Goal: Task Accomplishment & Management: Complete application form

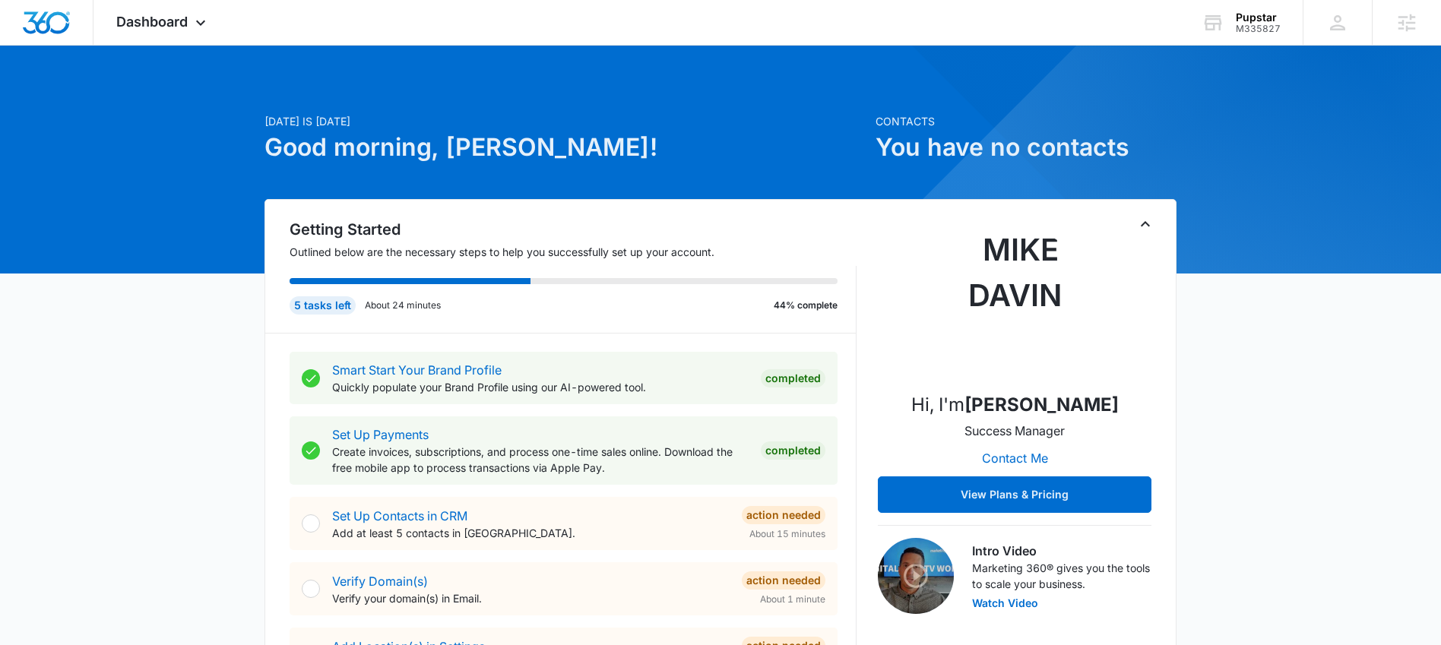
click at [994, 306] on img at bounding box center [1014, 303] width 152 height 152
click at [200, 24] on icon at bounding box center [200, 26] width 18 height 18
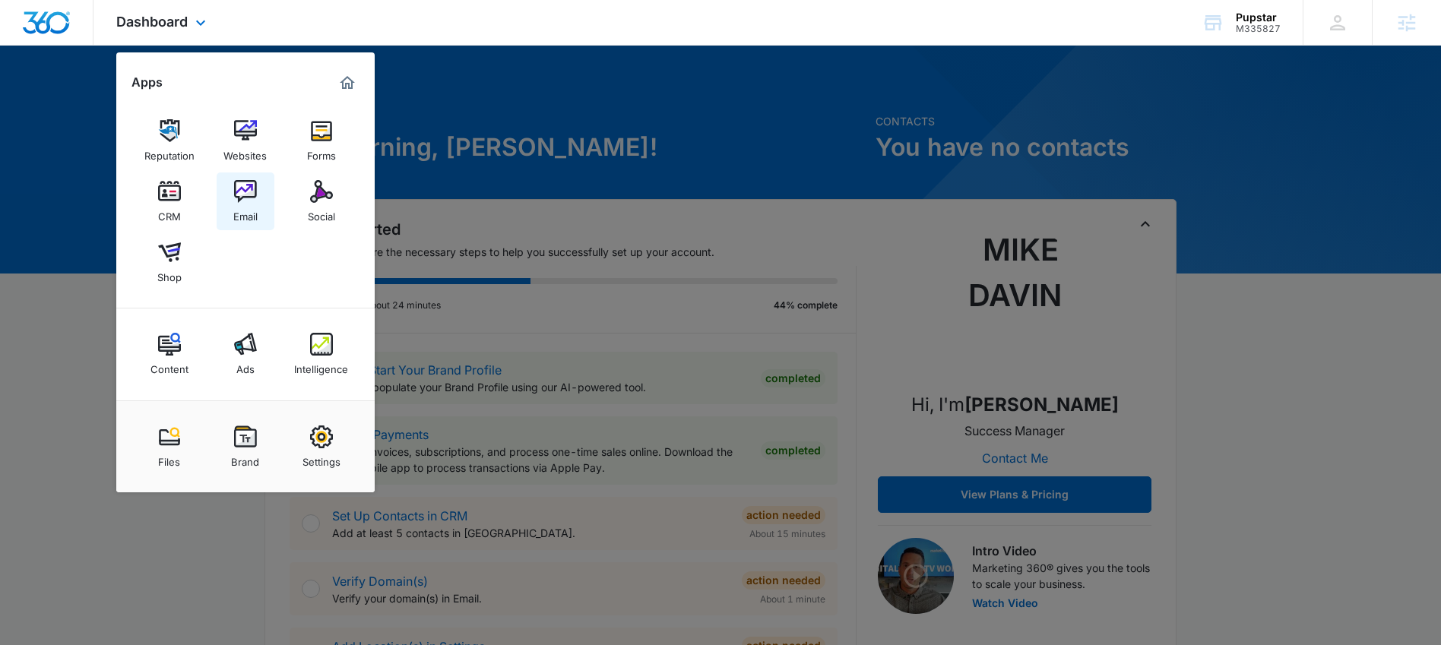
click at [242, 197] on img at bounding box center [245, 191] width 23 height 23
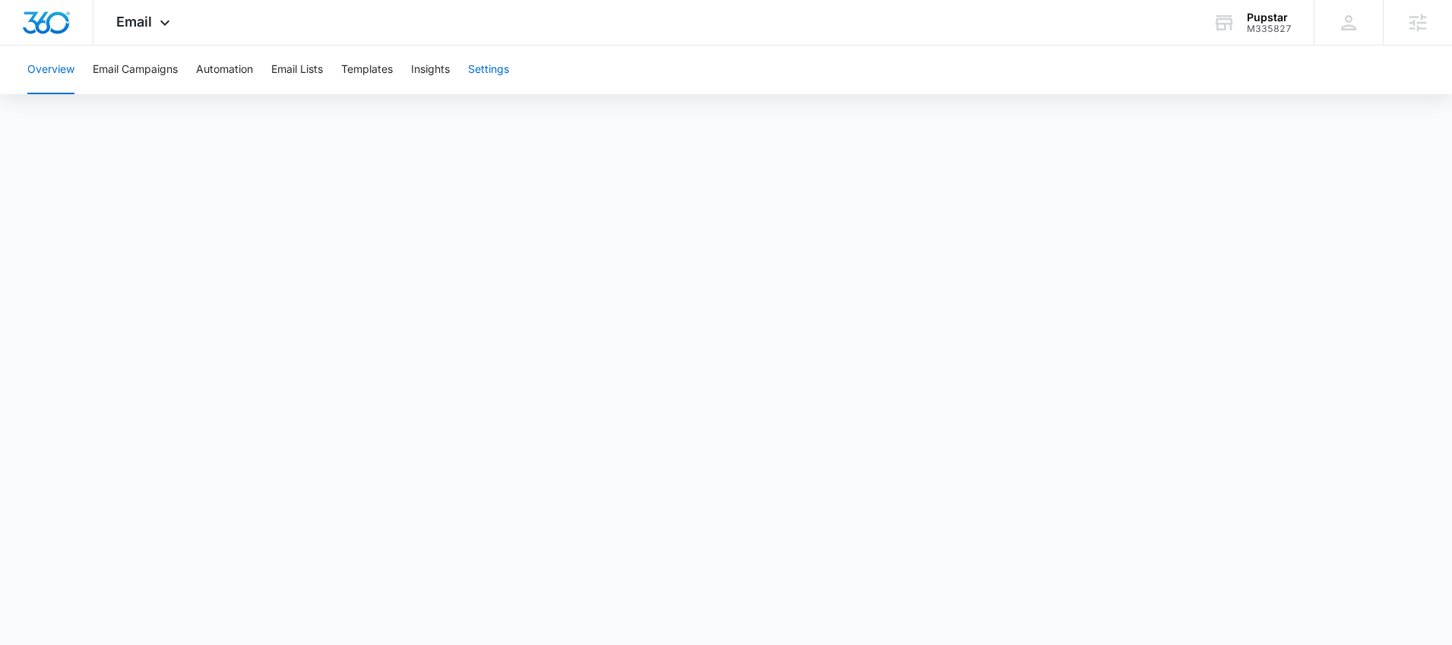
click at [509, 77] on button "Settings" at bounding box center [488, 70] width 41 height 49
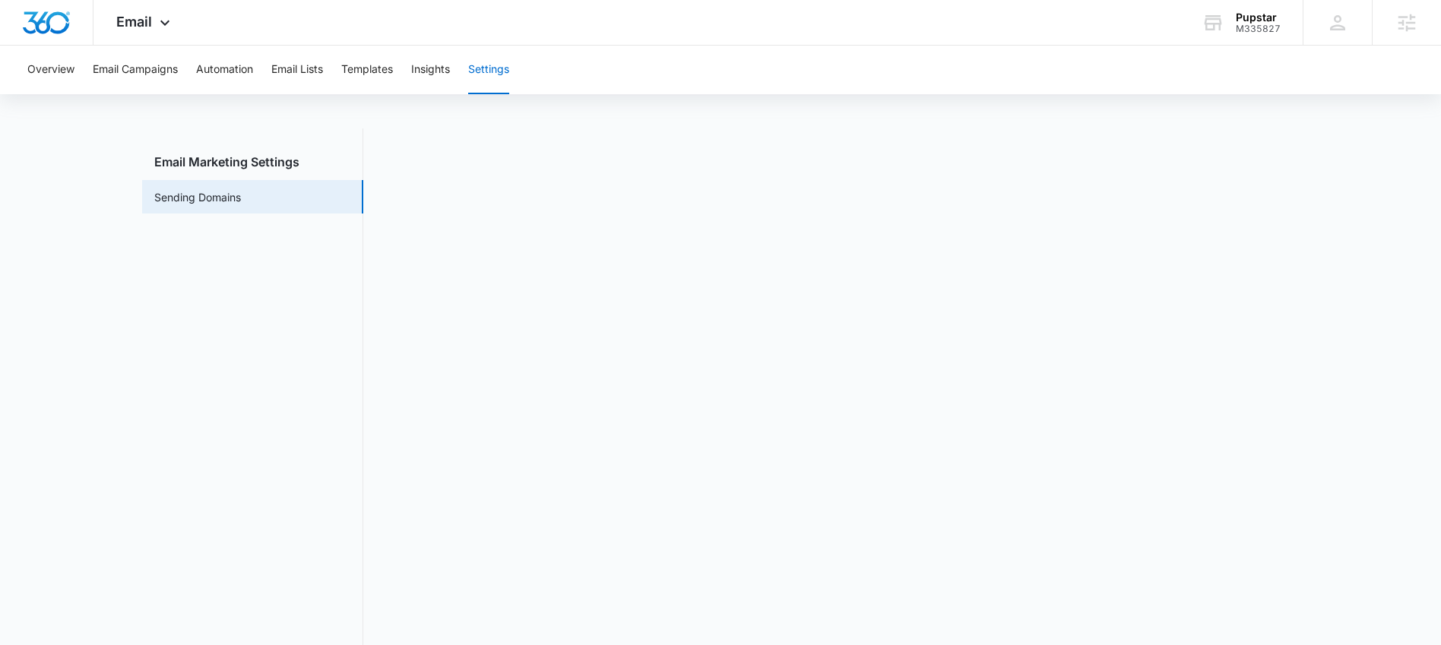
scroll to position [33, 0]
click at [155, 35] on div "Email Apps Reputation Websites Forms CRM Email Social Shop Content Ads Intellig…" at bounding box center [144, 22] width 103 height 45
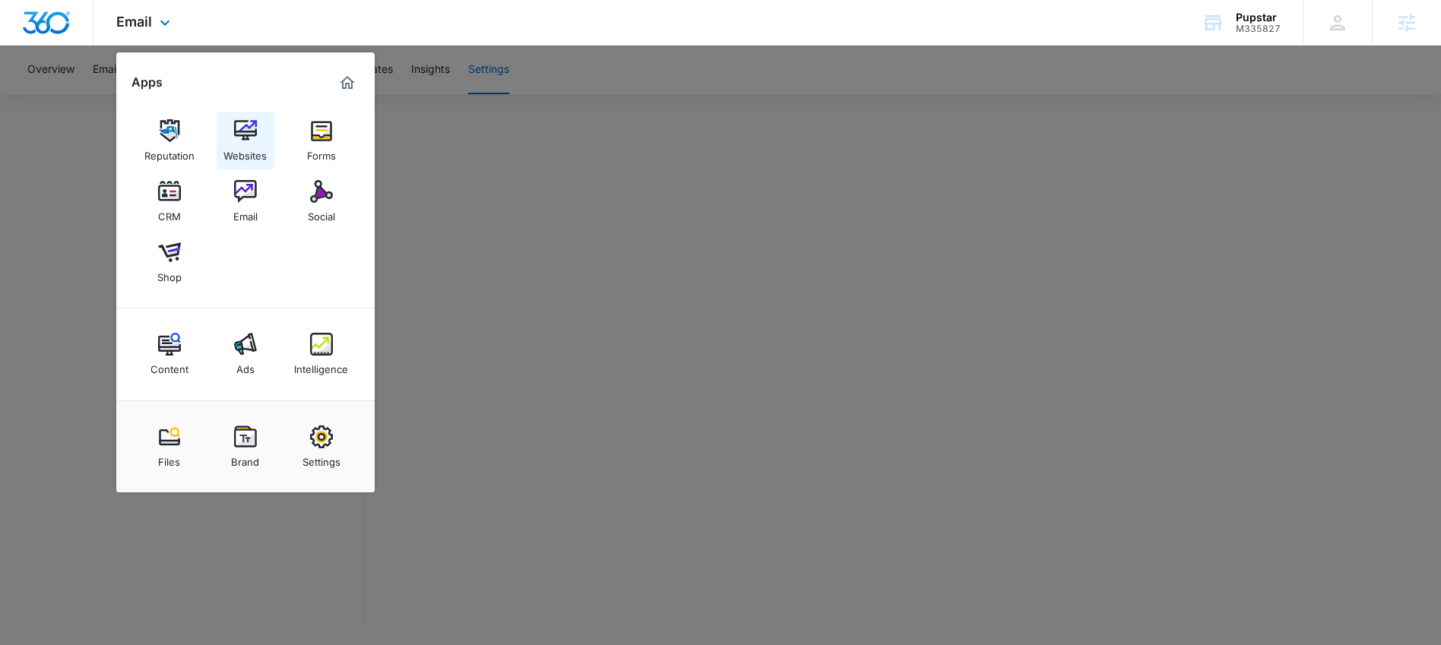
click at [245, 153] on div "Websites" at bounding box center [244, 152] width 43 height 20
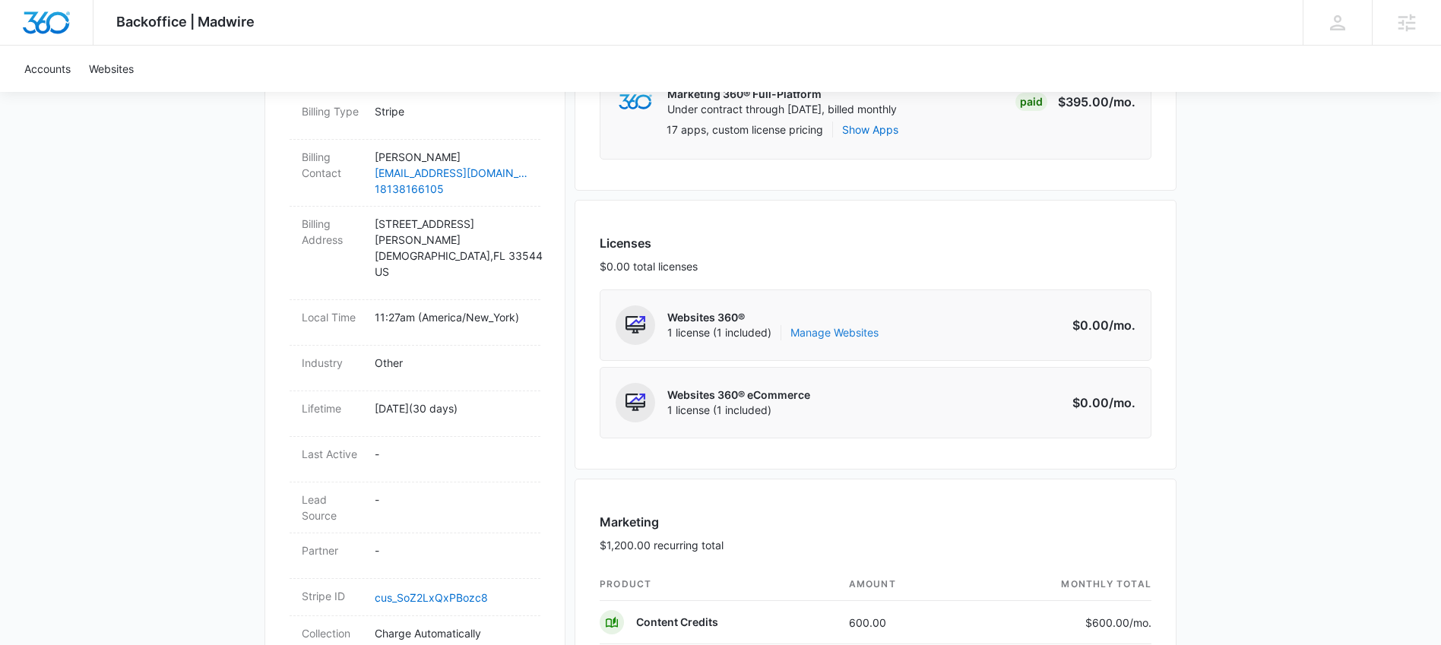
scroll to position [483, 0]
click at [827, 330] on link "Manage Websites" at bounding box center [834, 331] width 88 height 15
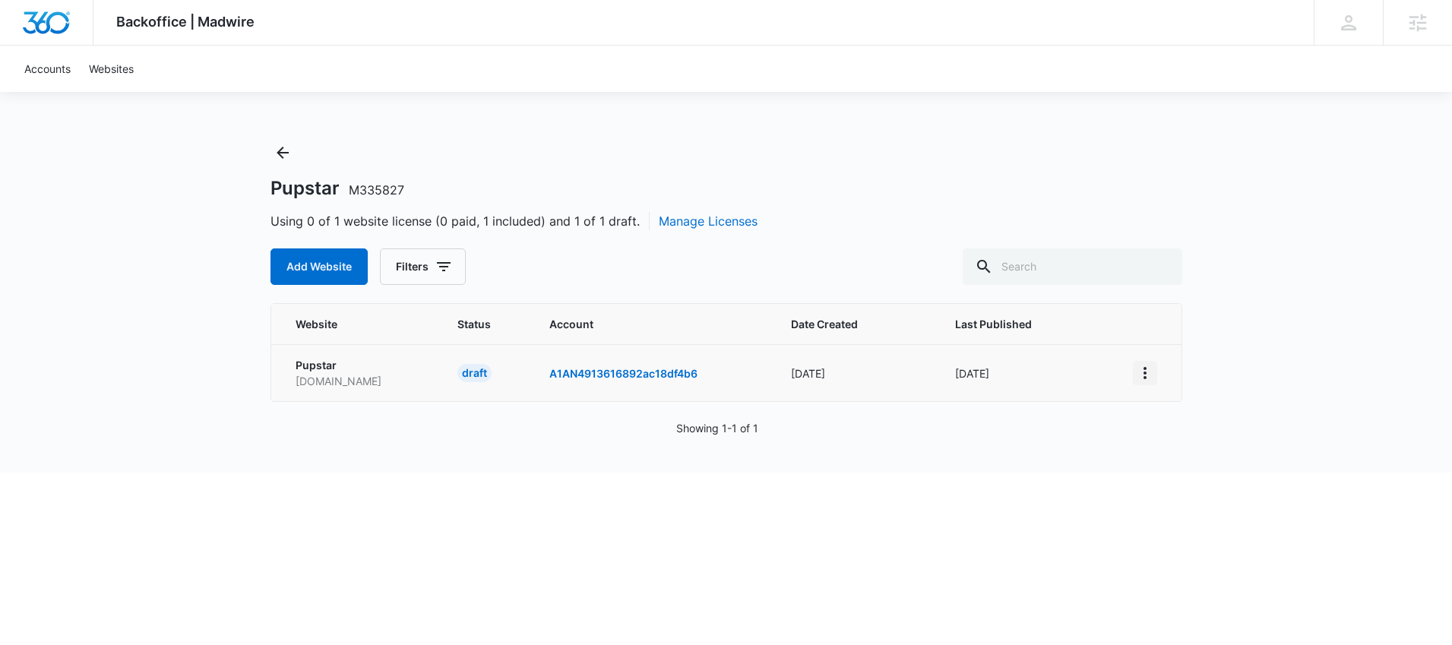
click at [1148, 374] on icon "View More" at bounding box center [1145, 373] width 18 height 18
click at [1198, 489] on div "Activate Draft" at bounding box center [1197, 484] width 91 height 11
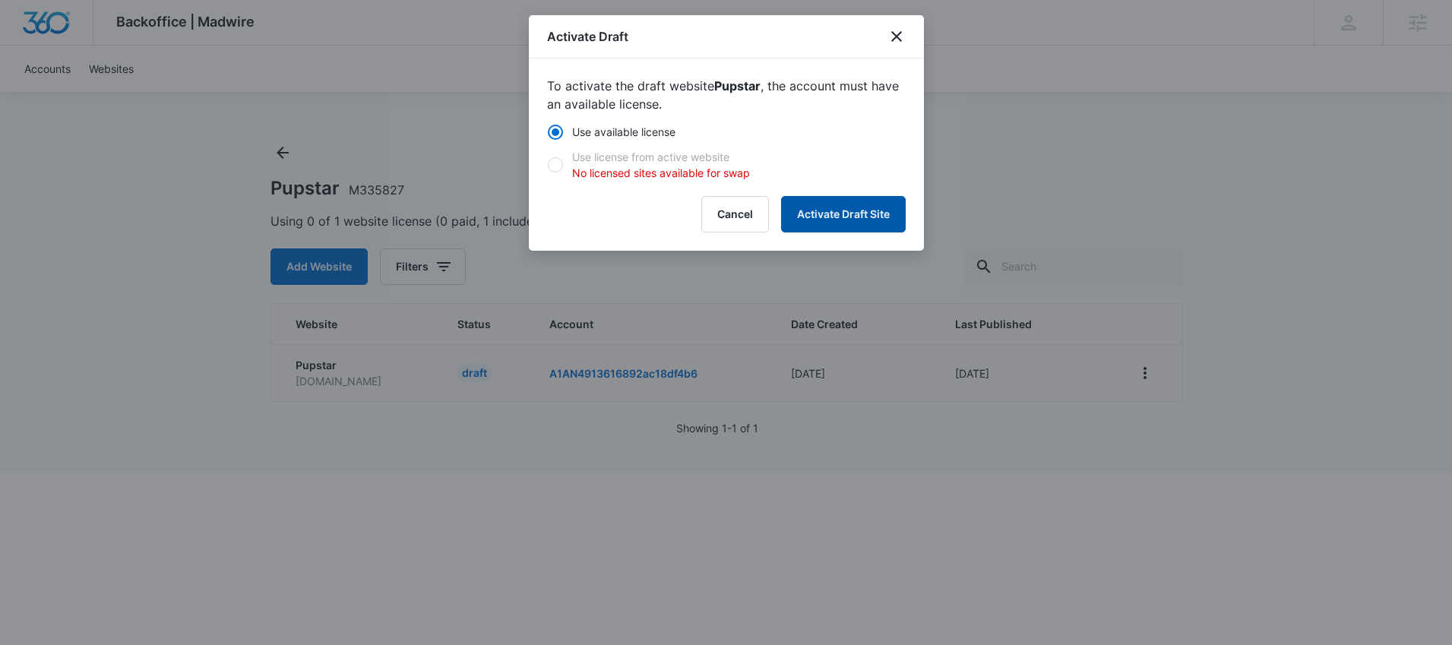
click at [891, 219] on button "Activate Draft Site" at bounding box center [843, 214] width 125 height 36
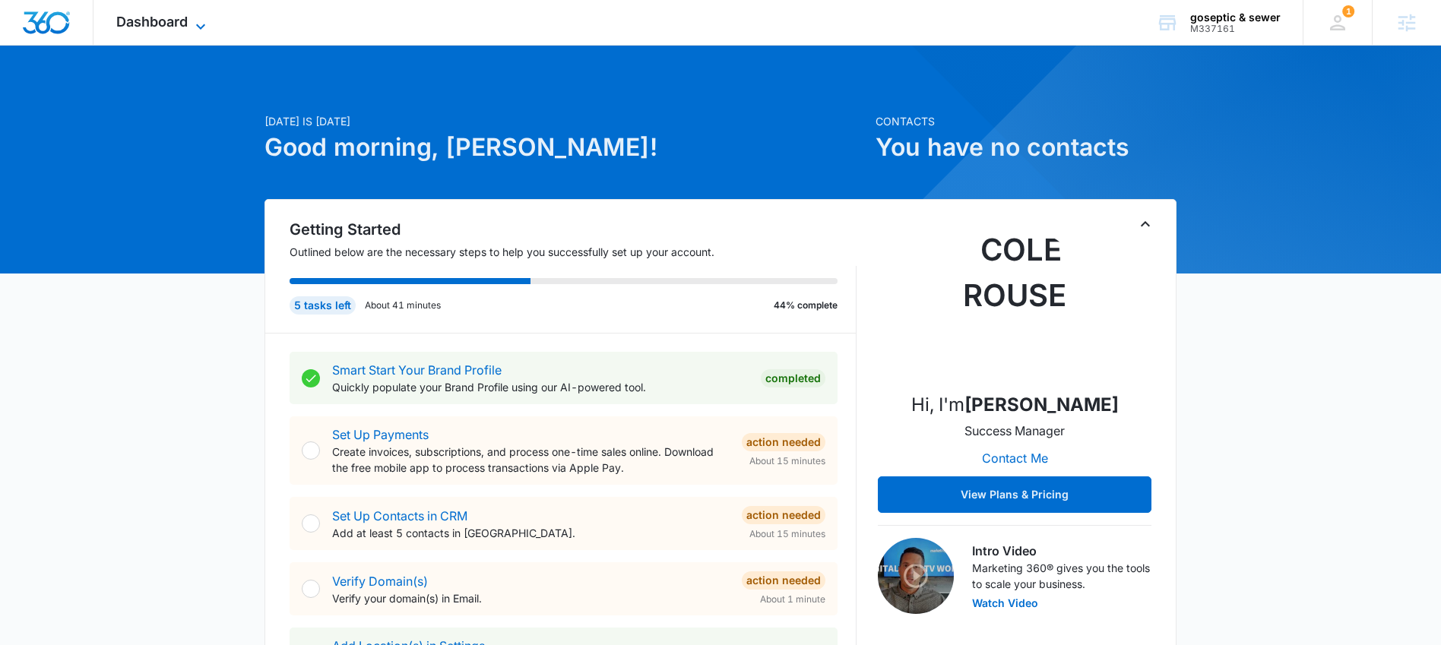
click at [170, 25] on span "Dashboard" at bounding box center [151, 22] width 71 height 16
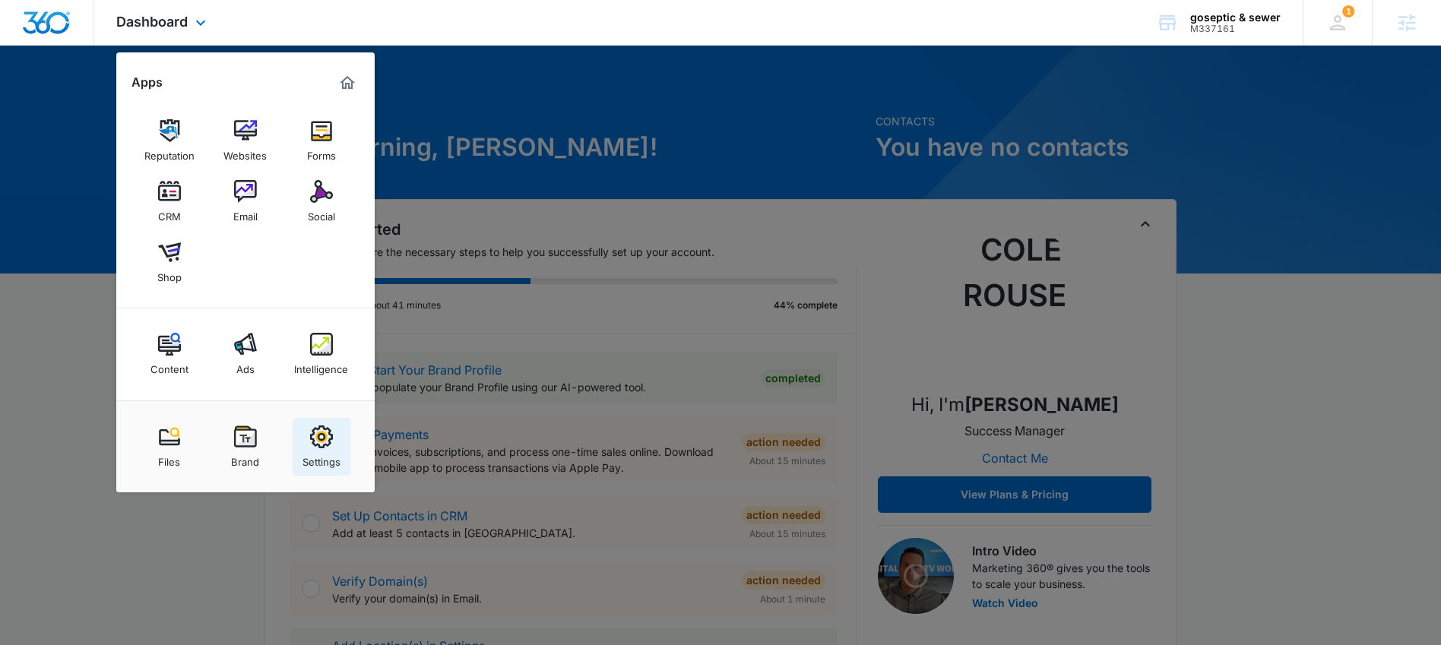
click at [337, 427] on link "Settings" at bounding box center [322, 447] width 58 height 58
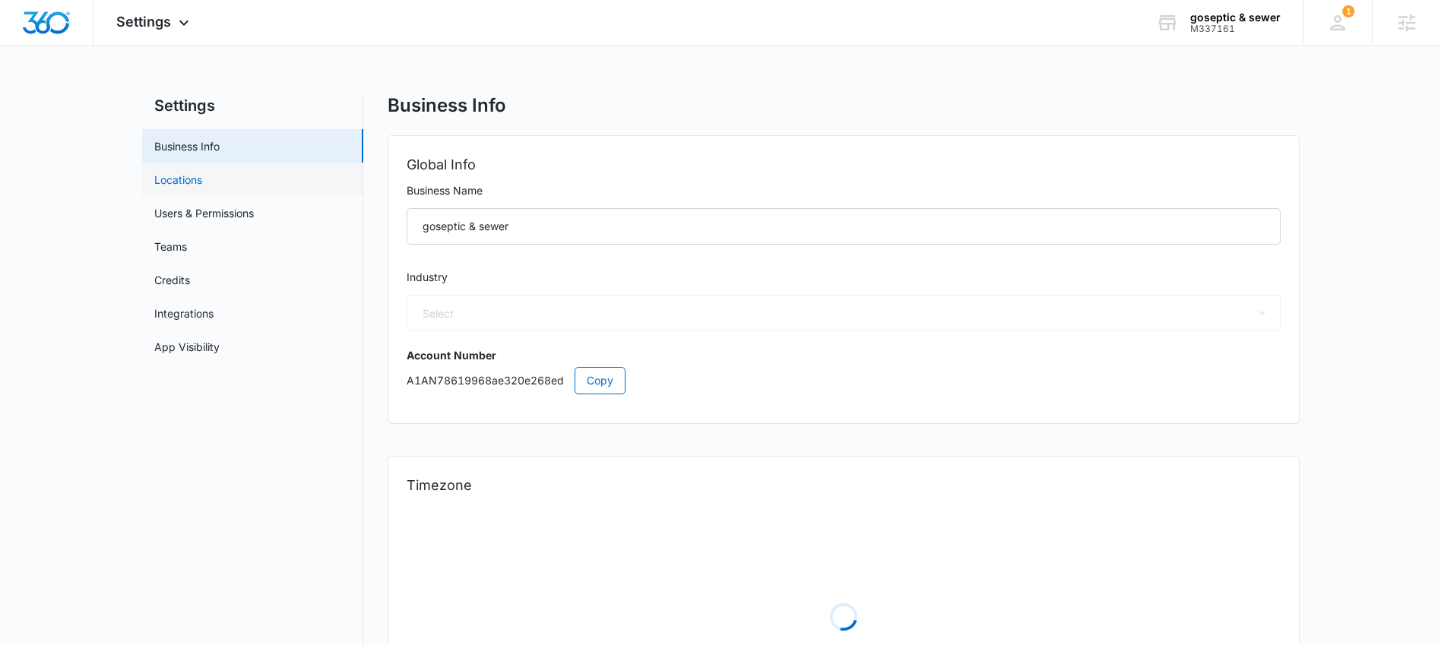
select select "8"
select select "US"
select select "America/New_York"
click at [202, 188] on link "Locations" at bounding box center [178, 180] width 48 height 16
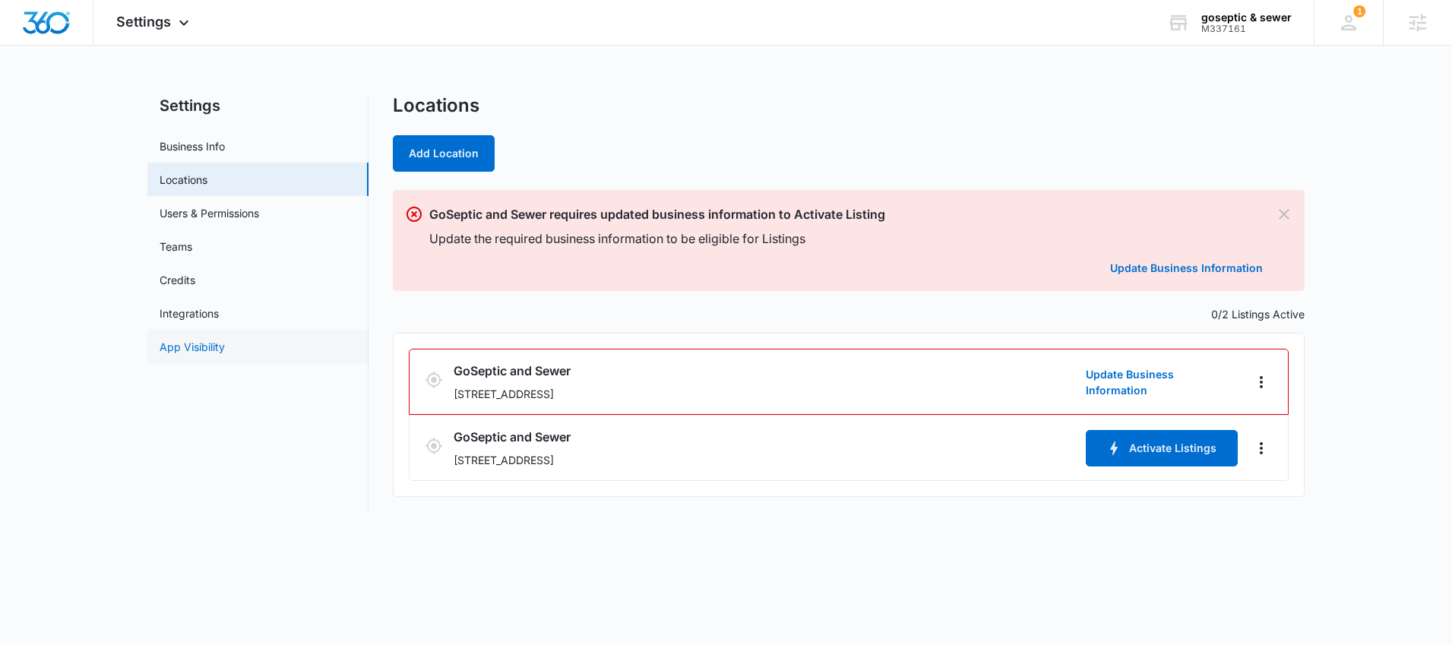
click at [208, 339] on link "App Visibility" at bounding box center [192, 347] width 65 height 16
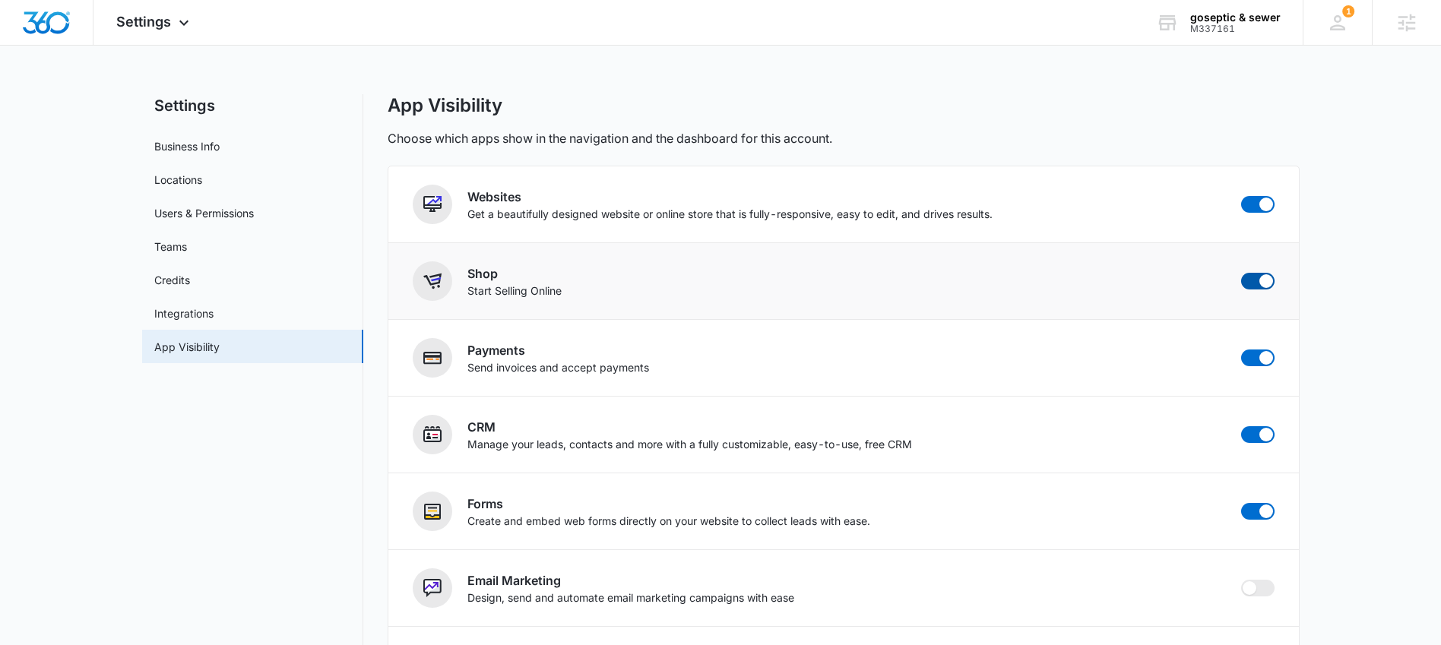
click at [1267, 283] on span at bounding box center [1266, 281] width 14 height 14
click at [1241, 273] on input "checkbox" at bounding box center [1240, 272] width 1 height 1
checkbox input "false"
click at [1258, 353] on span at bounding box center [1257, 358] width 33 height 17
click at [1241, 350] on input "checkbox" at bounding box center [1240, 349] width 1 height 1
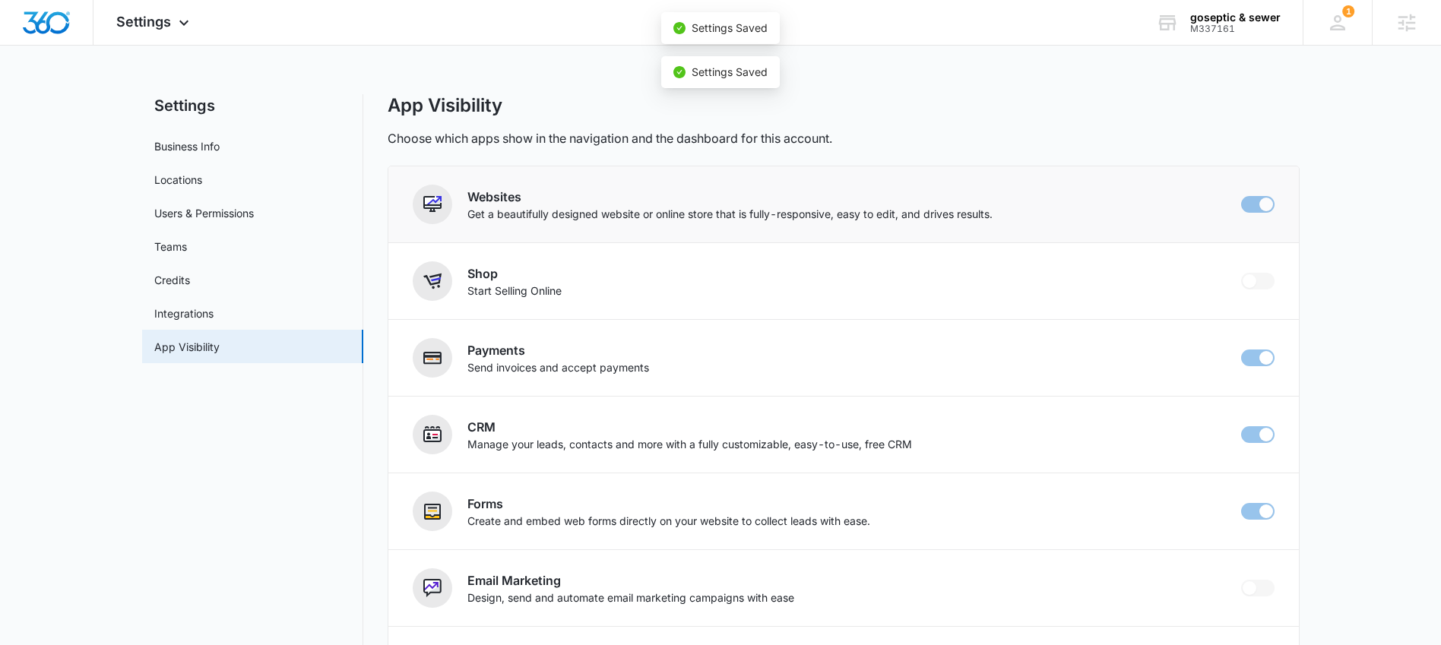
checkbox input "false"
click at [1260, 202] on span at bounding box center [1266, 205] width 14 height 14
click at [1241, 196] on input "checkbox" at bounding box center [1240, 195] width 1 height 1
checkbox input "false"
click at [167, 11] on div "Settings Apps Reputation Forms CRM Email Social Content Ads Intelligence Files …" at bounding box center [154, 22] width 122 height 45
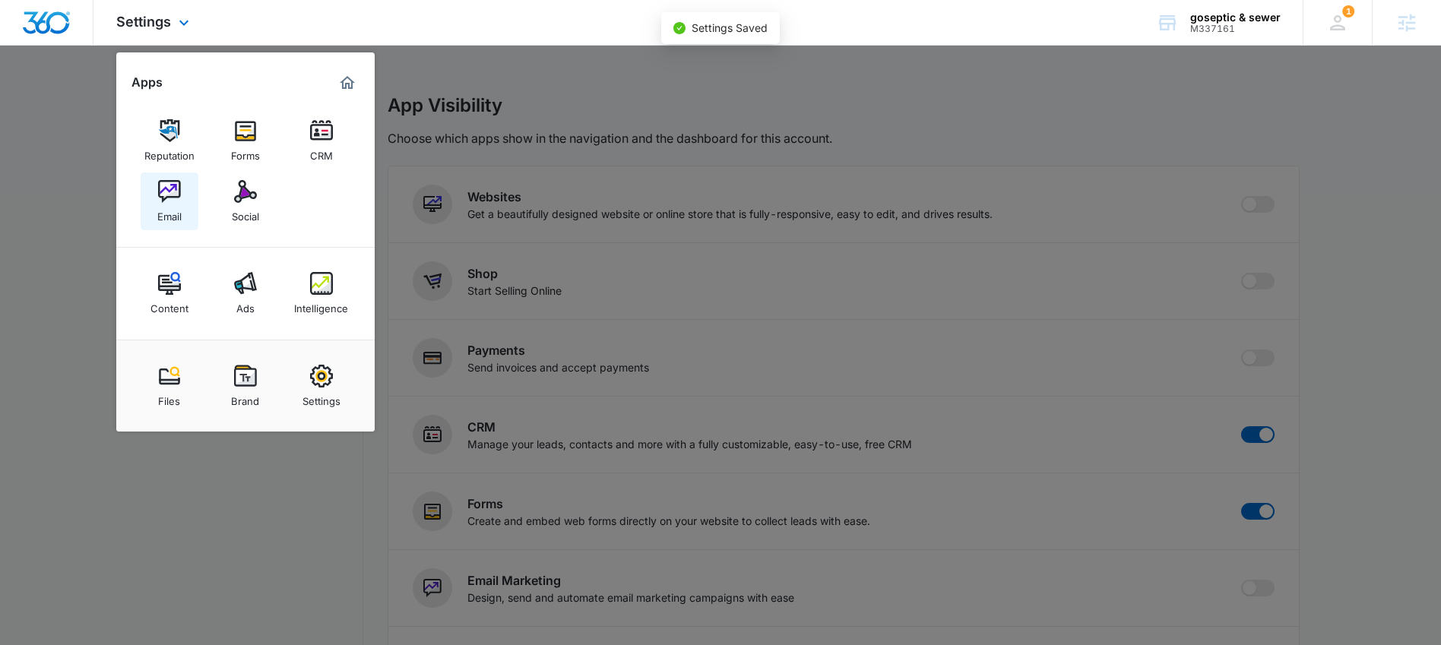
click at [169, 197] on img at bounding box center [169, 191] width 23 height 23
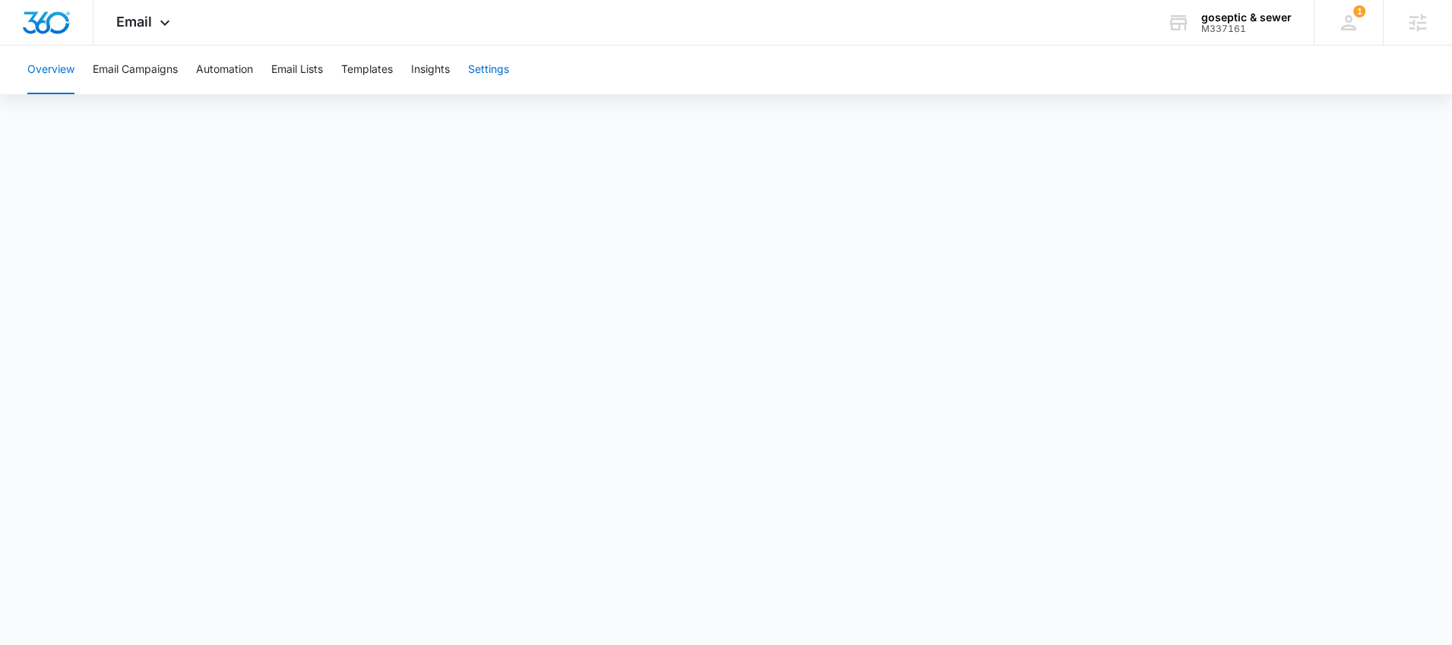
click at [500, 65] on button "Settings" at bounding box center [488, 70] width 41 height 49
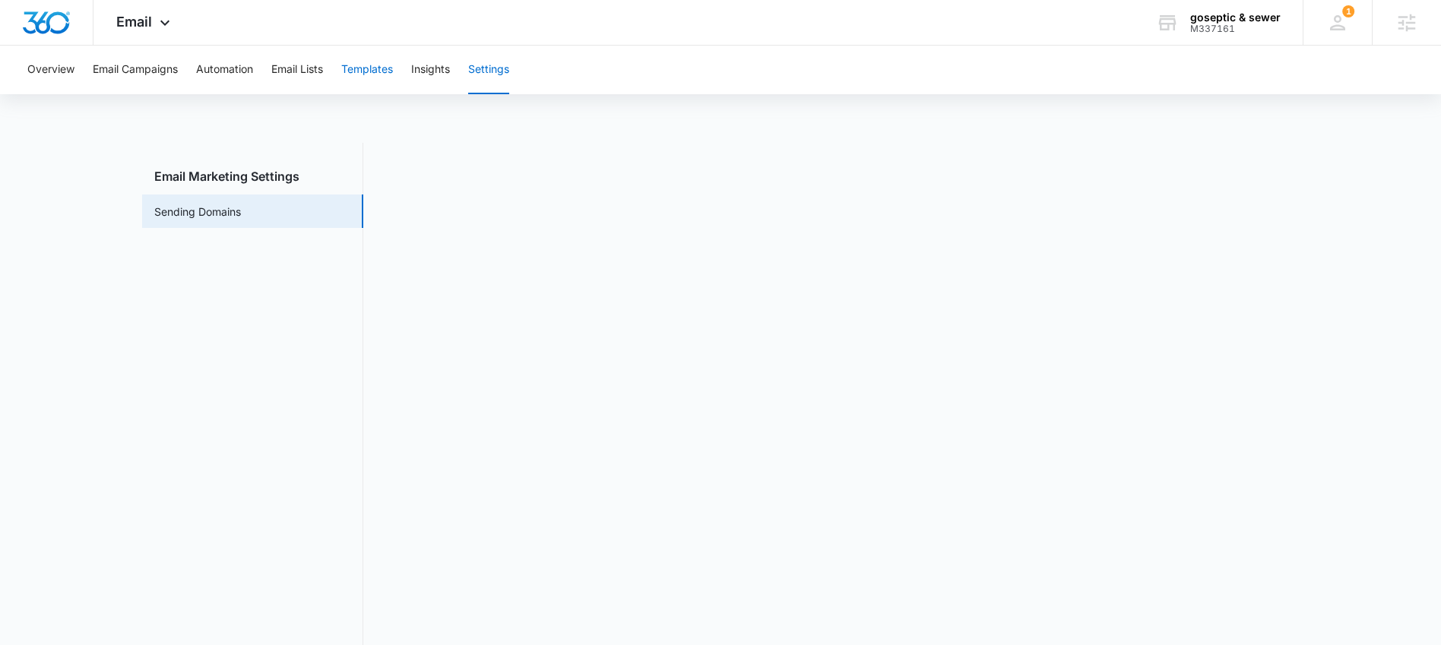
click at [358, 68] on button "Templates" at bounding box center [367, 70] width 52 height 49
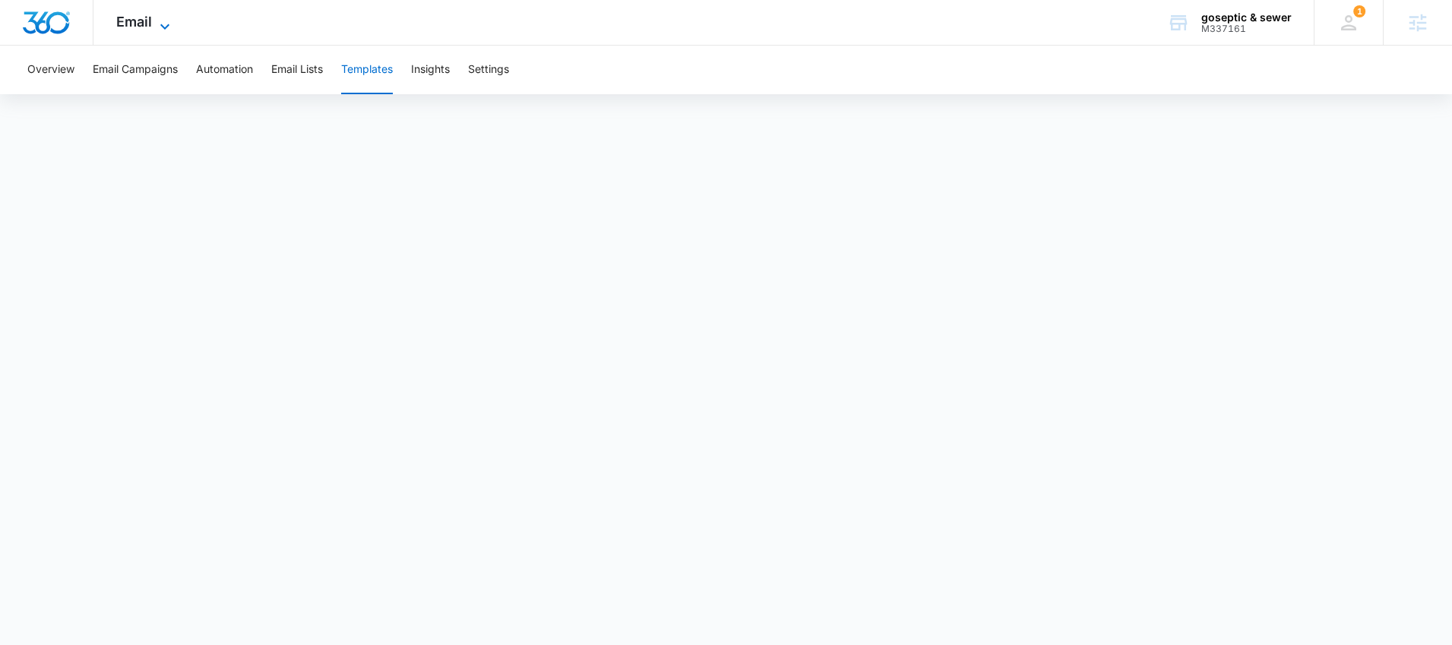
click at [134, 22] on span "Email" at bounding box center [134, 22] width 36 height 16
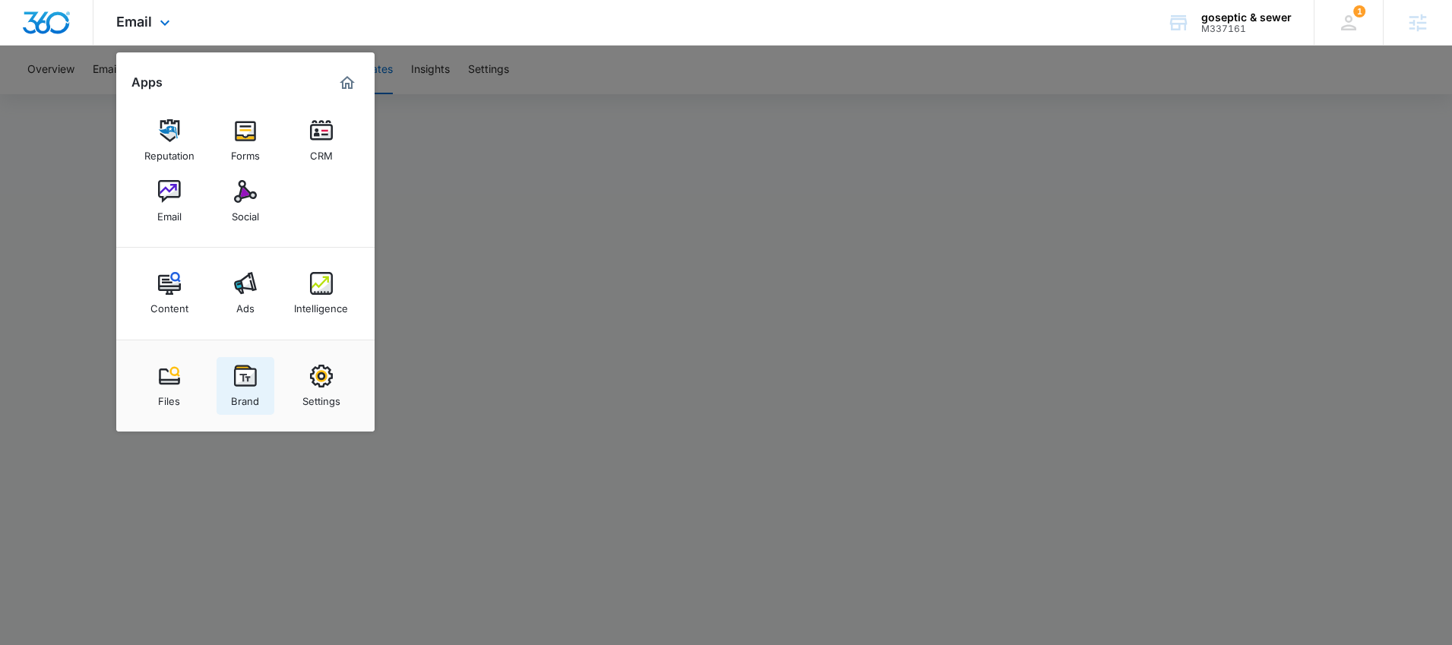
click at [252, 378] on img at bounding box center [245, 376] width 23 height 23
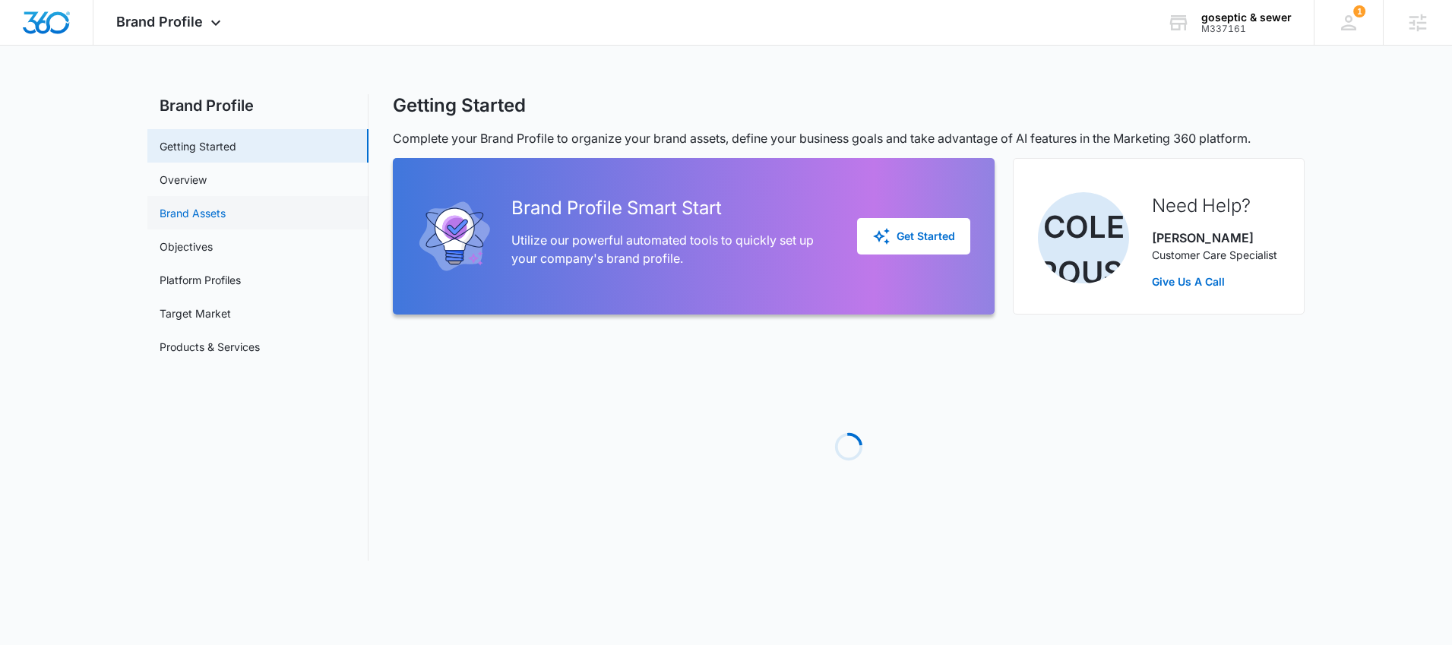
click at [226, 210] on link "Brand Assets" at bounding box center [193, 213] width 66 height 16
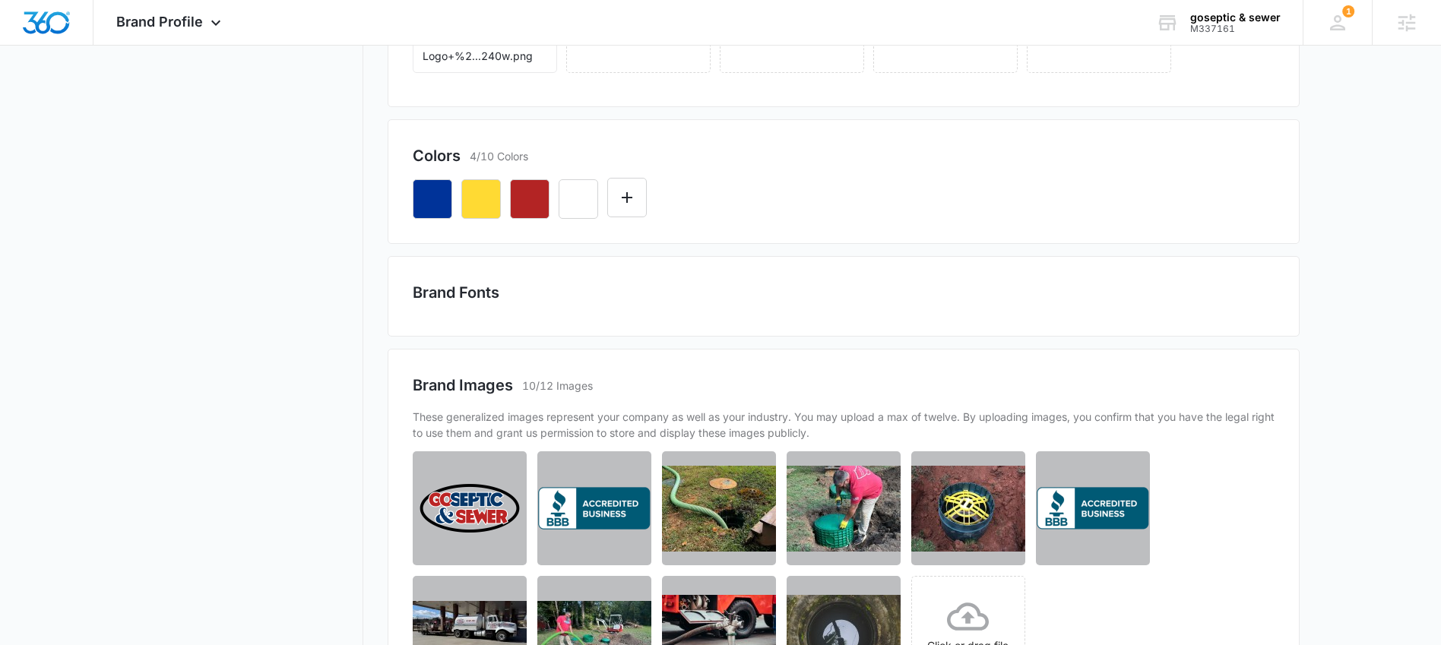
scroll to position [338, 0]
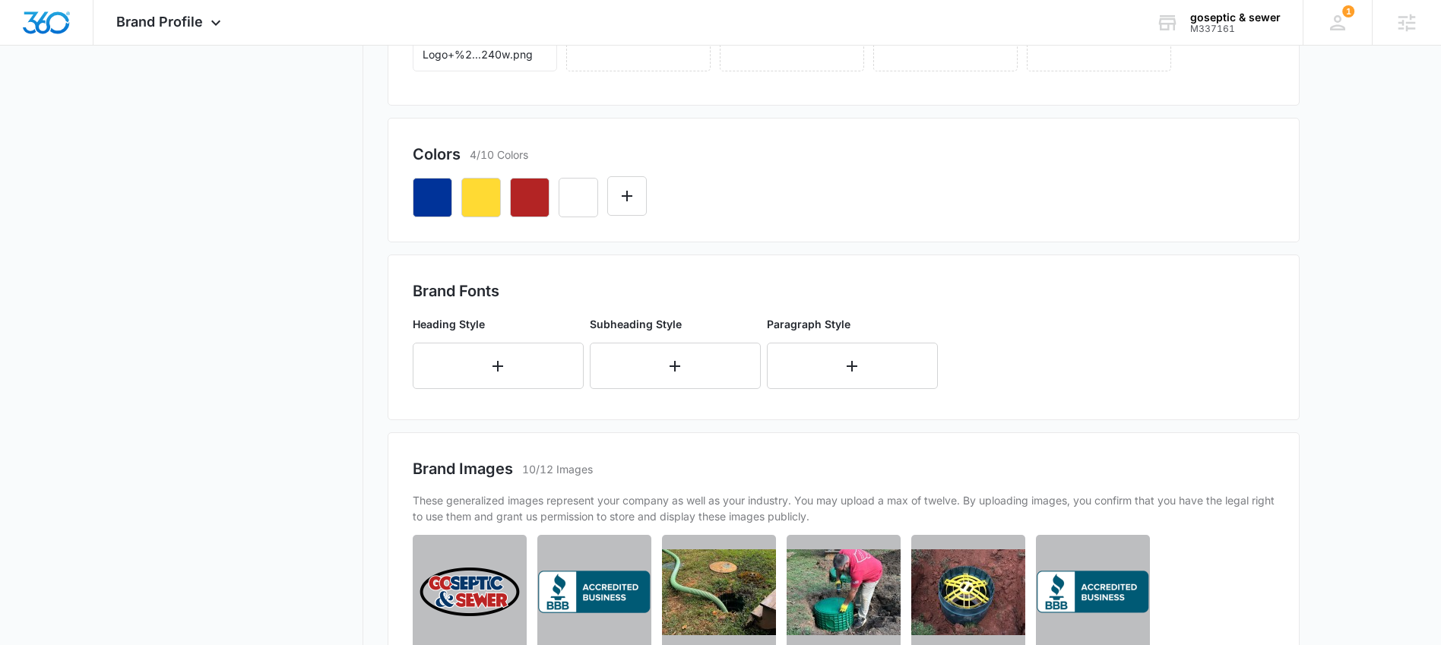
click at [500, 299] on h2 "Brand Fonts" at bounding box center [844, 291] width 862 height 23
click at [507, 367] on button "button" at bounding box center [498, 366] width 171 height 46
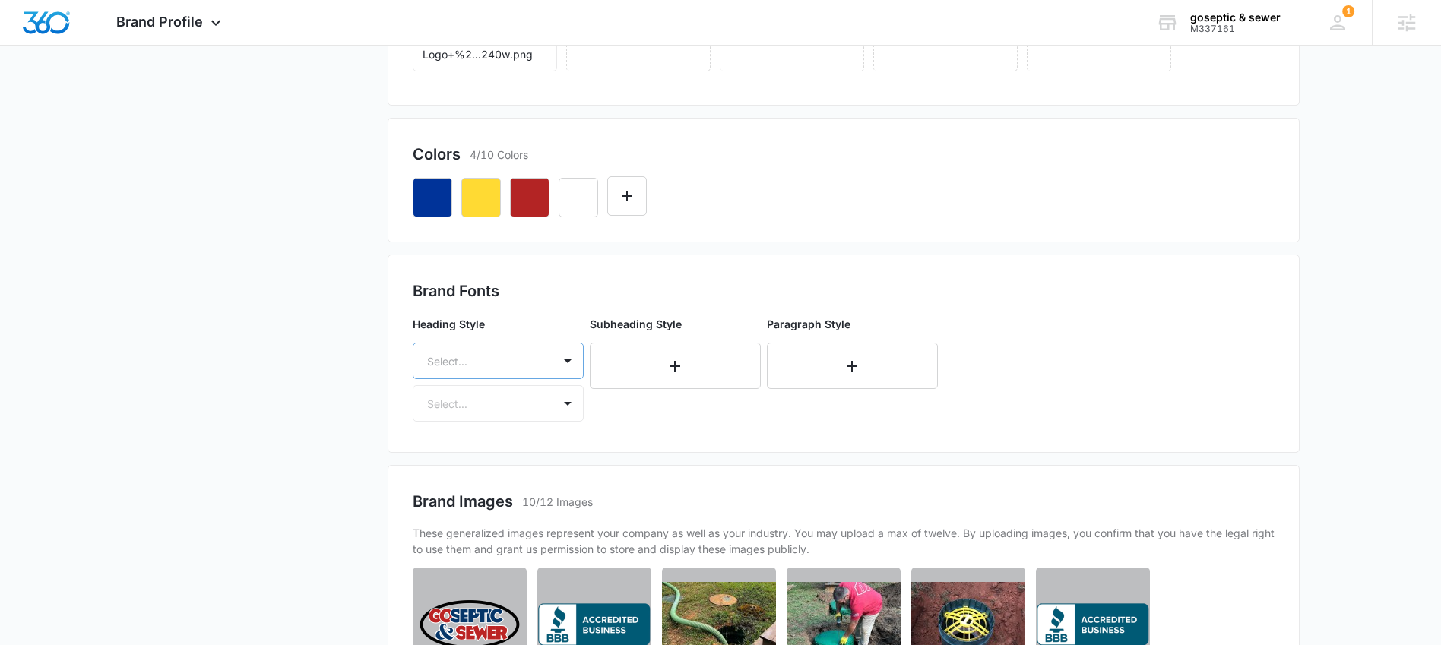
click at [485, 359] on div at bounding box center [480, 361] width 106 height 19
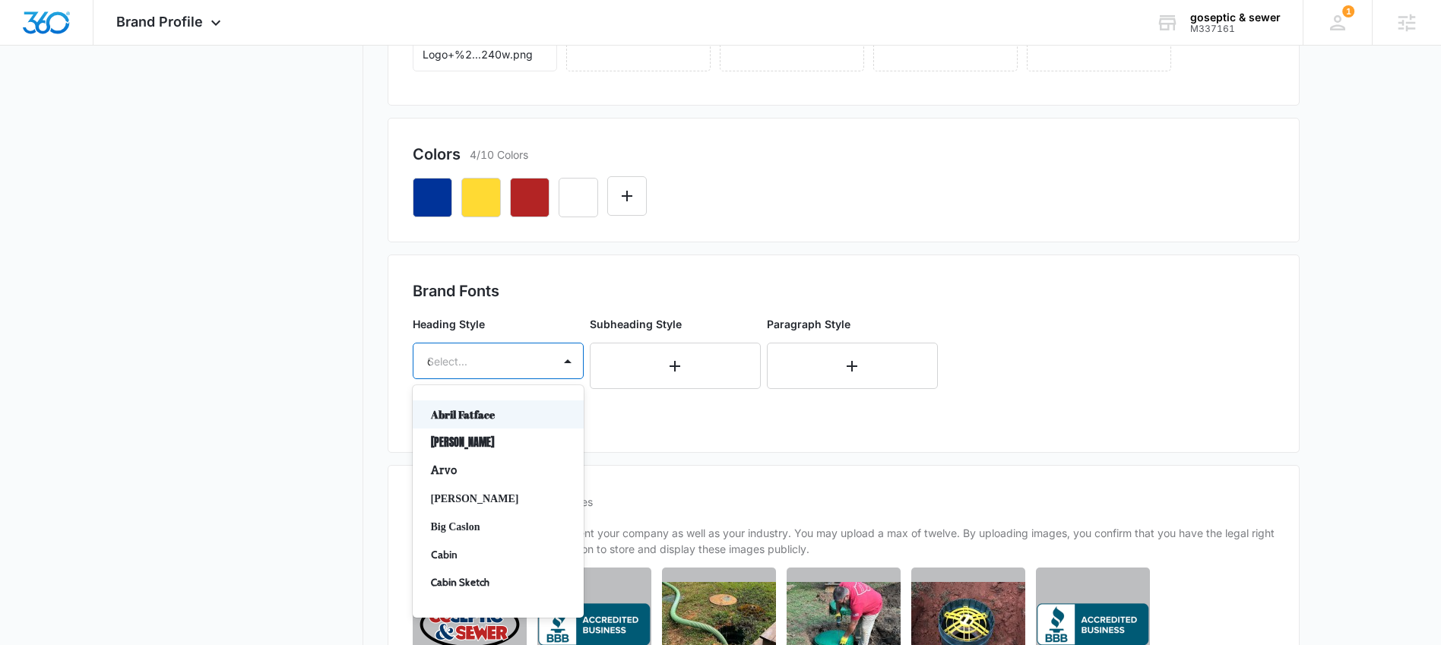
type input "os"
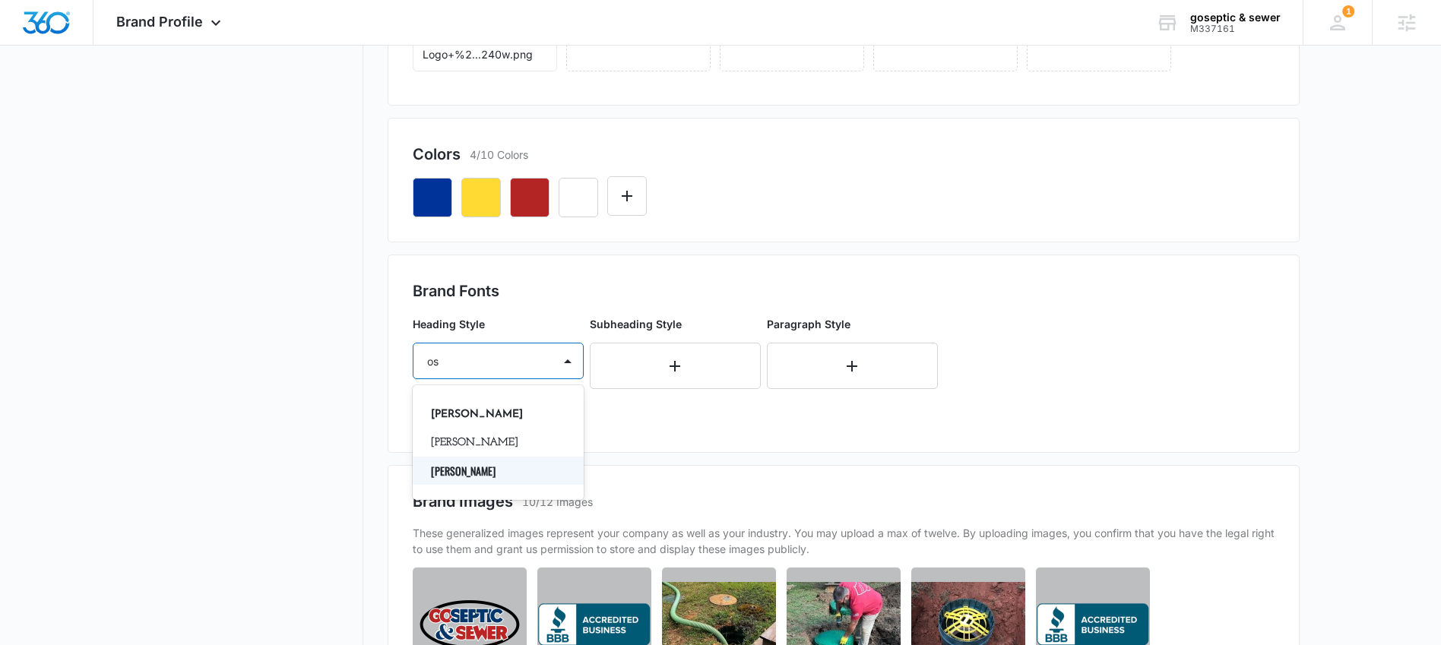
click at [461, 469] on p "[PERSON_NAME]" at bounding box center [496, 471] width 131 height 16
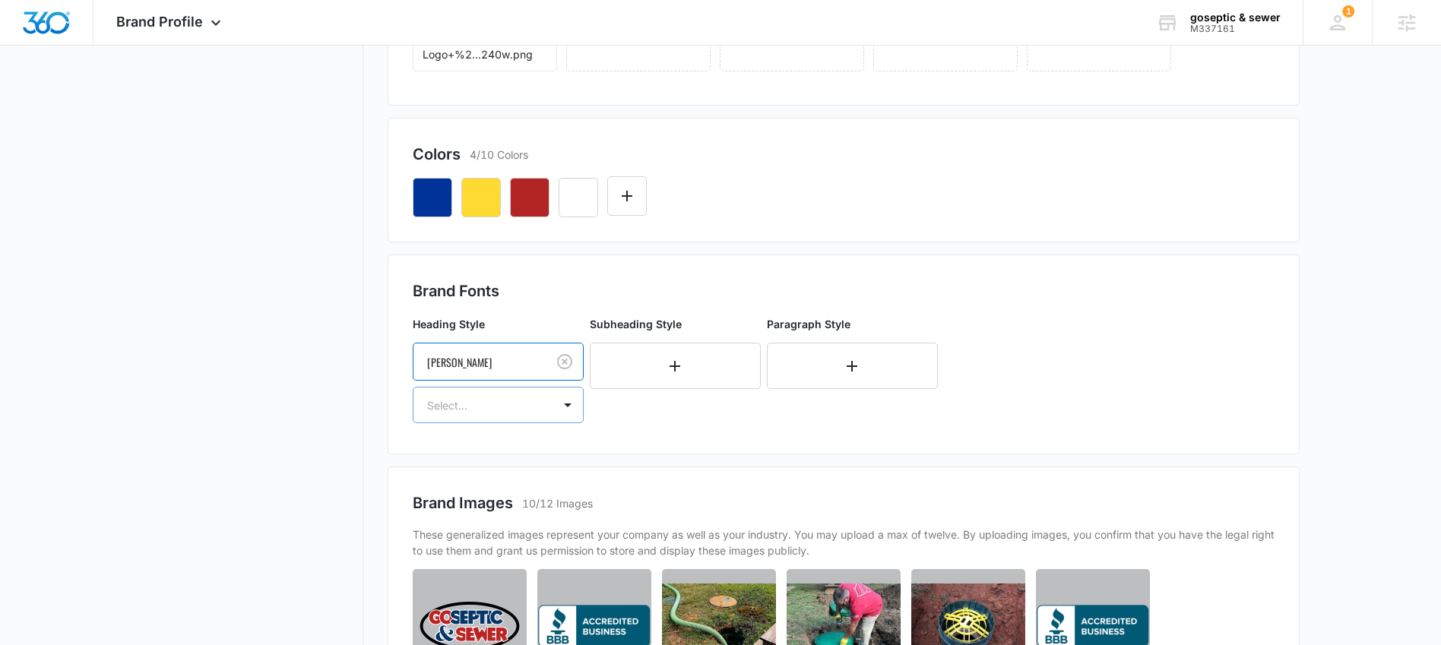
click at [501, 409] on div at bounding box center [480, 405] width 106 height 19
click at [476, 481] on p "Bold" at bounding box center [496, 487] width 131 height 16
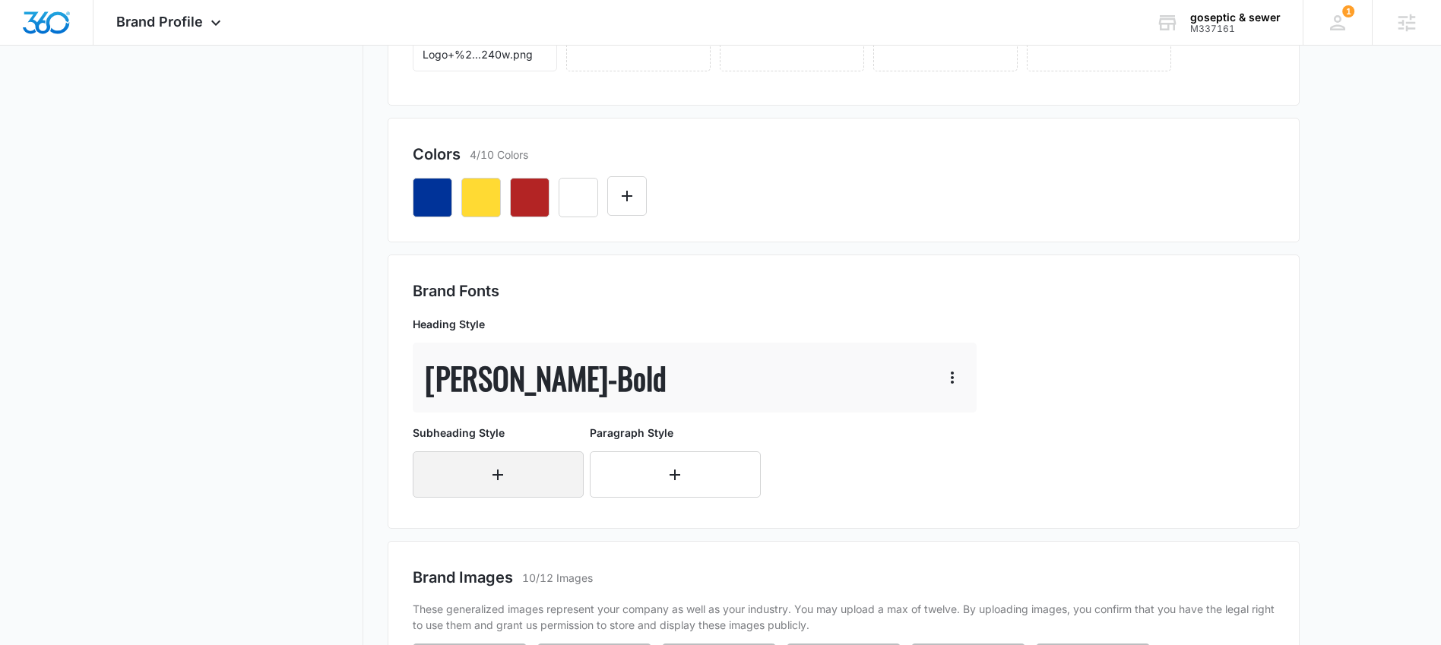
click at [529, 469] on button "button" at bounding box center [498, 474] width 171 height 46
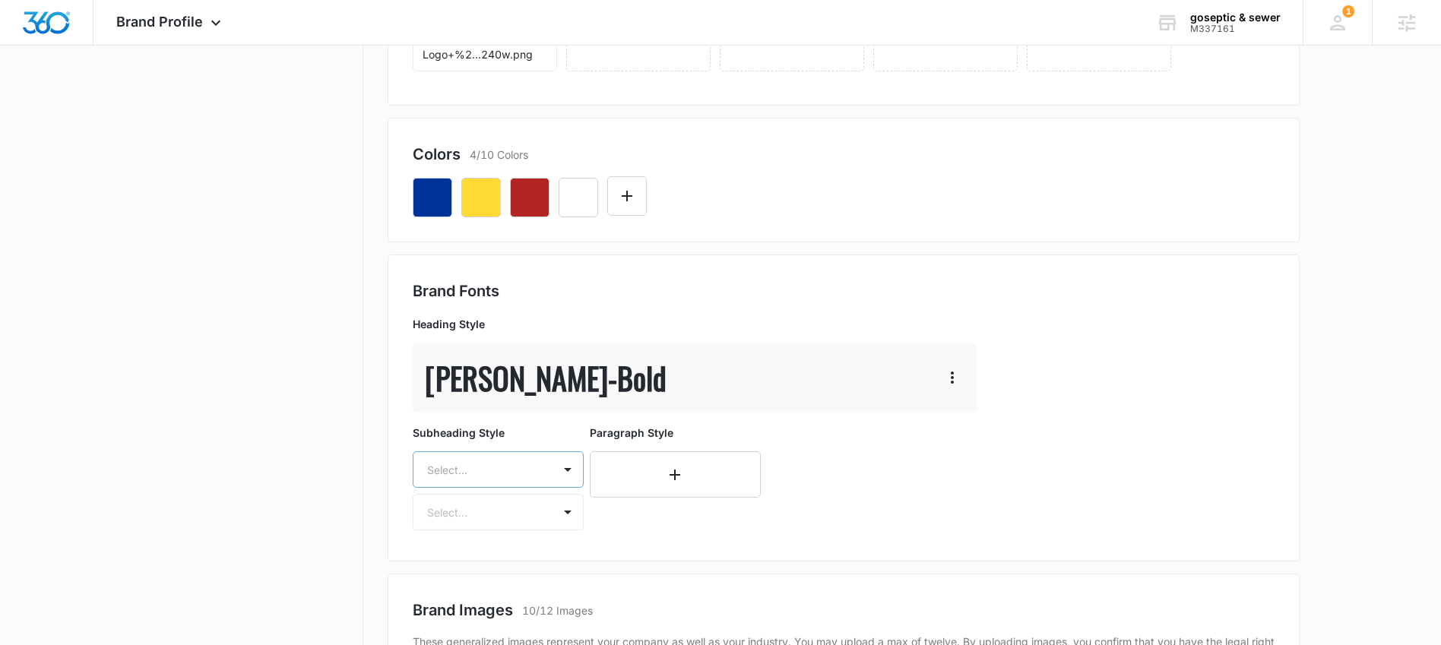
click at [524, 463] on div "Select..." at bounding box center [498, 469] width 171 height 36
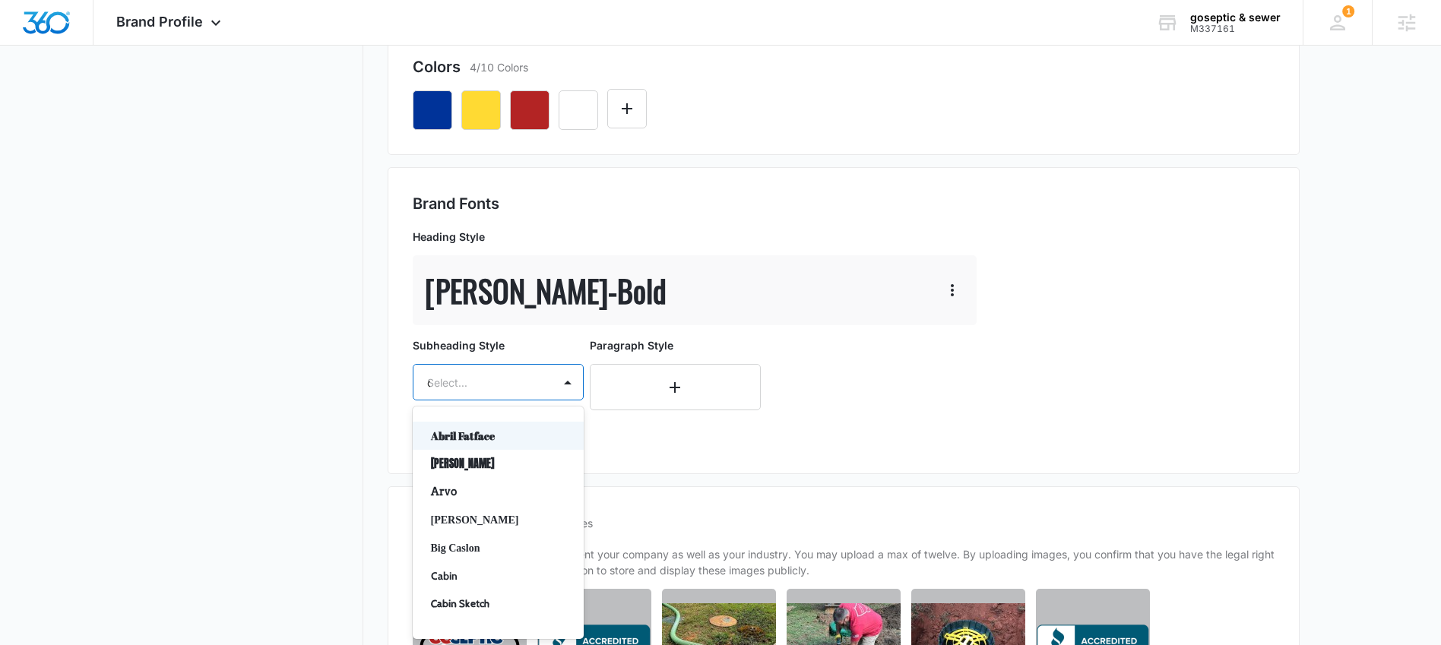
type input "os"
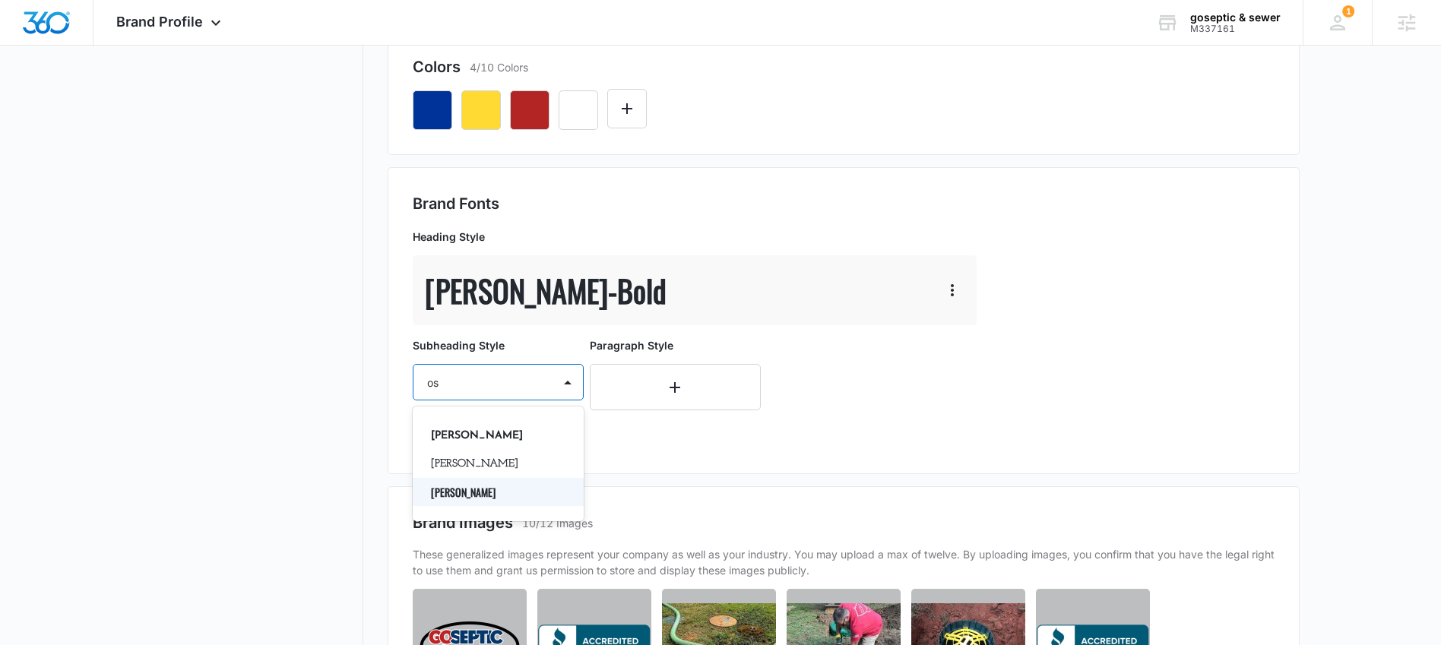
click at [466, 492] on p "[PERSON_NAME]" at bounding box center [496, 492] width 131 height 16
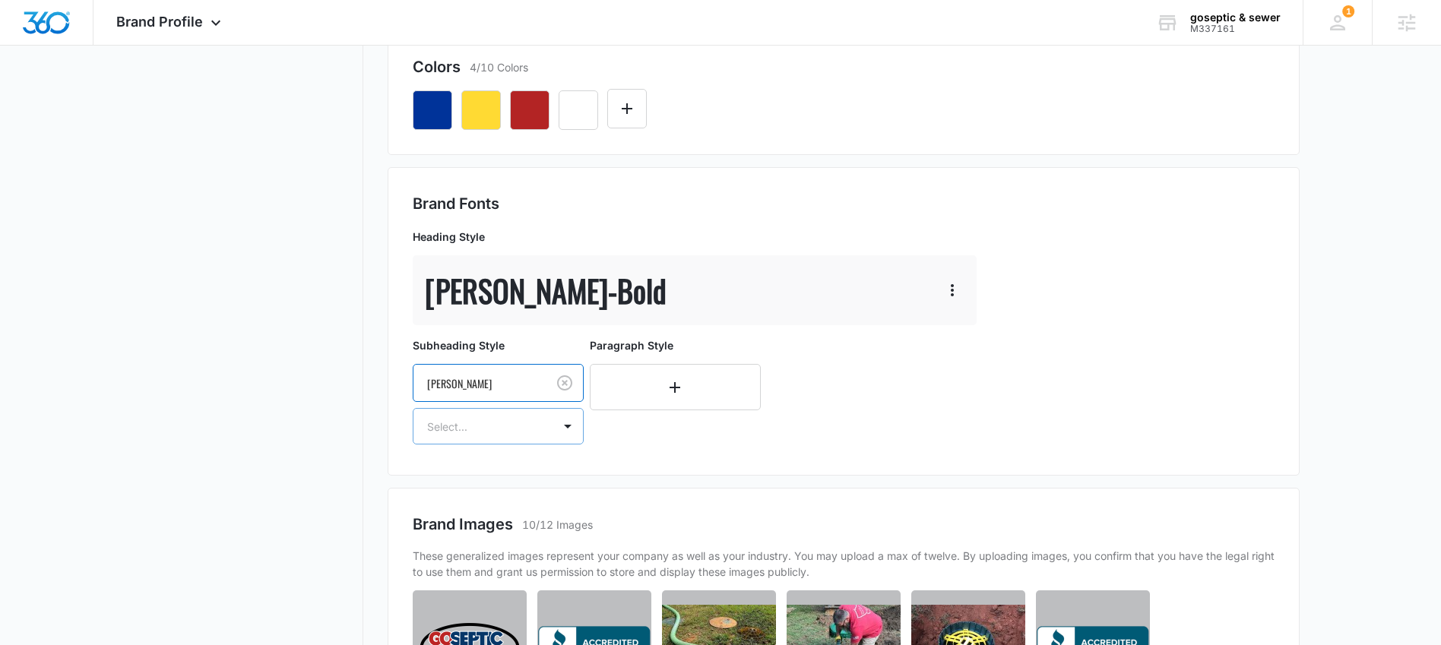
click at [492, 437] on div "Select..." at bounding box center [482, 427] width 139 height 34
click at [479, 489] on div "Regular" at bounding box center [498, 480] width 171 height 28
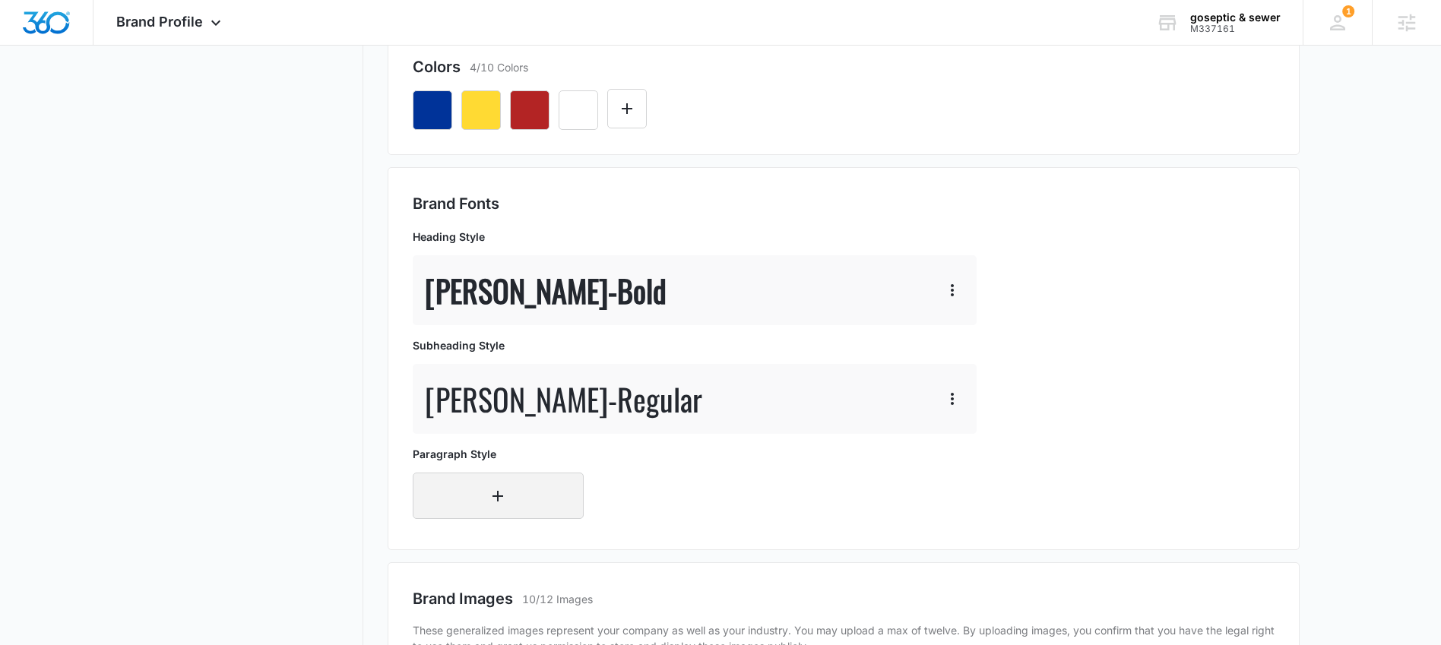
click at [482, 501] on button "button" at bounding box center [498, 496] width 171 height 46
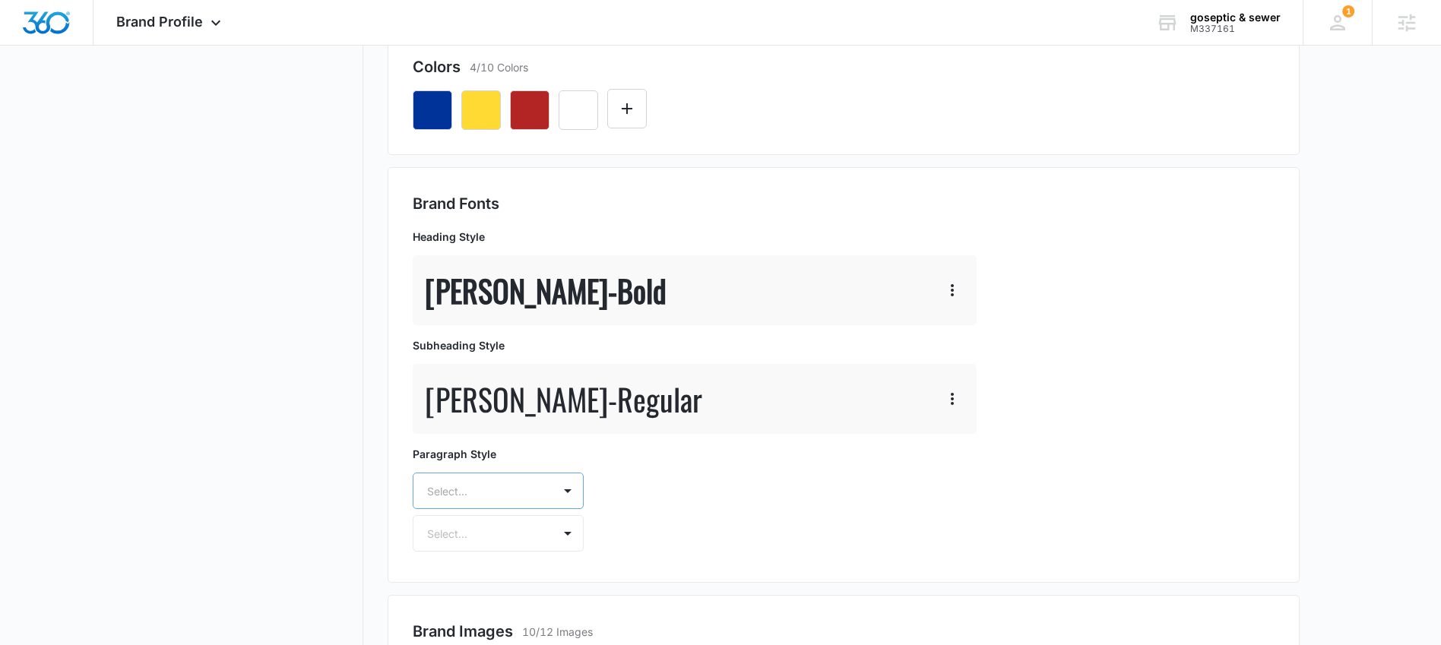
click at [494, 490] on div "Select..." at bounding box center [498, 491] width 171 height 36
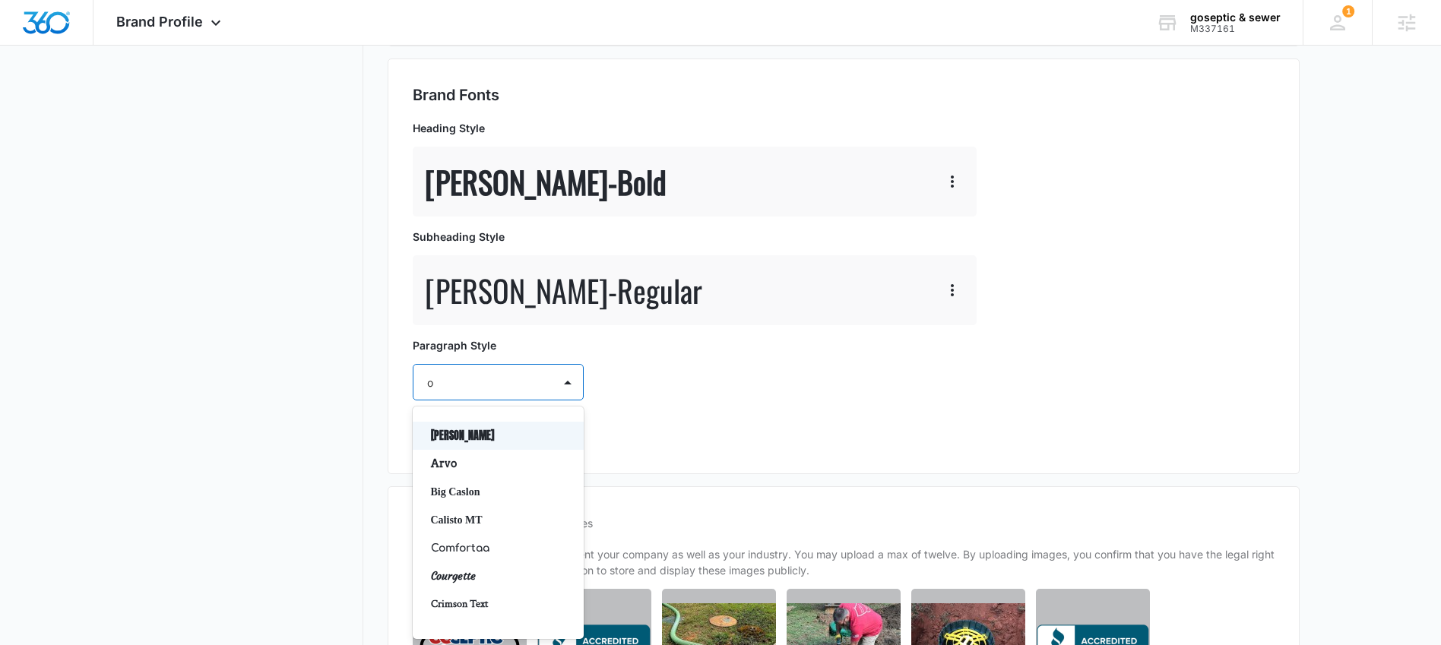
type input "os"
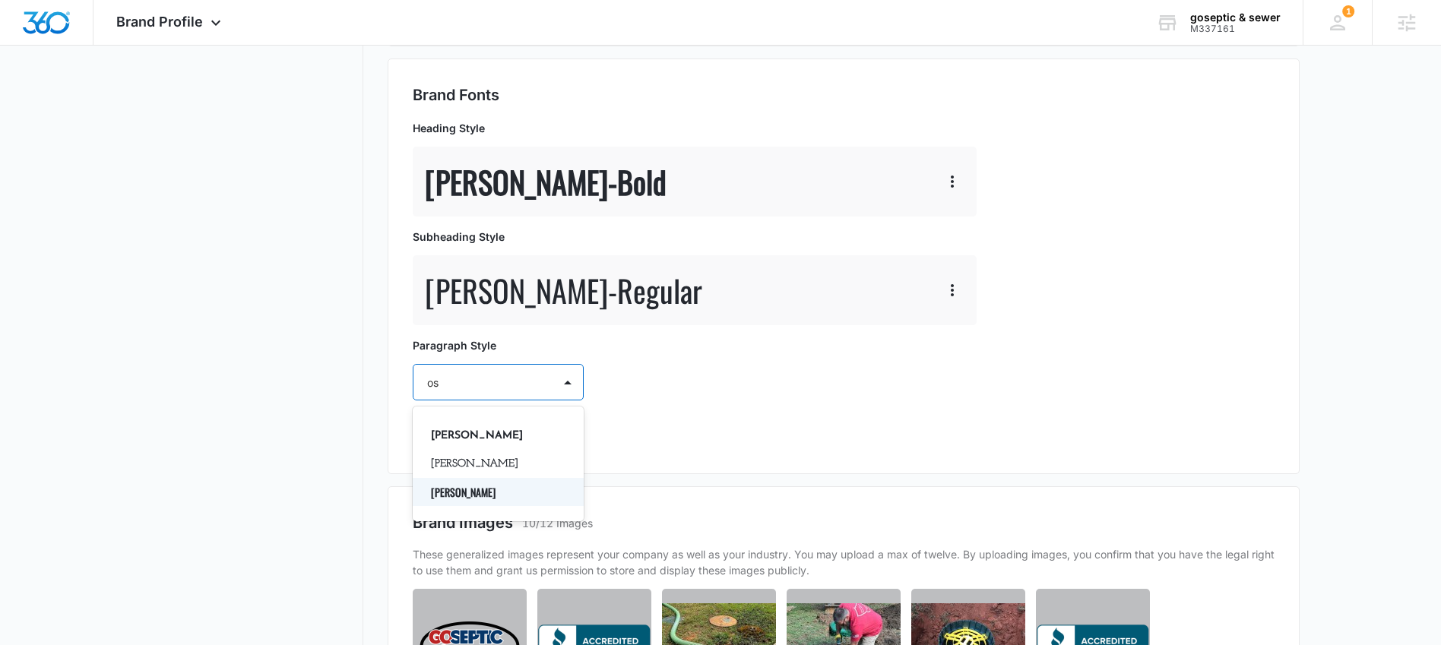
click at [469, 489] on p "[PERSON_NAME]" at bounding box center [496, 492] width 131 height 16
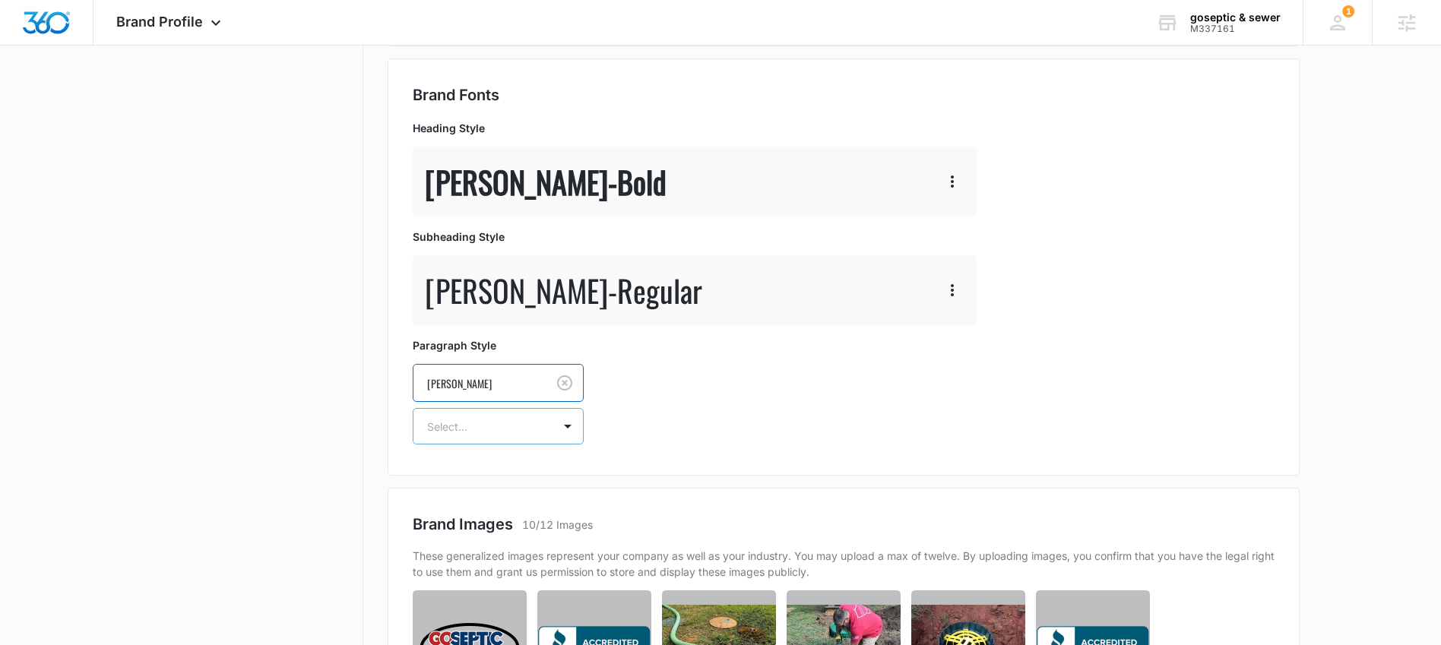
click at [497, 420] on div at bounding box center [480, 426] width 106 height 19
click at [489, 483] on p "Regular" at bounding box center [496, 480] width 131 height 16
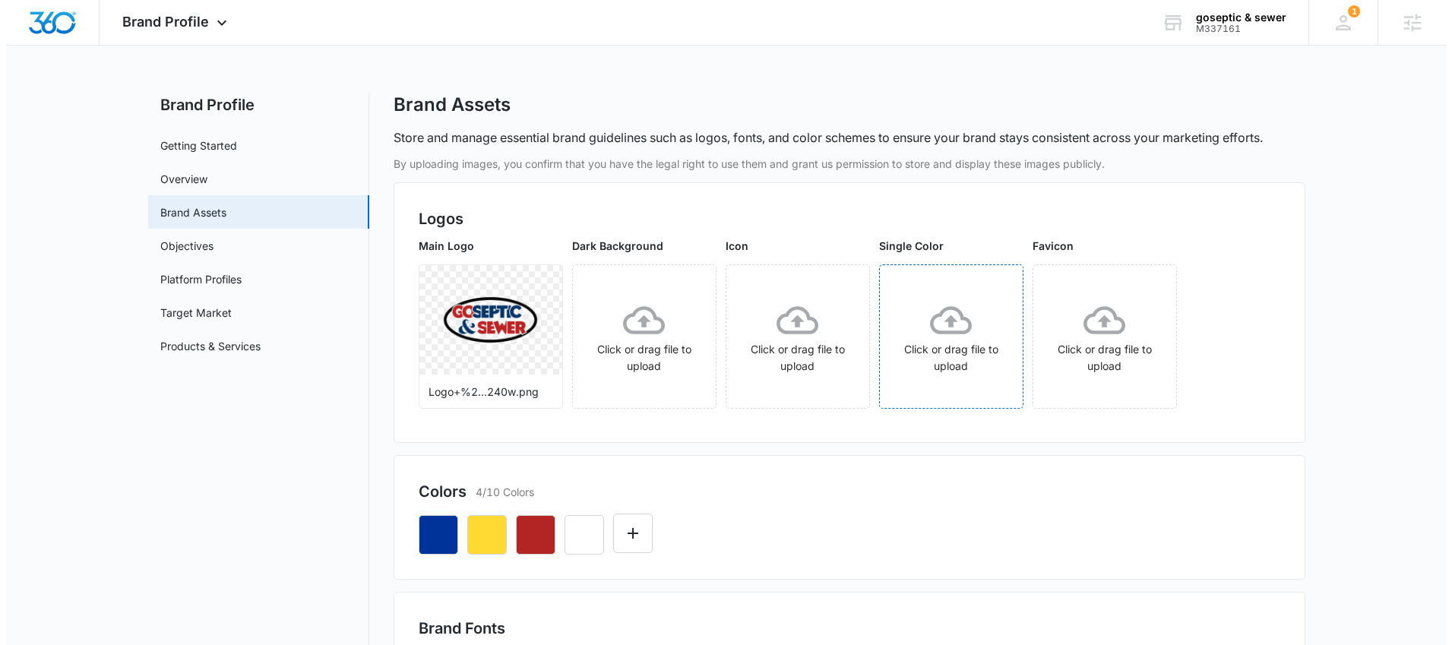
scroll to position [0, 0]
click at [176, 246] on link "Objectives" at bounding box center [180, 247] width 53 height 16
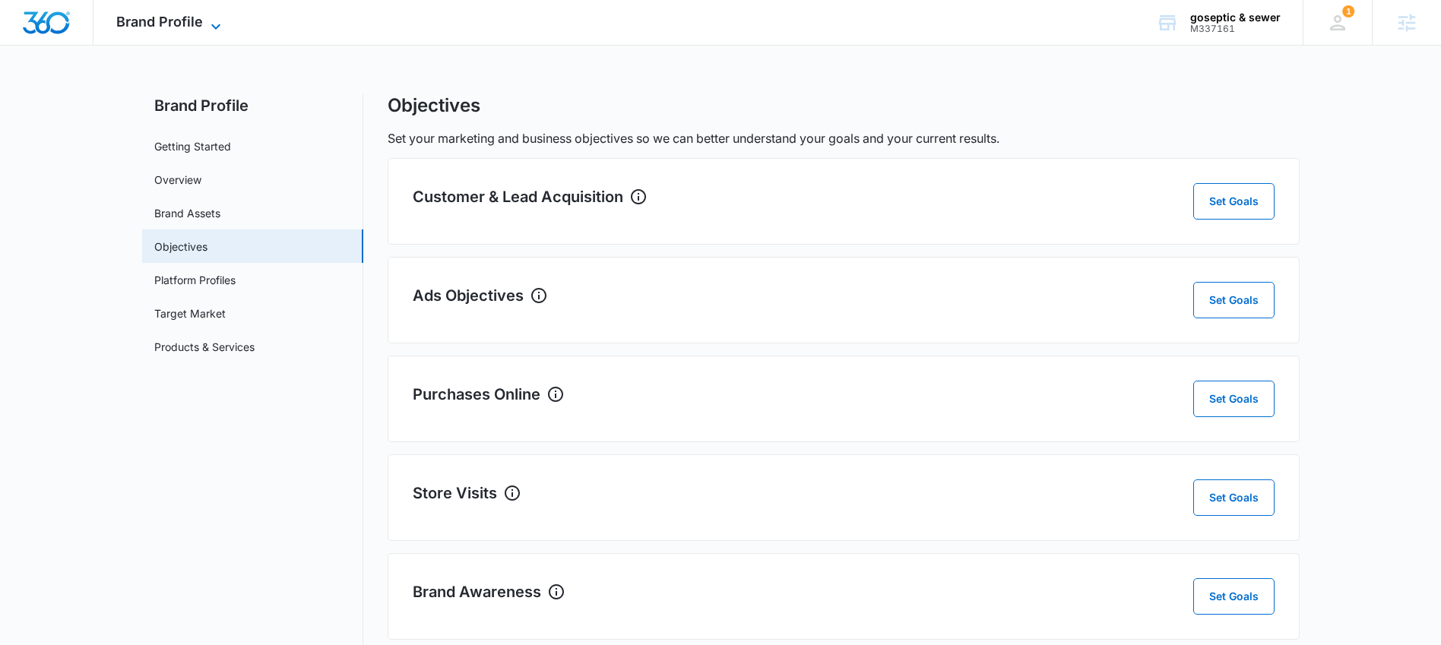
click at [170, 25] on span "Brand Profile" at bounding box center [159, 22] width 87 height 16
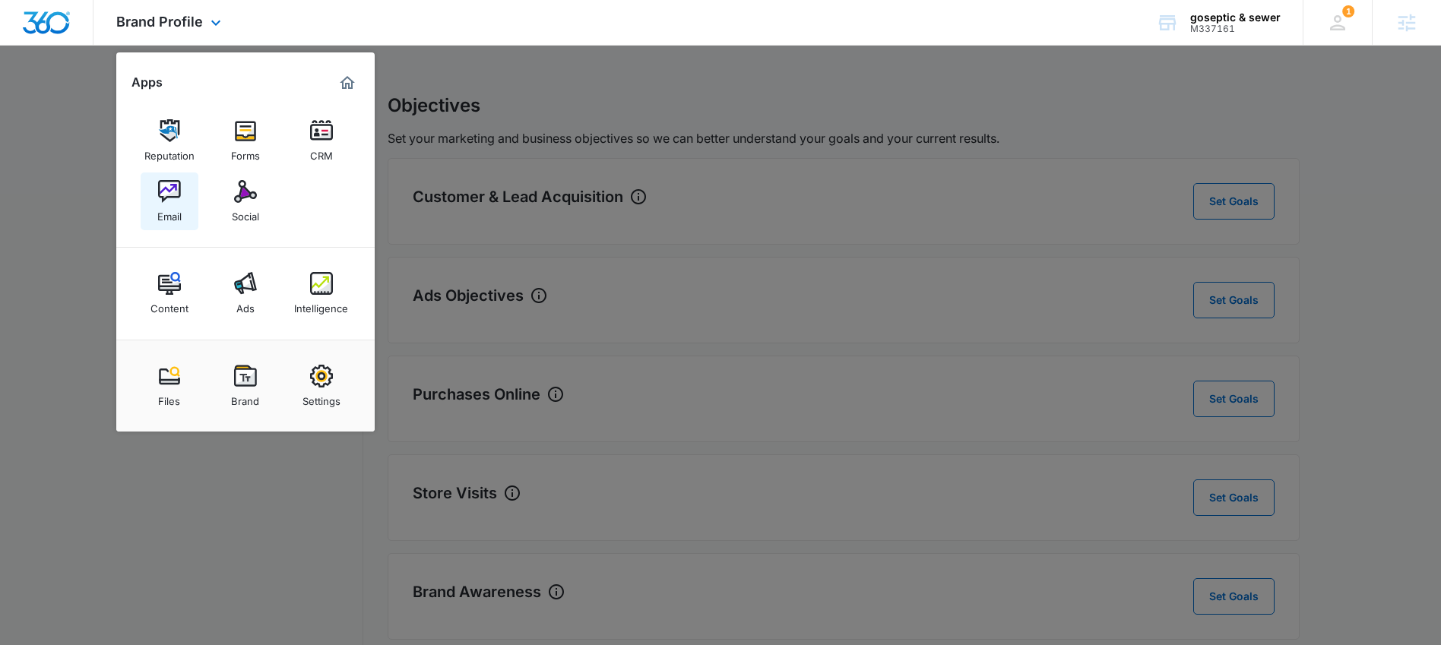
click at [168, 193] on img at bounding box center [169, 191] width 23 height 23
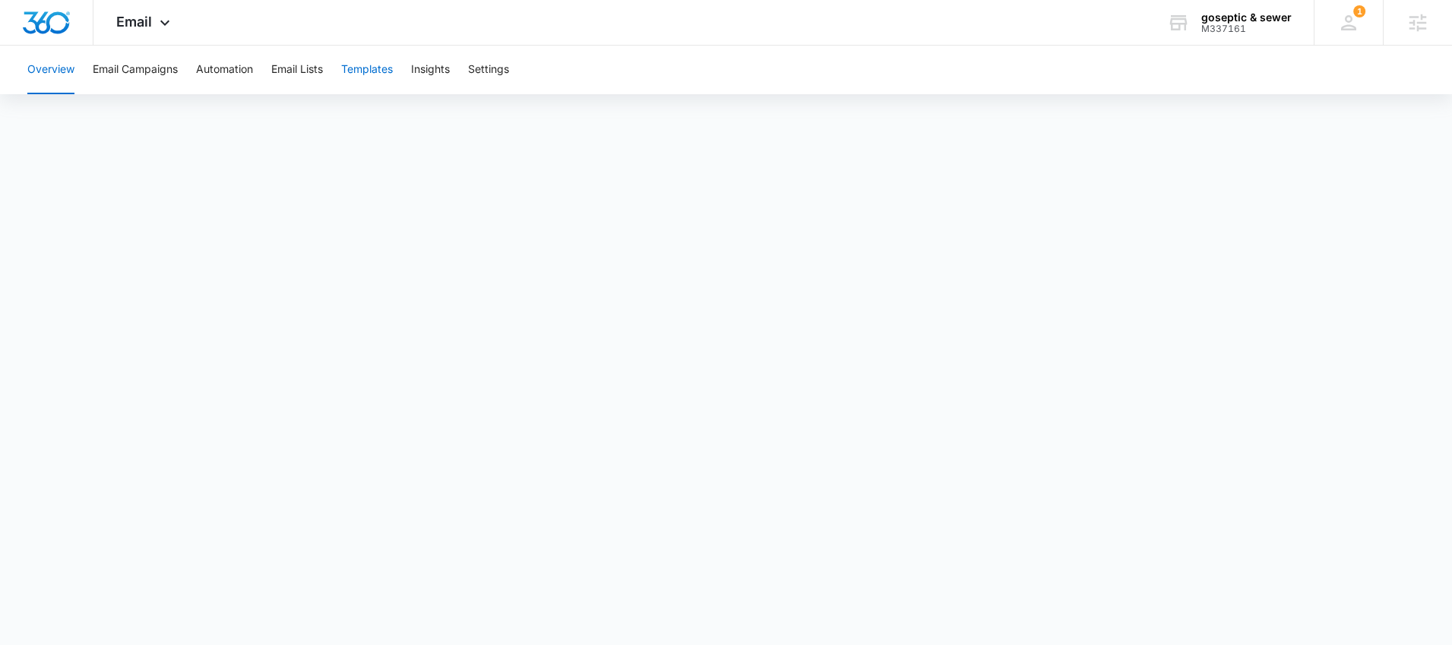
click at [365, 73] on button "Templates" at bounding box center [367, 70] width 52 height 49
click at [248, 71] on button "Automation" at bounding box center [224, 70] width 57 height 49
click at [165, 30] on icon at bounding box center [165, 26] width 18 height 18
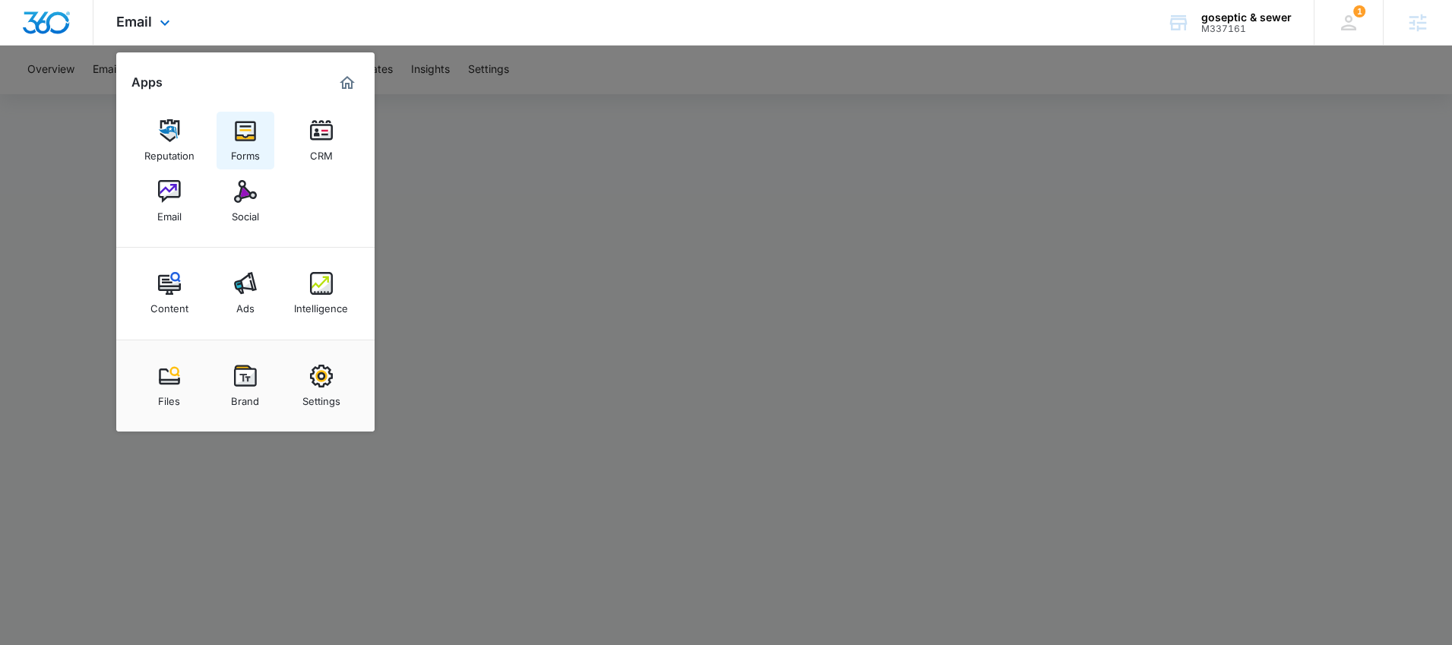
click at [244, 141] on img at bounding box center [245, 130] width 23 height 23
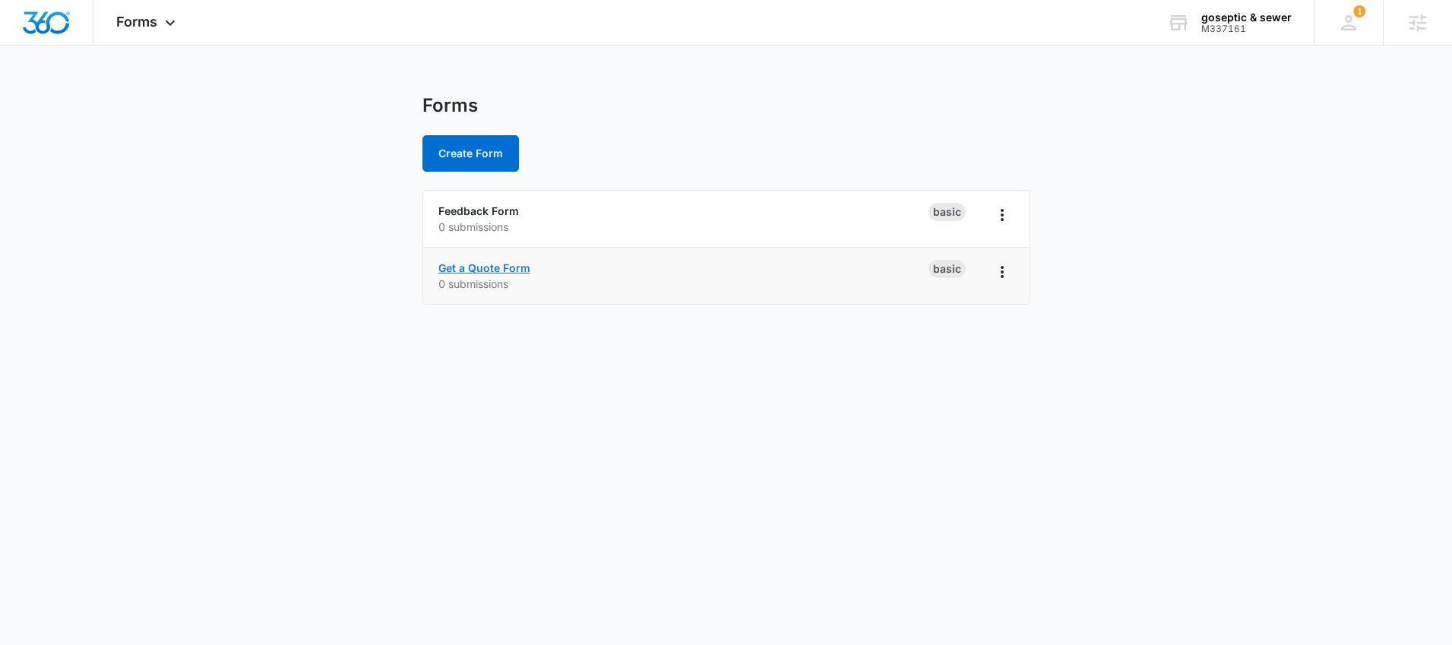
click at [517, 271] on link "Get a Quote Form" at bounding box center [484, 267] width 92 height 13
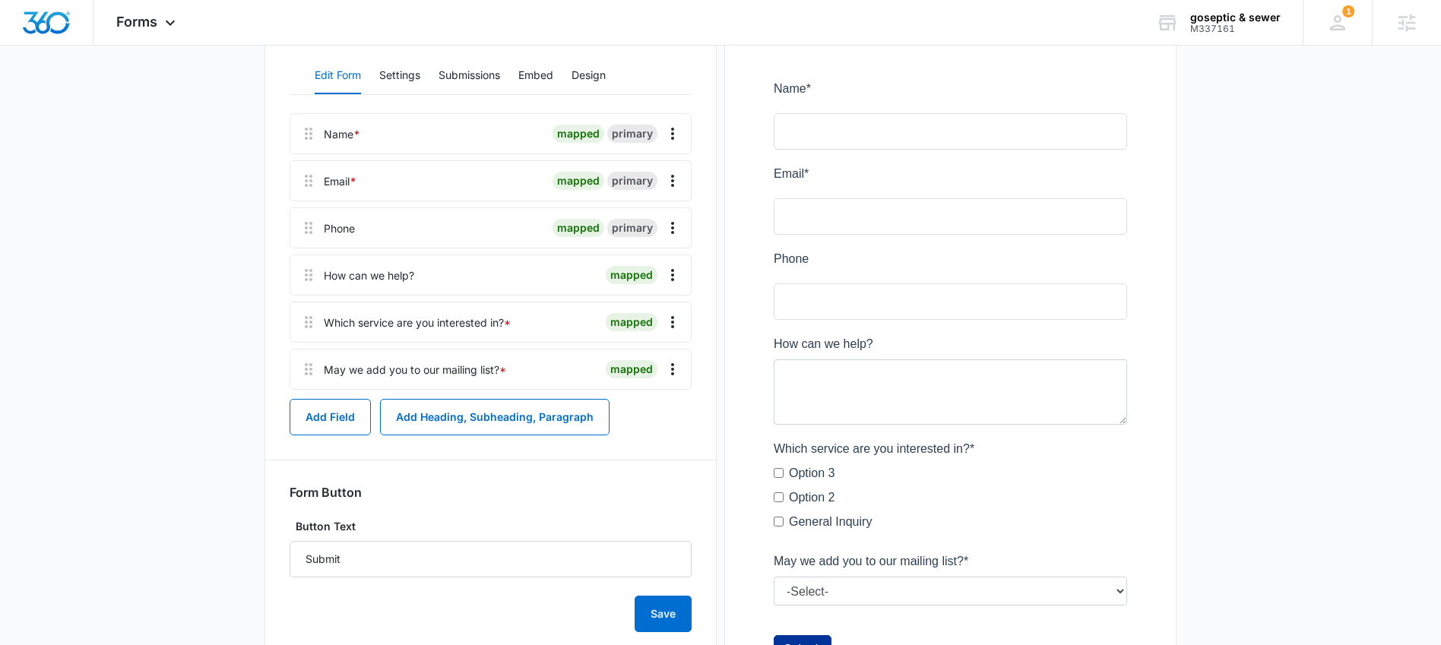
scroll to position [369, 0]
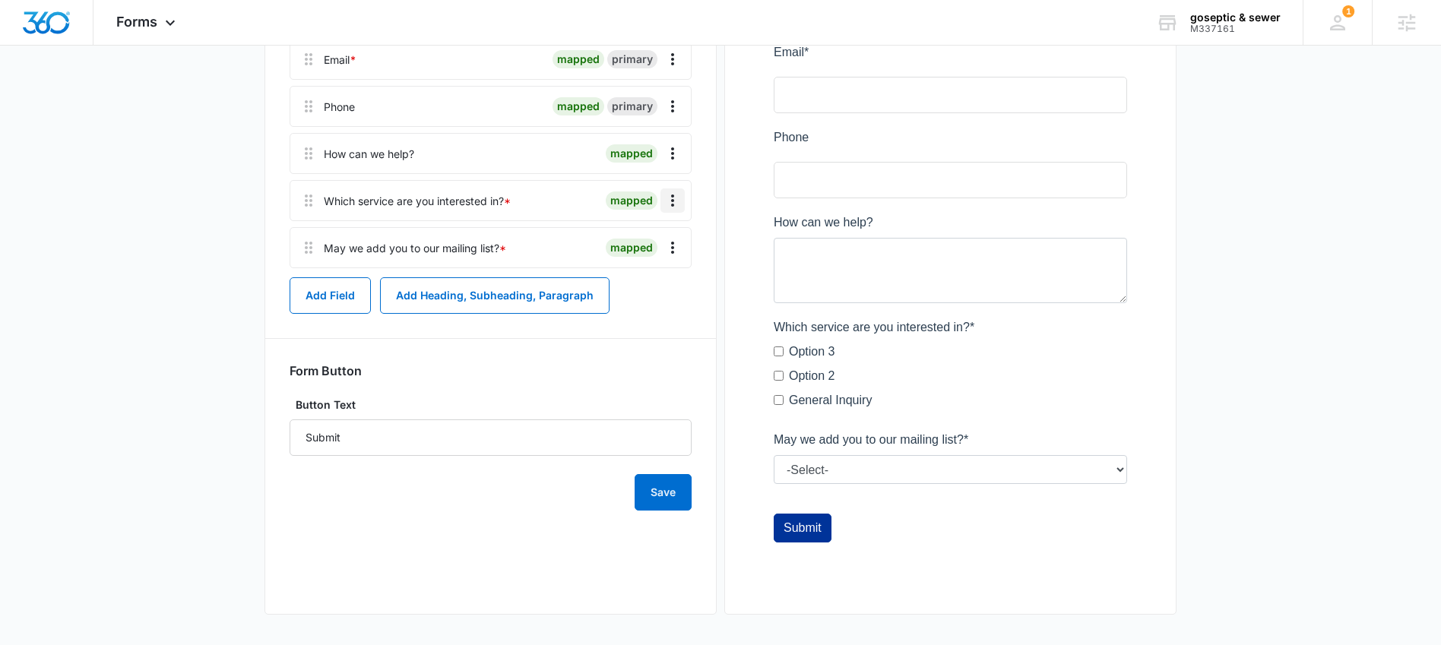
click at [670, 200] on icon "Overflow Menu" at bounding box center [672, 200] width 18 height 18
click at [626, 267] on div "Delete" at bounding box center [631, 266] width 32 height 11
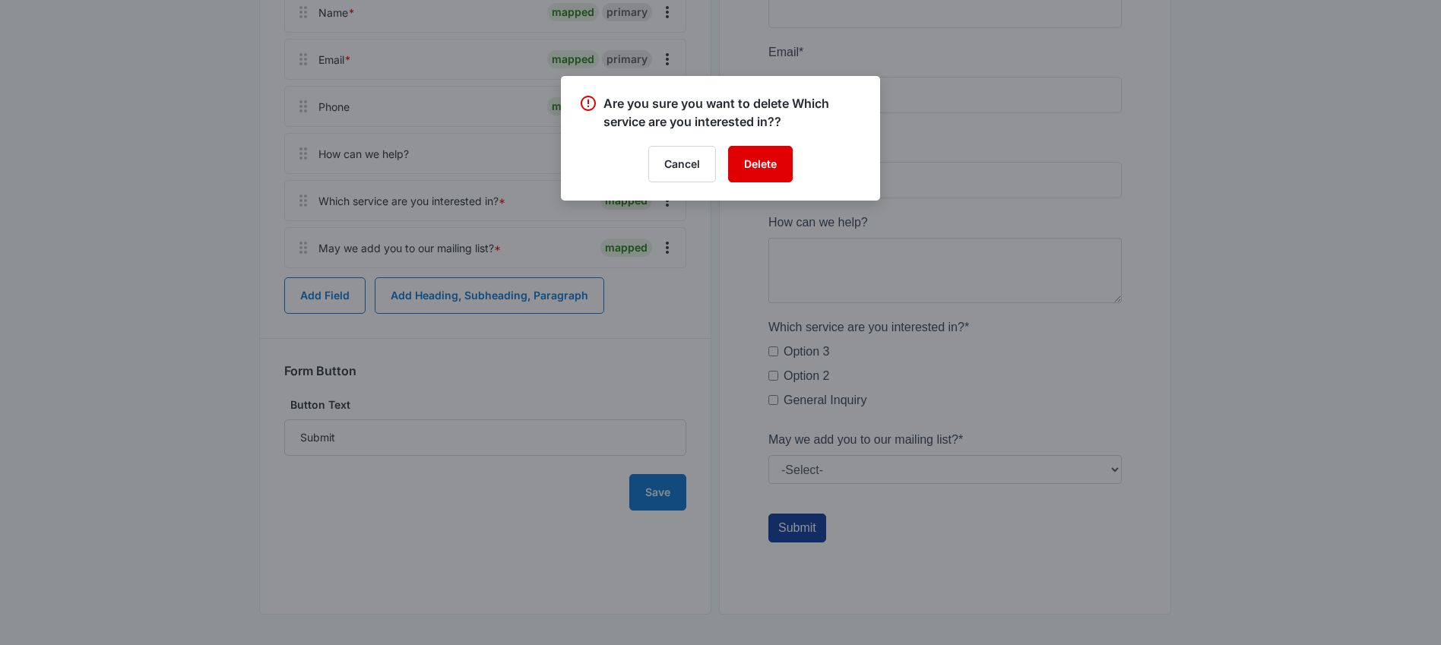
click at [769, 167] on button "Delete" at bounding box center [760, 164] width 65 height 36
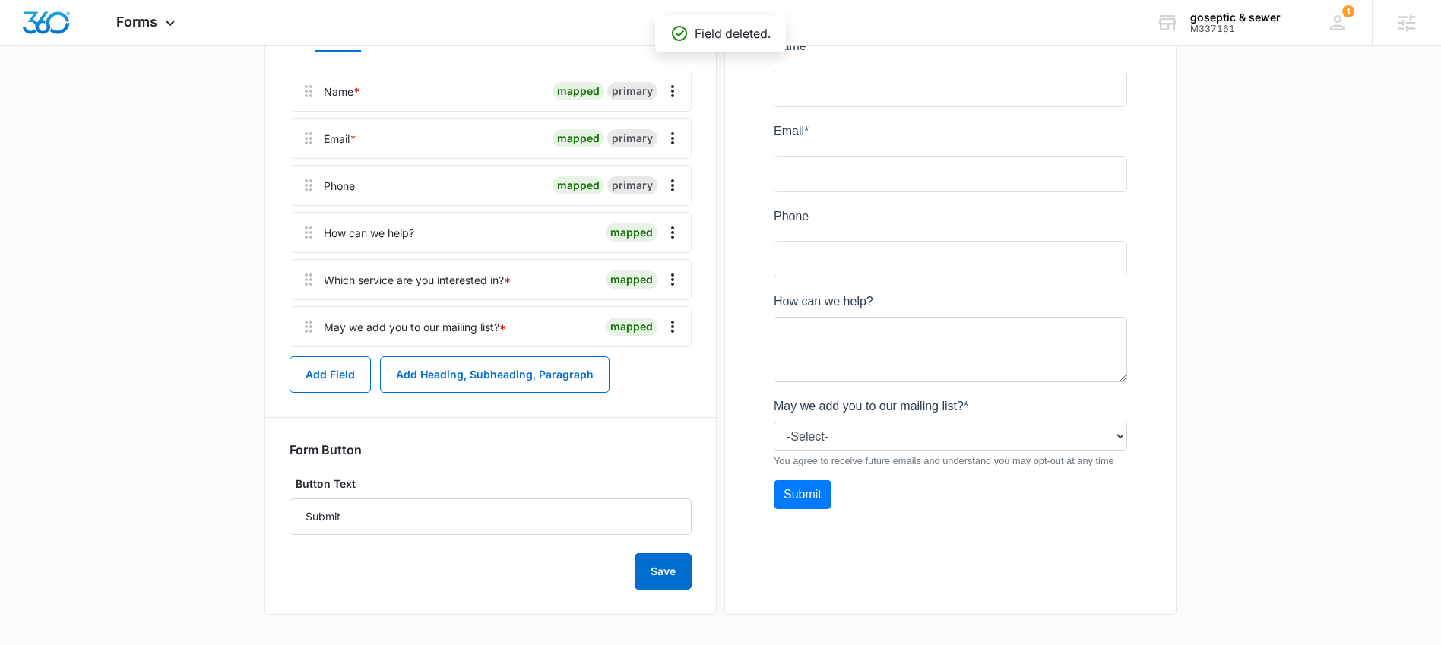
scroll to position [257, 0]
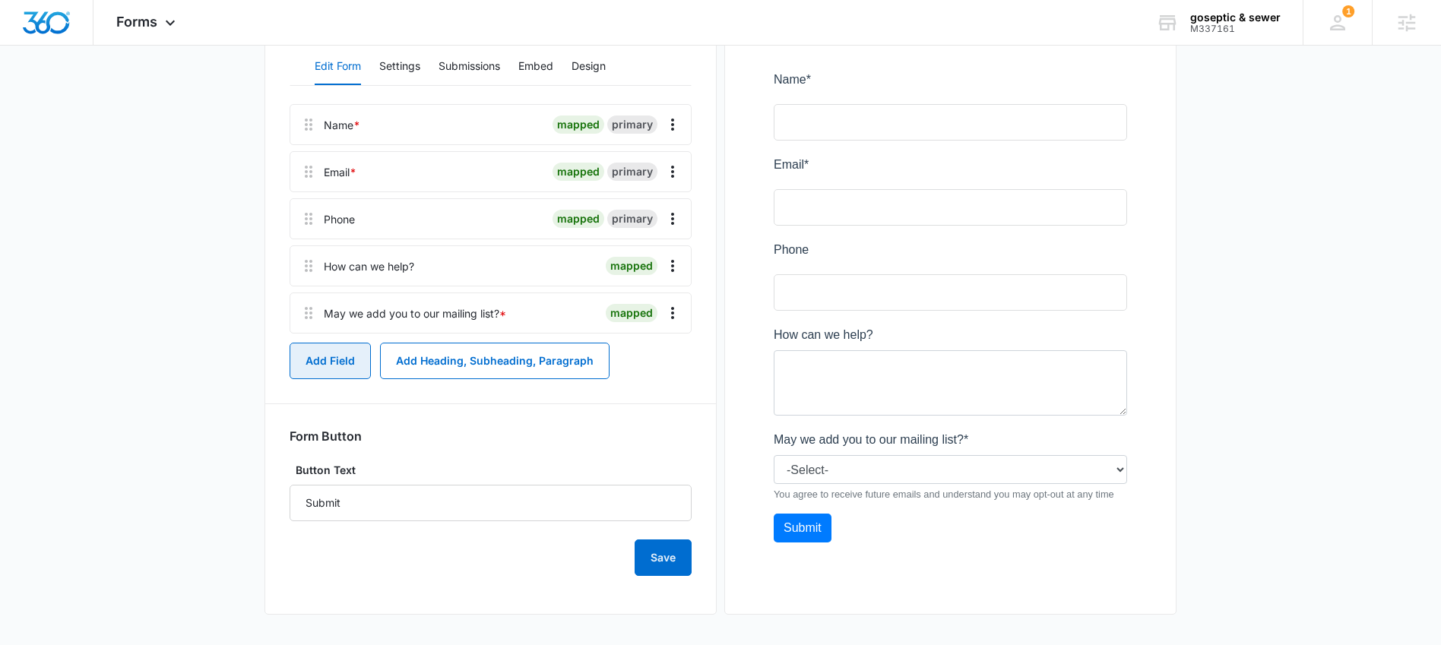
click at [341, 354] on button "Add Field" at bounding box center [329, 361] width 81 height 36
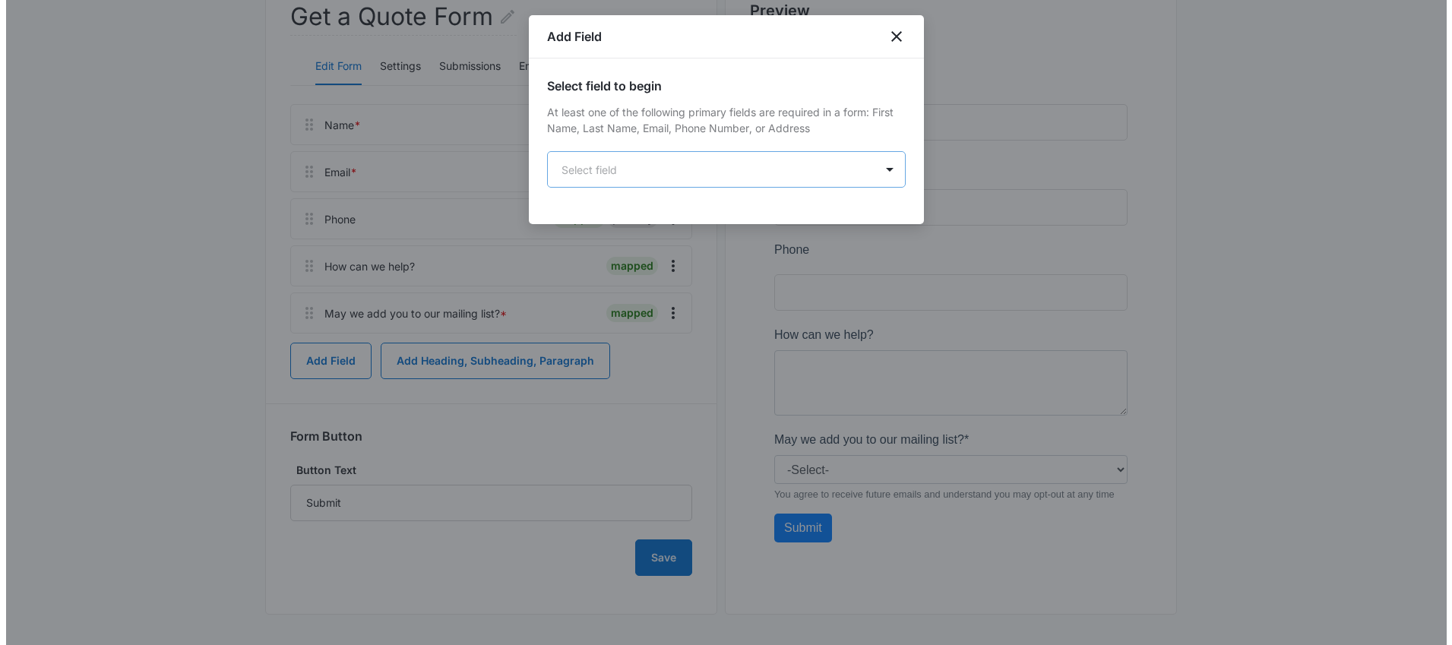
scroll to position [0, 0]
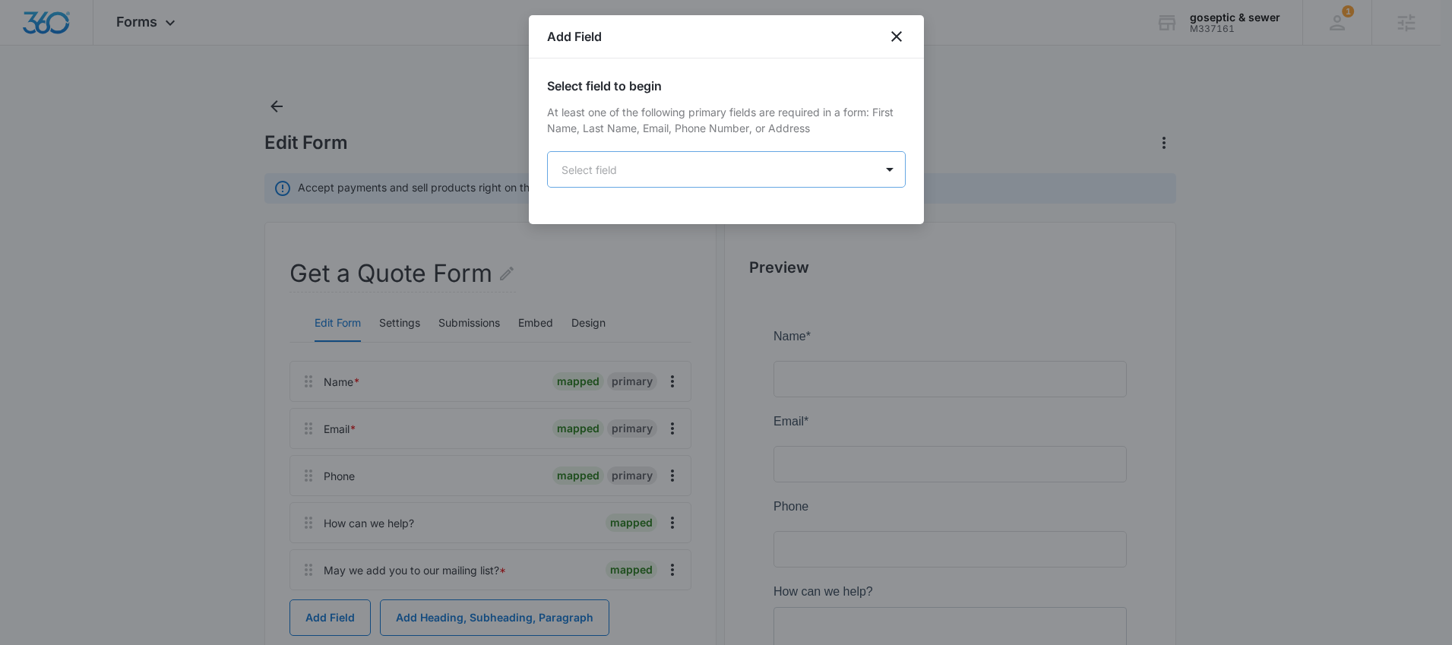
click at [745, 160] on body "Forms Apps Reputation Forms CRM Email Social Content Ads Intelligence Files Bra…" at bounding box center [726, 451] width 1452 height 902
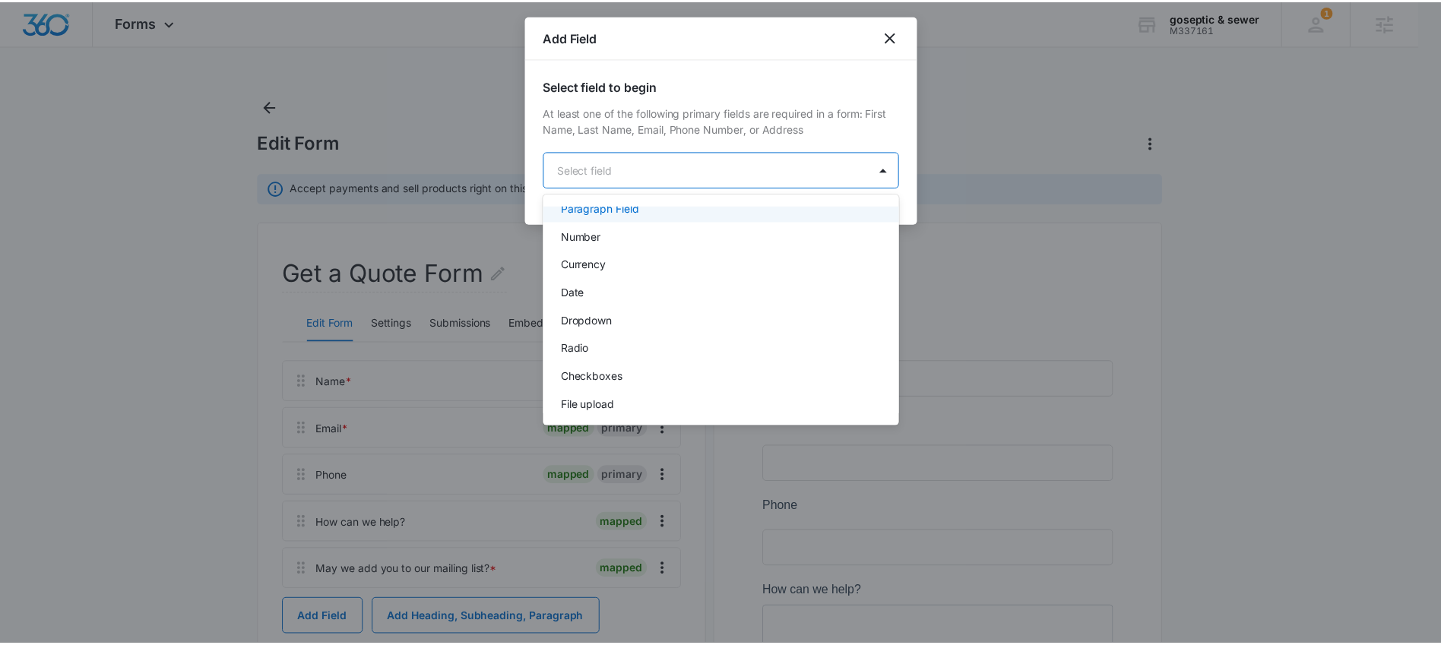
scroll to position [261, 0]
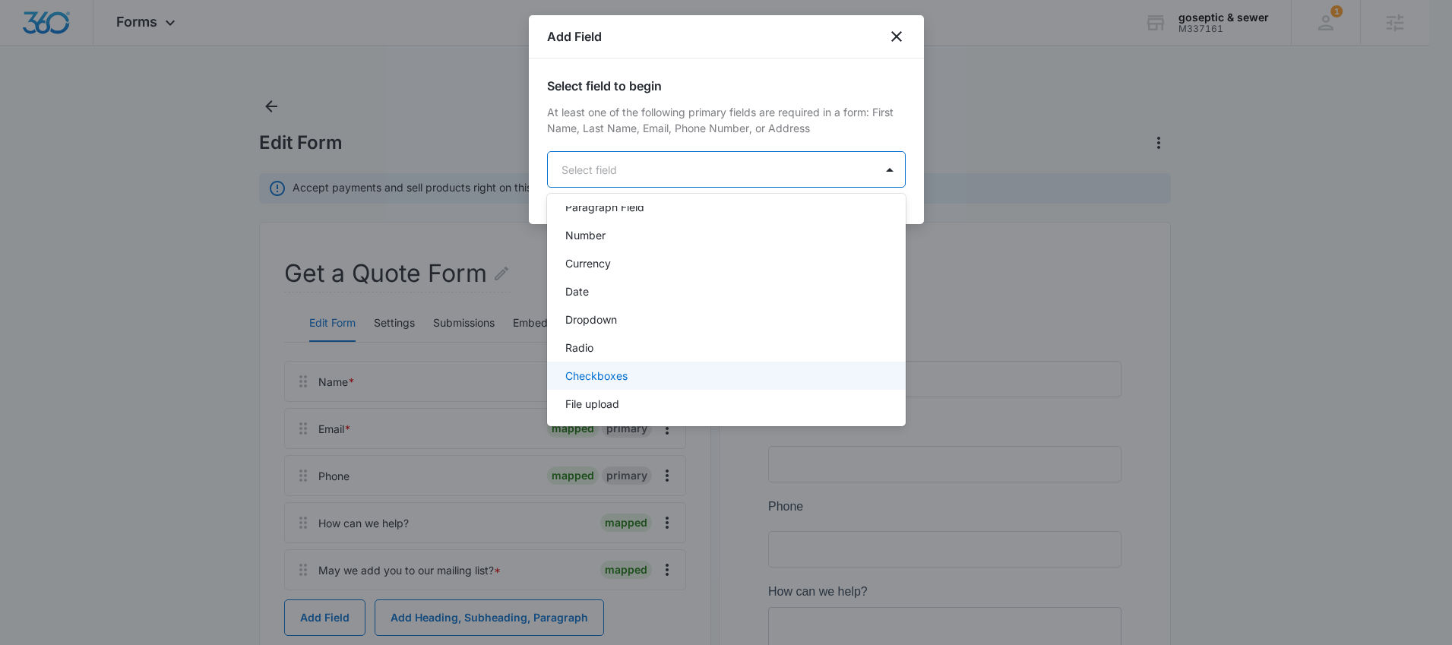
click at [634, 373] on div "Checkboxes" at bounding box center [724, 376] width 319 height 16
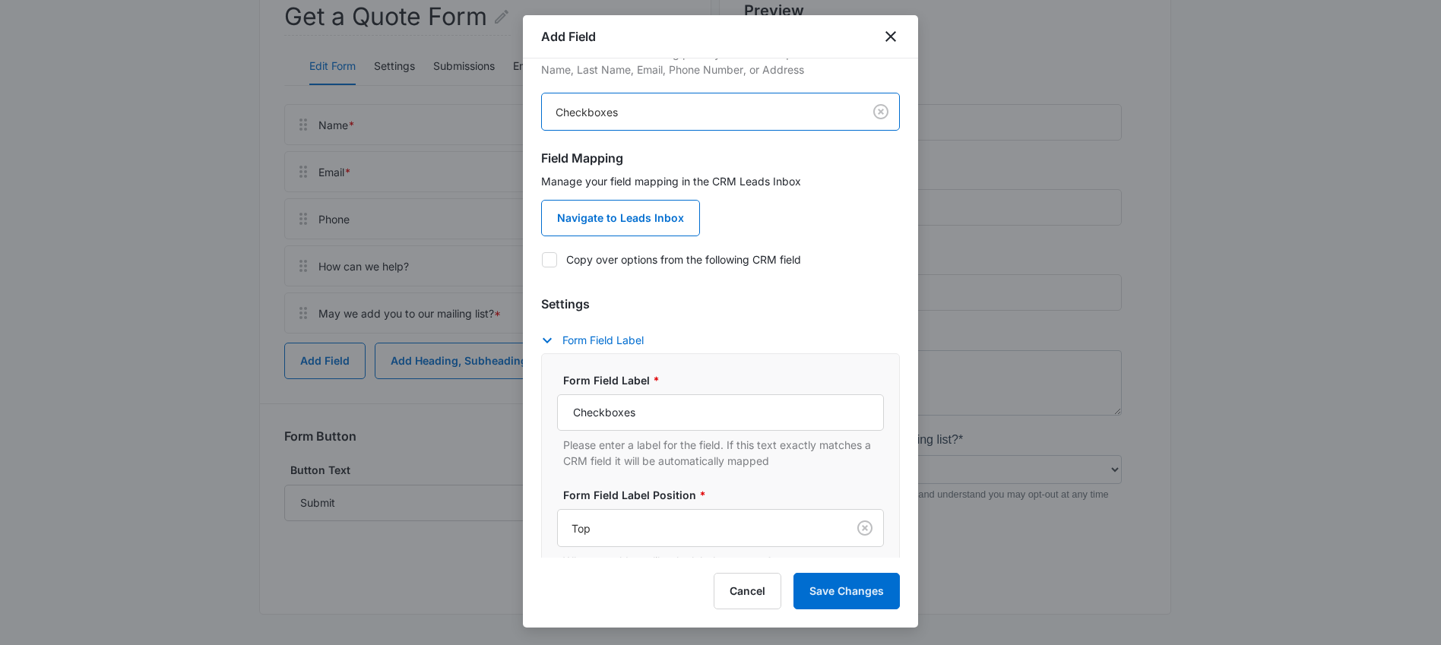
scroll to position [128, 0]
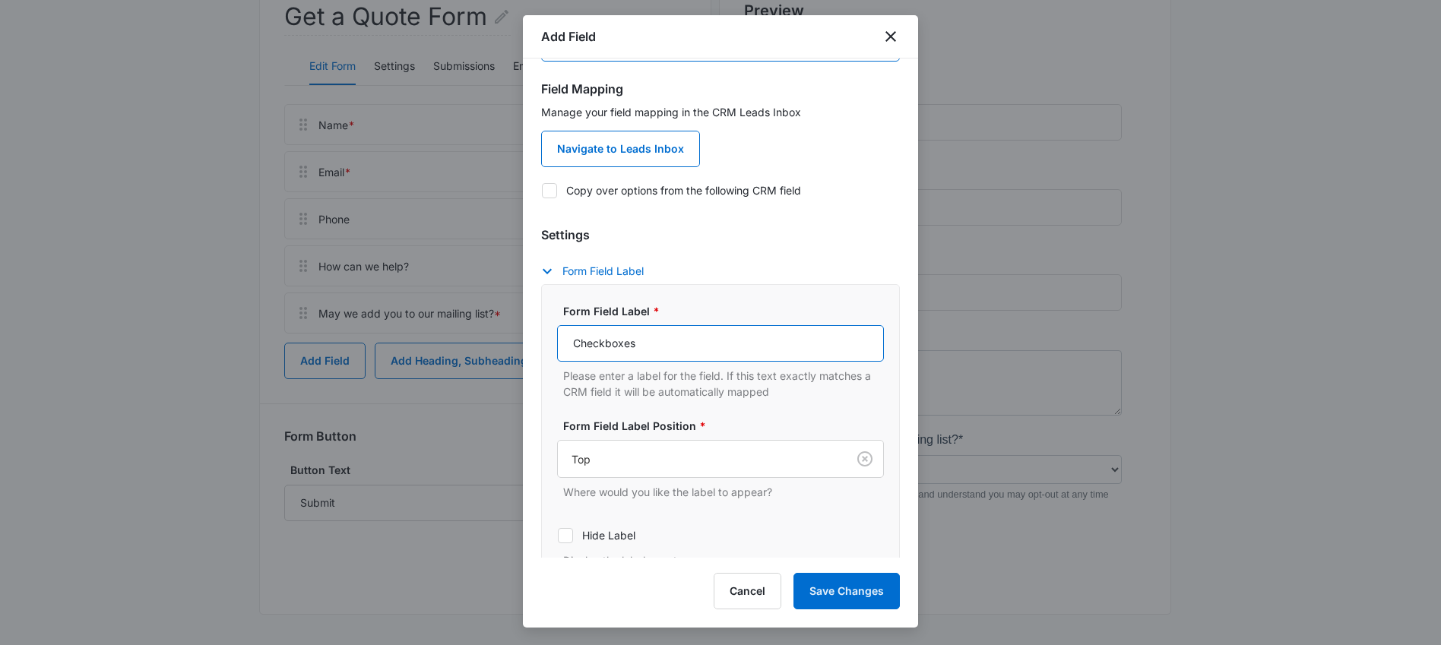
click at [688, 346] on input "Checkboxes" at bounding box center [720, 343] width 327 height 36
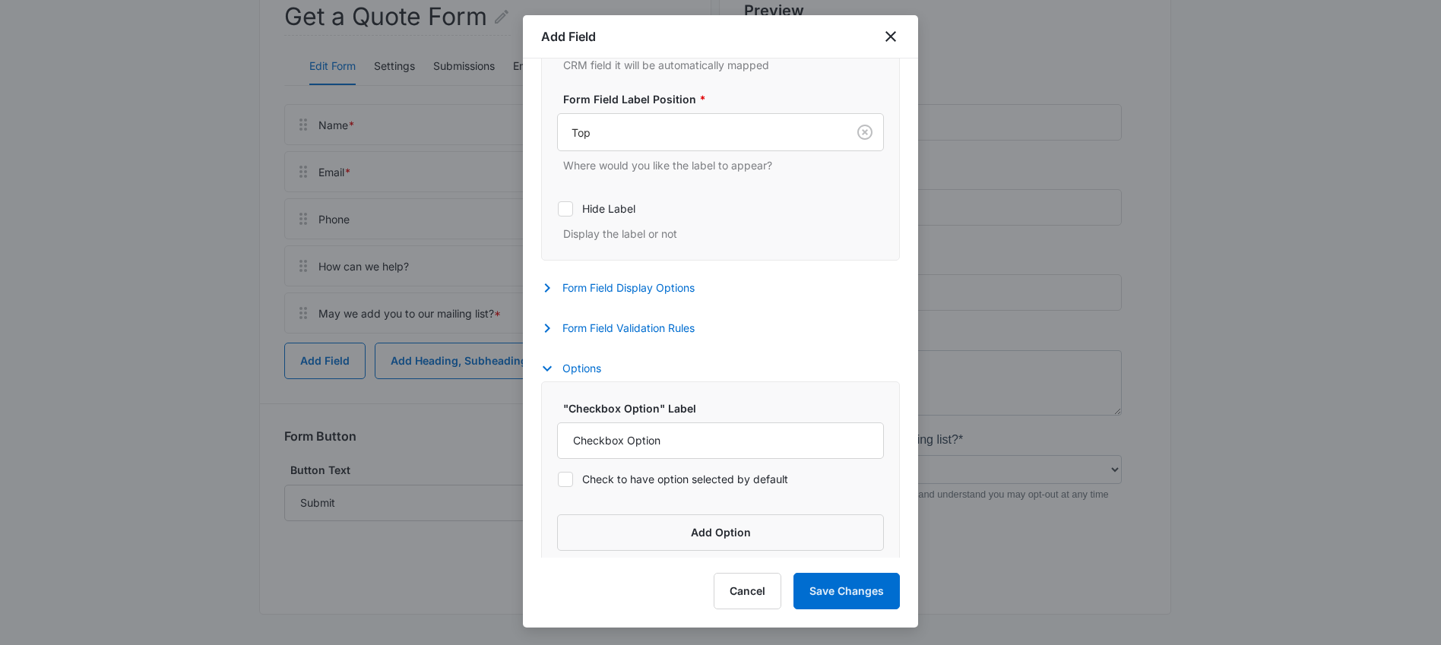
scroll to position [467, 0]
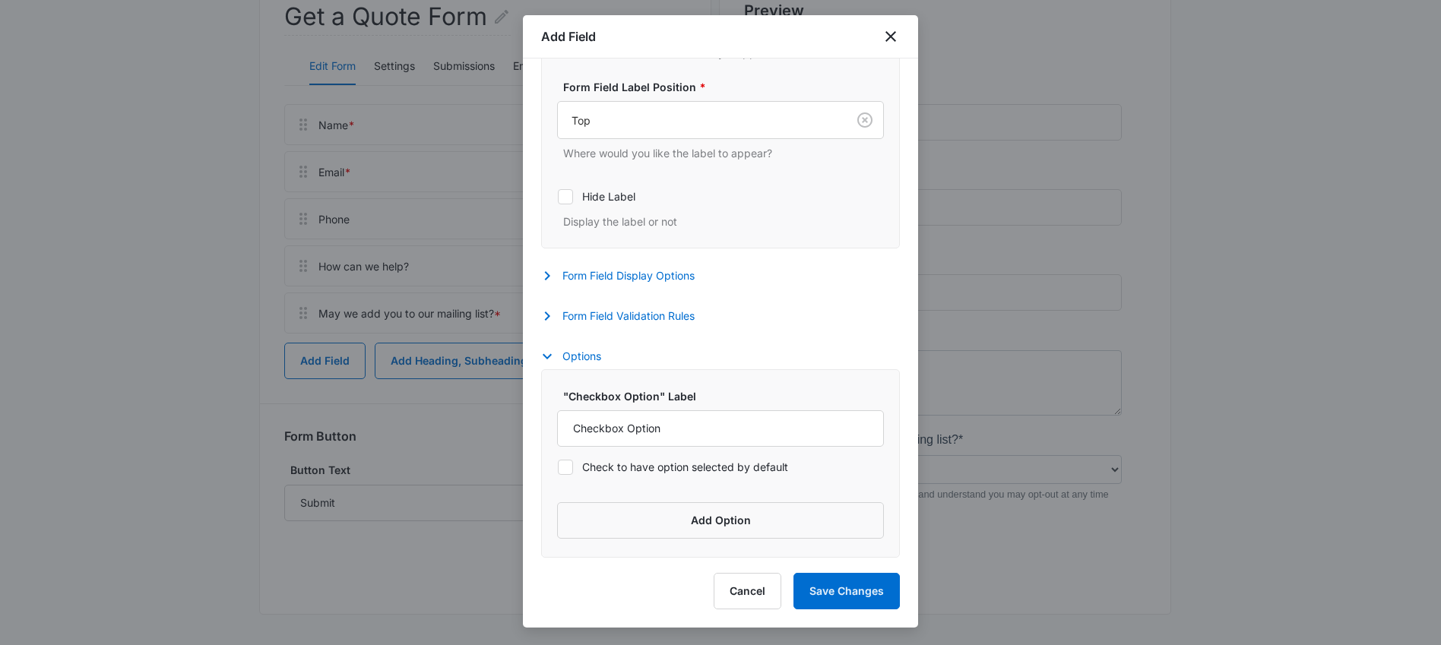
type input "What service are you interested in?"
click at [816, 429] on input "Checkbox Option" at bounding box center [720, 428] width 327 height 36
type input "Septic Tank Pumping"
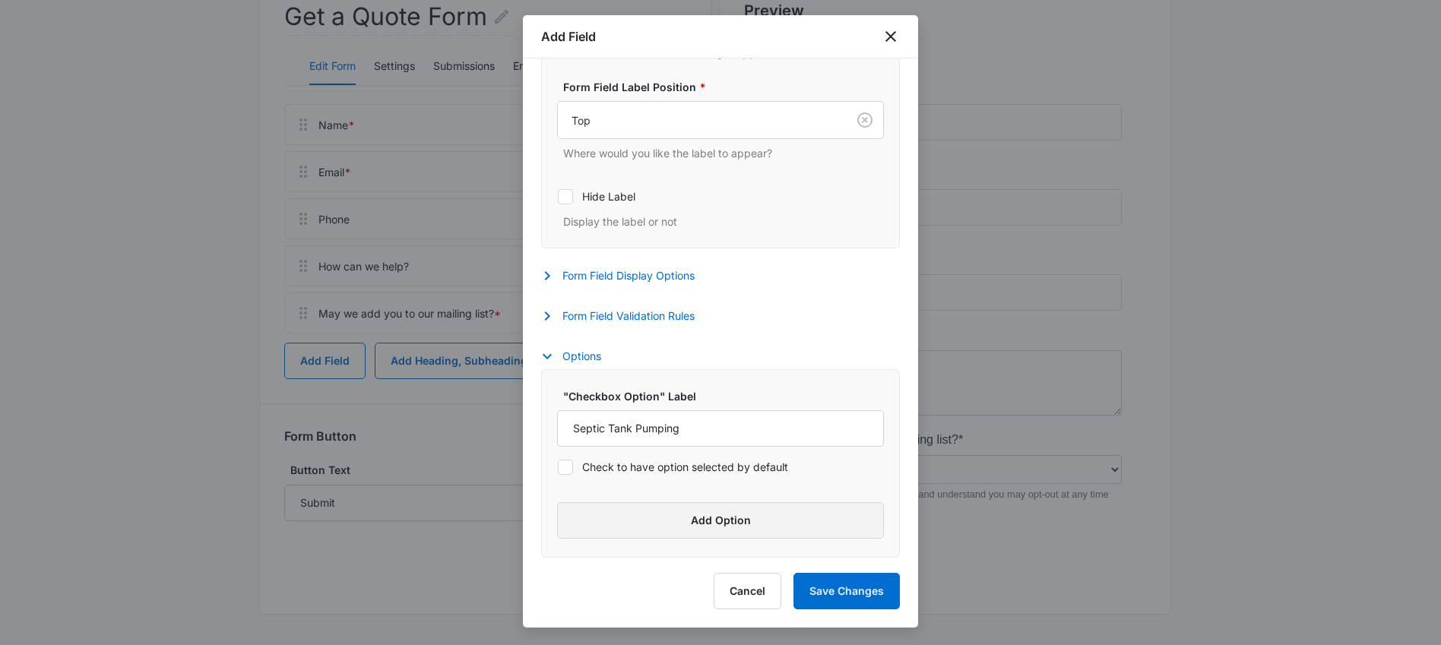
click at [724, 522] on button "Add Option" at bounding box center [720, 520] width 327 height 36
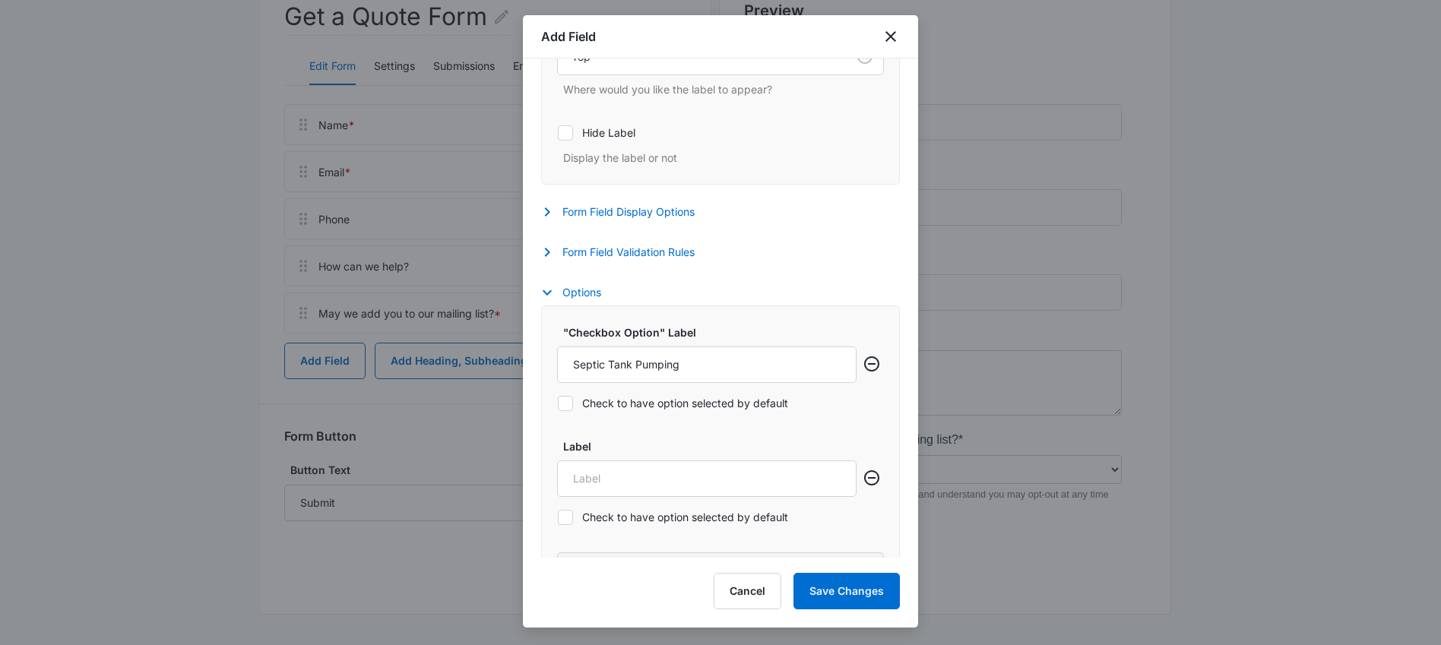
scroll to position [581, 0]
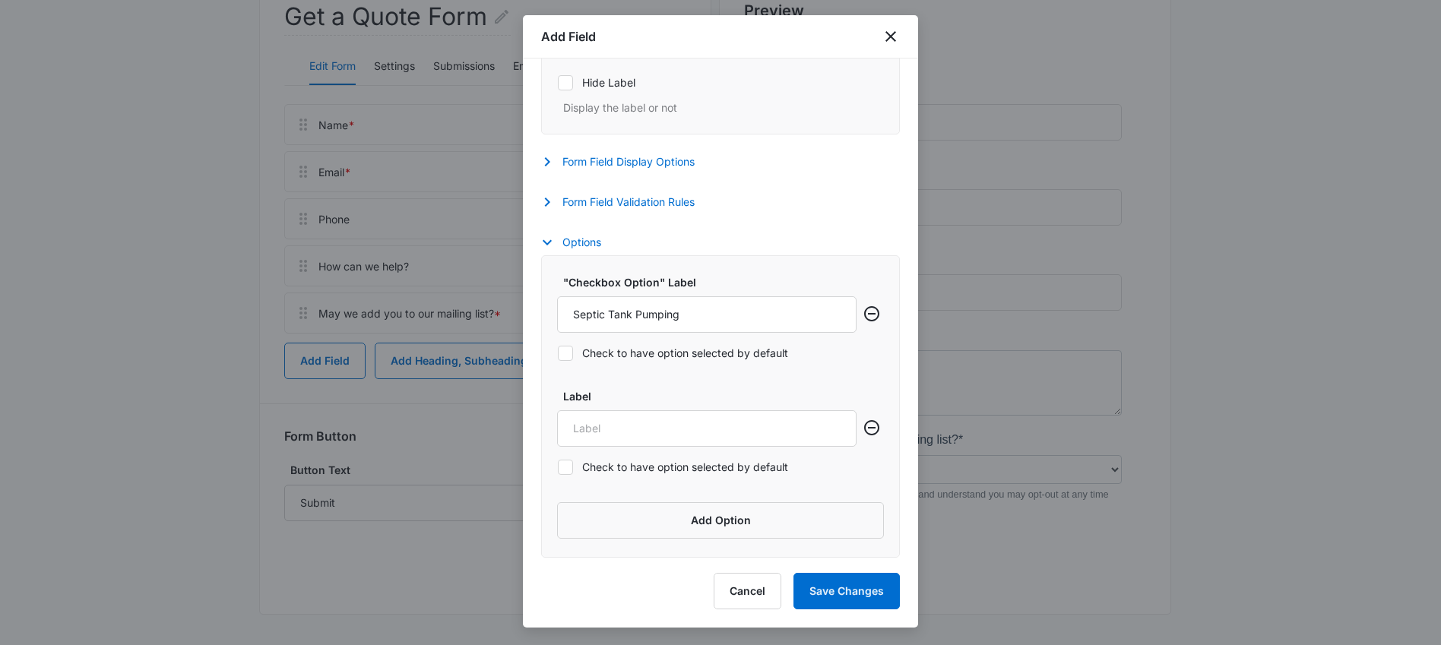
click at [656, 501] on div ""Checkbox Option" Label Septic Tank Pumping Check to have option selected by de…" at bounding box center [720, 406] width 359 height 302
click at [686, 530] on button "Add Option" at bounding box center [720, 520] width 327 height 36
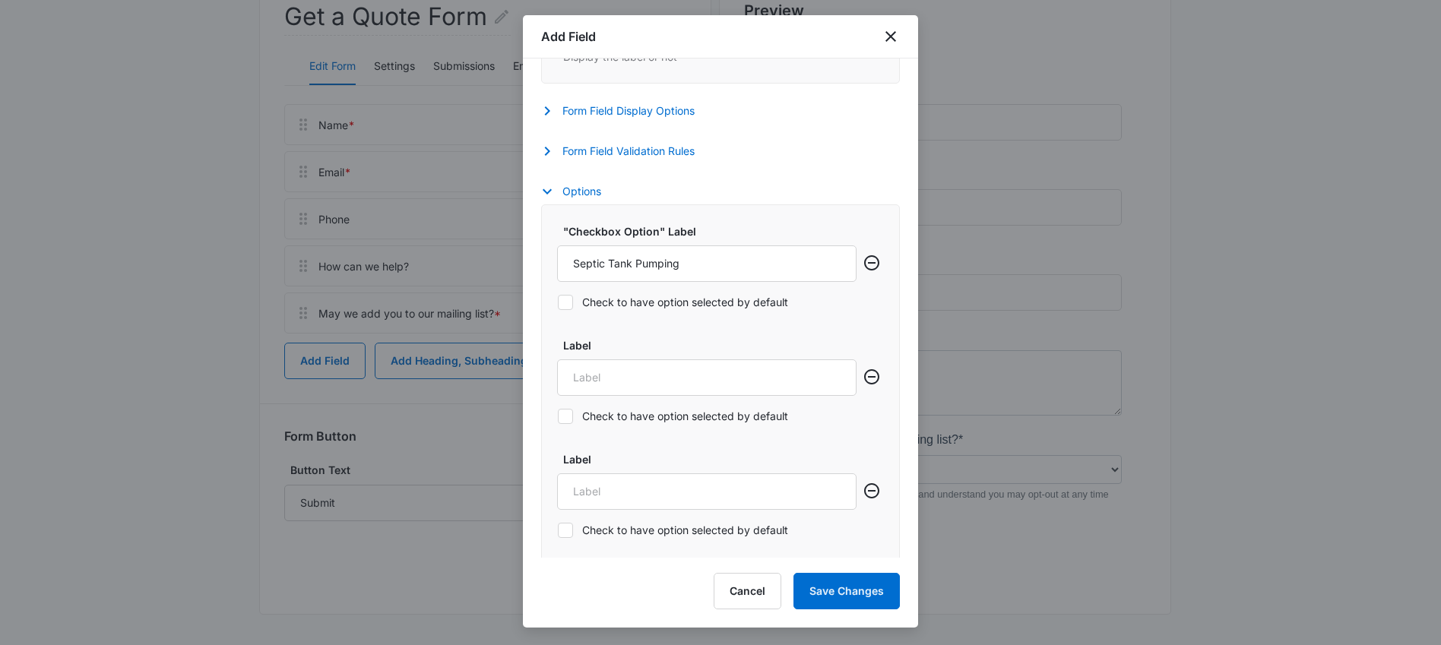
scroll to position [694, 0]
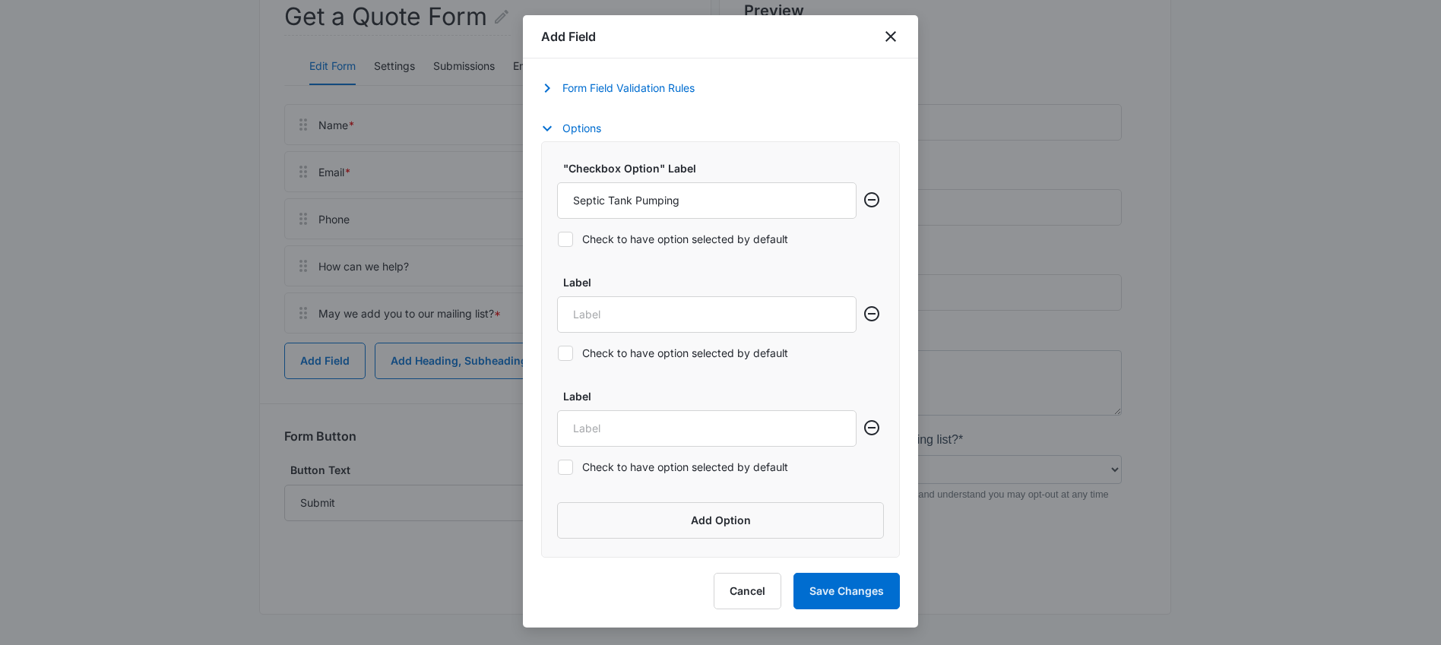
click at [686, 500] on div ""Checkbox Option" Label Septic Tank Pumping Check to have option selected by de…" at bounding box center [720, 349] width 359 height 416
click at [690, 523] on button "Add Option" at bounding box center [720, 520] width 327 height 36
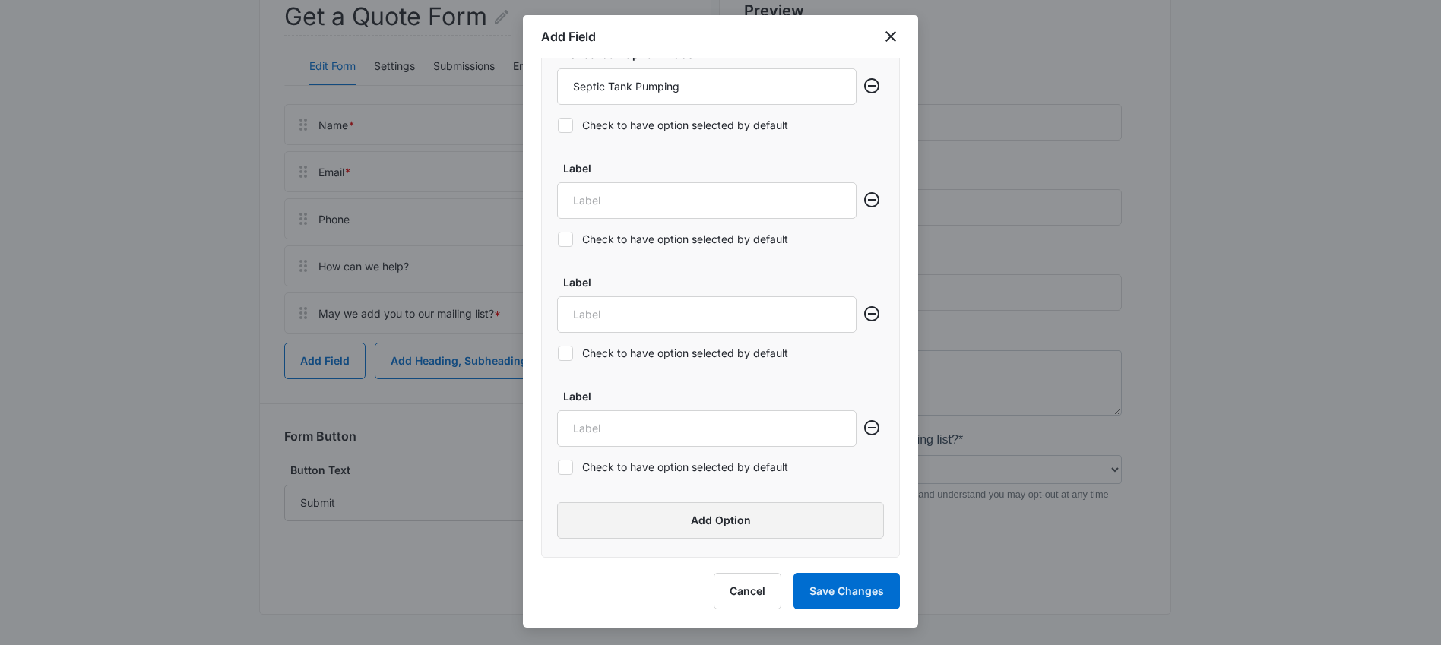
click at [687, 510] on button "Add Option" at bounding box center [720, 520] width 327 height 36
click at [694, 517] on button "Add Option" at bounding box center [720, 520] width 327 height 36
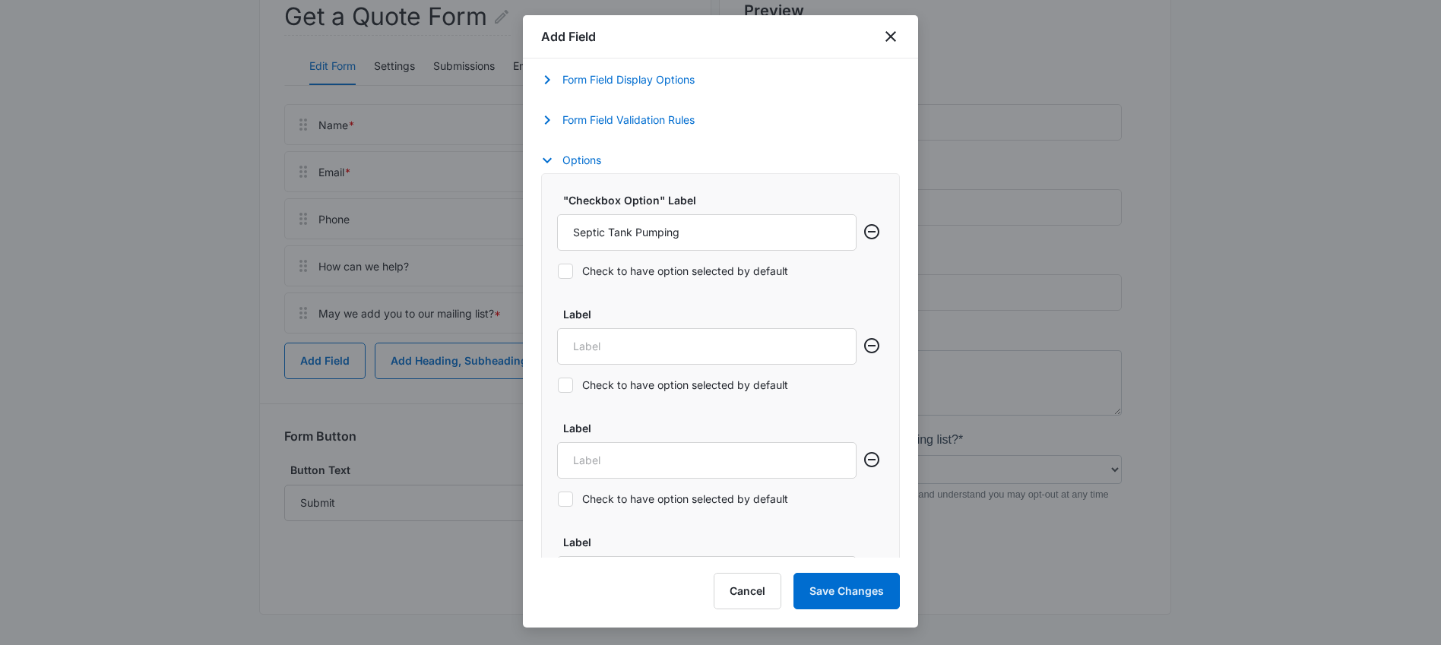
scroll to position [666, 0]
click at [736, 233] on input "Septic Tank Pumping" at bounding box center [706, 229] width 299 height 36
click at [641, 365] on div "Check to have option selected by default" at bounding box center [706, 382] width 299 height 34
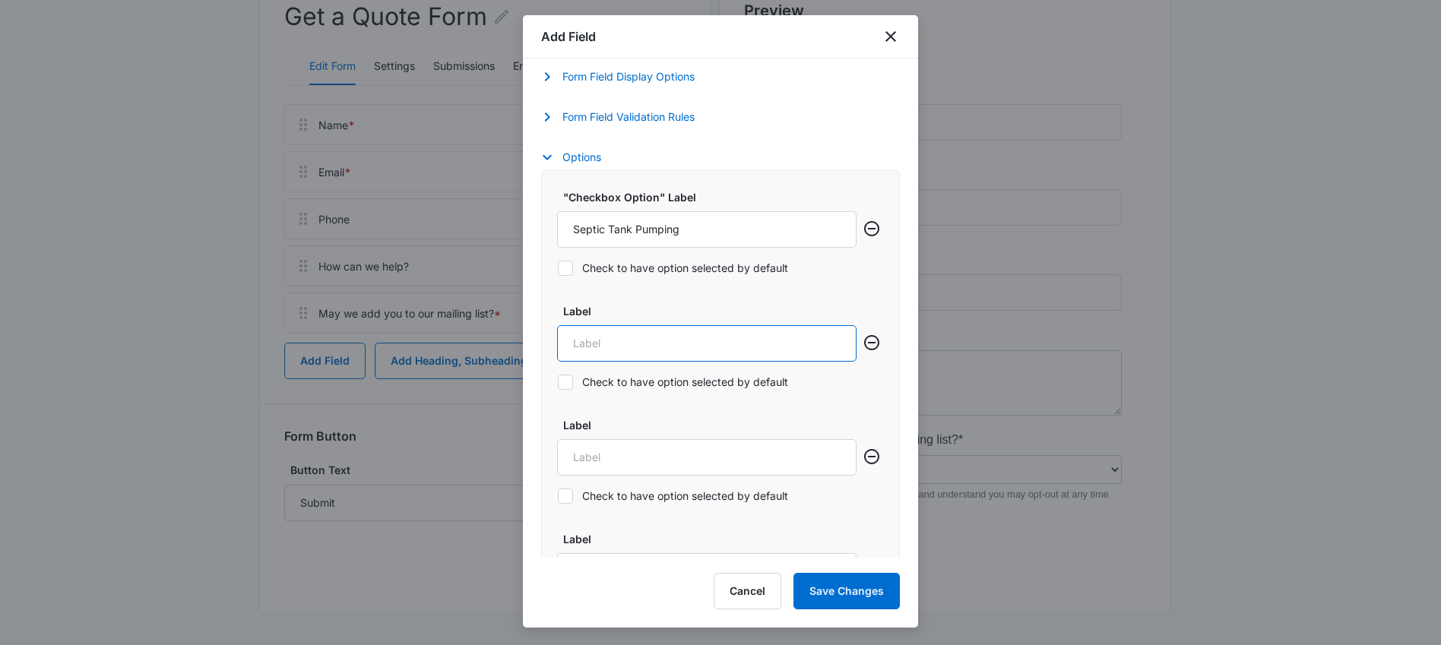
click at [646, 344] on input "Label" at bounding box center [706, 343] width 299 height 36
paste input "Septic Tank Pumping"
drag, startPoint x: 694, startPoint y: 346, endPoint x: 634, endPoint y: 356, distance: 61.0
click at [634, 356] on input "Septic Tank Pumping" at bounding box center [706, 343] width 299 height 36
type input "Septic Tank Repair"
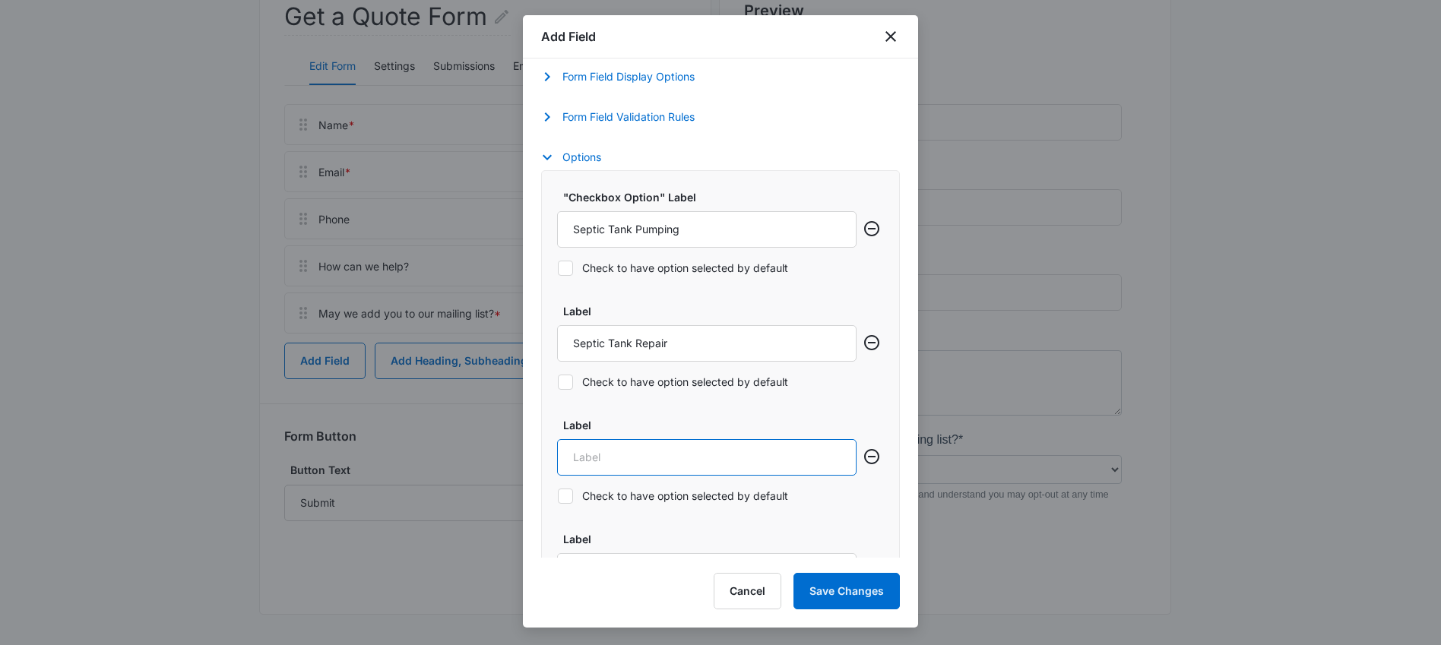
click at [581, 454] on input "Label" at bounding box center [706, 457] width 299 height 36
paste input "Septic Tank Pumping"
drag, startPoint x: 684, startPoint y: 457, endPoint x: 635, endPoint y: 460, distance: 48.7
click at [635, 460] on input "Septic Tank Pumping" at bounding box center [706, 457] width 299 height 36
type input "Septic Tank Install"
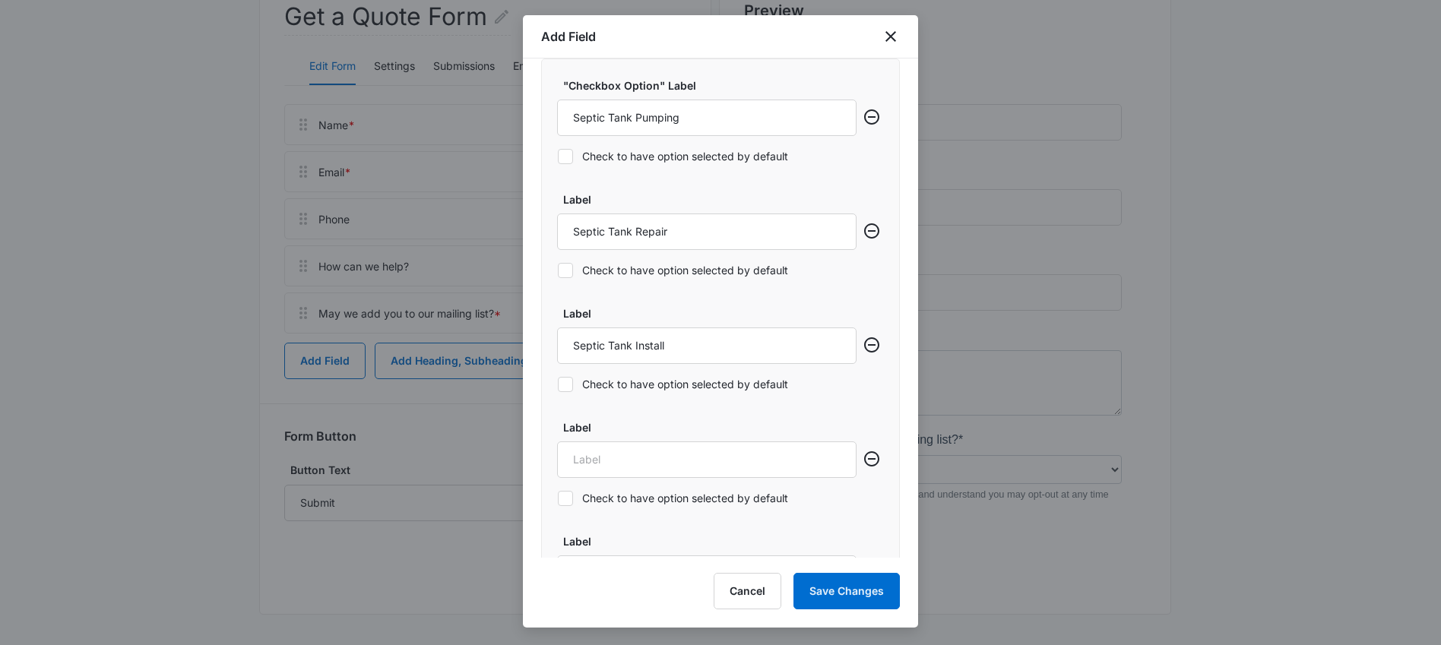
scroll to position [781, 0]
click at [602, 456] on input "Label" at bounding box center [706, 456] width 299 height 36
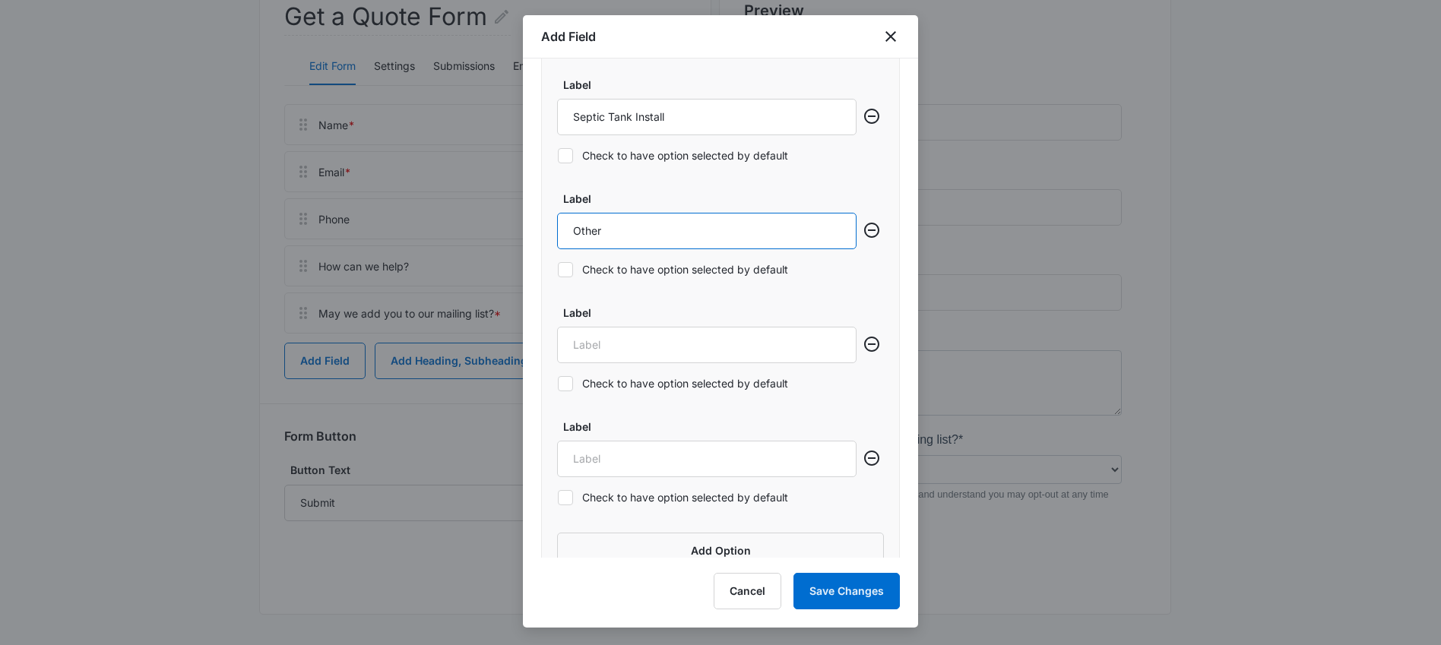
scroll to position [1036, 0]
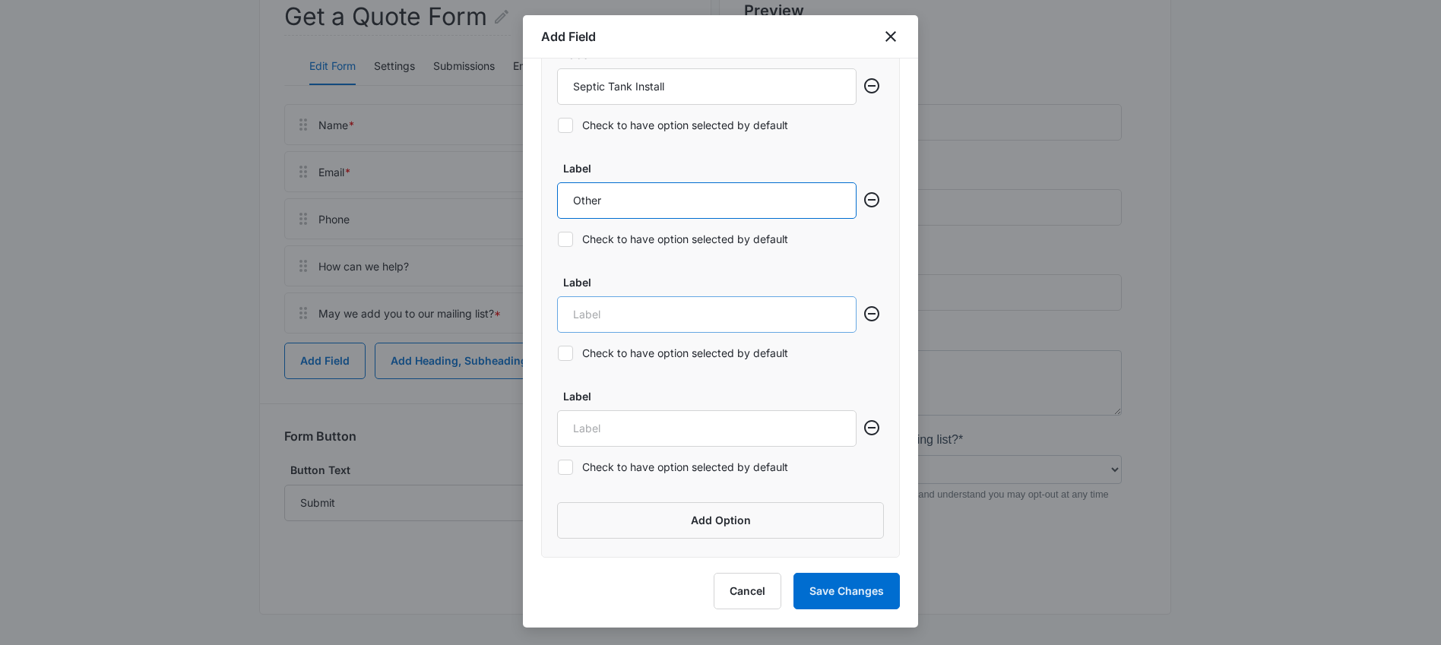
type input "Other"
click at [683, 300] on input "Label" at bounding box center [706, 314] width 299 height 36
type input "General Inquiry"
click at [864, 429] on icon "Remove row" at bounding box center [871, 428] width 18 height 18
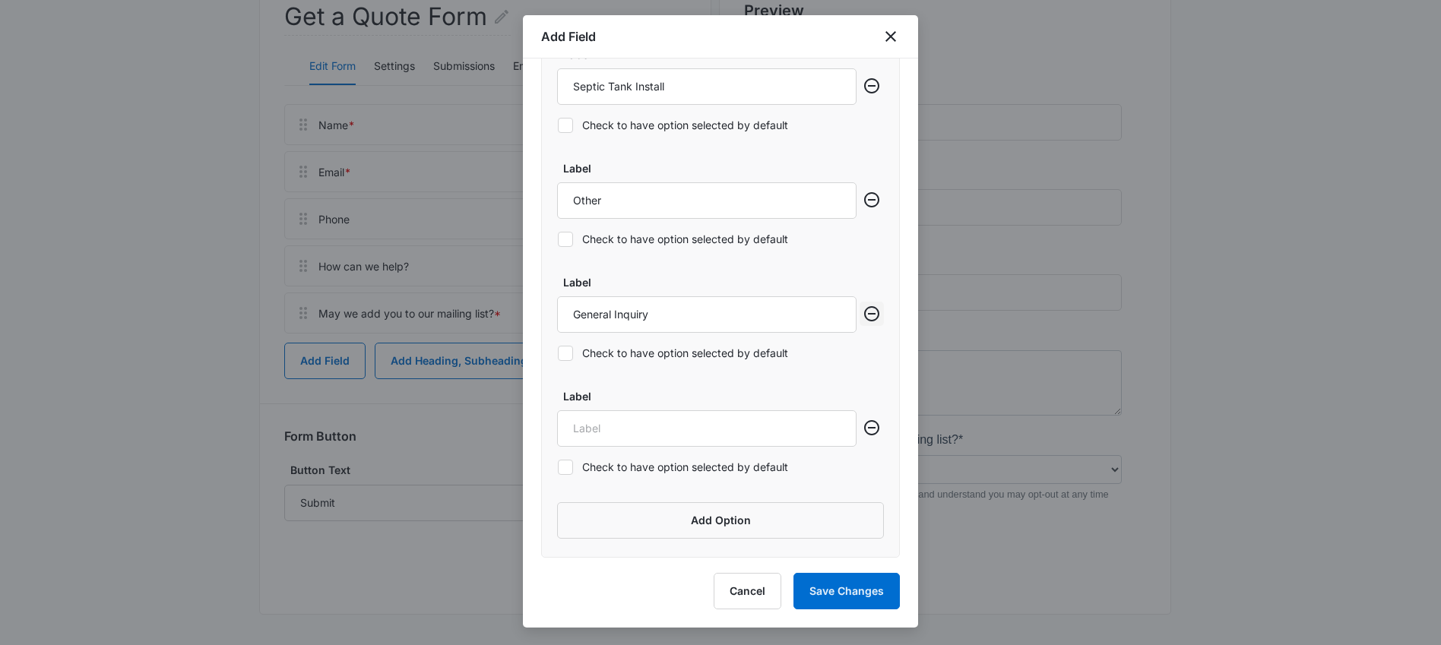
scroll to position [922, 0]
drag, startPoint x: 859, startPoint y: 318, endPoint x: 862, endPoint y: 390, distance: 72.2
click at [862, 390] on div ""Checkbox Option" Label Septic Tank Pumping Check to have option selected by de…" at bounding box center [720, 235] width 359 height 644
drag, startPoint x: 635, startPoint y: 315, endPoint x: 636, endPoint y: 365, distance: 50.2
click at [636, 365] on div "Label Other Check to have option selected by default" at bounding box center [706, 322] width 299 height 96
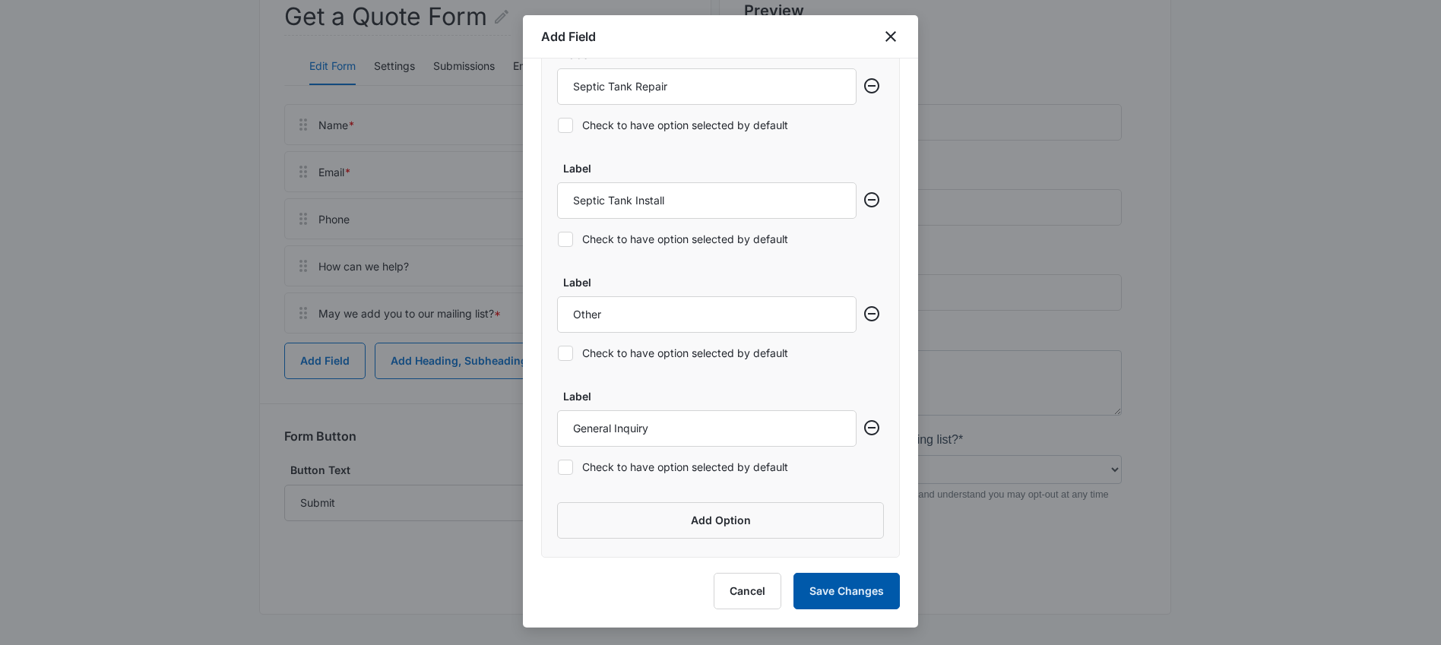
click at [829, 595] on button "Save Changes" at bounding box center [846, 591] width 106 height 36
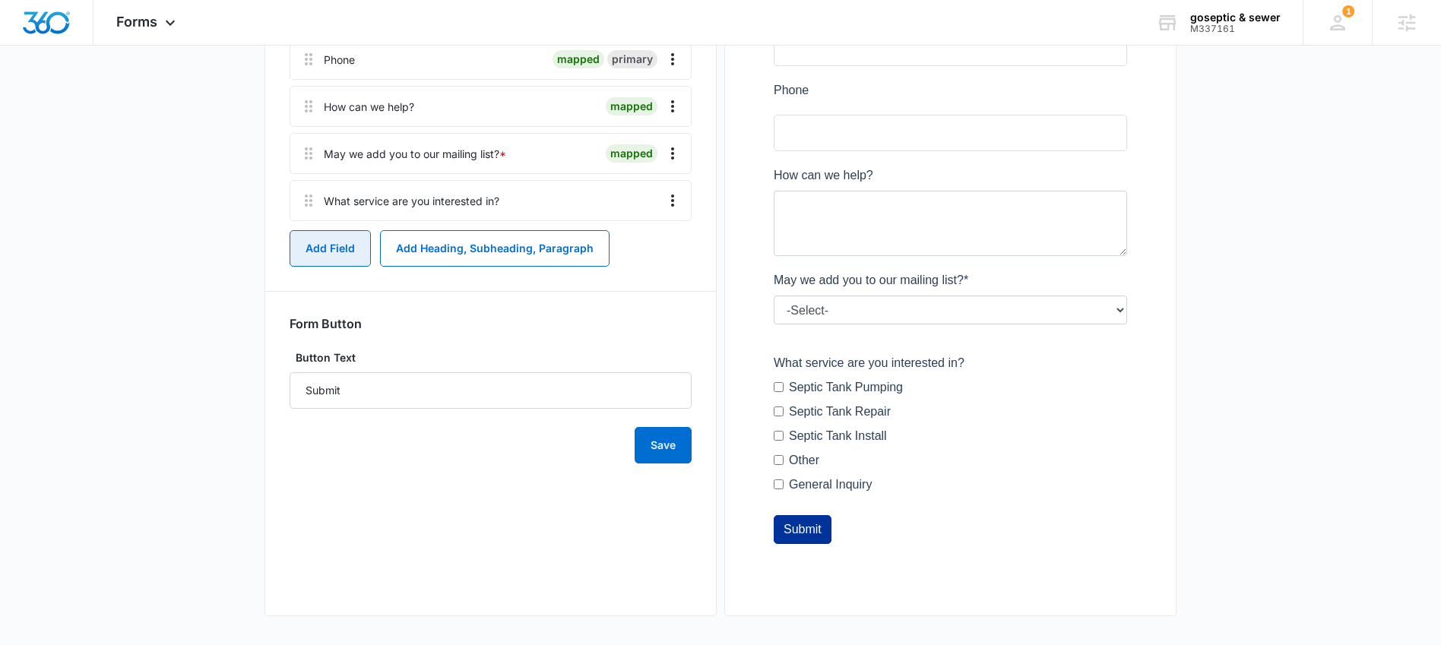
scroll to position [418, 0]
click at [332, 248] on button "Add Field" at bounding box center [329, 247] width 81 height 36
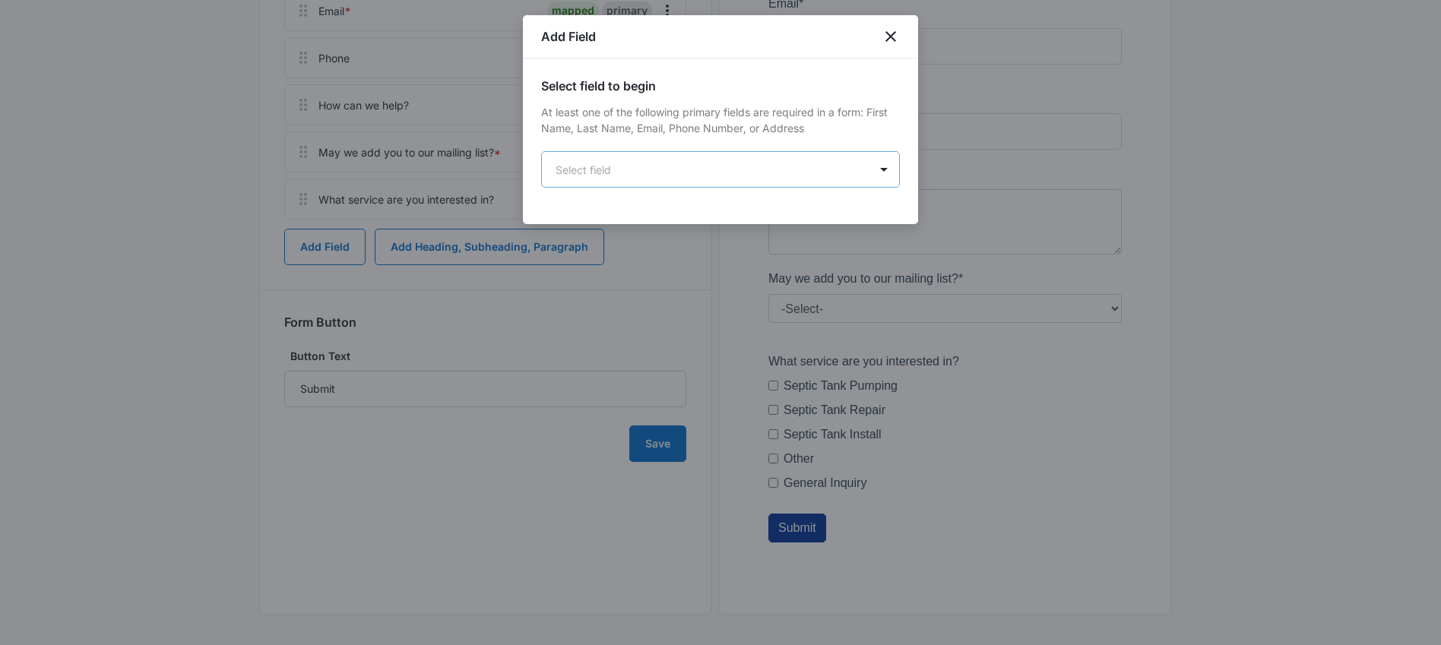
click at [714, 167] on body "Forms Apps Reputation Forms CRM Email Social Content Ads Intelligence Files Bra…" at bounding box center [720, 113] width 1441 height 1063
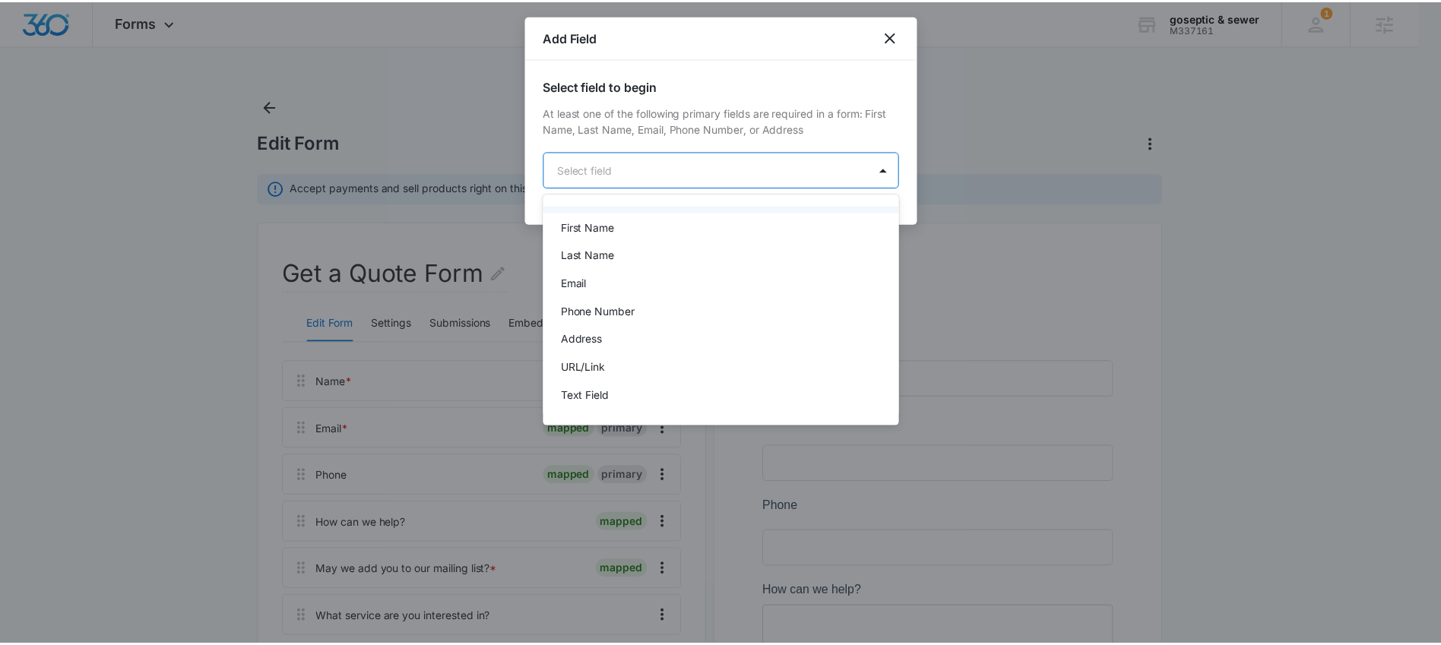
scroll to position [116, 0]
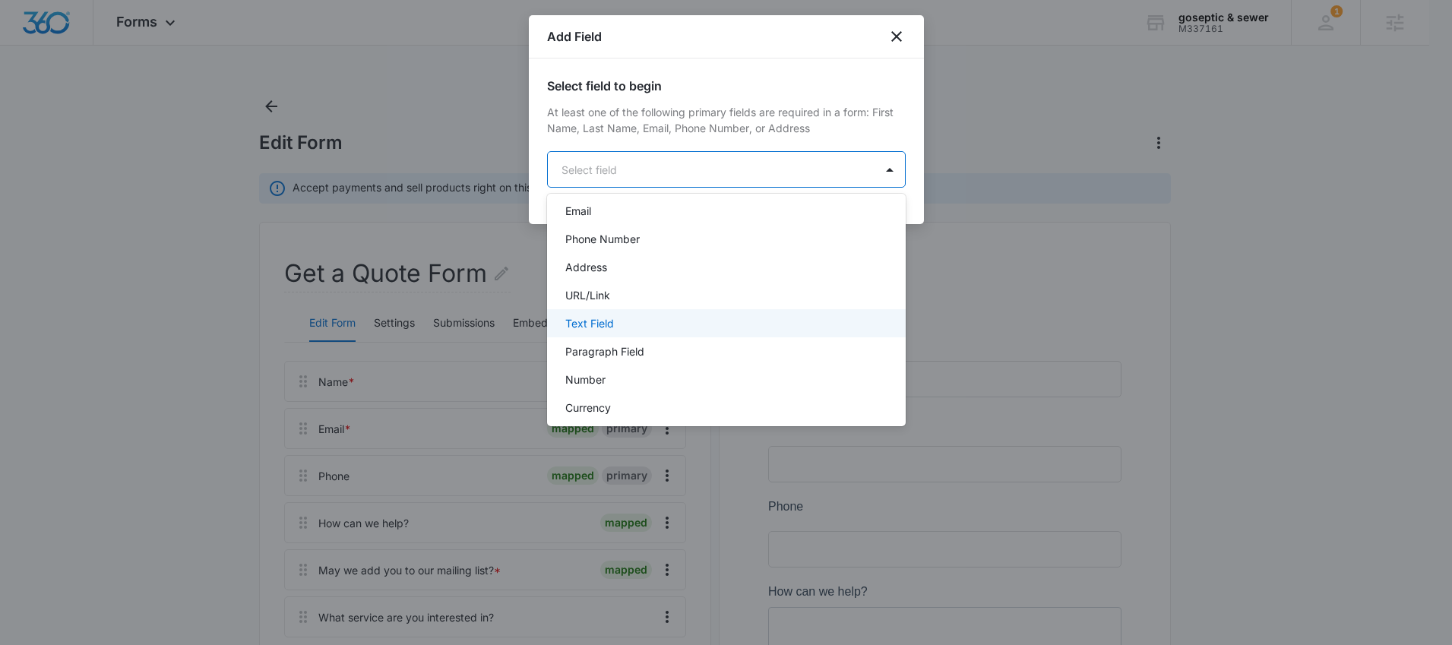
click at [627, 320] on div "Text Field" at bounding box center [724, 323] width 319 height 16
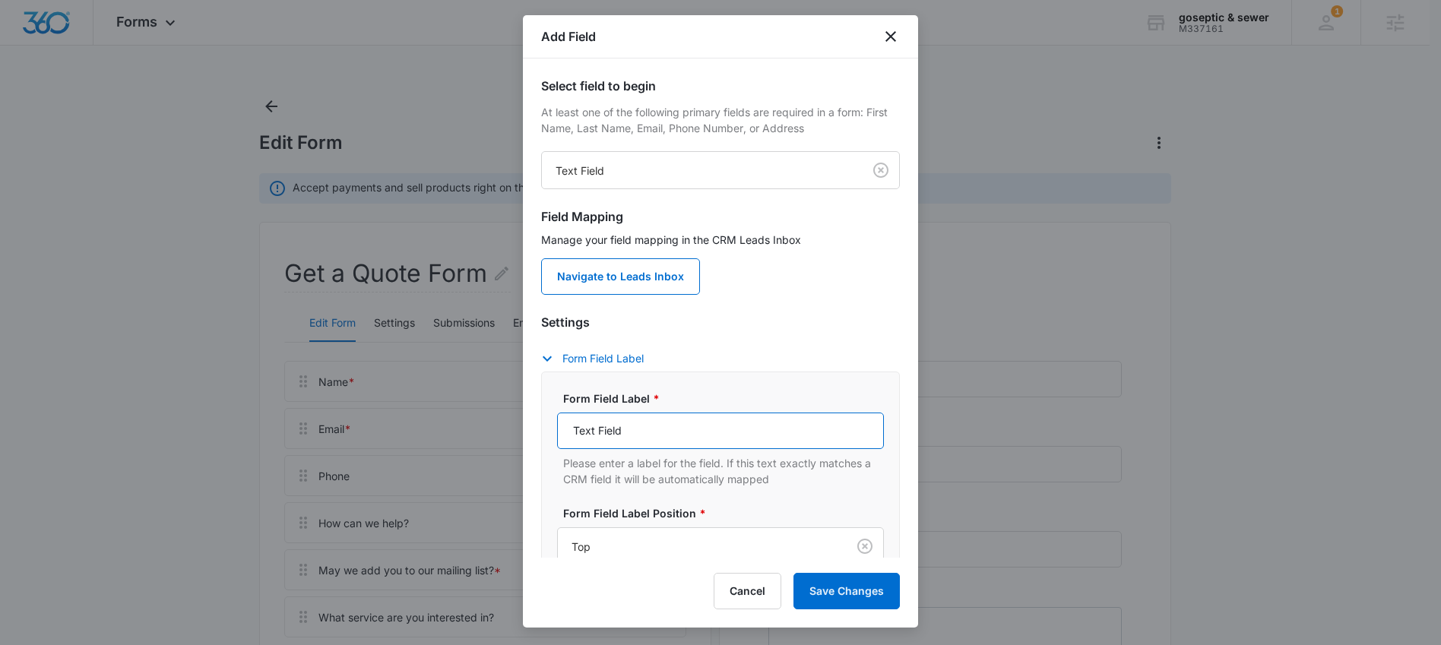
click at [669, 433] on input "Text Field" at bounding box center [720, 431] width 327 height 36
click at [805, 418] on input "If "other"" at bounding box center [720, 431] width 327 height 36
click at [841, 431] on input "If "other", please specificy" at bounding box center [720, 431] width 327 height 36
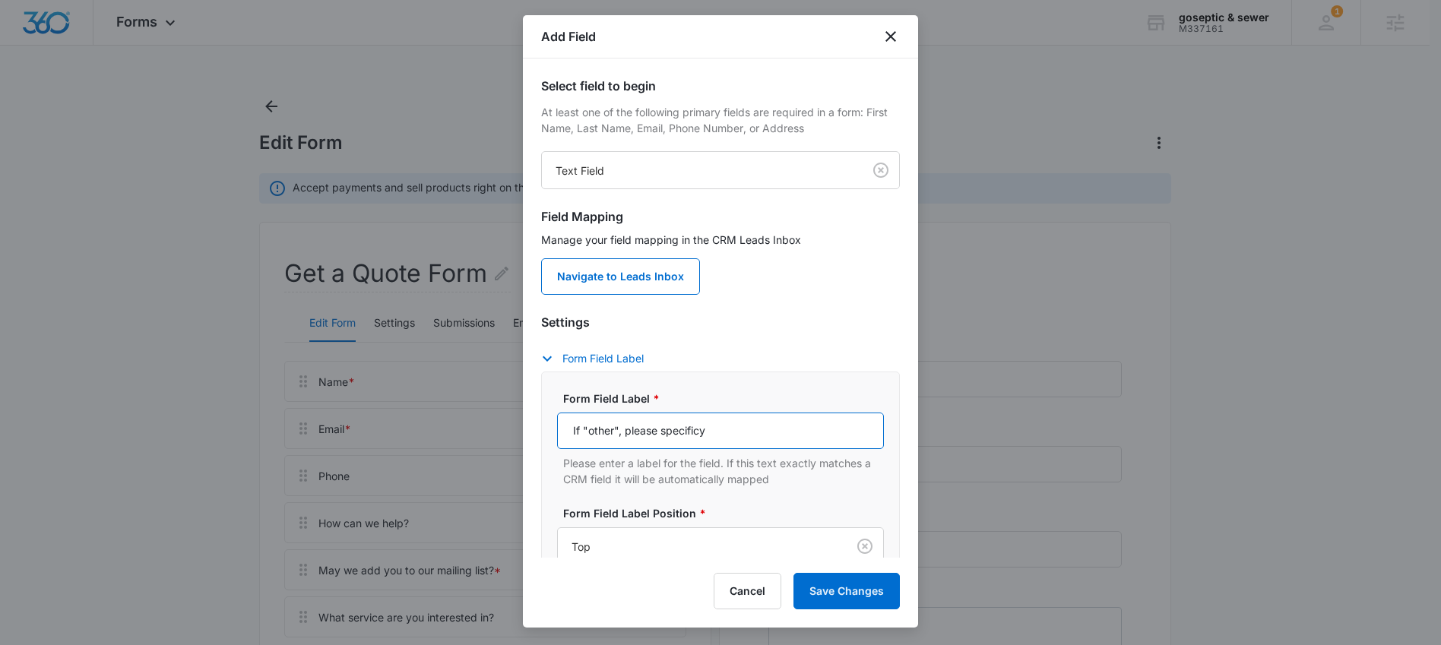
click at [841, 431] on input "If "other", please specificy" at bounding box center [720, 431] width 327 height 36
drag, startPoint x: 787, startPoint y: 431, endPoint x: 781, endPoint y: 442, distance: 12.9
click at [782, 441] on input "If "other", please specificy" at bounding box center [720, 431] width 327 height 36
drag, startPoint x: 706, startPoint y: 435, endPoint x: 665, endPoint y: 435, distance: 41.0
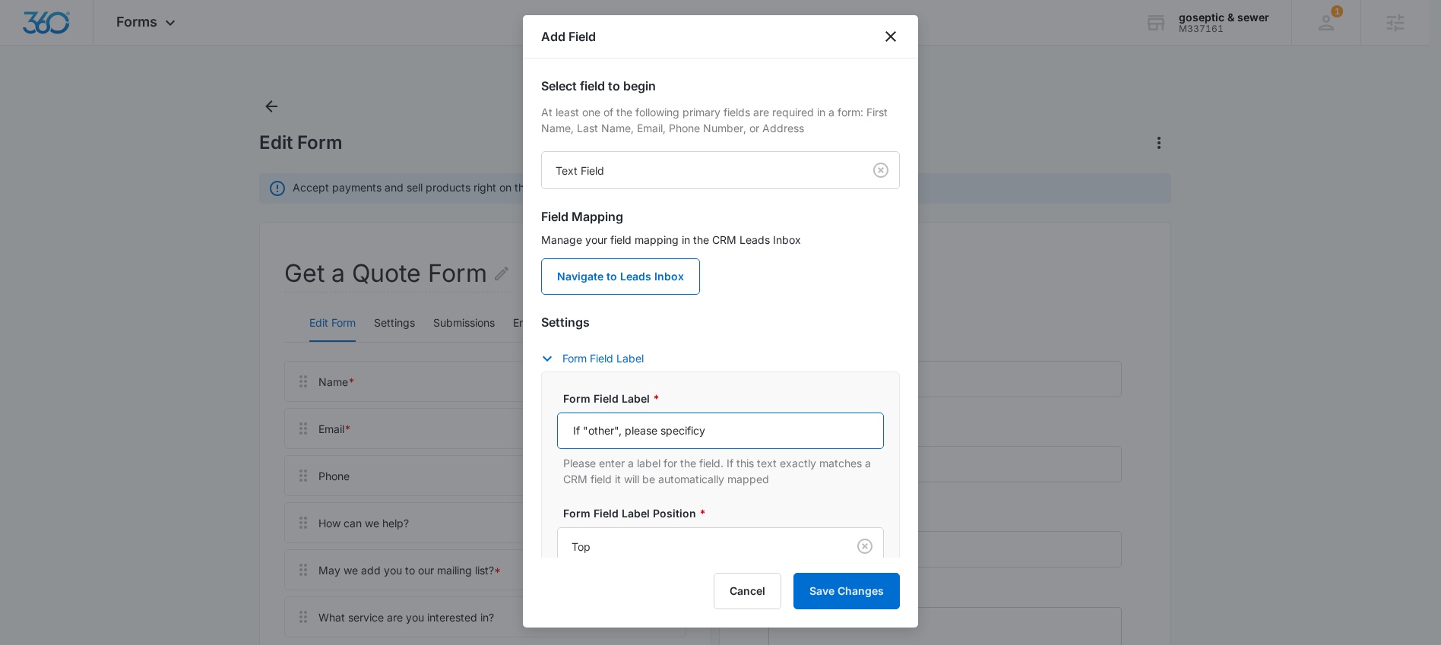
click at [665, 435] on input "If "other", please specificy" at bounding box center [720, 431] width 327 height 36
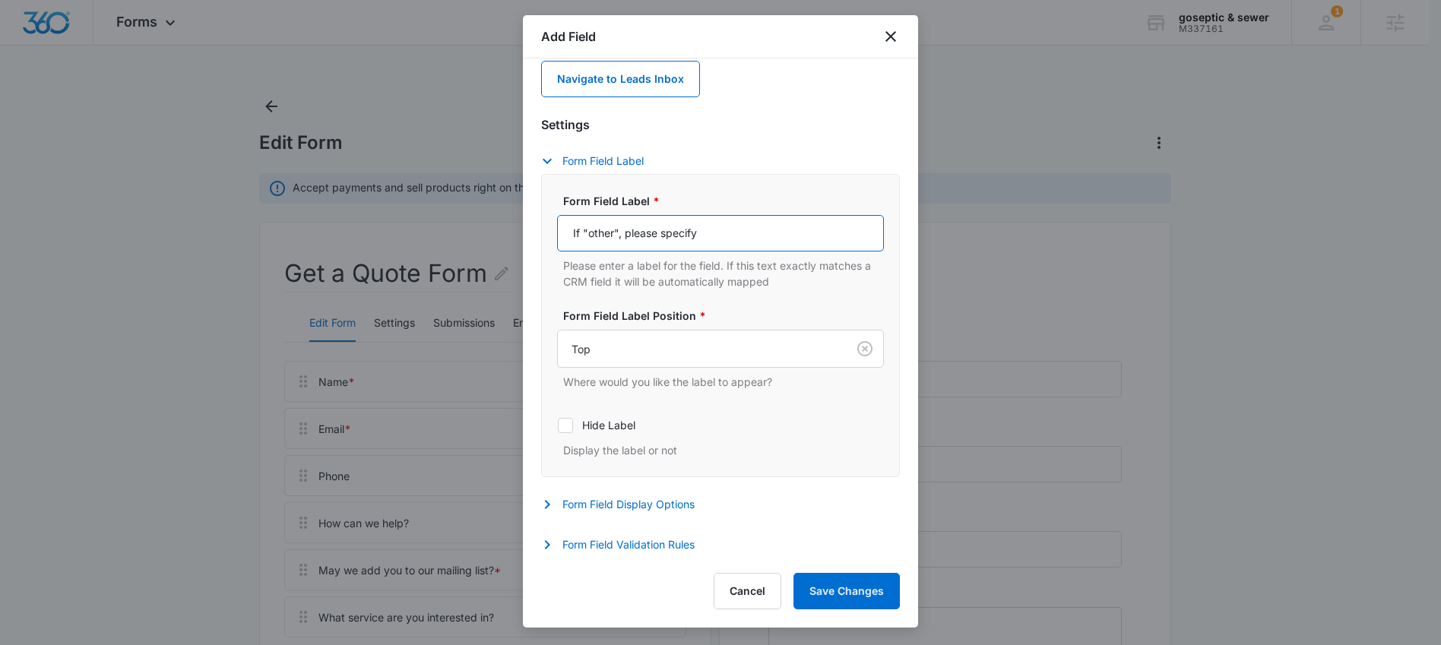
scroll to position [3, 0]
type input "If "other", please specify"
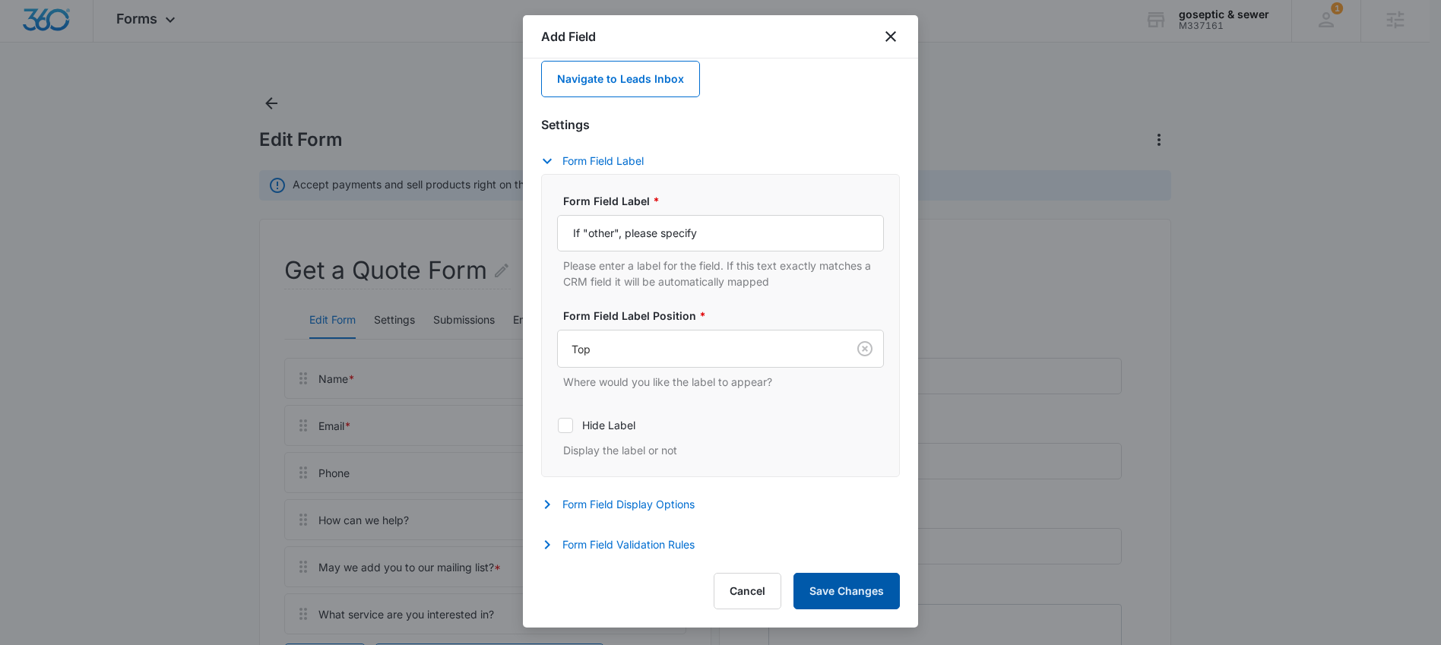
click at [869, 600] on button "Save Changes" at bounding box center [846, 591] width 106 height 36
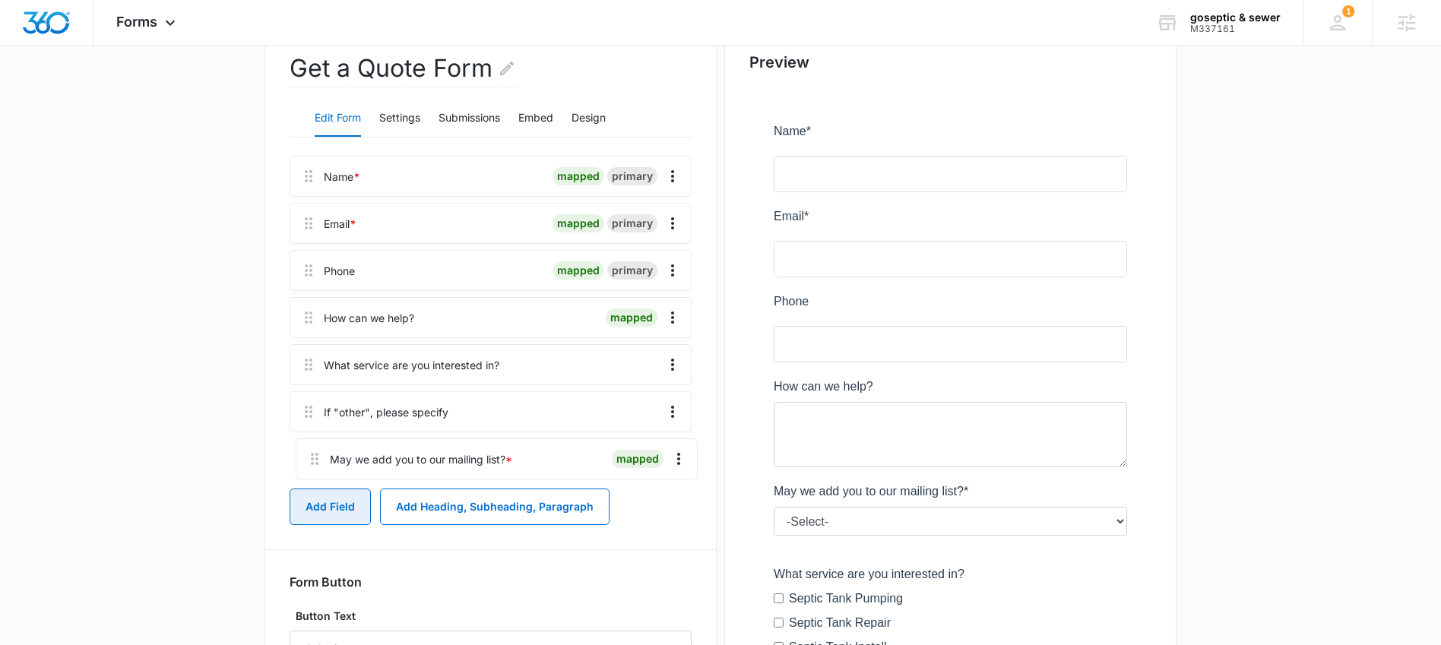
scroll to position [207, 0]
drag, startPoint x: 308, startPoint y: 454, endPoint x: 316, endPoint y: 458, distance: 8.5
click at [316, 458] on div "Name * mapped primary Email * mapped primary Phone mapped primary How can we he…" at bounding box center [490, 315] width 402 height 324
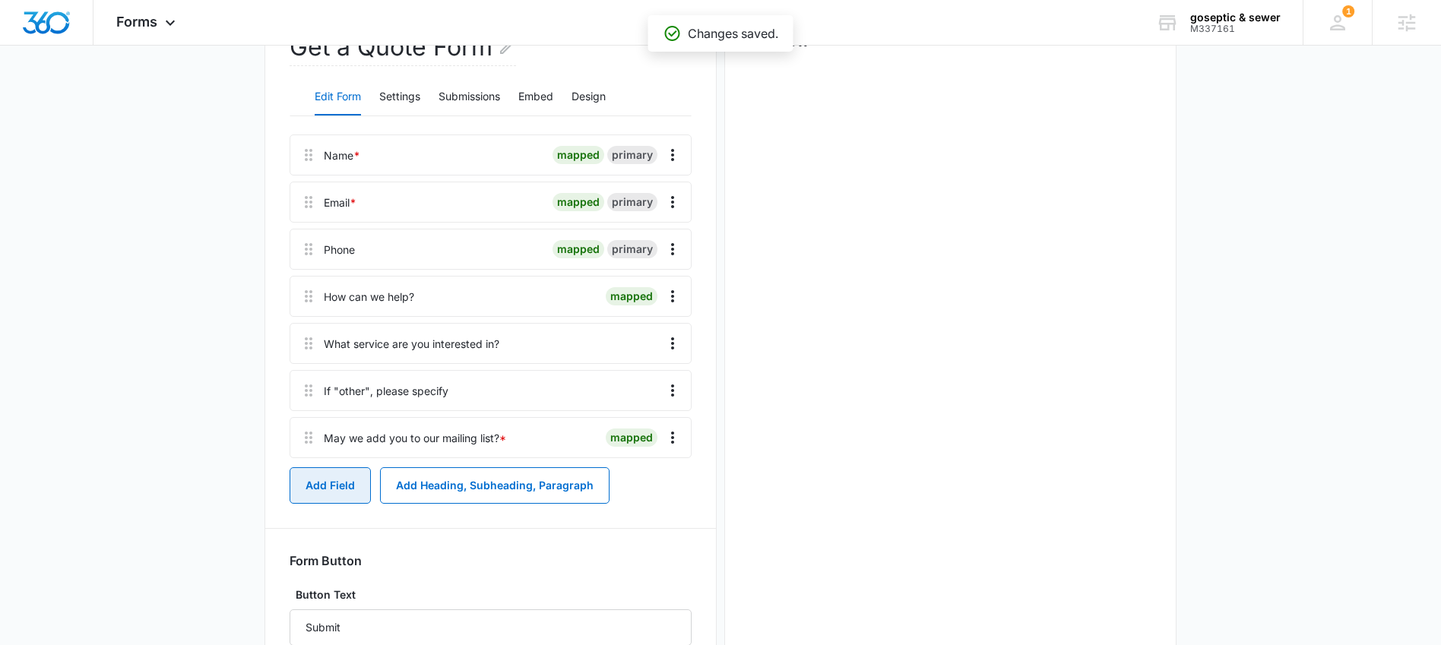
scroll to position [0, 0]
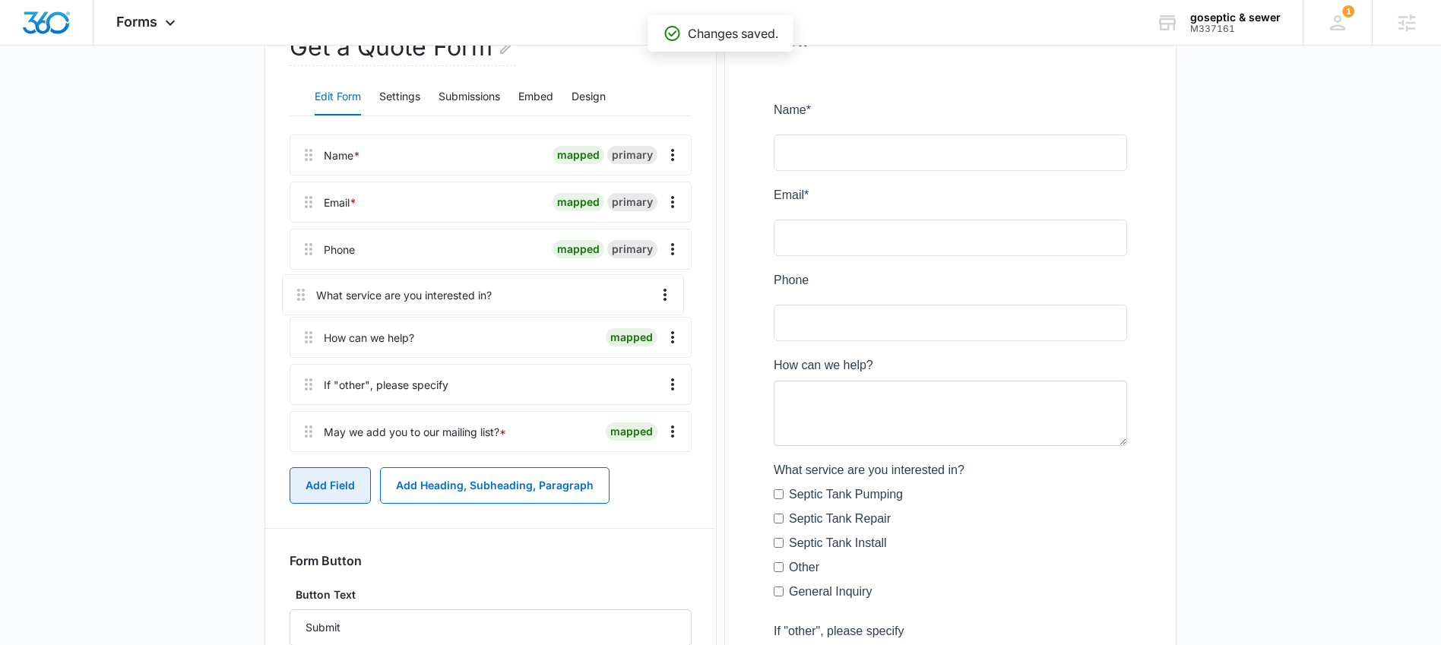
drag, startPoint x: 301, startPoint y: 349, endPoint x: 296, endPoint y: 288, distance: 61.0
click at [296, 288] on div "Name * mapped primary Email * mapped primary Phone mapped primary How can we he…" at bounding box center [490, 296] width 402 height 324
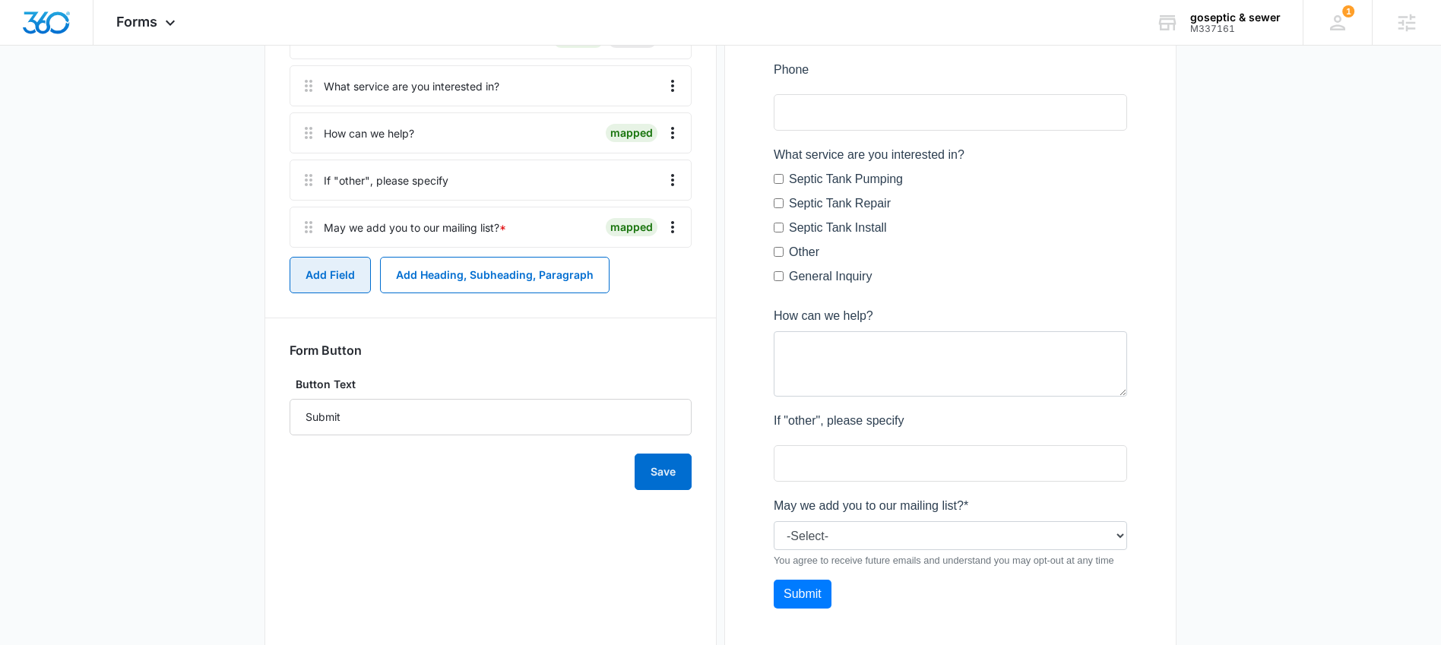
scroll to position [439, 0]
click at [673, 183] on icon "Overflow Menu" at bounding box center [672, 178] width 18 height 18
click at [666, 248] on button "Delete" at bounding box center [640, 243] width 87 height 23
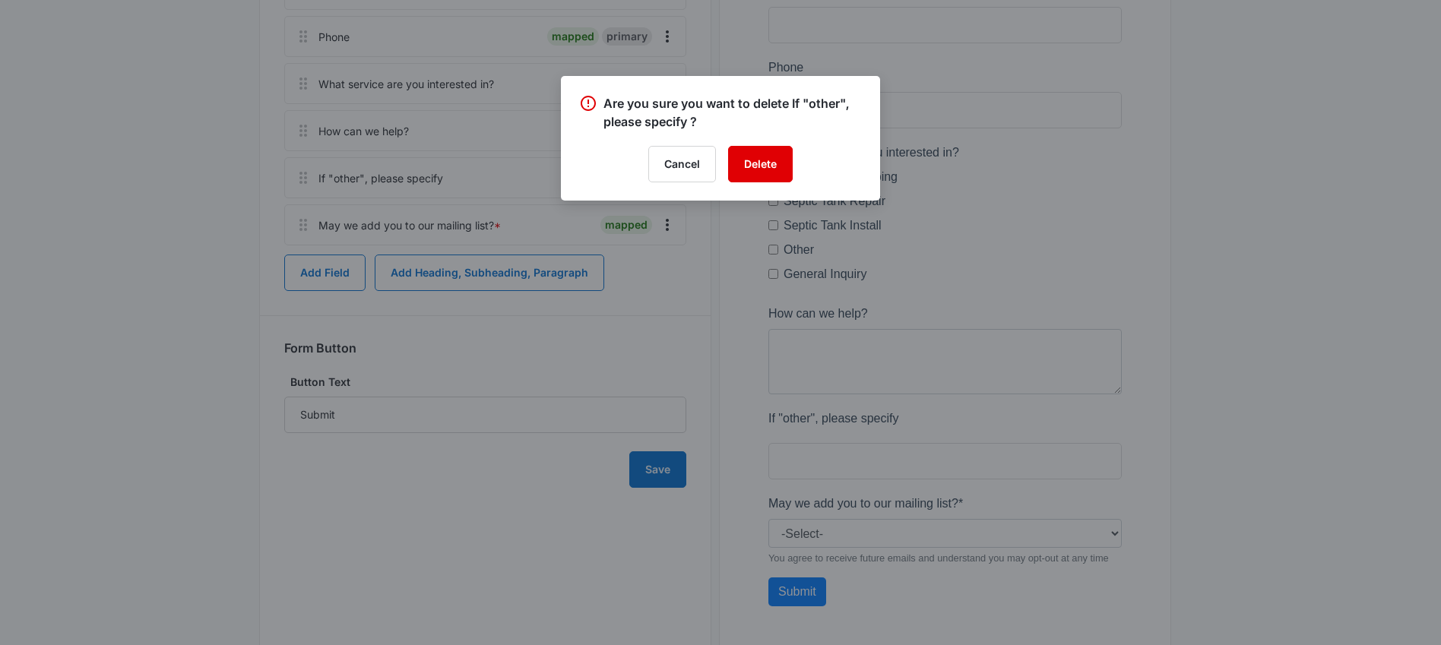
click at [779, 158] on button "Delete" at bounding box center [760, 164] width 65 height 36
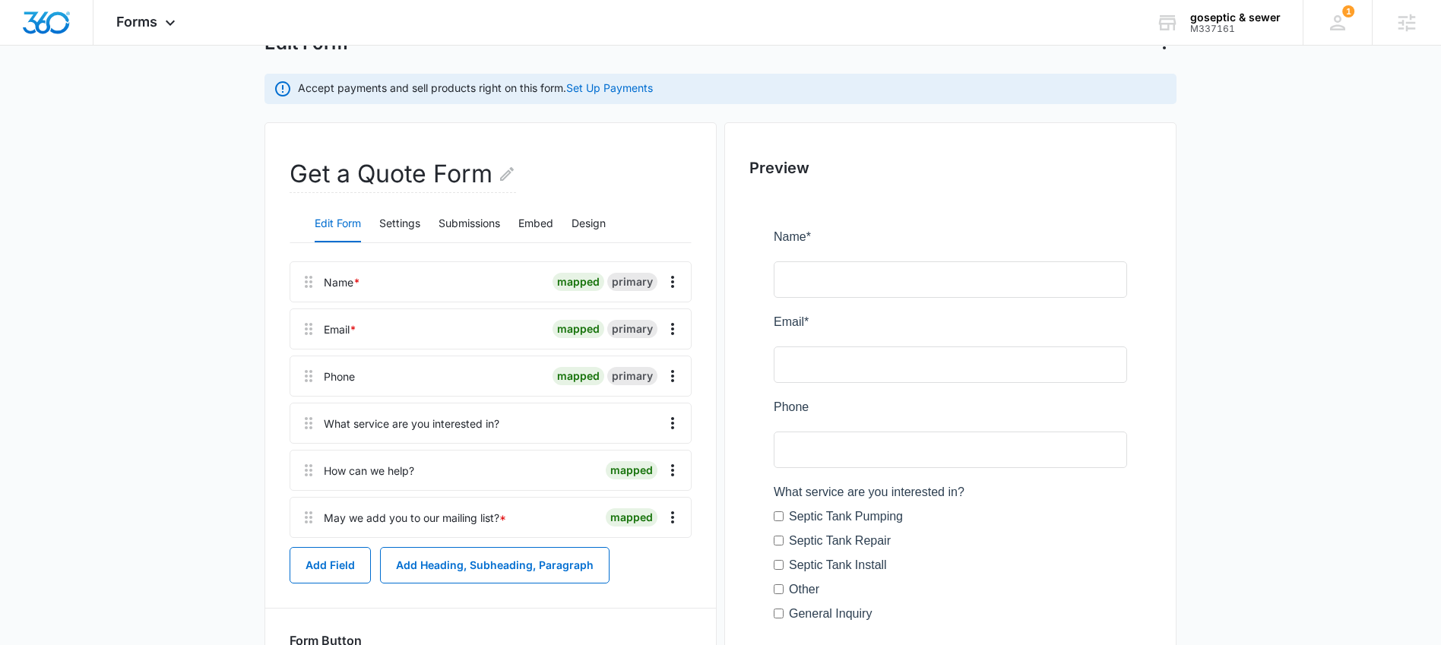
scroll to position [84, 0]
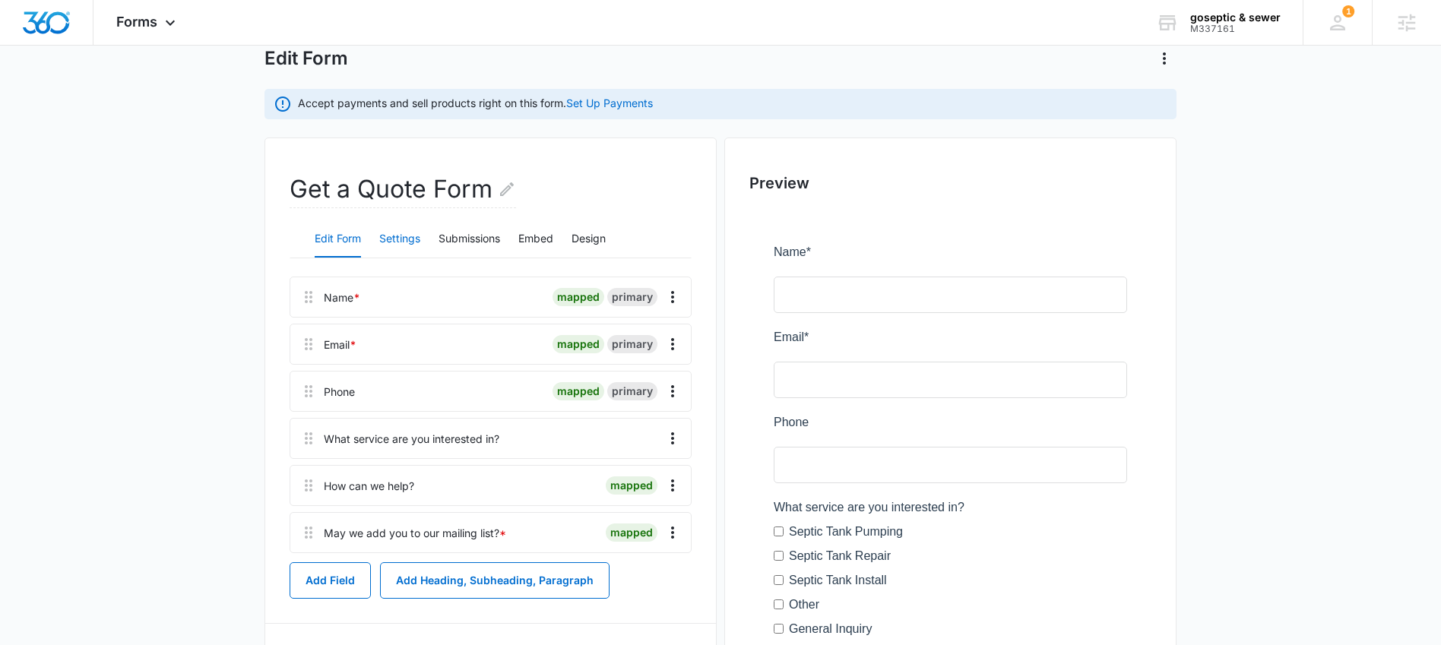
click at [396, 241] on button "Settings" at bounding box center [399, 239] width 41 height 36
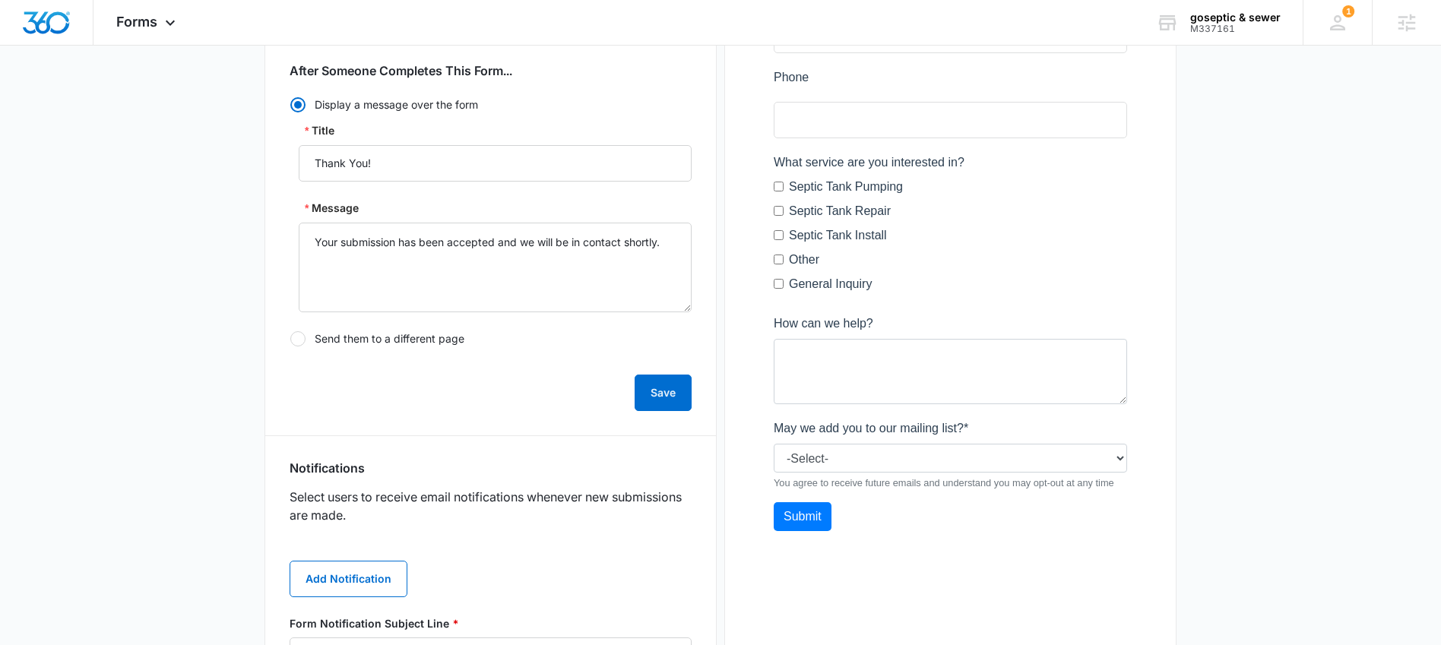
scroll to position [526, 0]
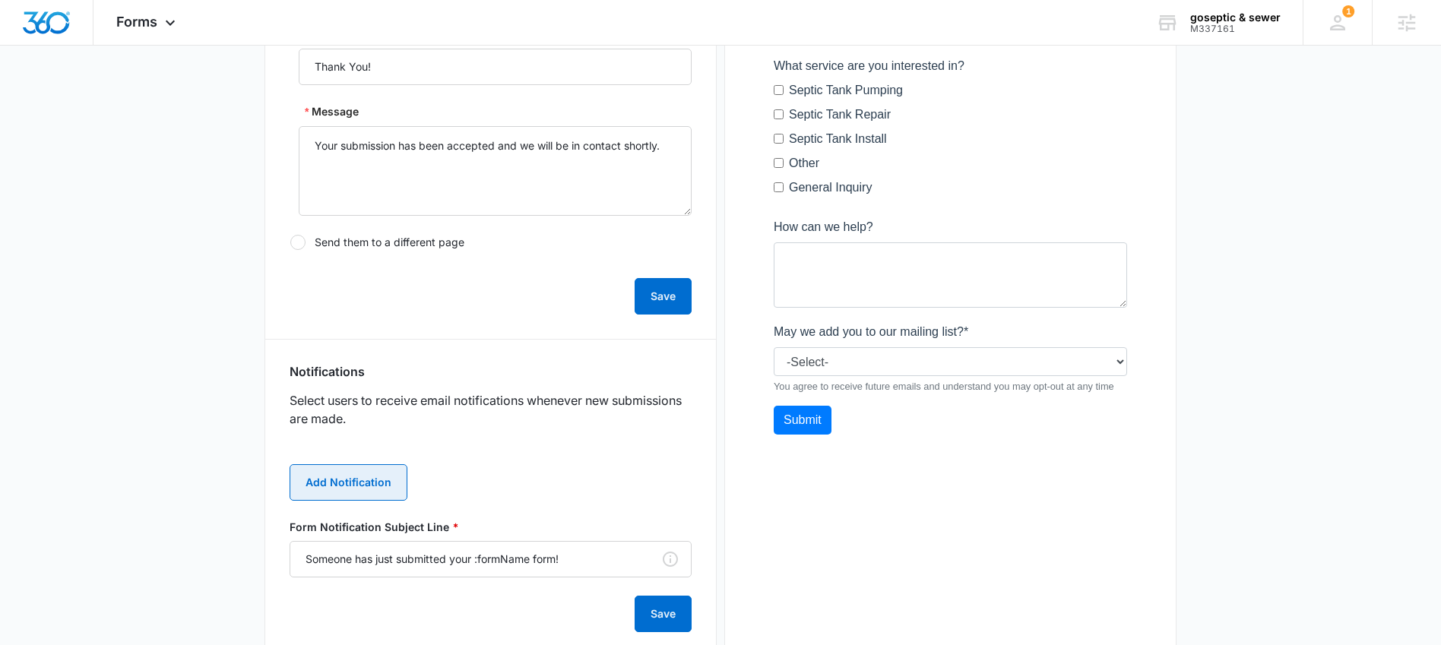
click at [365, 478] on button "Add Notification" at bounding box center [348, 482] width 118 height 36
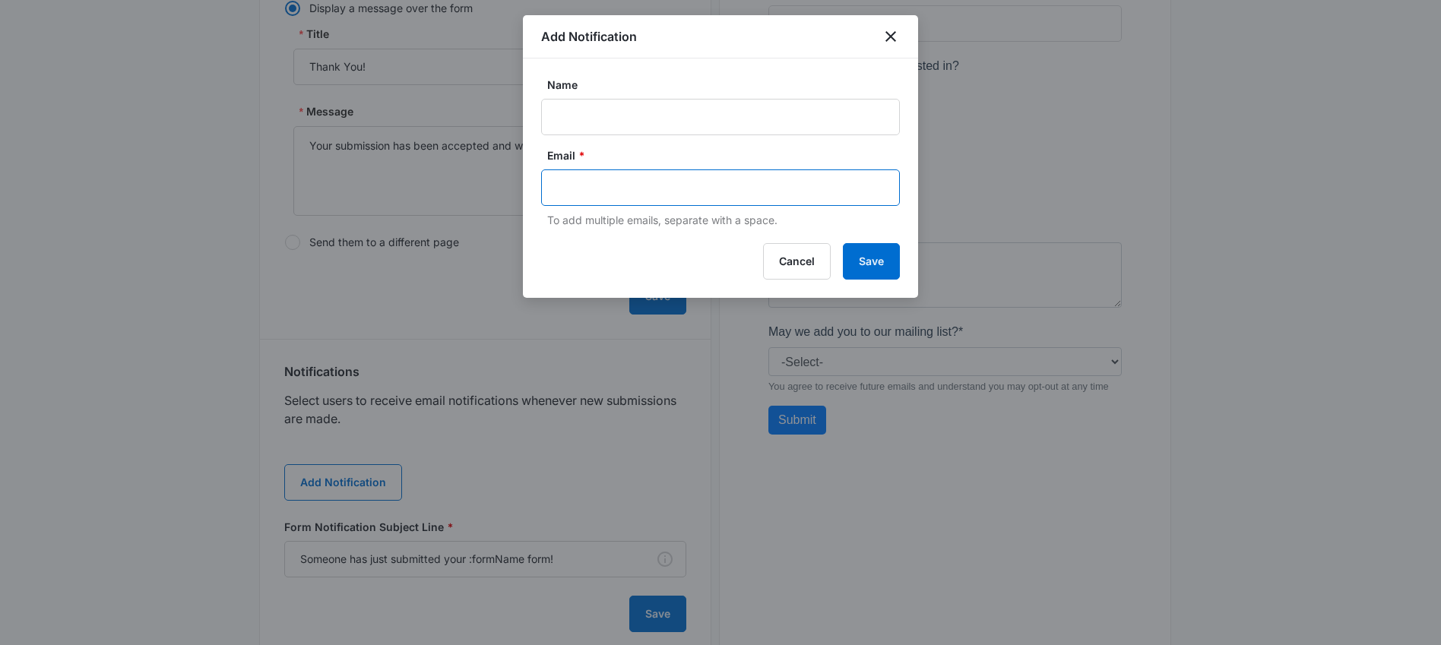
click at [587, 187] on input "text" at bounding box center [722, 187] width 330 height 23
paste input "[EMAIL_ADDRESS][DOMAIN_NAME]"
type input "[EMAIL_ADDRESS][DOMAIN_NAME]"
click at [588, 114] on input "Name" at bounding box center [720, 117] width 359 height 36
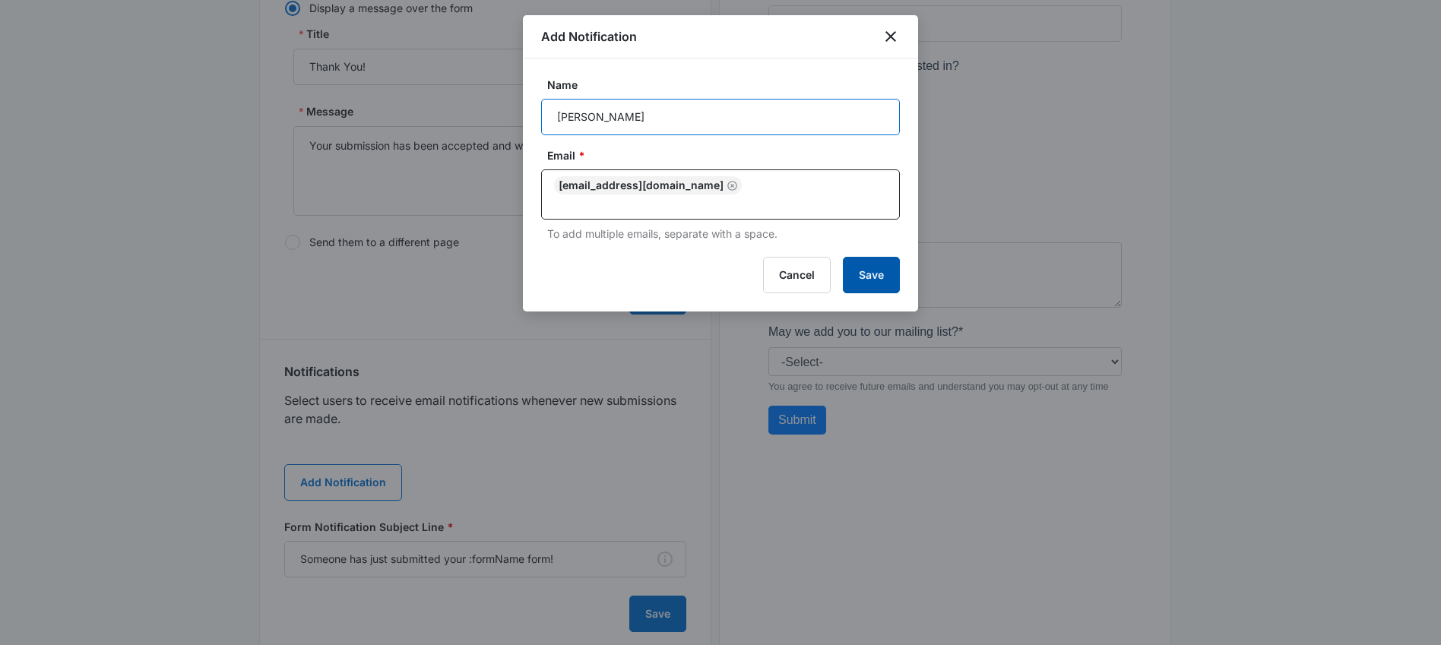
type input "[PERSON_NAME]"
click at [850, 276] on button "Save" at bounding box center [871, 275] width 57 height 36
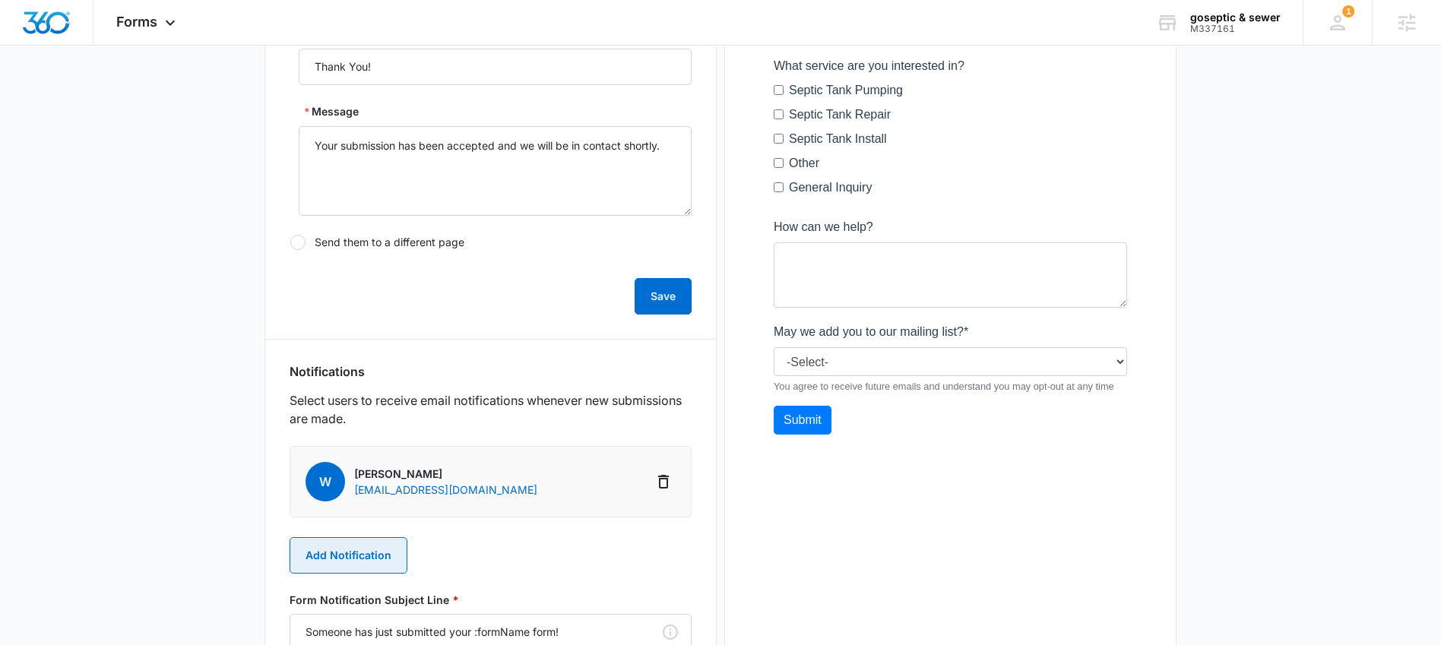
click at [341, 541] on button "Add Notification" at bounding box center [348, 555] width 118 height 36
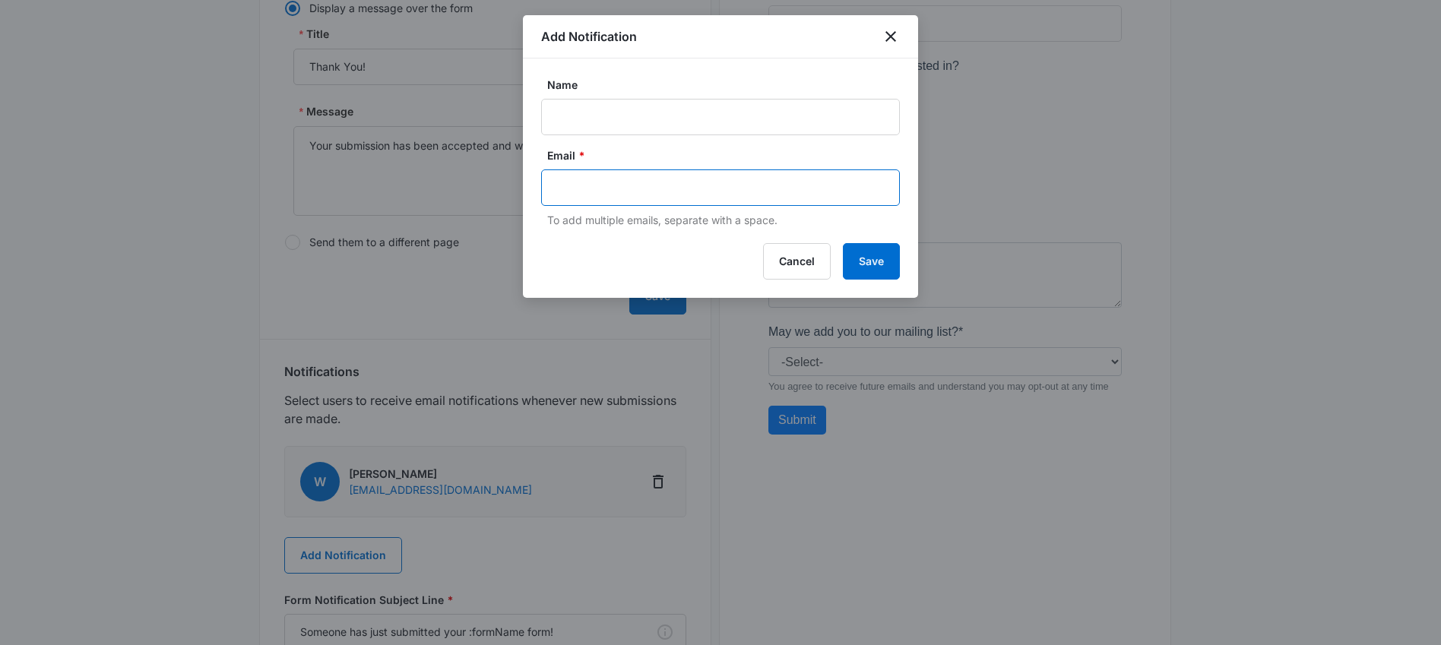
click at [603, 177] on input "text" at bounding box center [722, 187] width 330 height 23
paste input "[EMAIL_ADDRESS][DOMAIN_NAME]"
type input "[EMAIL_ADDRESS][DOMAIN_NAME]"
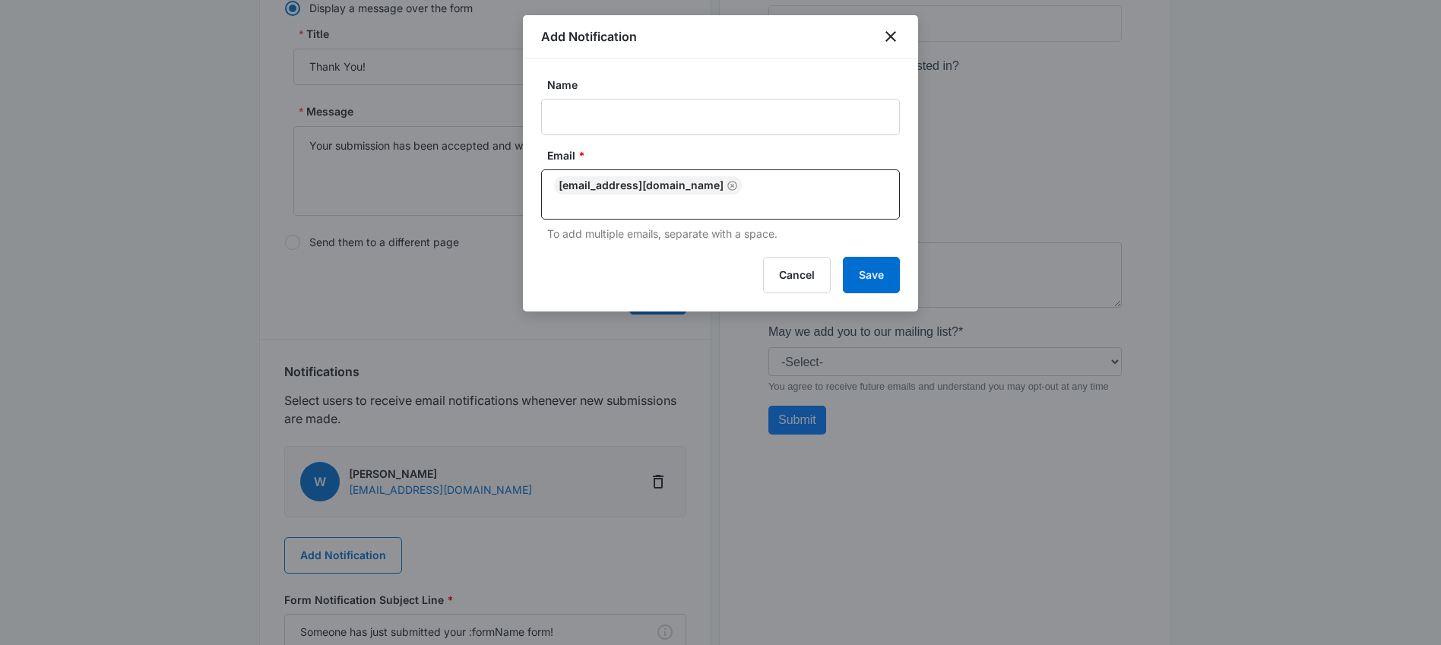
click at [588, 96] on div "Name" at bounding box center [720, 106] width 359 height 59
click at [590, 122] on input "Name" at bounding box center [720, 117] width 359 height 36
type input "Lauren GOSeptic"
click at [862, 257] on button "Save" at bounding box center [871, 275] width 57 height 36
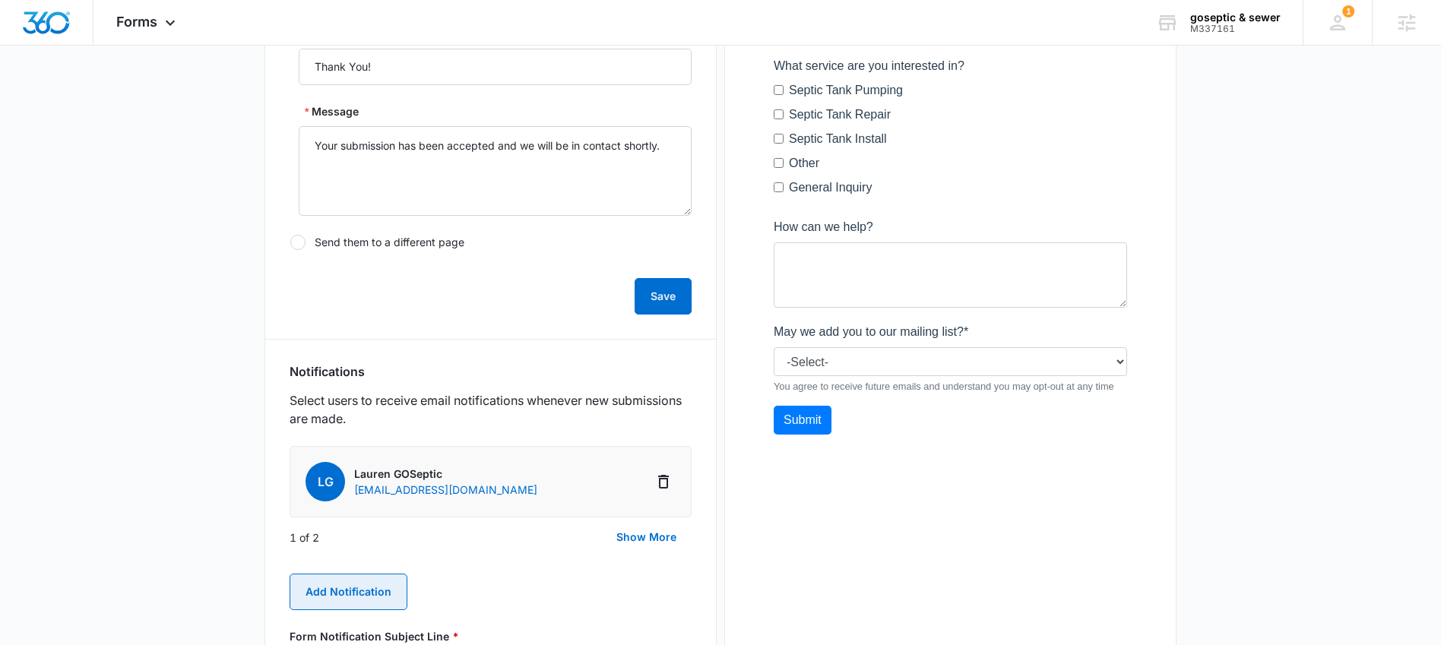
click at [360, 593] on button "Add Notification" at bounding box center [348, 592] width 118 height 36
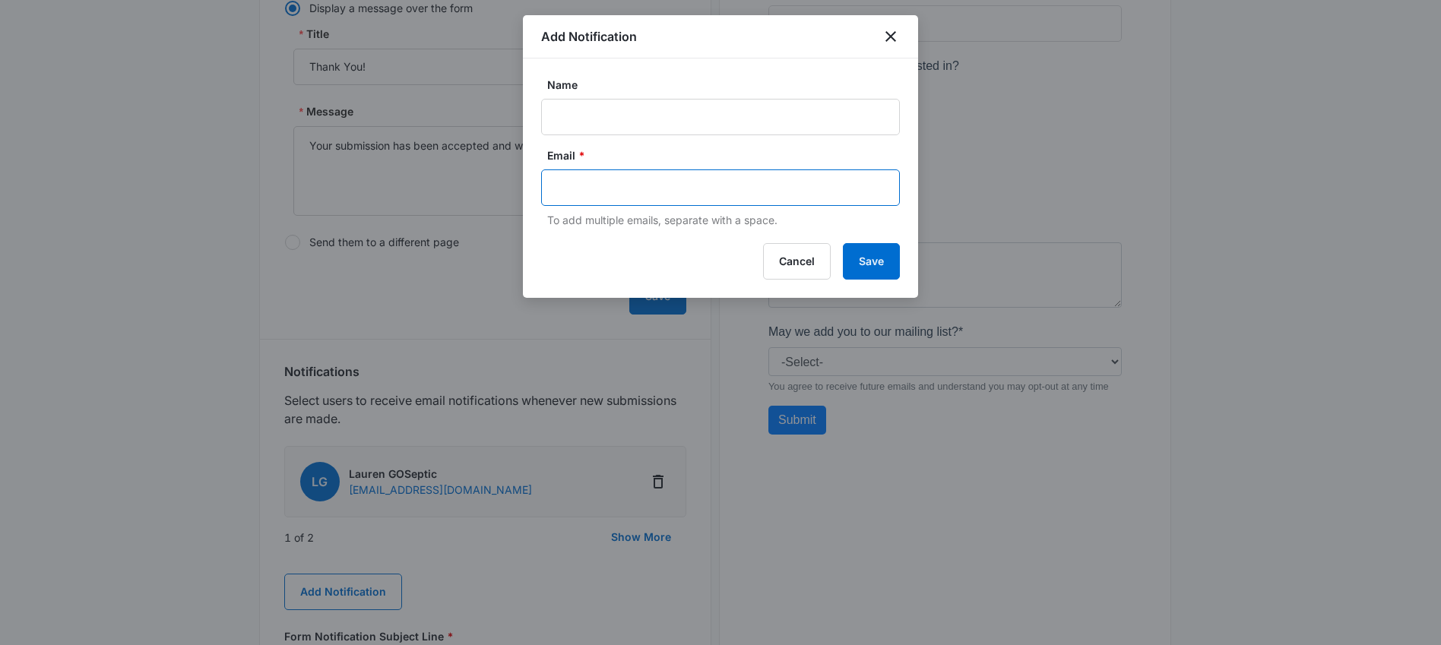
click at [609, 195] on input "text" at bounding box center [722, 187] width 330 height 23
paste input "[PERSON_NAME][EMAIL_ADDRESS][PERSON_NAME][DOMAIN_NAME]"
type input "[PERSON_NAME][EMAIL_ADDRESS][PERSON_NAME][DOMAIN_NAME]"
click at [847, 120] on input "Name" at bounding box center [720, 117] width 359 height 36
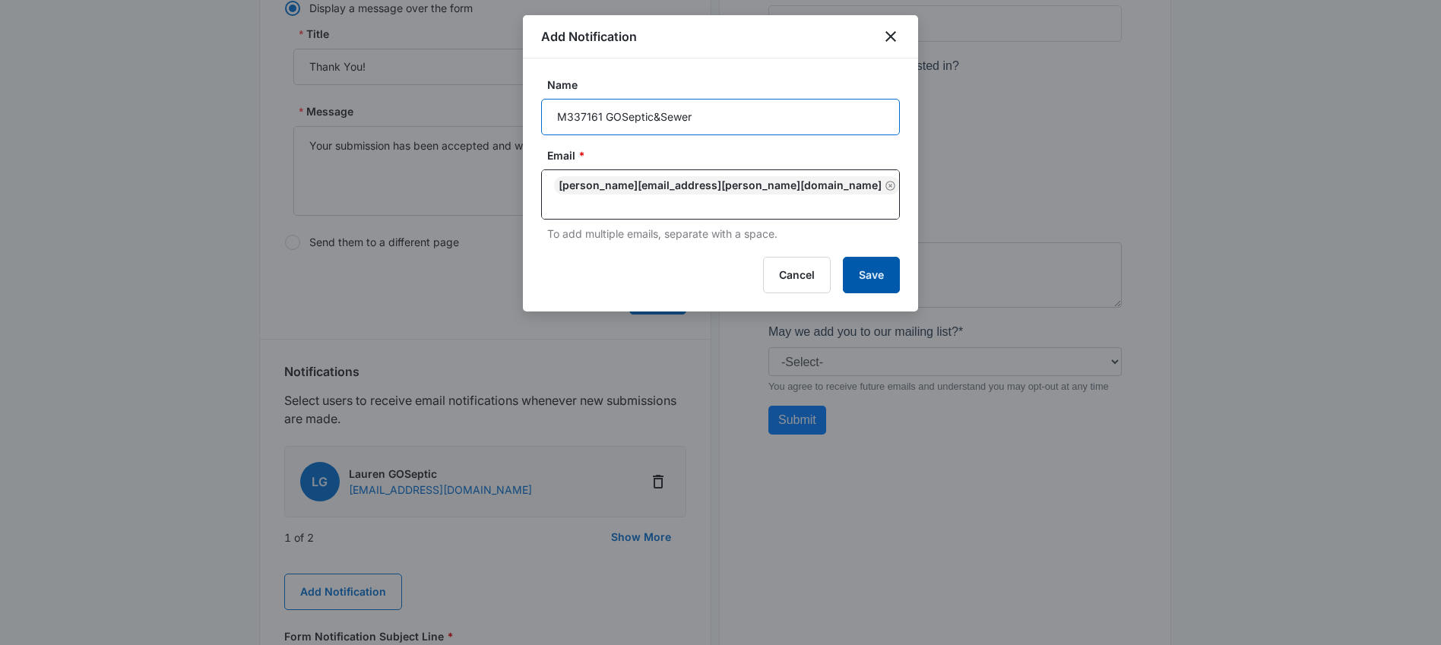
type input "M337161 GOSeptic&Sewer"
click at [855, 264] on button "Save" at bounding box center [871, 275] width 57 height 36
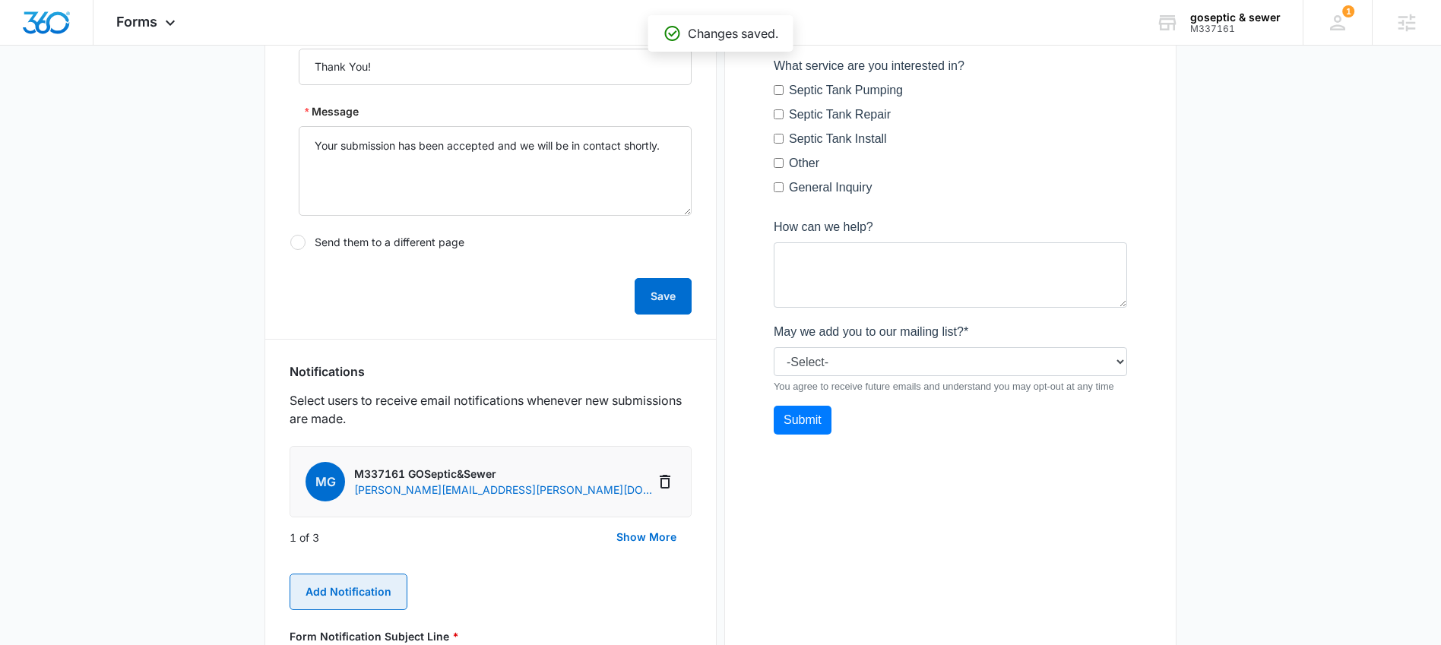
click at [359, 587] on button "Add Notification" at bounding box center [348, 592] width 118 height 36
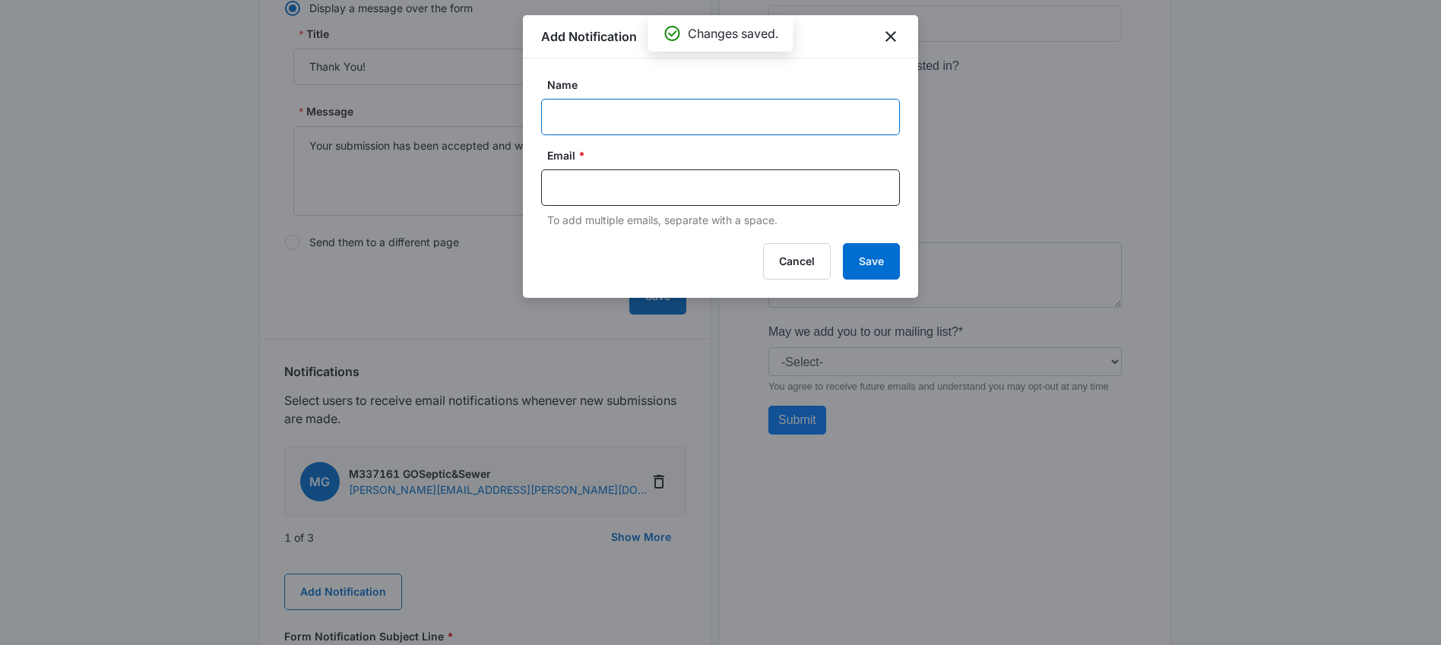
click at [637, 113] on input "Name" at bounding box center [720, 117] width 359 height 36
paste input "[PERSON_NAME][EMAIL_ADDRESS][PERSON_NAME][DOMAIN_NAME]"
type input "[PERSON_NAME][EMAIL_ADDRESS][PERSON_NAME][DOMAIN_NAME]"
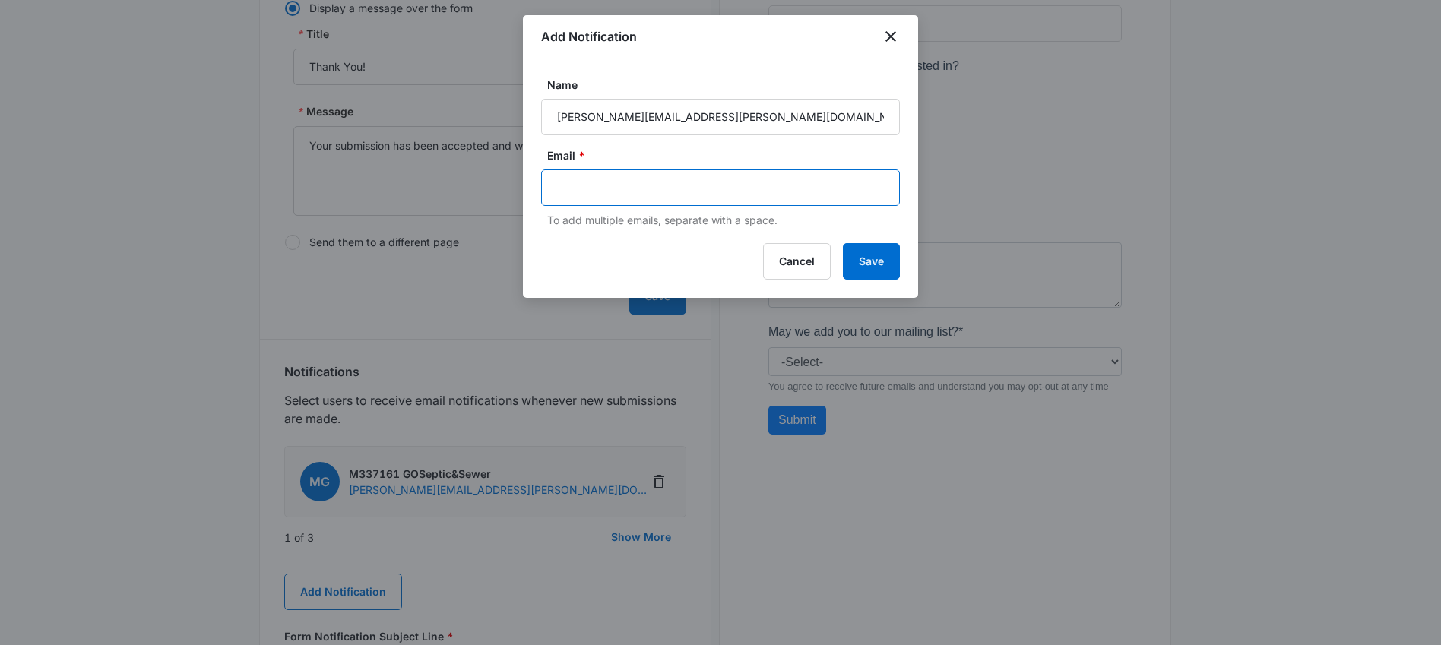
click at [685, 188] on input "text" at bounding box center [722, 187] width 330 height 23
paste input "[PERSON_NAME][EMAIL_ADDRESS][PERSON_NAME][DOMAIN_NAME]"
type input "[PERSON_NAME][EMAIL_ADDRESS][PERSON_NAME][DOMAIN_NAME]"
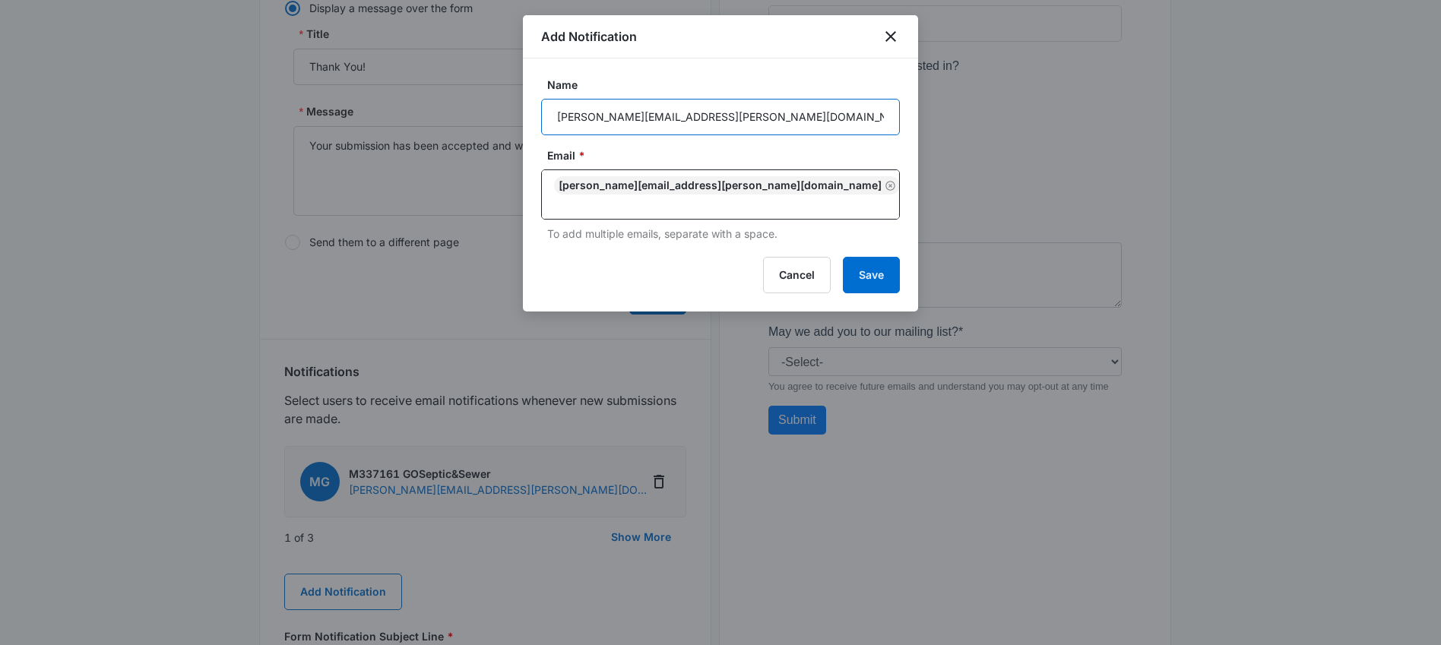
click at [667, 112] on input "[PERSON_NAME][EMAIL_ADDRESS][PERSON_NAME][DOMAIN_NAME]" at bounding box center [720, 117] width 359 height 36
type input "M337161 GOSeptic&Sewer"
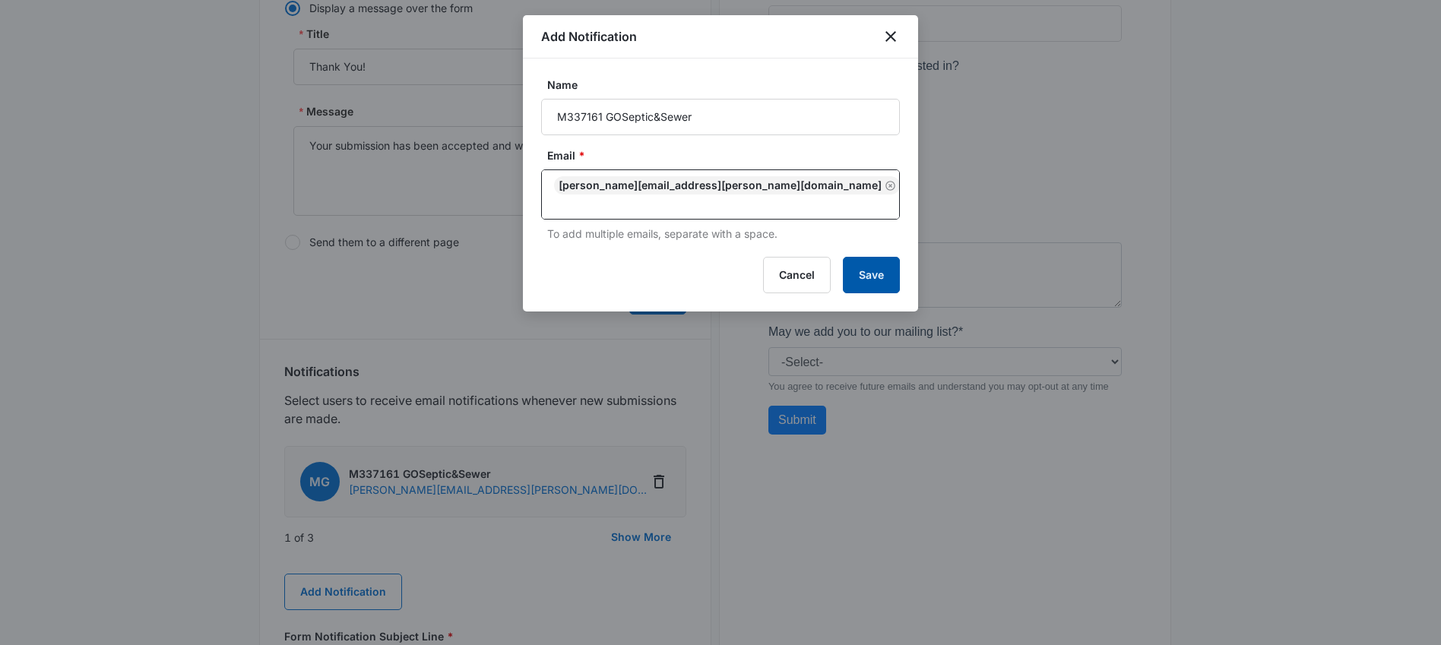
click at [879, 258] on button "Save" at bounding box center [871, 275] width 57 height 36
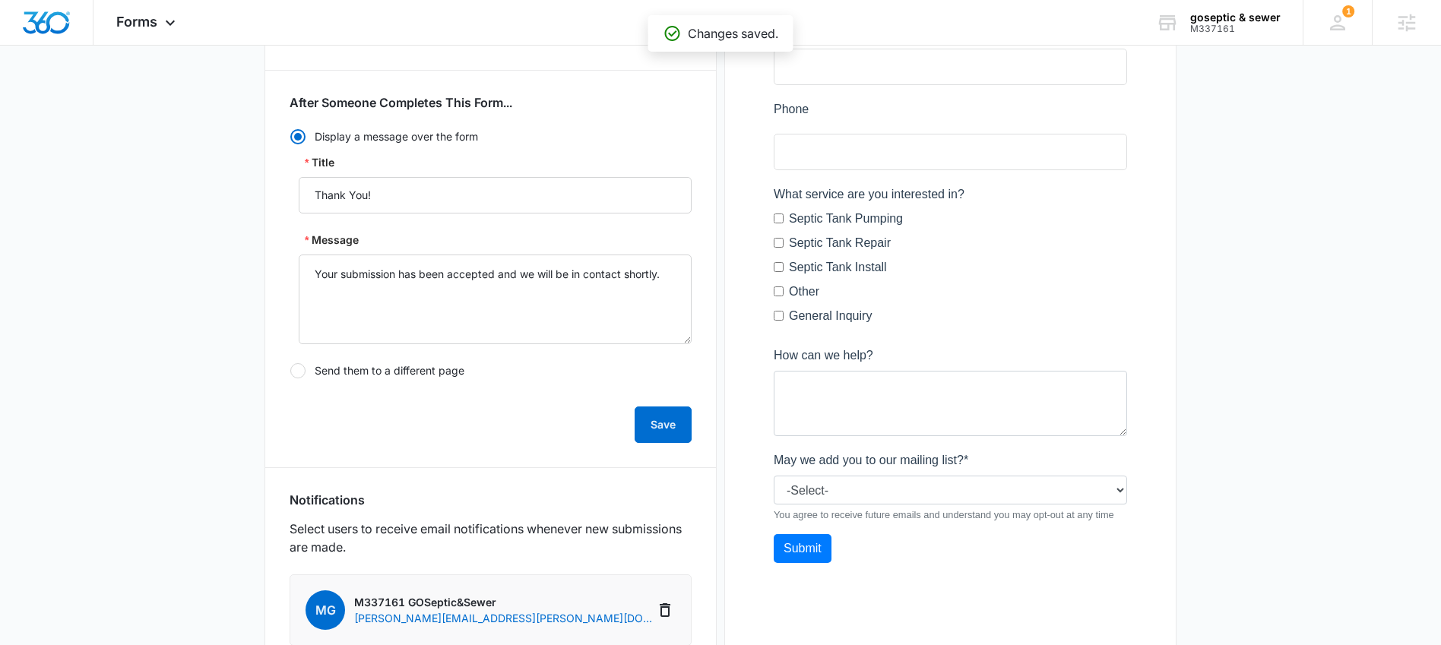
scroll to position [385, 0]
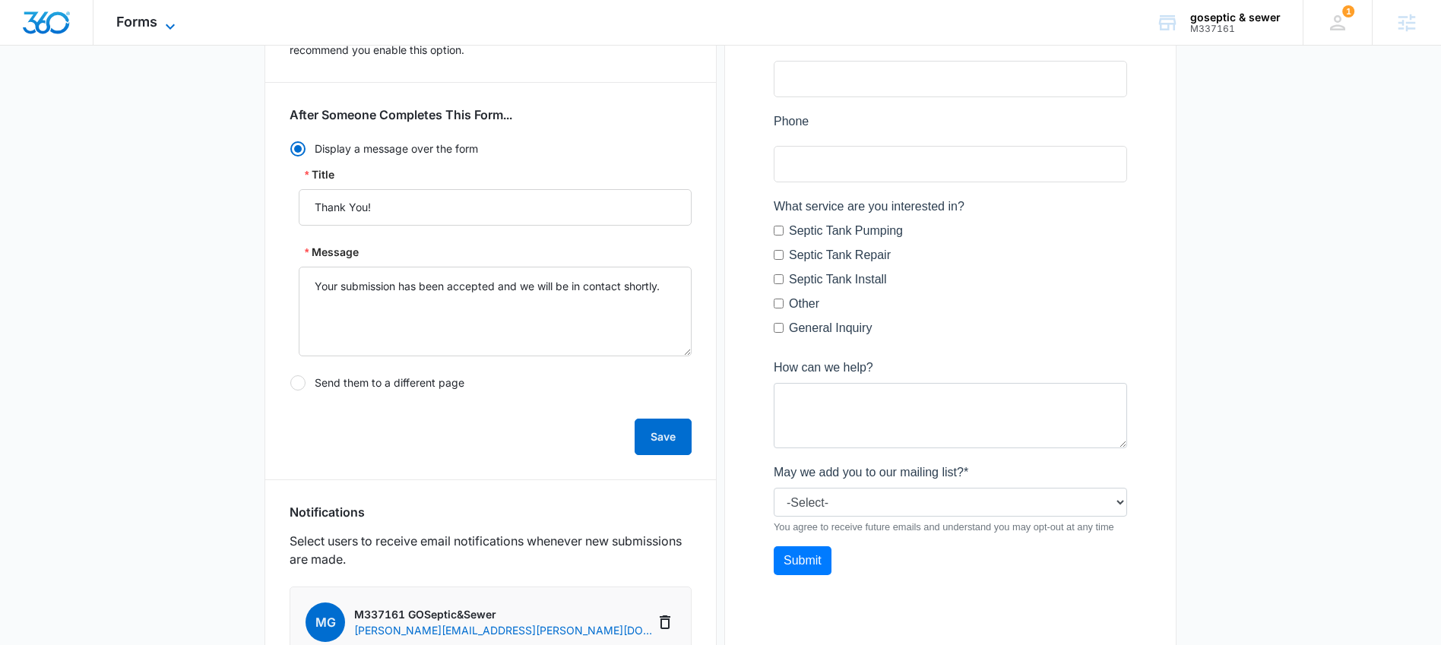
click at [172, 24] on icon at bounding box center [170, 26] width 18 height 18
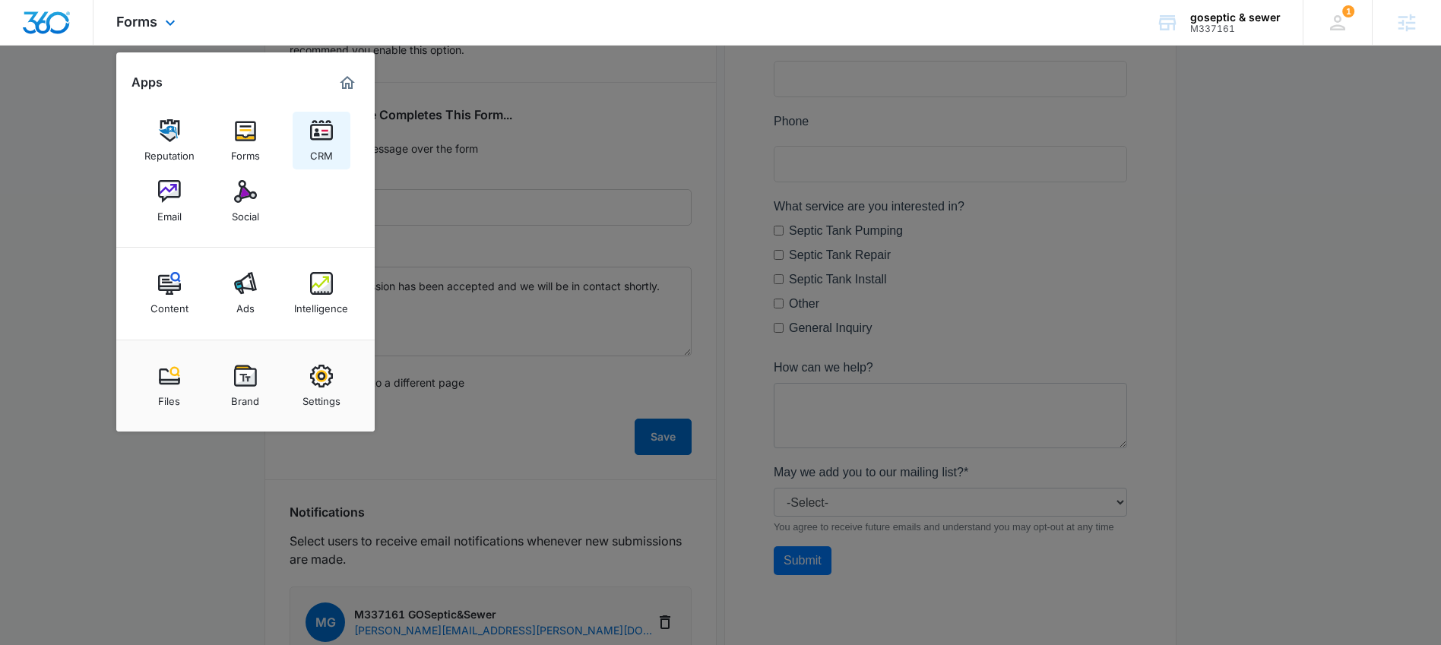
click at [329, 143] on div "CRM" at bounding box center [321, 152] width 23 height 20
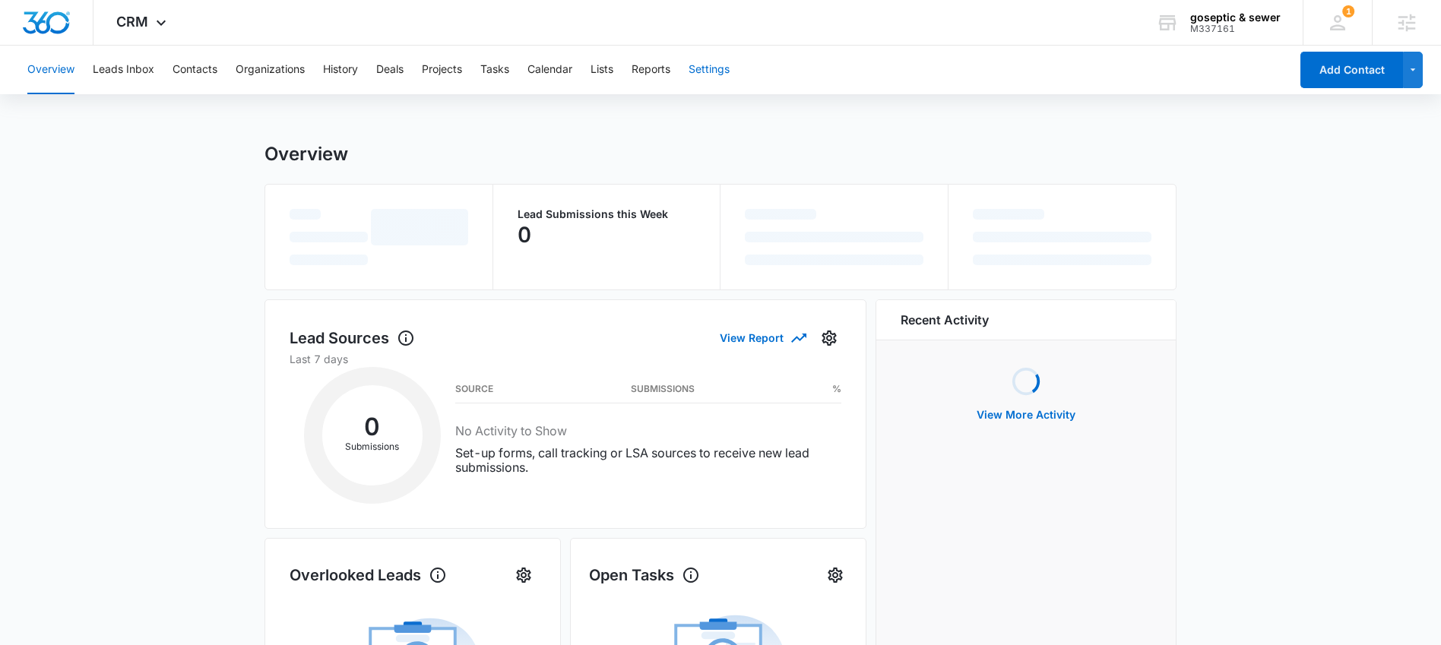
click at [701, 65] on button "Settings" at bounding box center [708, 70] width 41 height 49
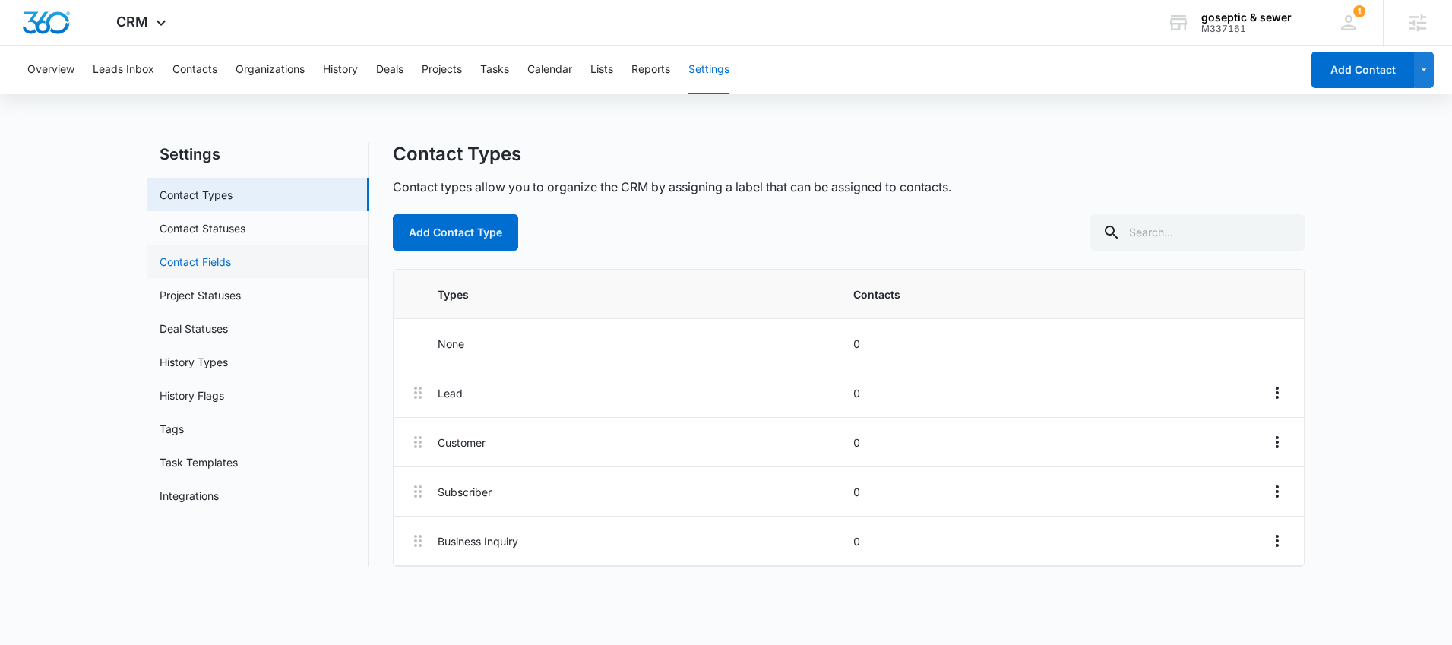
click at [193, 262] on link "Contact Fields" at bounding box center [195, 262] width 71 height 16
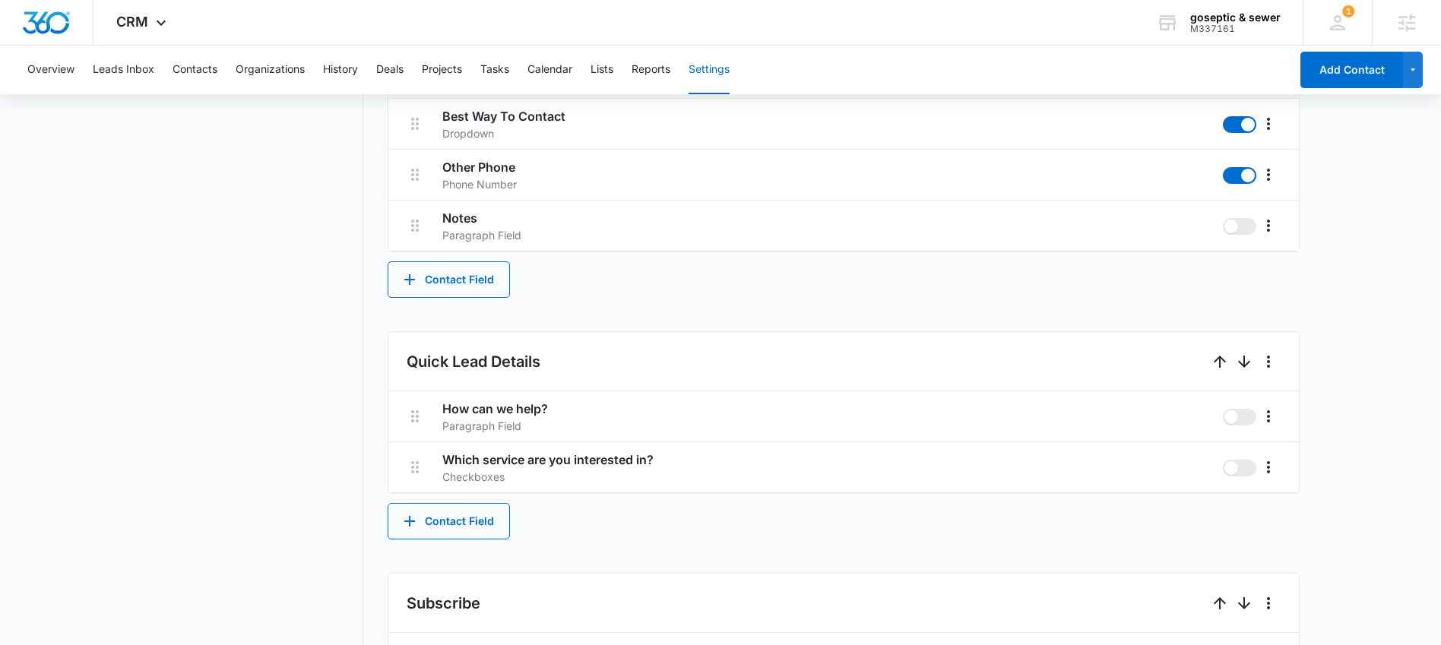
scroll to position [655, 0]
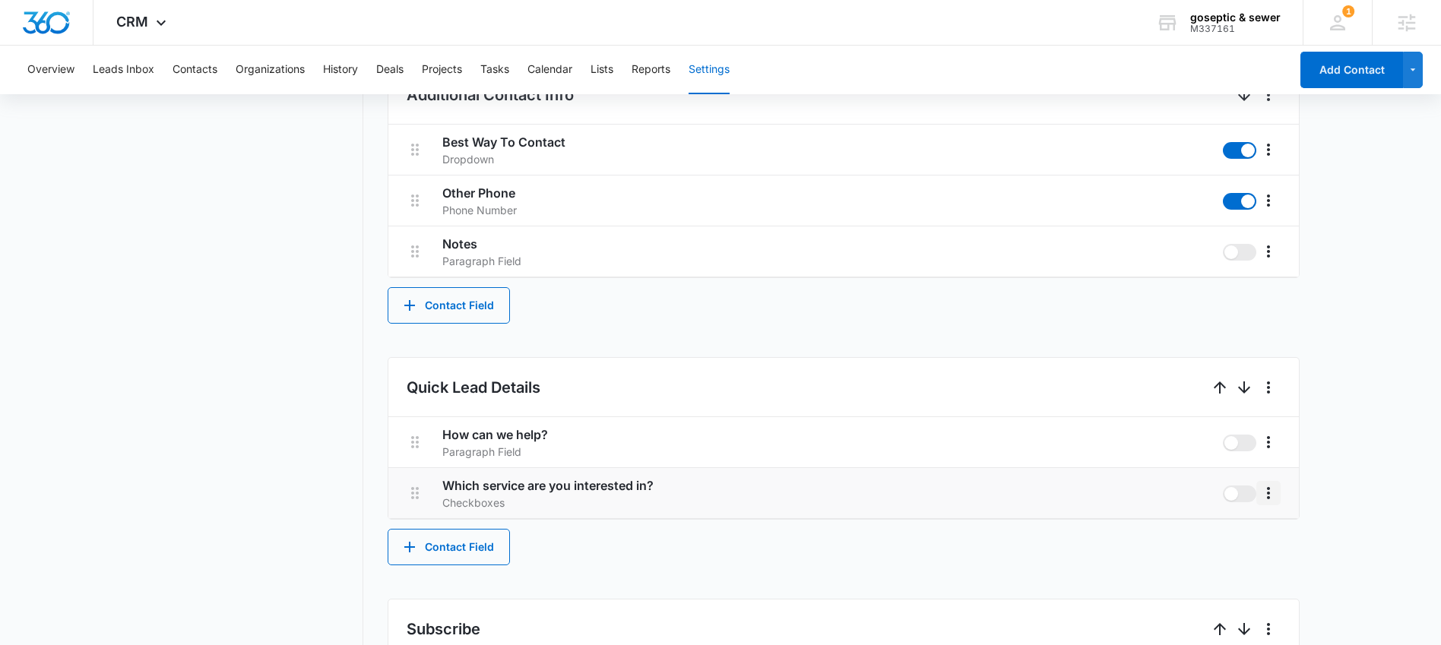
click at [1268, 497] on icon "More" at bounding box center [1268, 493] width 3 height 12
click at [1305, 533] on div "Edit" at bounding box center [1291, 535] width 32 height 11
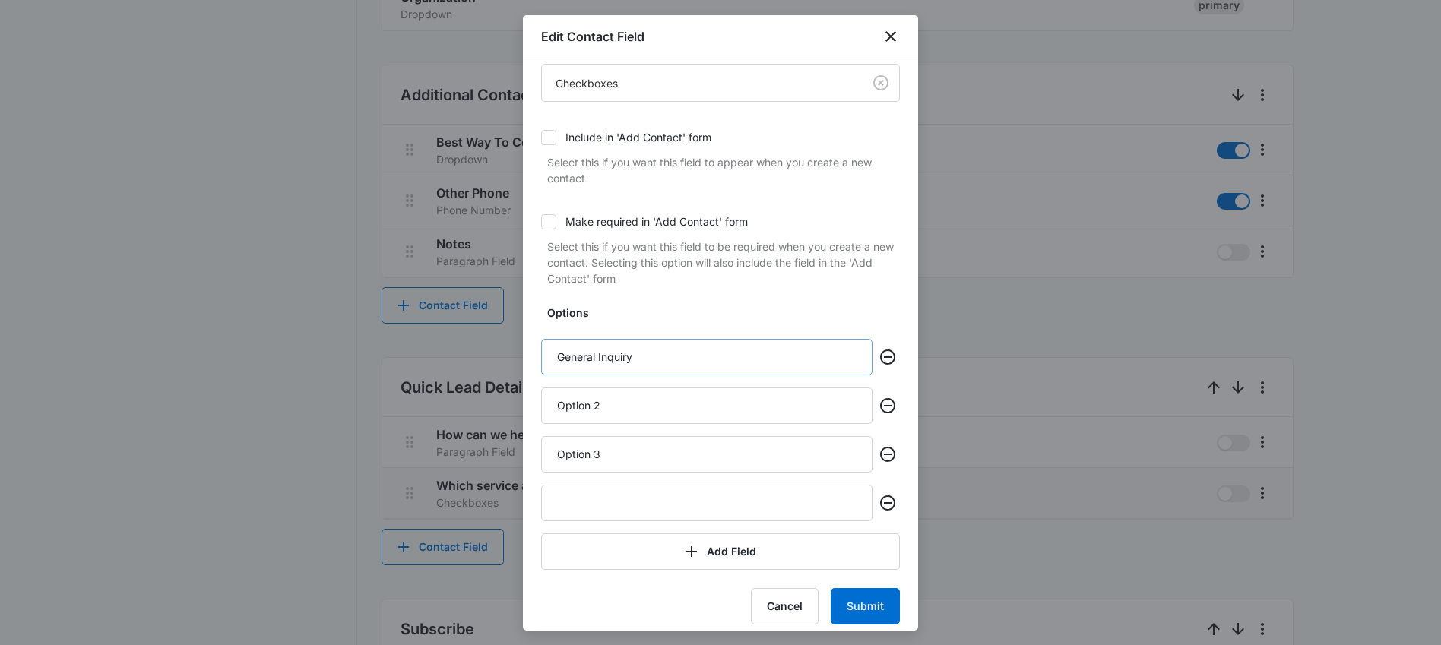
scroll to position [124, 0]
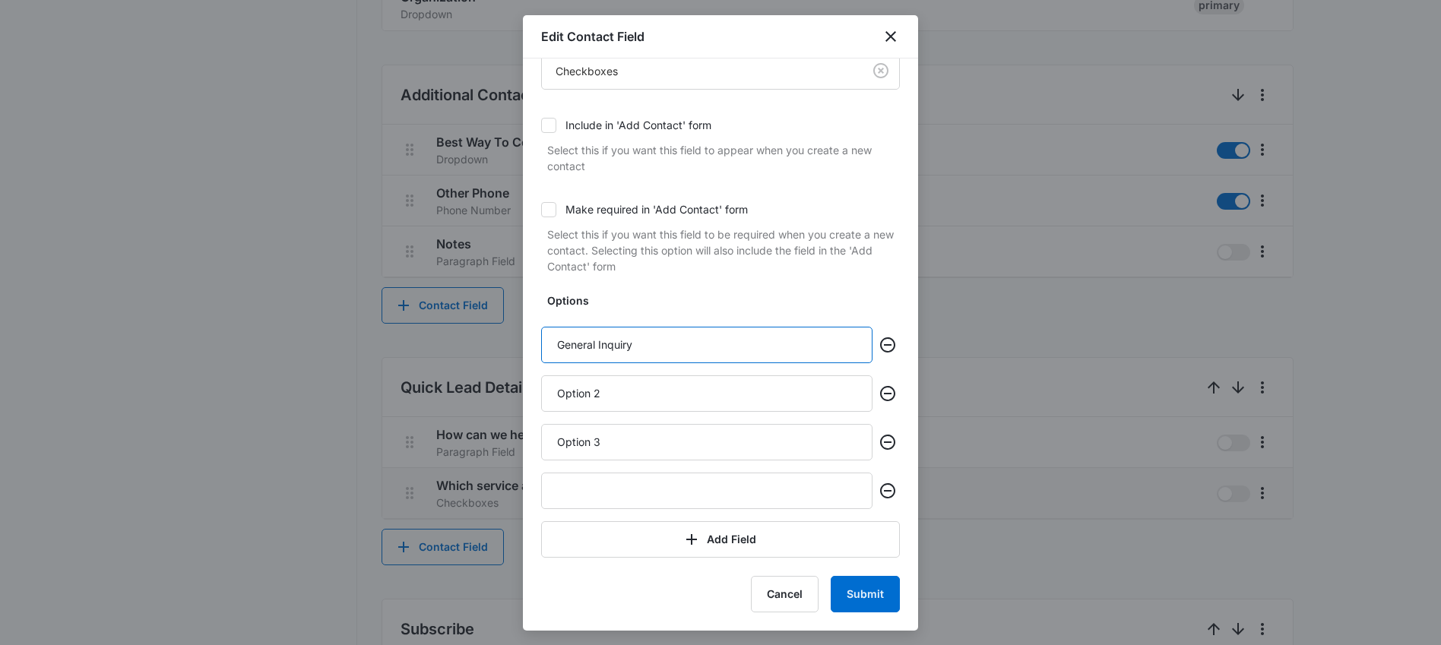
click at [698, 340] on input "General Inquiry" at bounding box center [706, 345] width 331 height 36
type input "Septic Tank Pumping"
click at [652, 397] on input "Option 2" at bounding box center [706, 393] width 331 height 36
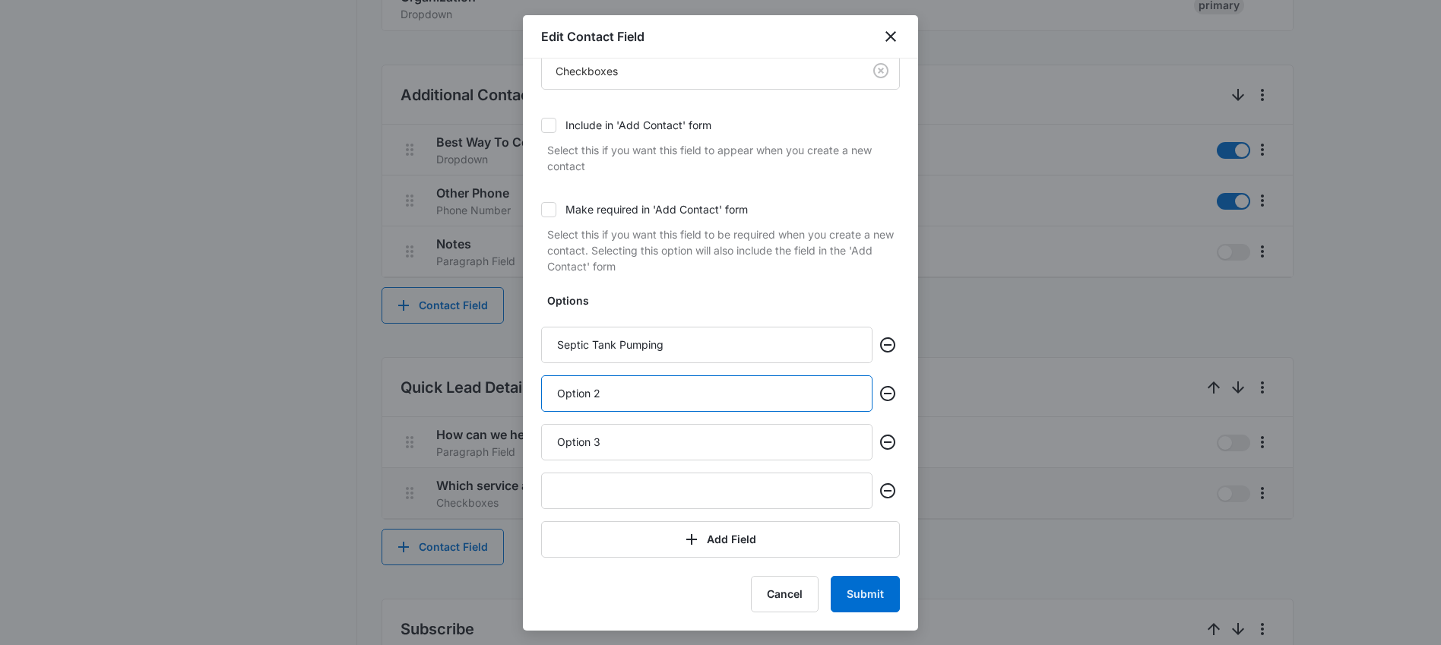
click at [652, 397] on input "Option 2" at bounding box center [706, 393] width 331 height 36
type input "Septic Tank Repair"
click at [582, 445] on input "Option 3" at bounding box center [706, 442] width 331 height 36
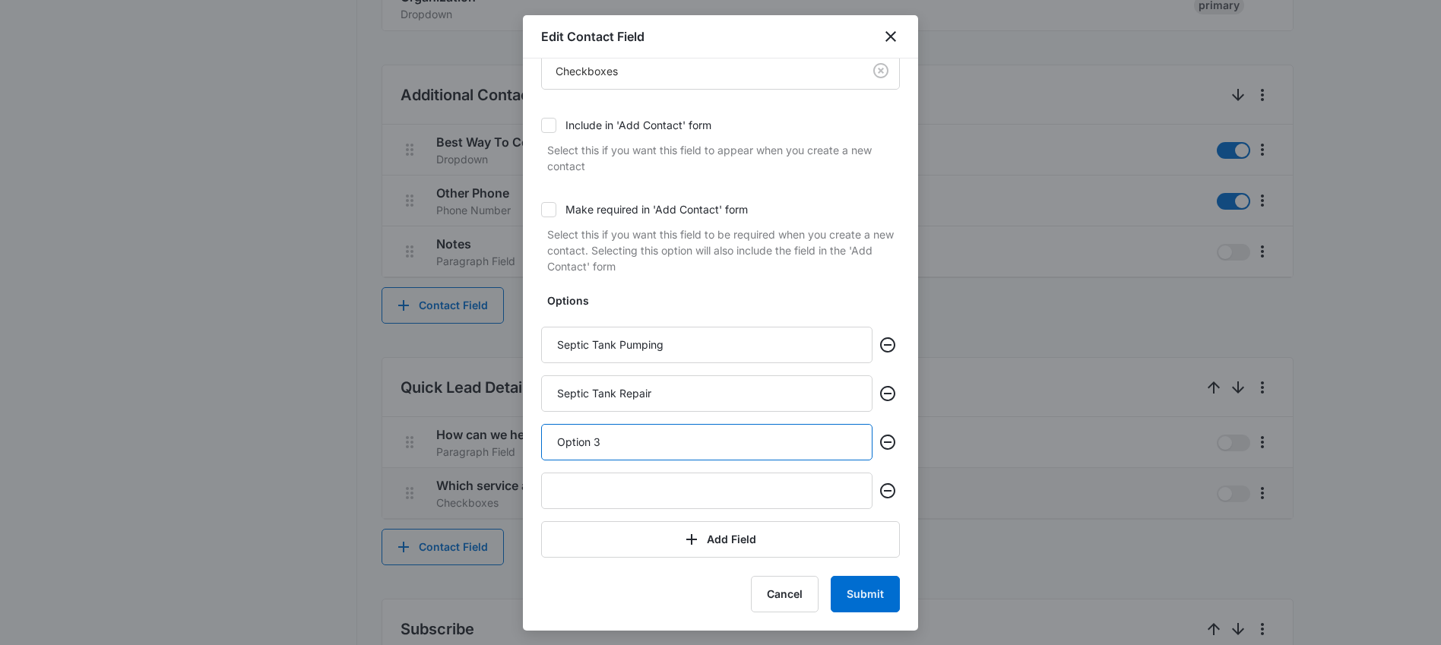
click at [582, 445] on input "Option 3" at bounding box center [706, 442] width 331 height 36
type input "Septic Tank Instal"
click at [614, 495] on input "text" at bounding box center [706, 491] width 331 height 36
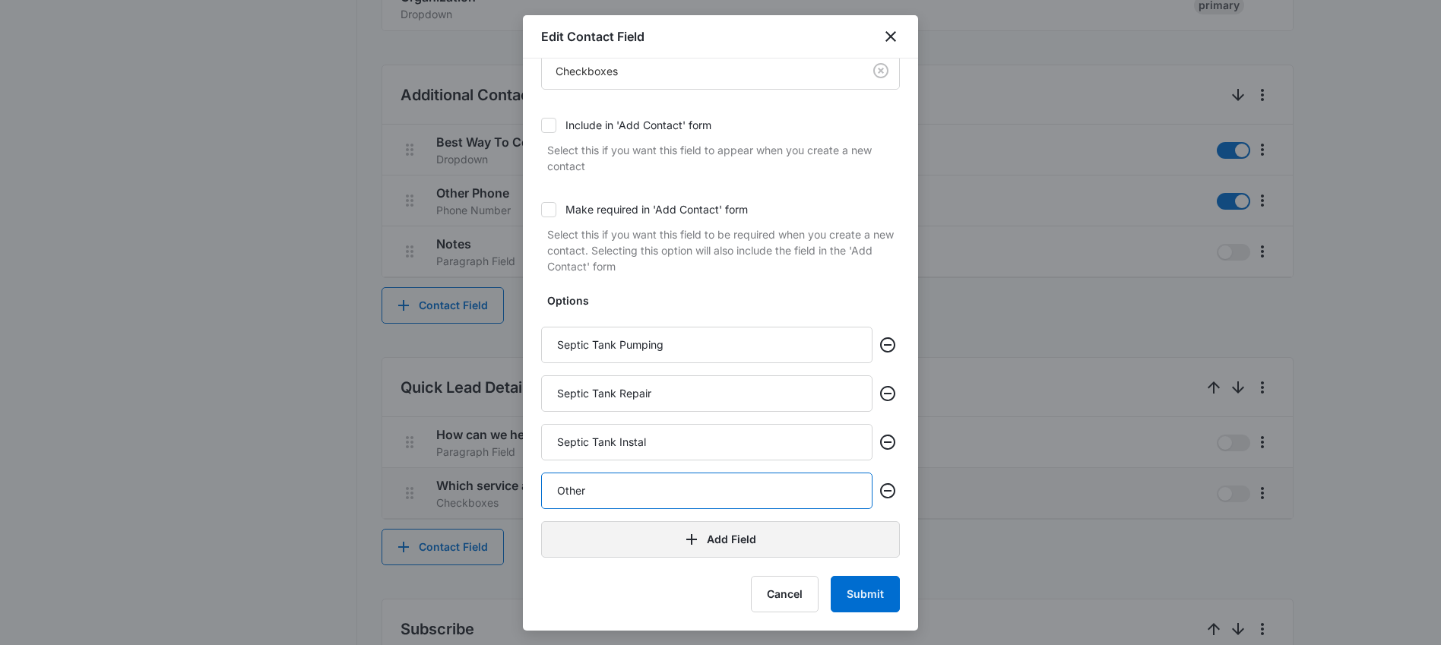
type input "Other"
click at [682, 536] on icon "button" at bounding box center [691, 539] width 18 height 18
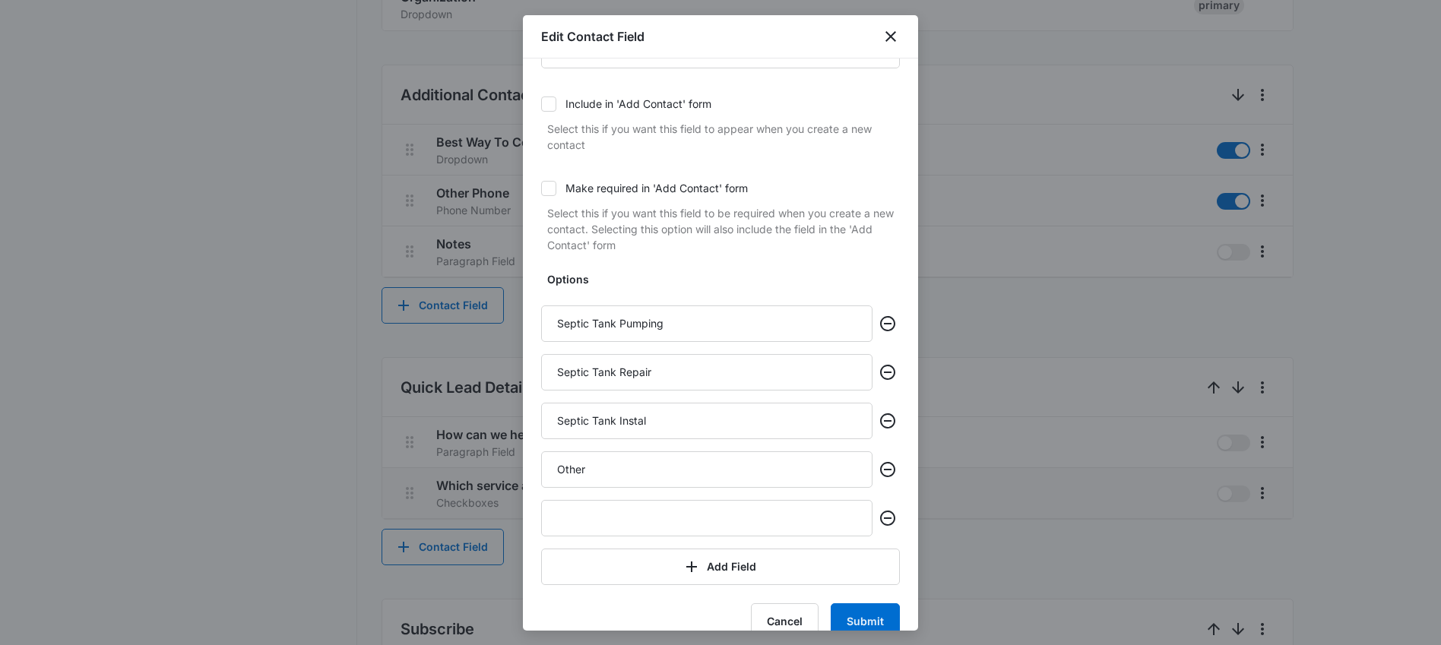
scroll to position [172, 0]
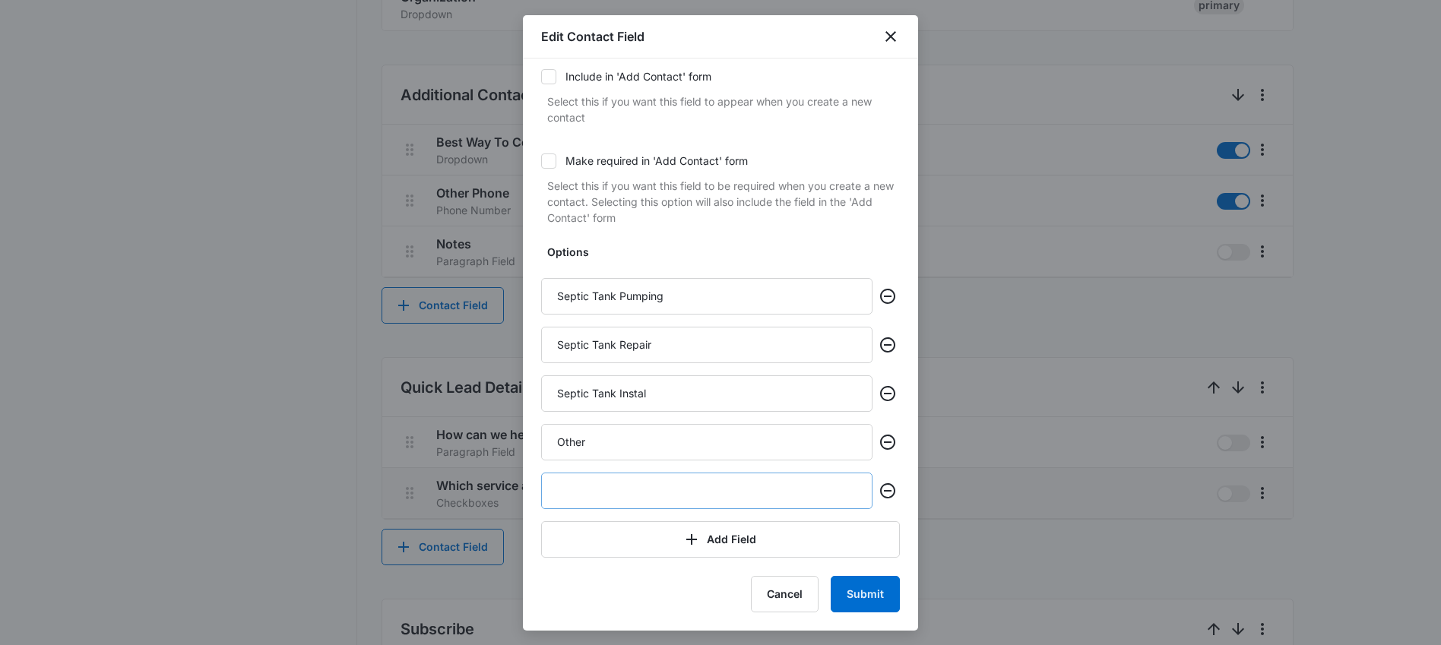
click at [647, 484] on input "text" at bounding box center [706, 491] width 331 height 36
type input "General Inquiry"
click at [860, 592] on button "Submit" at bounding box center [864, 594] width 69 height 36
click at [856, 588] on button "Submit" at bounding box center [864, 594] width 69 height 36
click at [818, 589] on div "Cancel Submit" at bounding box center [720, 594] width 359 height 36
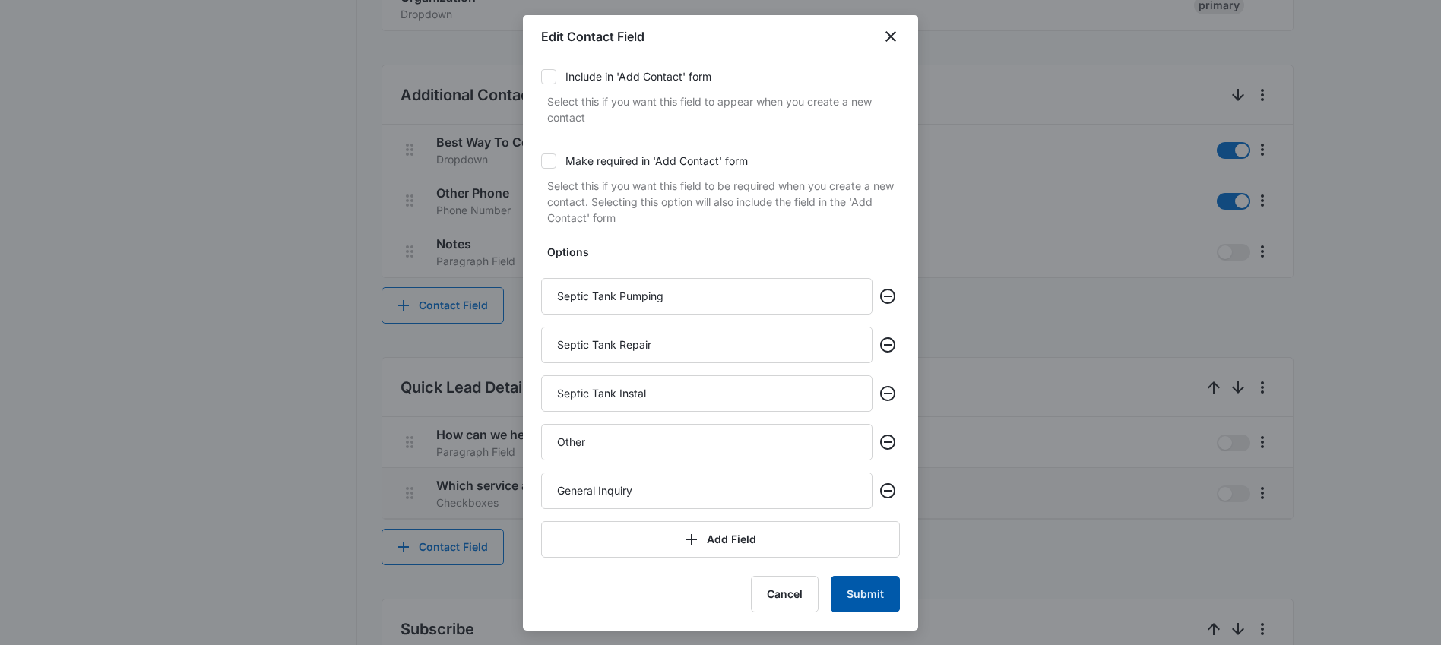
click at [855, 588] on button "Submit" at bounding box center [864, 594] width 69 height 36
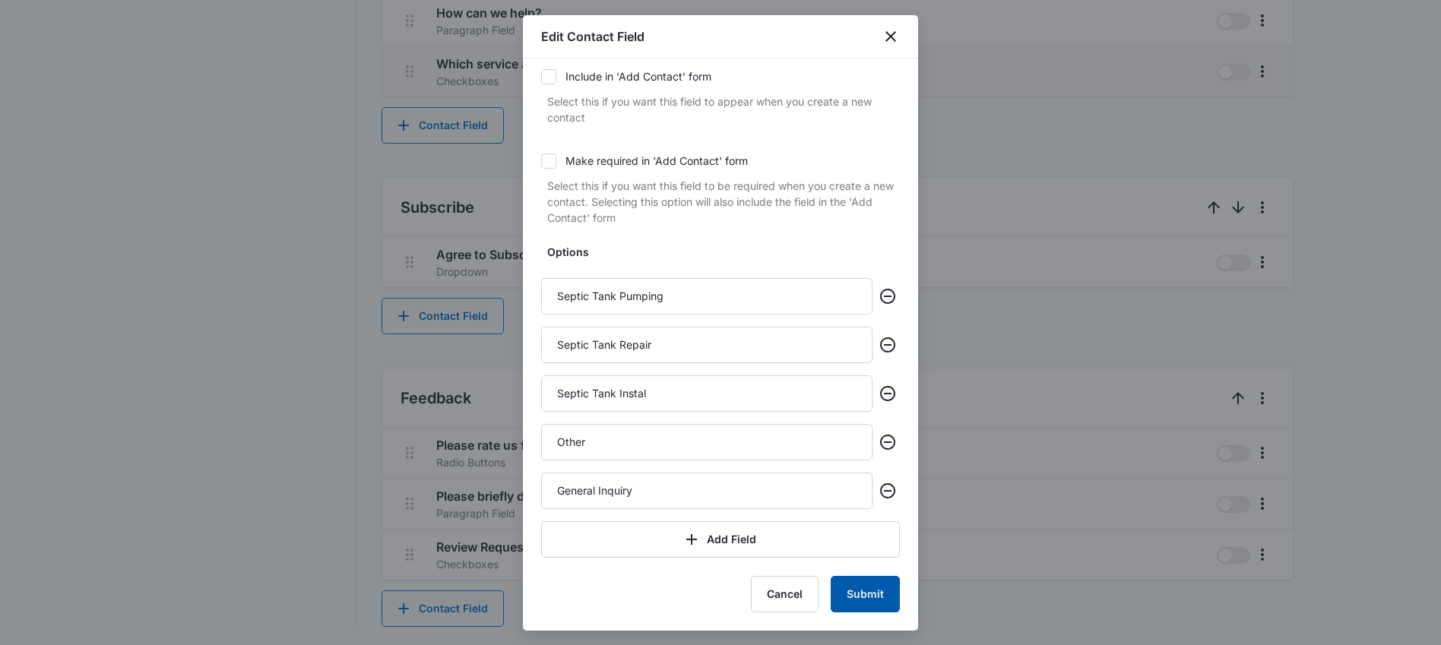
scroll to position [0, 0]
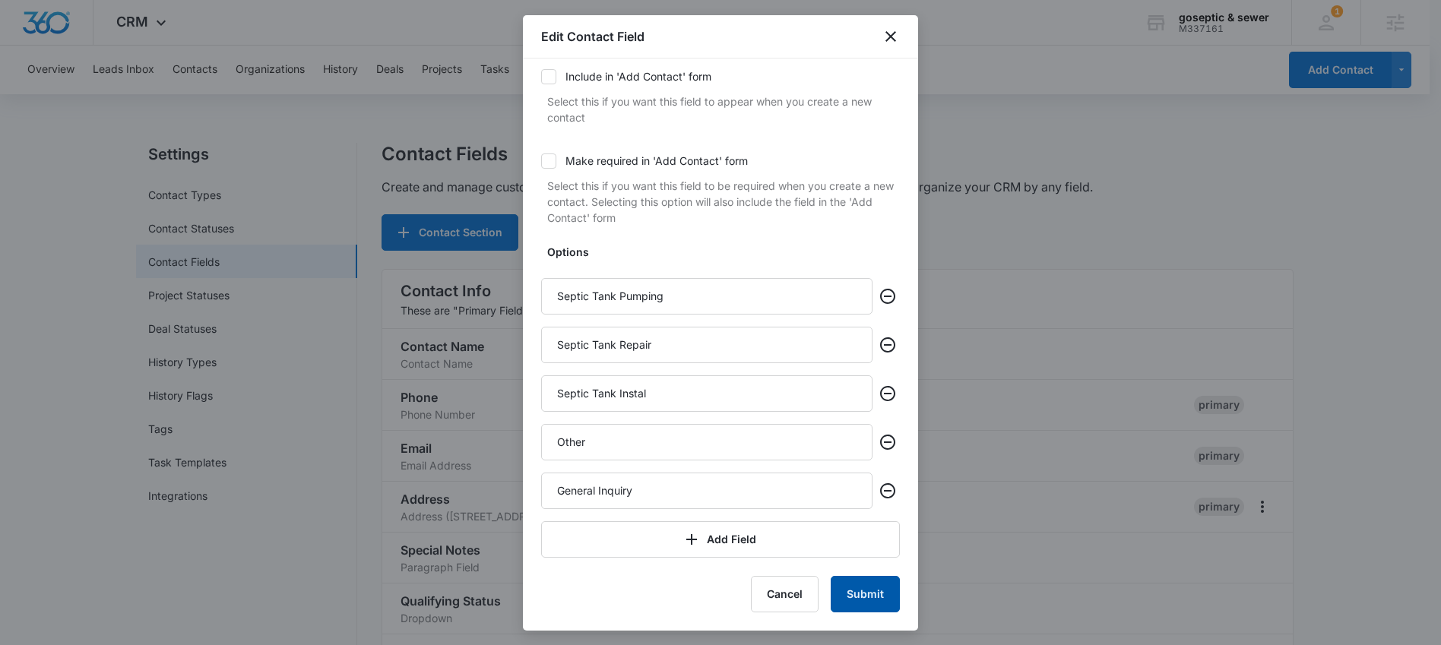
click at [860, 598] on button "Submit" at bounding box center [864, 594] width 69 height 36
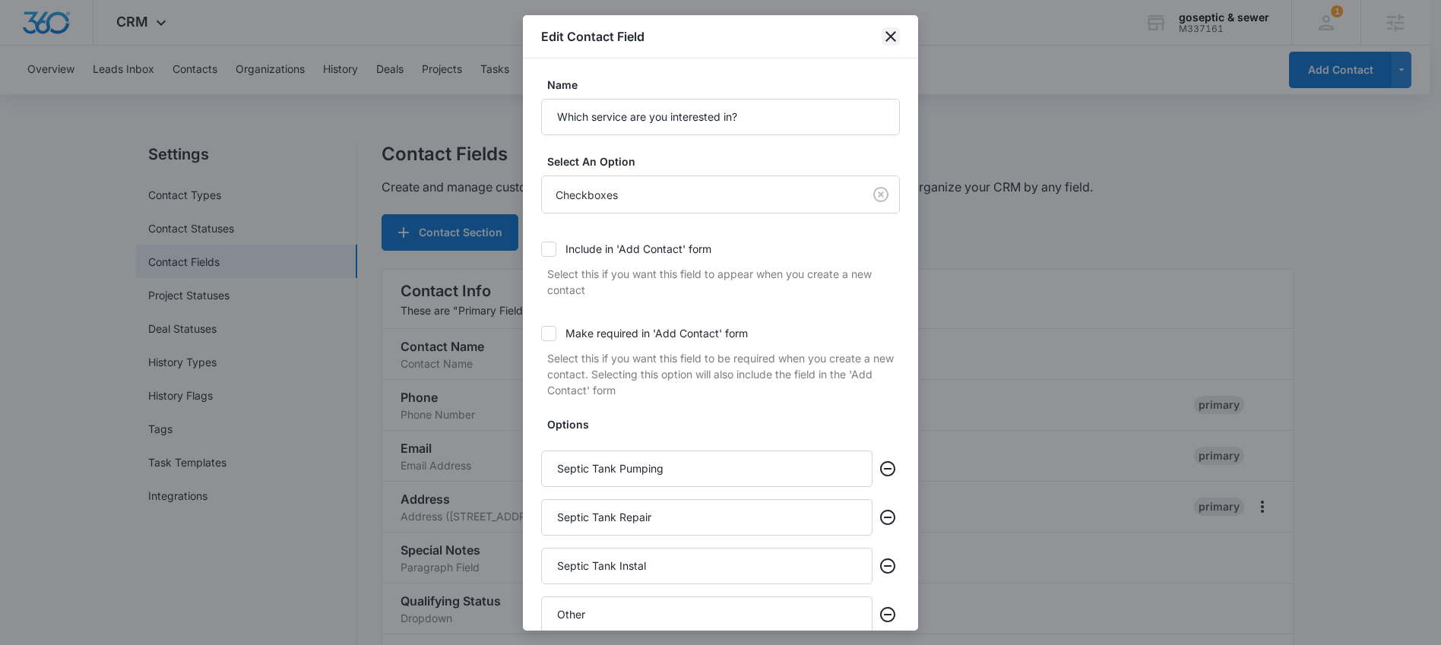
click at [889, 38] on icon "close" at bounding box center [890, 36] width 11 height 11
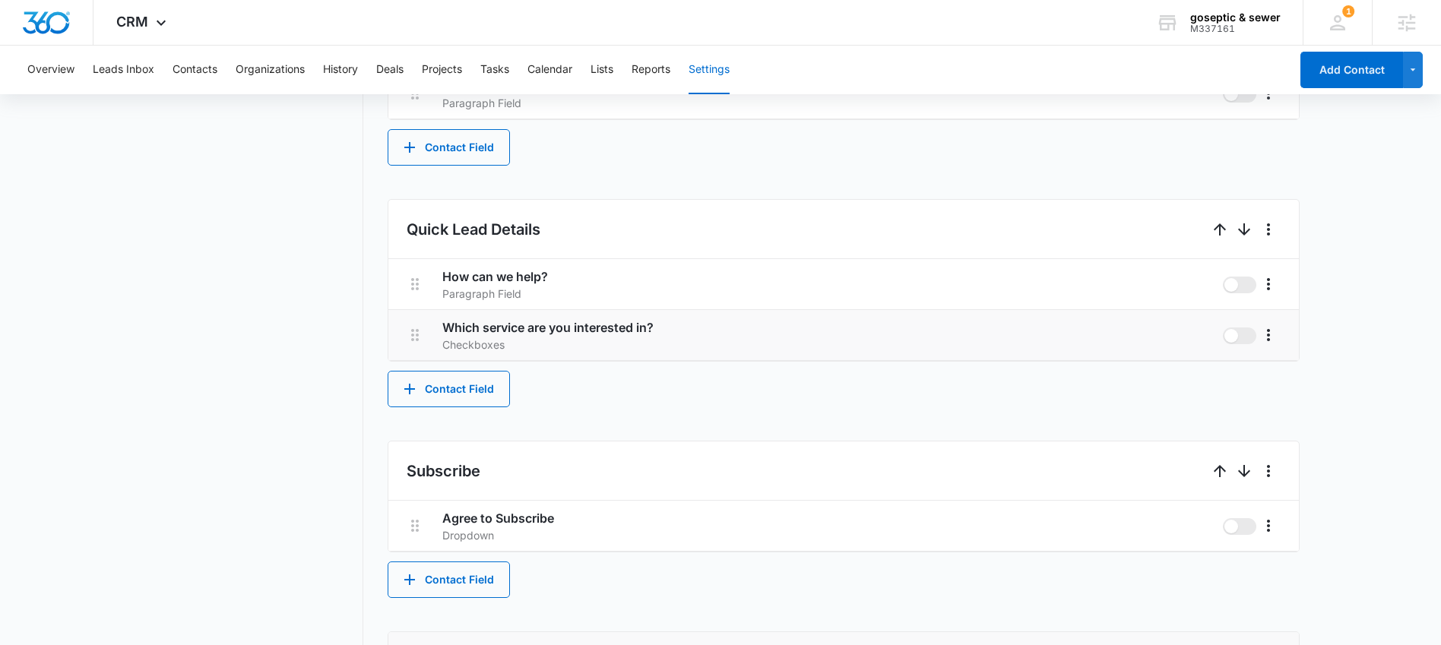
scroll to position [751, 0]
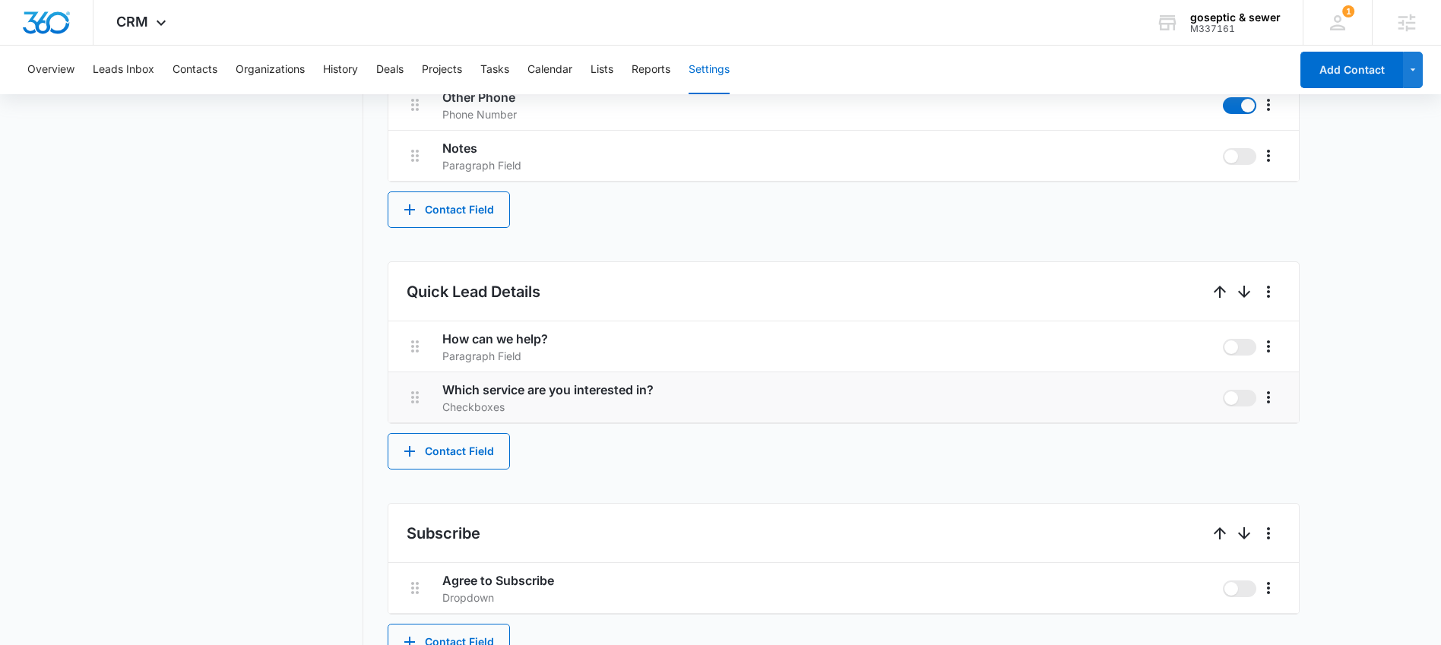
click at [1280, 402] on li "Which service are you interested in? Checkboxes" at bounding box center [843, 397] width 910 height 51
click at [1256, 397] on button "More" at bounding box center [1268, 397] width 24 height 24
click at [1288, 435] on div "Edit" at bounding box center [1291, 440] width 32 height 11
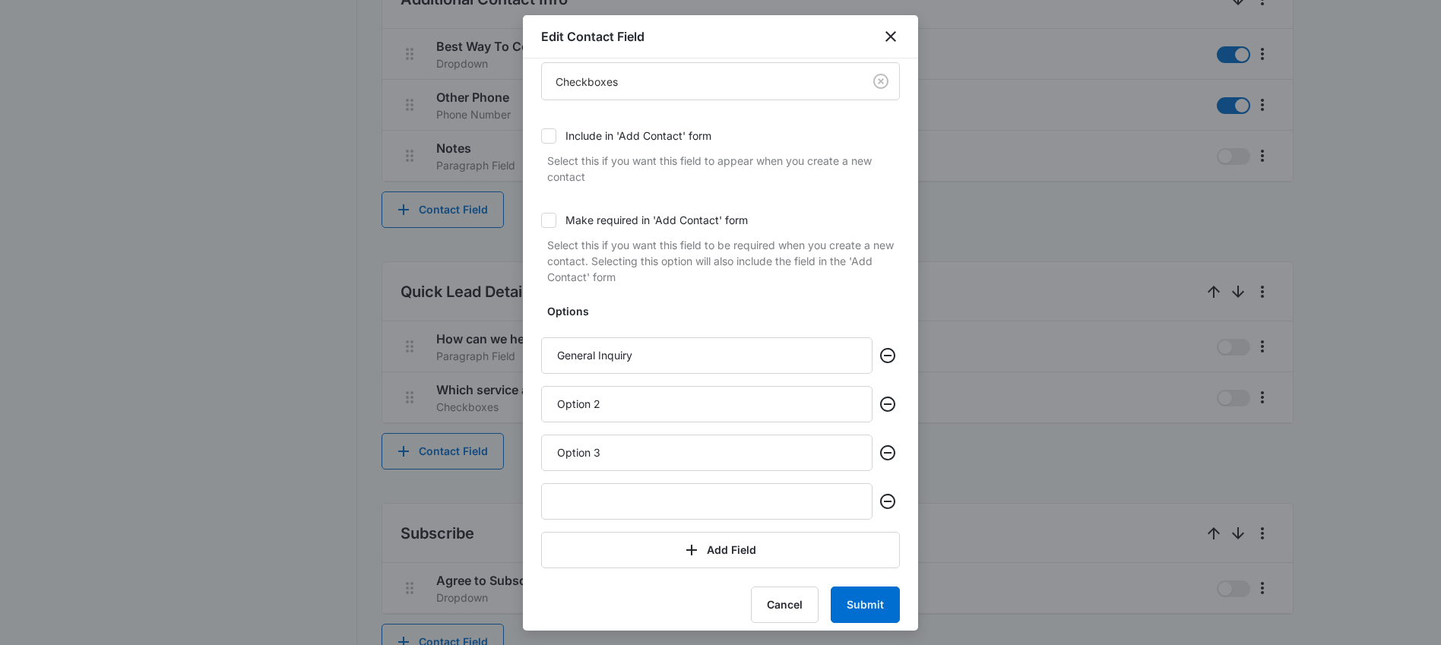
scroll to position [100, 0]
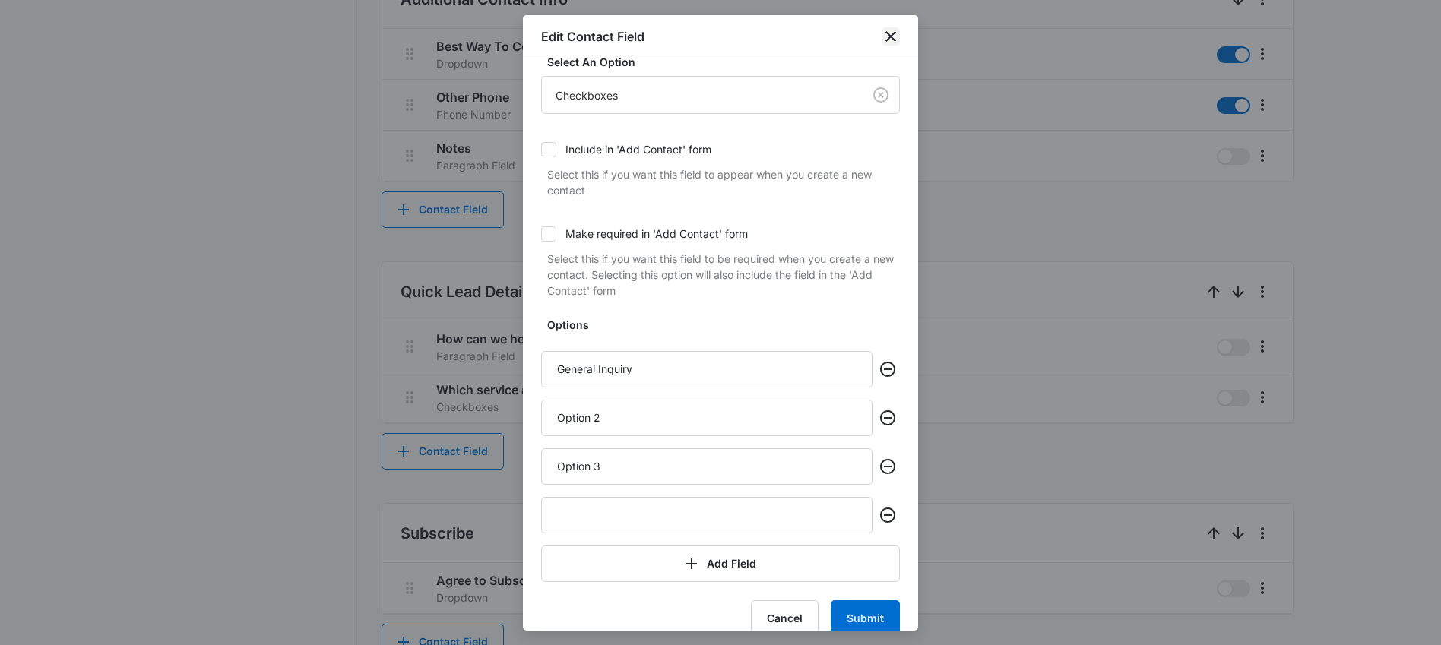
click at [887, 33] on icon "close" at bounding box center [890, 36] width 11 height 11
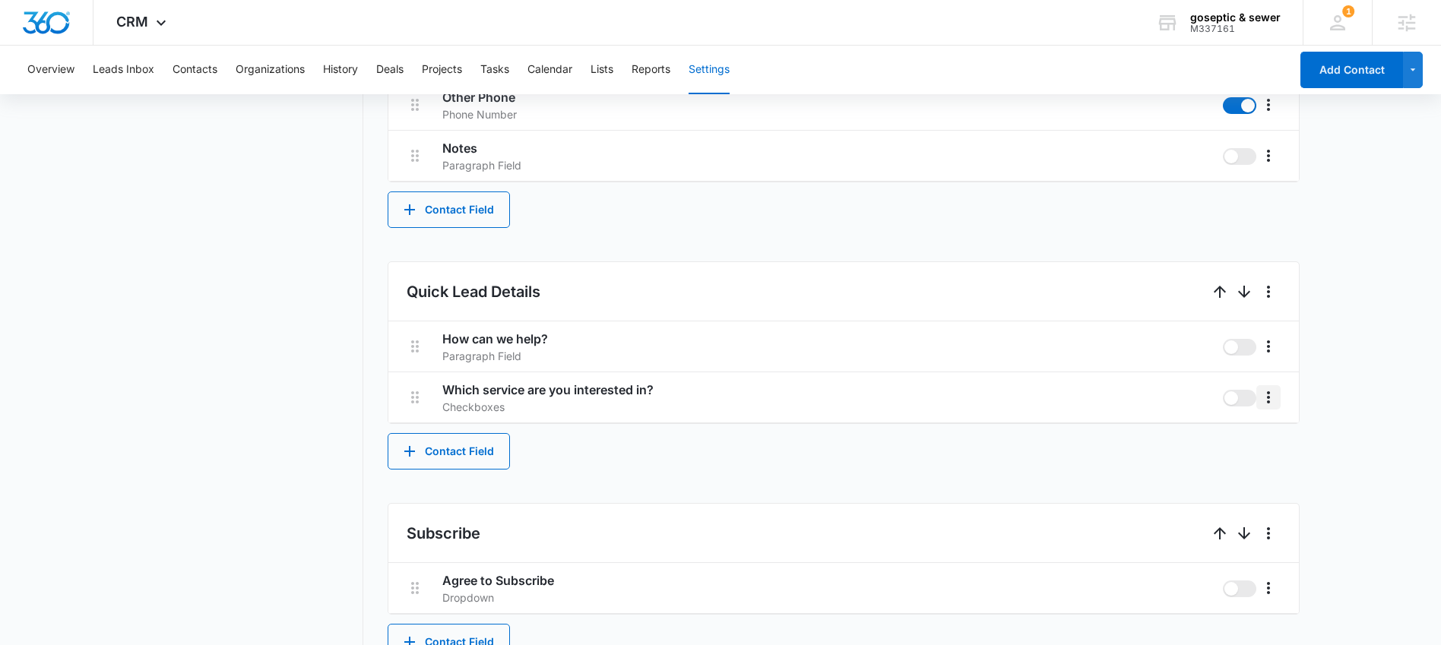
click at [1267, 397] on icon "More" at bounding box center [1268, 397] width 3 height 12
click at [1288, 458] on div "Delete" at bounding box center [1291, 462] width 32 height 11
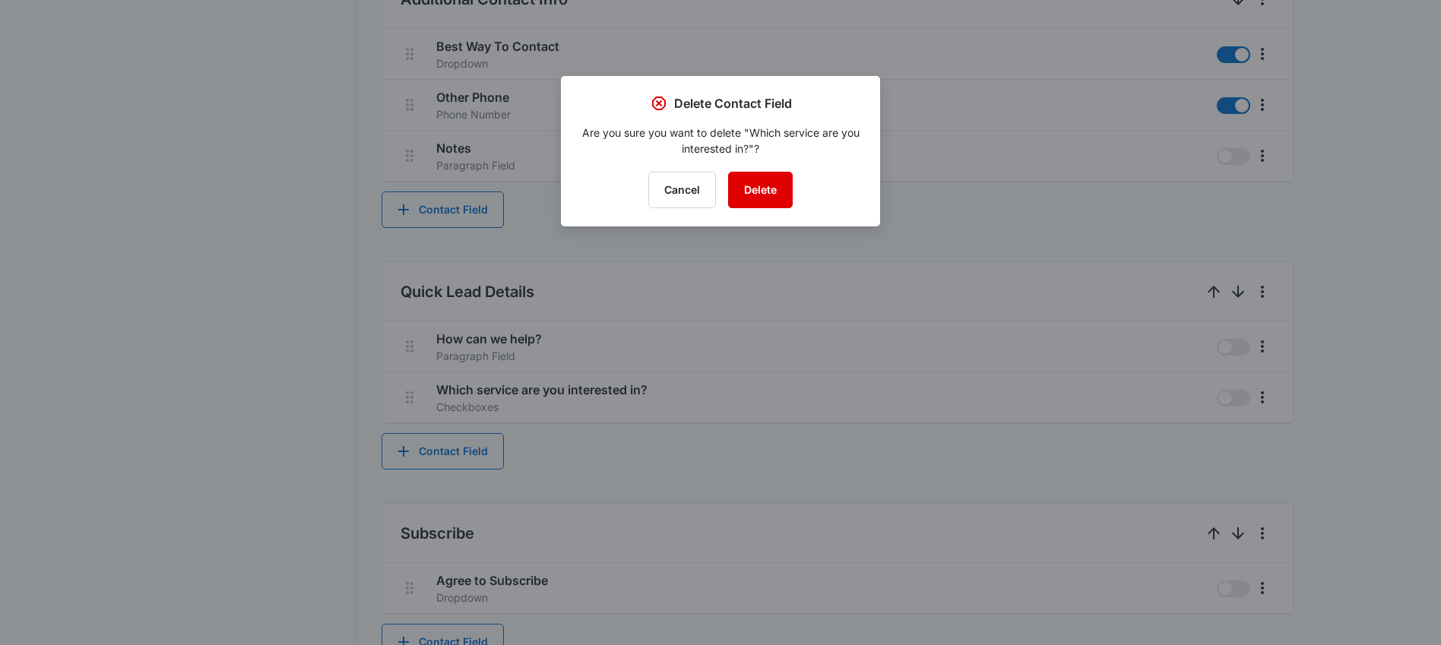
click at [780, 189] on button "Delete" at bounding box center [760, 190] width 65 height 36
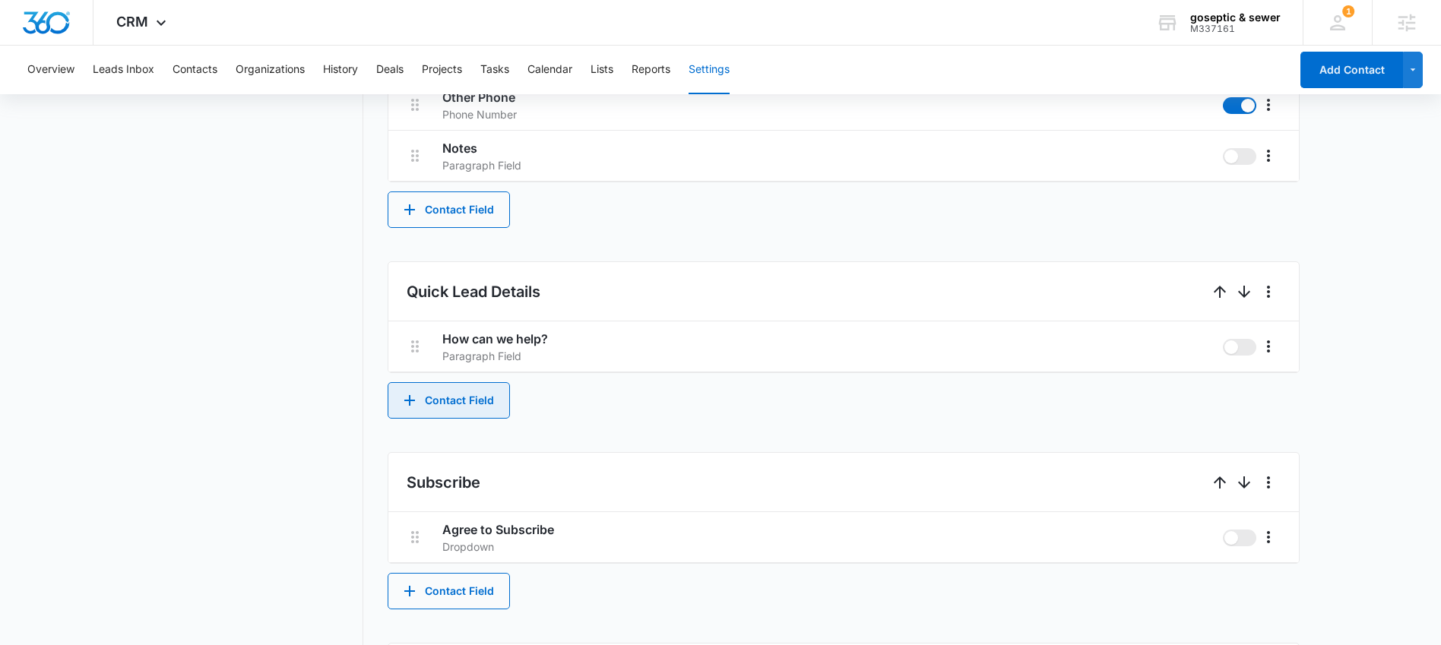
click at [422, 392] on button "Contact Field" at bounding box center [449, 400] width 122 height 36
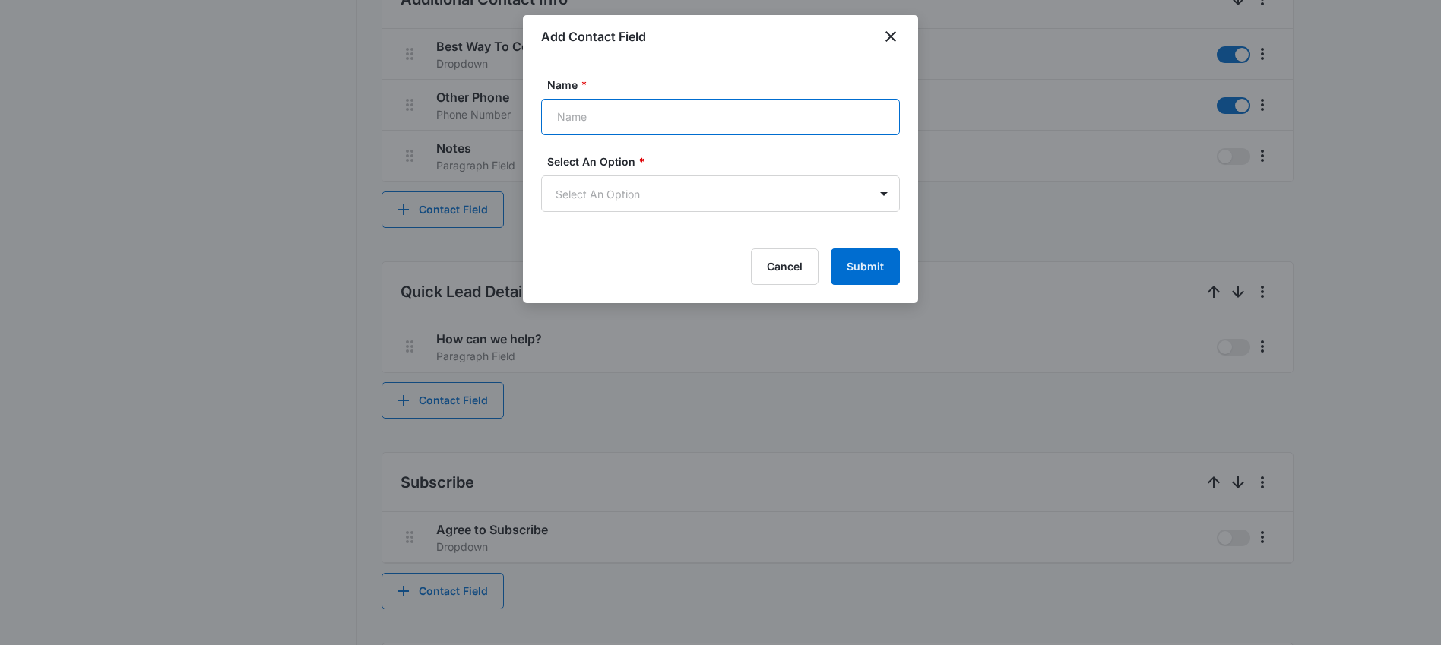
click at [688, 122] on input "Name *" at bounding box center [720, 117] width 359 height 36
type input "What Service Are You Interested In?"
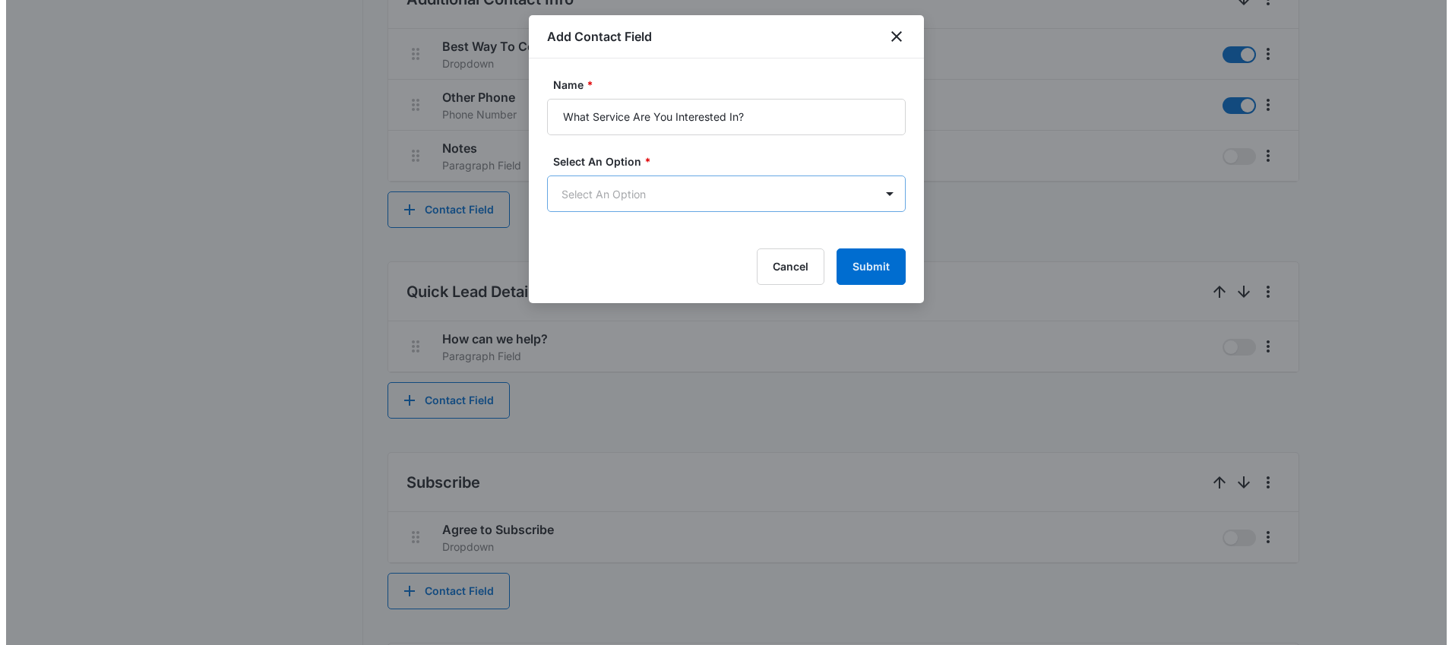
scroll to position [0, 0]
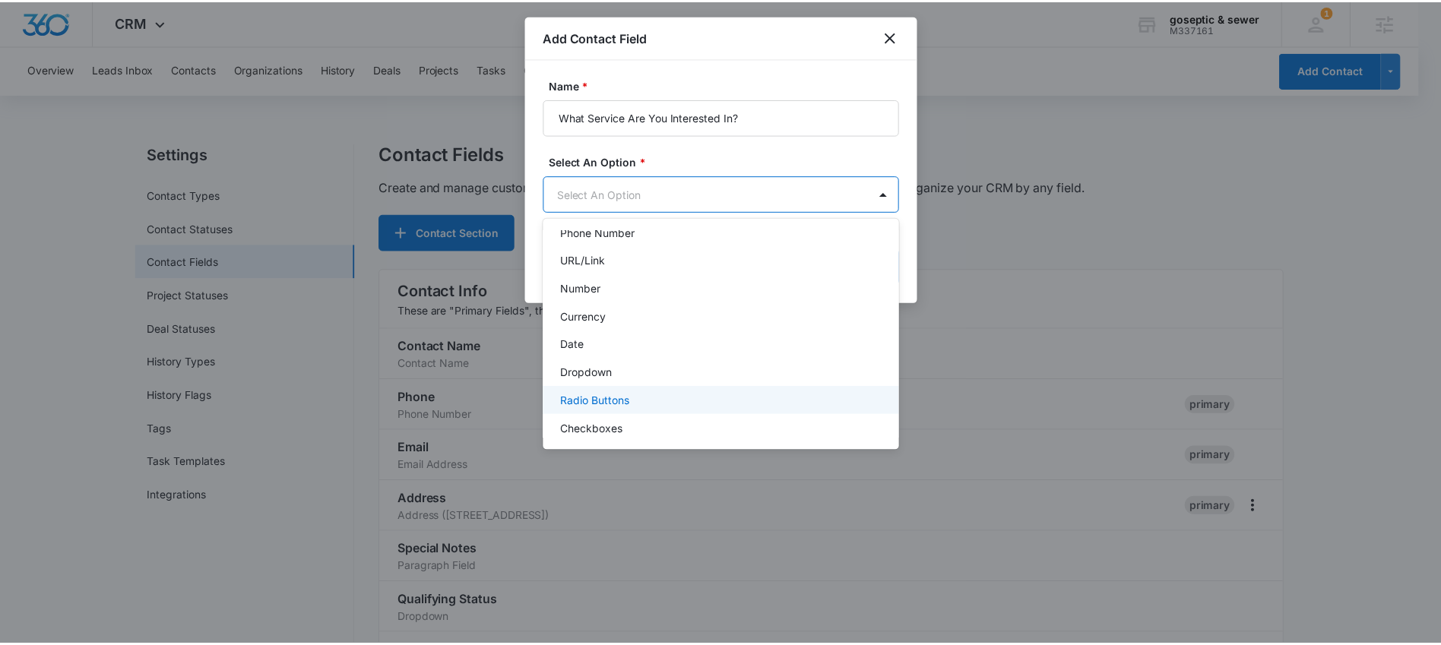
scroll to position [191, 0]
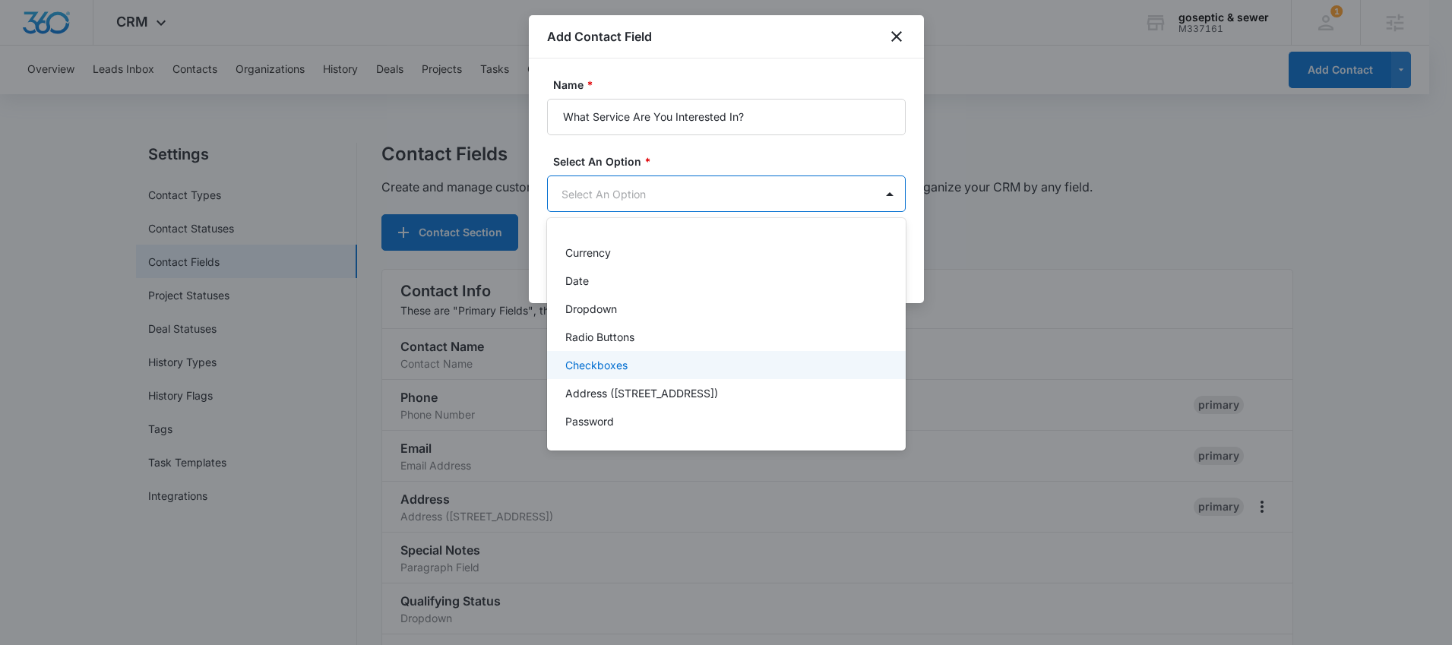
click at [633, 362] on div "Checkboxes" at bounding box center [724, 365] width 319 height 16
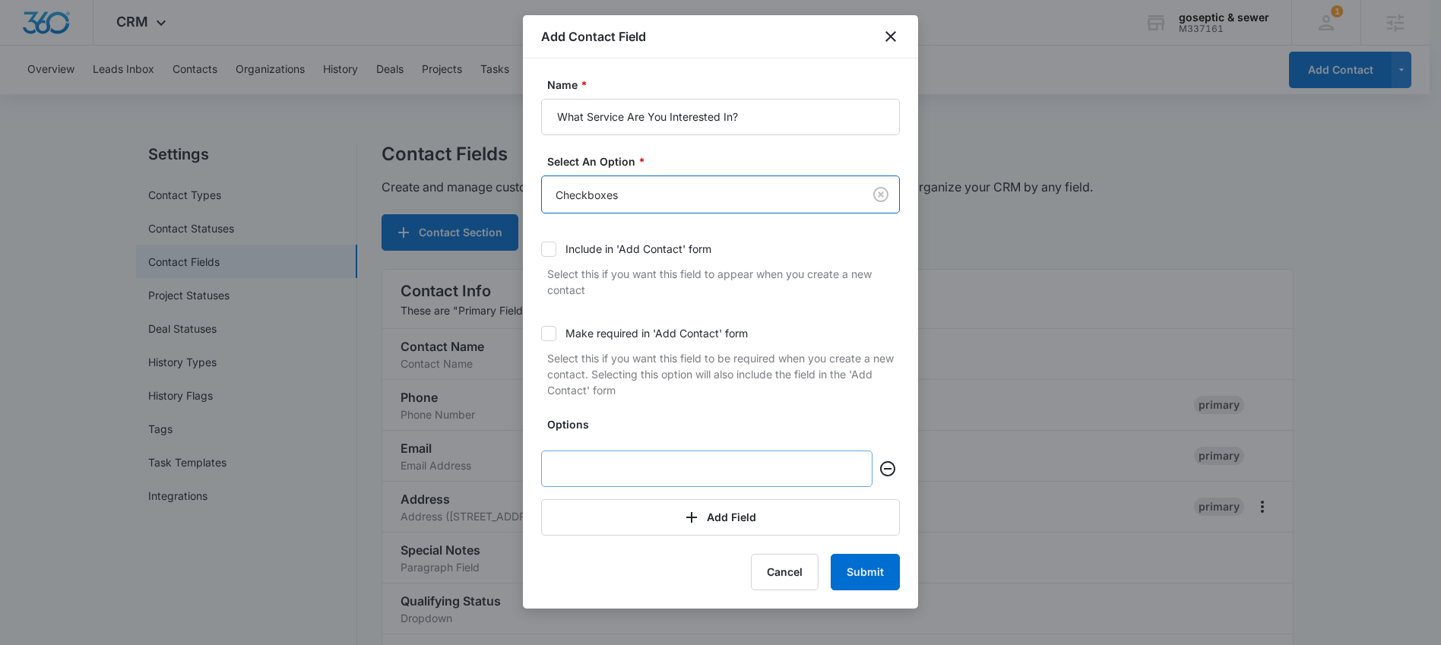
scroll to position [306, 0]
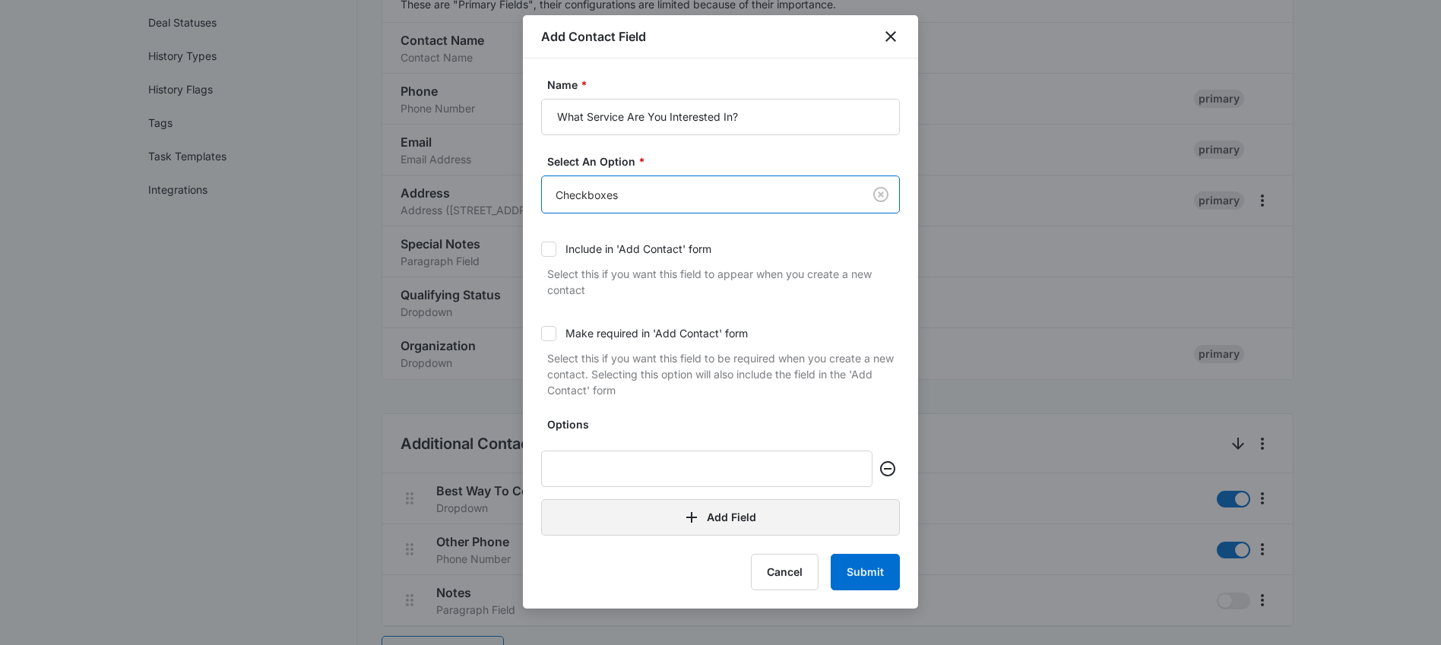
click at [785, 512] on button "Add Field" at bounding box center [720, 517] width 359 height 36
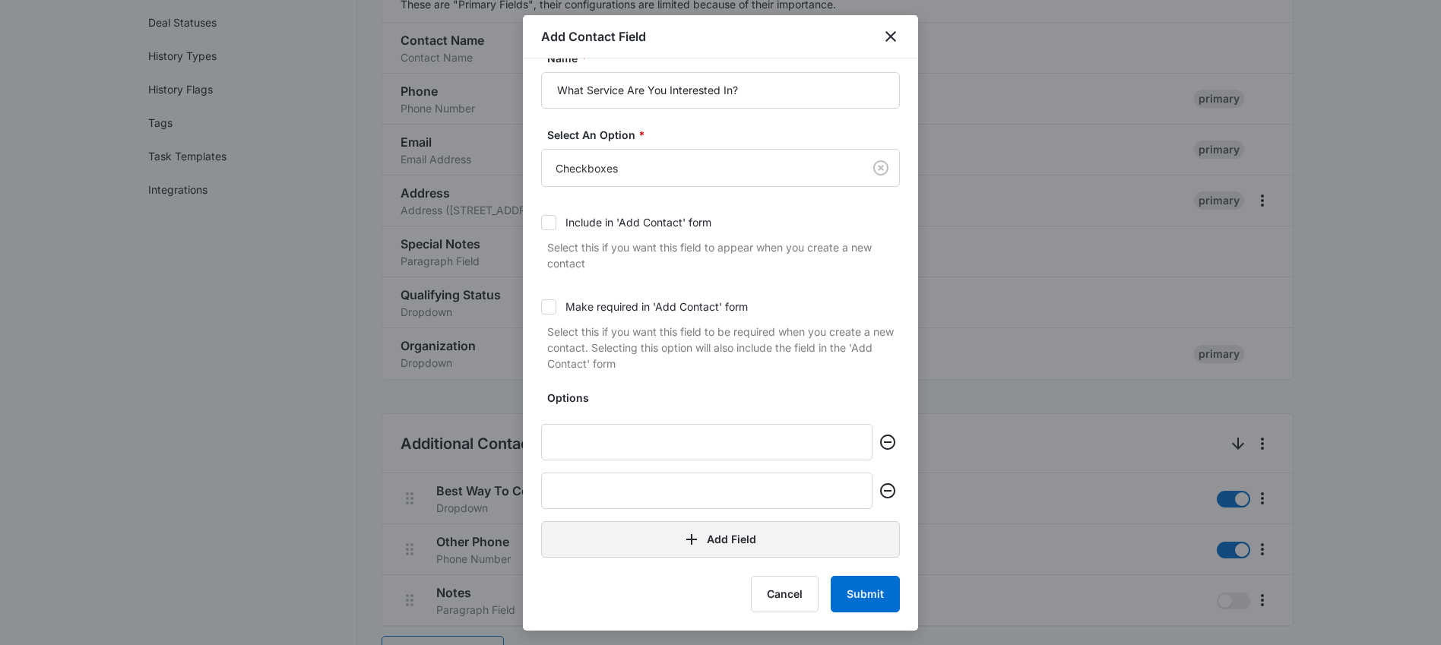
click at [759, 536] on button "Add Field" at bounding box center [720, 539] width 359 height 36
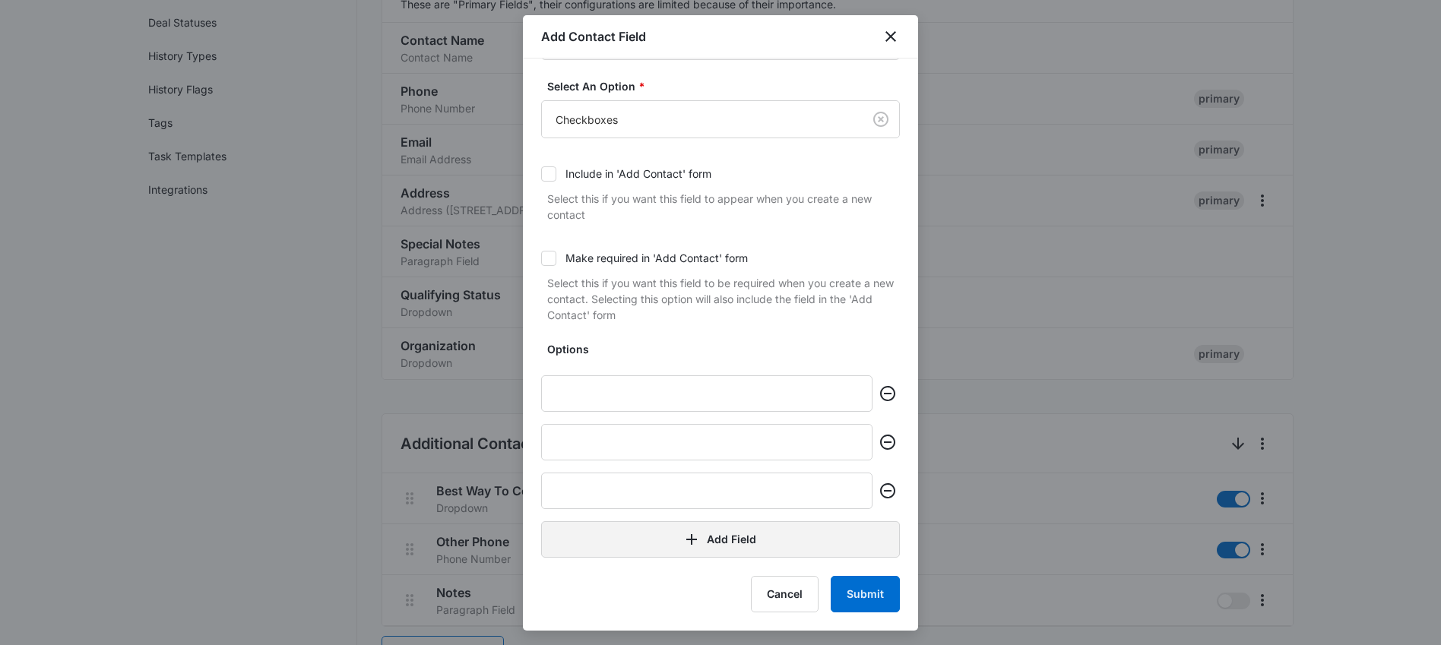
click at [728, 539] on button "Add Field" at bounding box center [720, 539] width 359 height 36
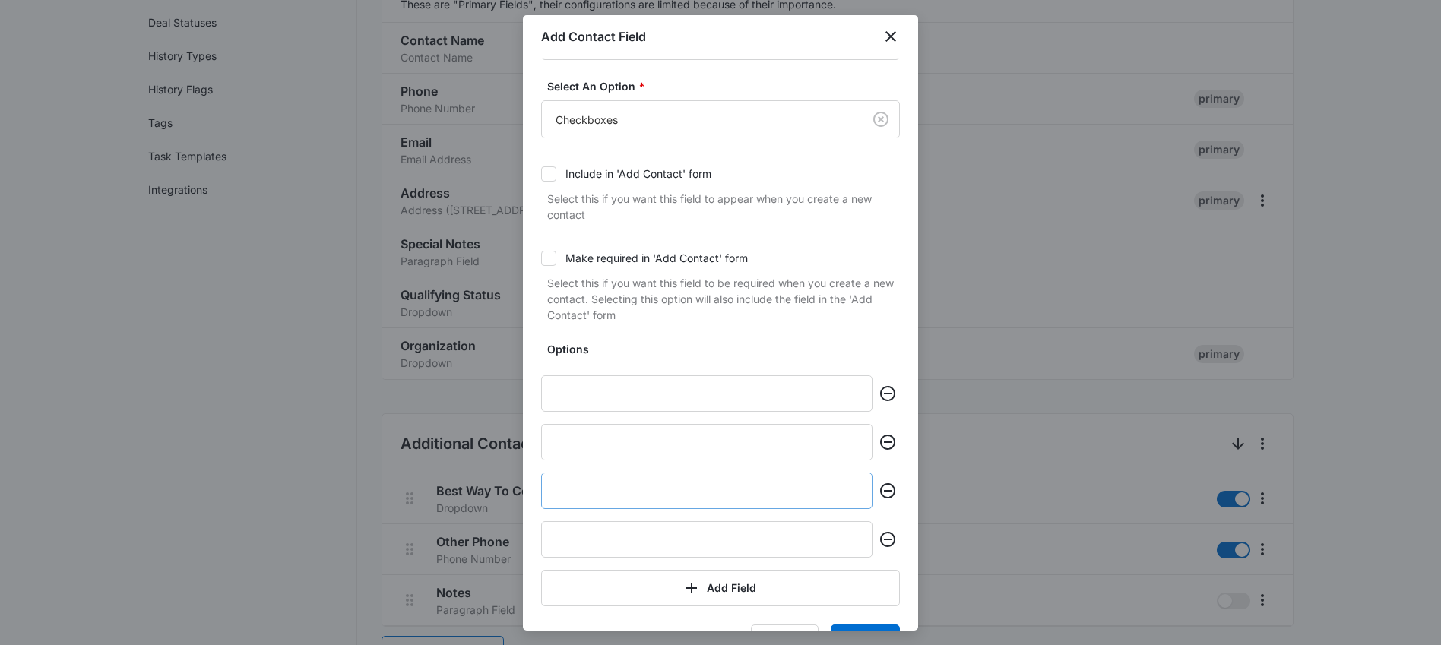
scroll to position [124, 0]
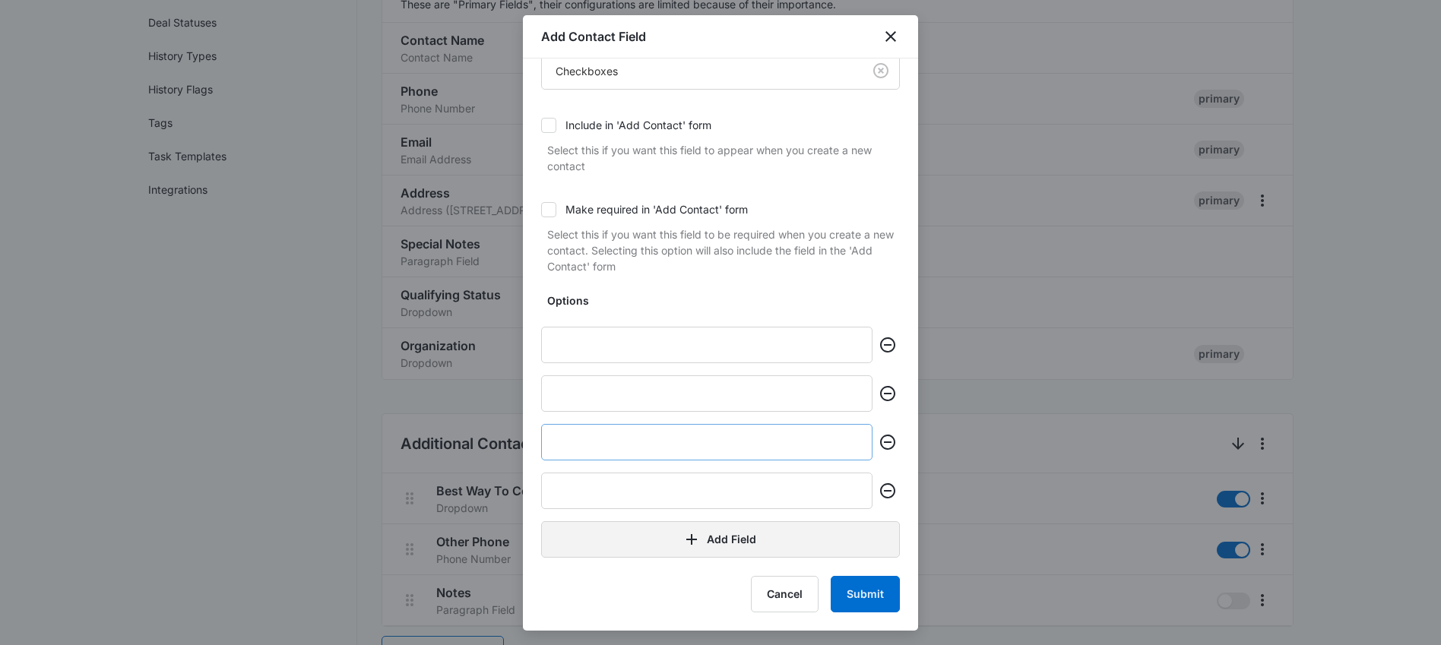
drag, startPoint x: 727, startPoint y: 538, endPoint x: 718, endPoint y: 428, distance: 110.6
click at [728, 537] on button "Add Field" at bounding box center [720, 539] width 359 height 36
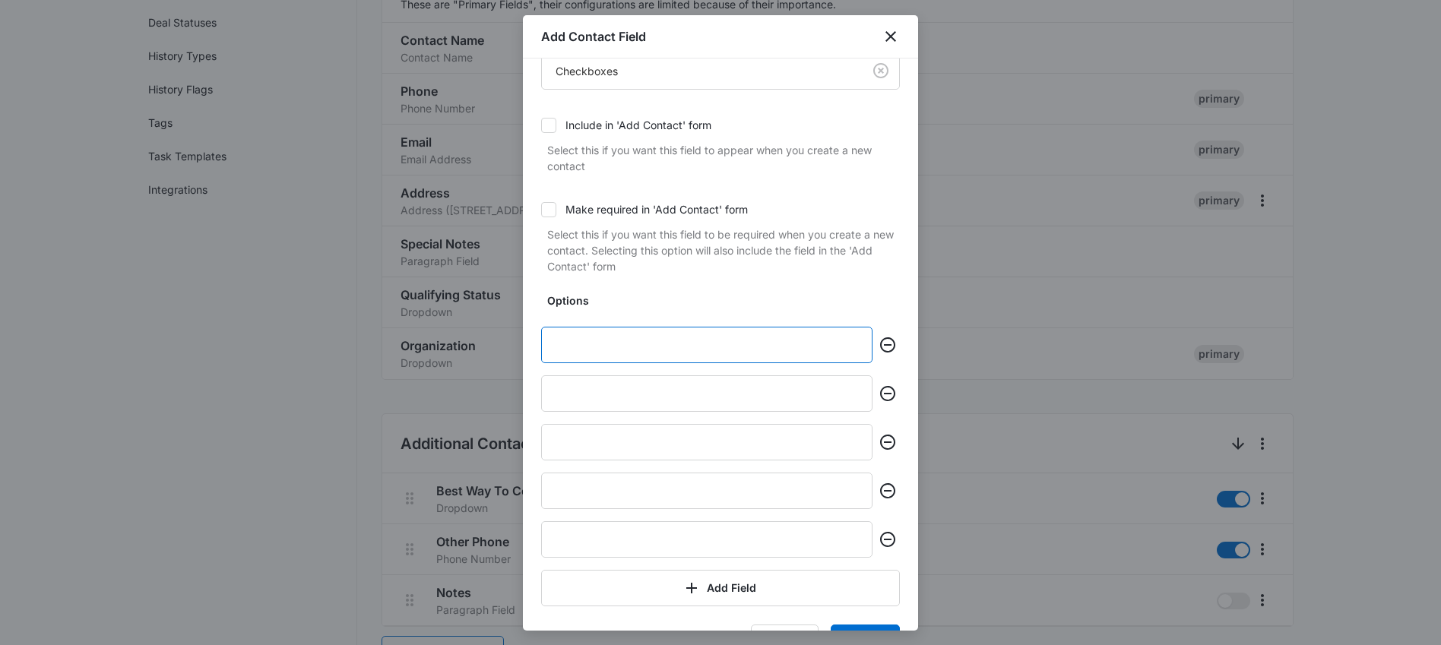
click at [708, 343] on input "text" at bounding box center [706, 345] width 331 height 36
type input "Septic Tank Pumping"
click at [683, 398] on input "text" at bounding box center [706, 393] width 331 height 36
type input "Septic Tank Repair"
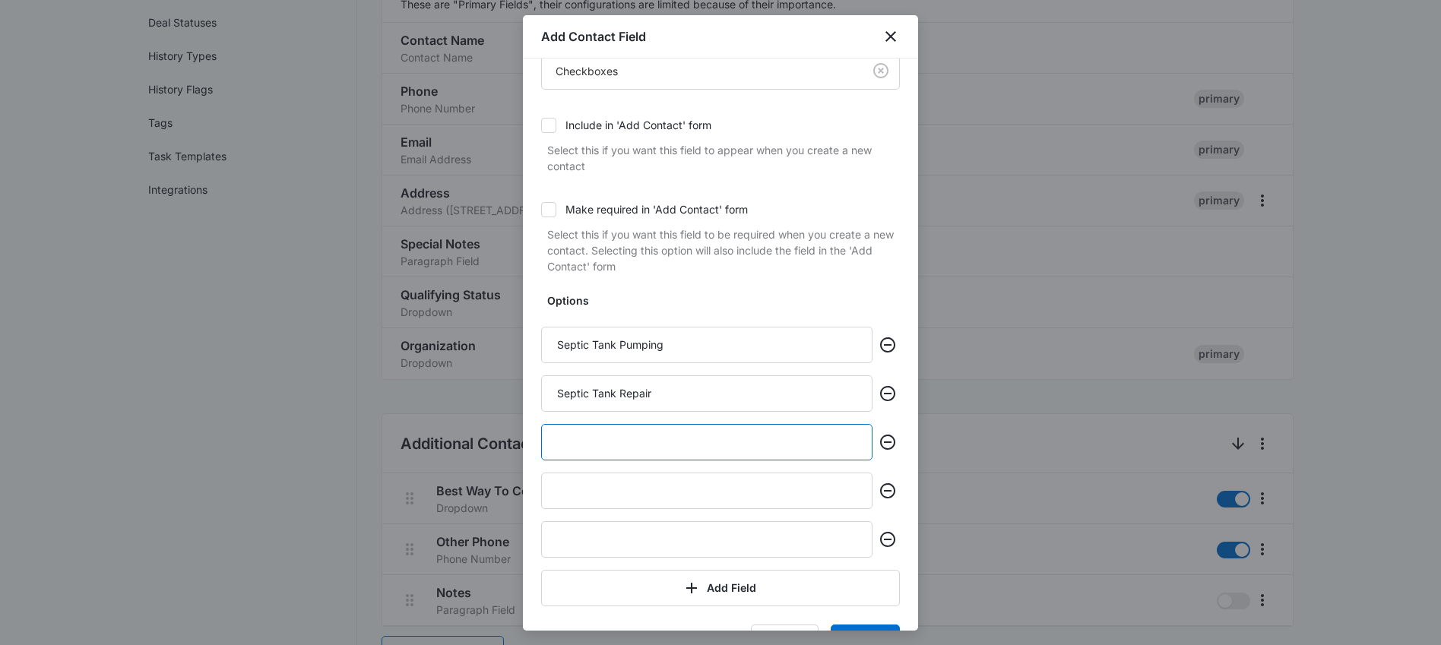
click at [652, 445] on input "text" at bounding box center [706, 442] width 331 height 36
type input "Septic Tank Instal"
click at [666, 486] on input "text" at bounding box center [706, 491] width 331 height 36
type input "Other"
click at [626, 543] on input "text" at bounding box center [706, 539] width 331 height 36
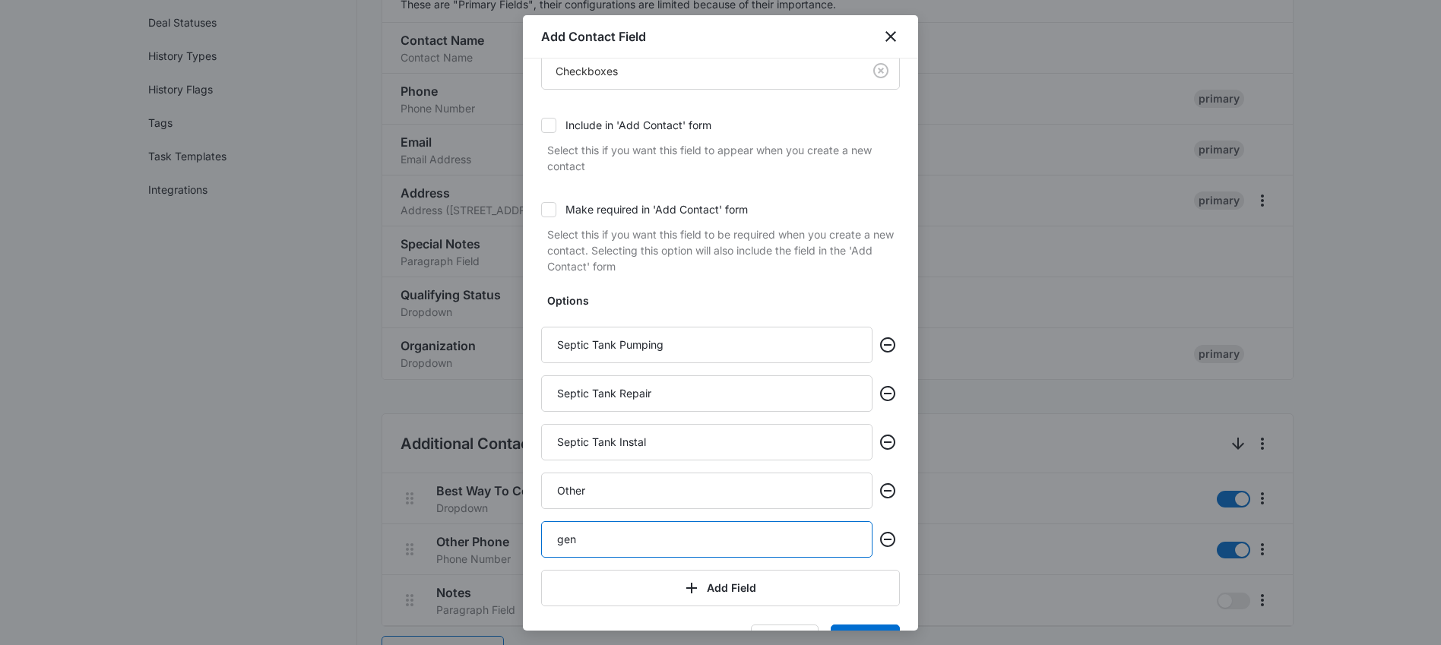
type input "General Inquiry"
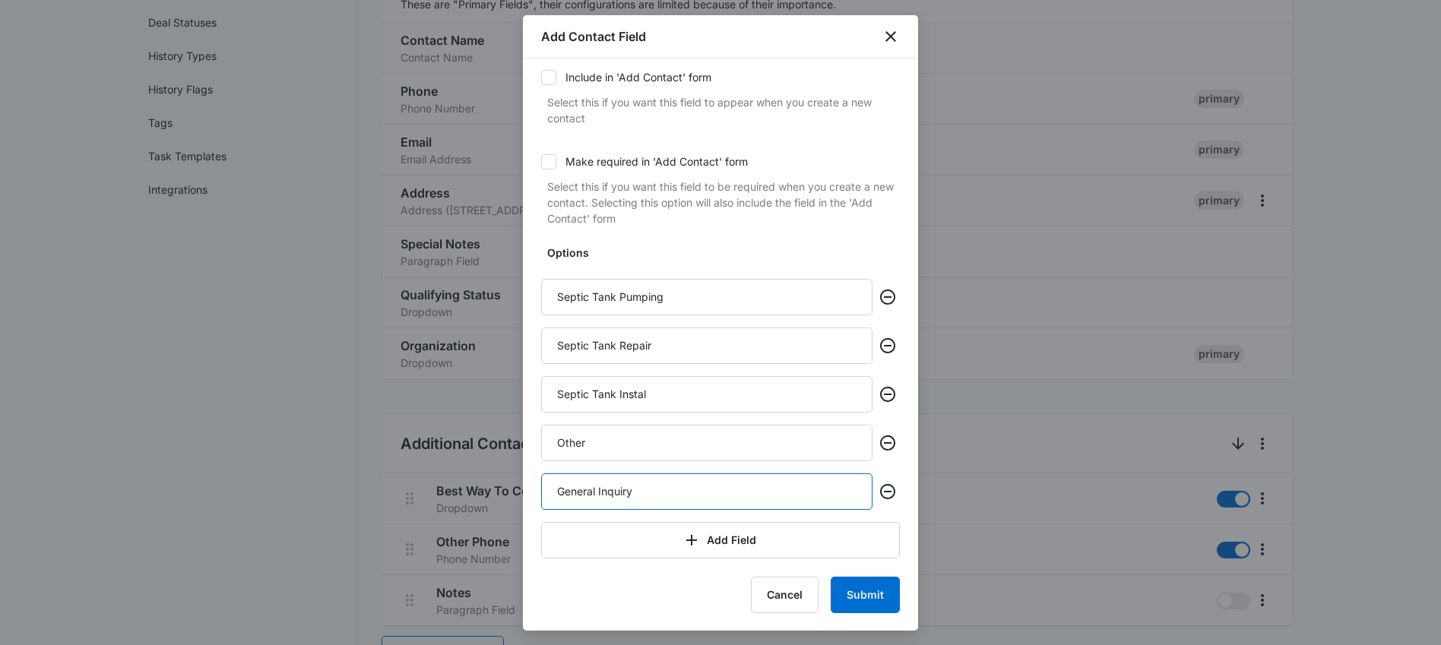
scroll to position [172, 0]
click at [865, 603] on button "Submit" at bounding box center [864, 594] width 69 height 36
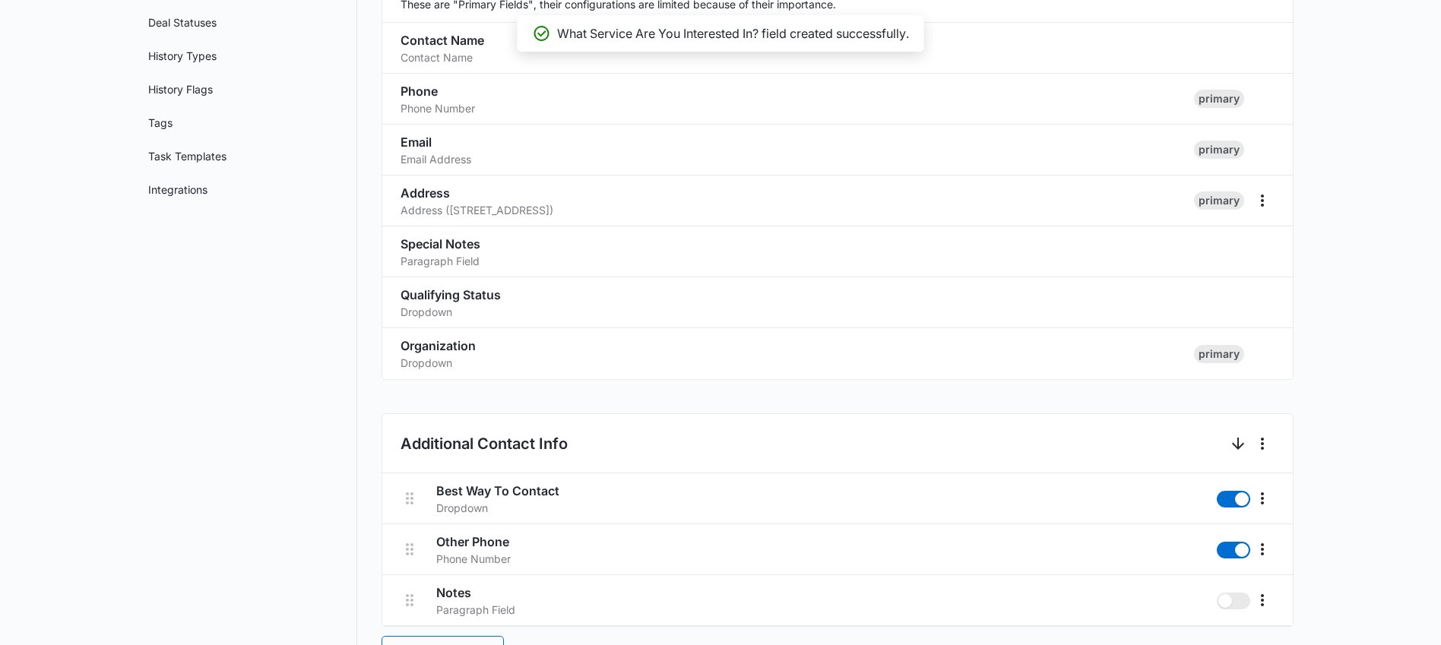
scroll to position [880, 0]
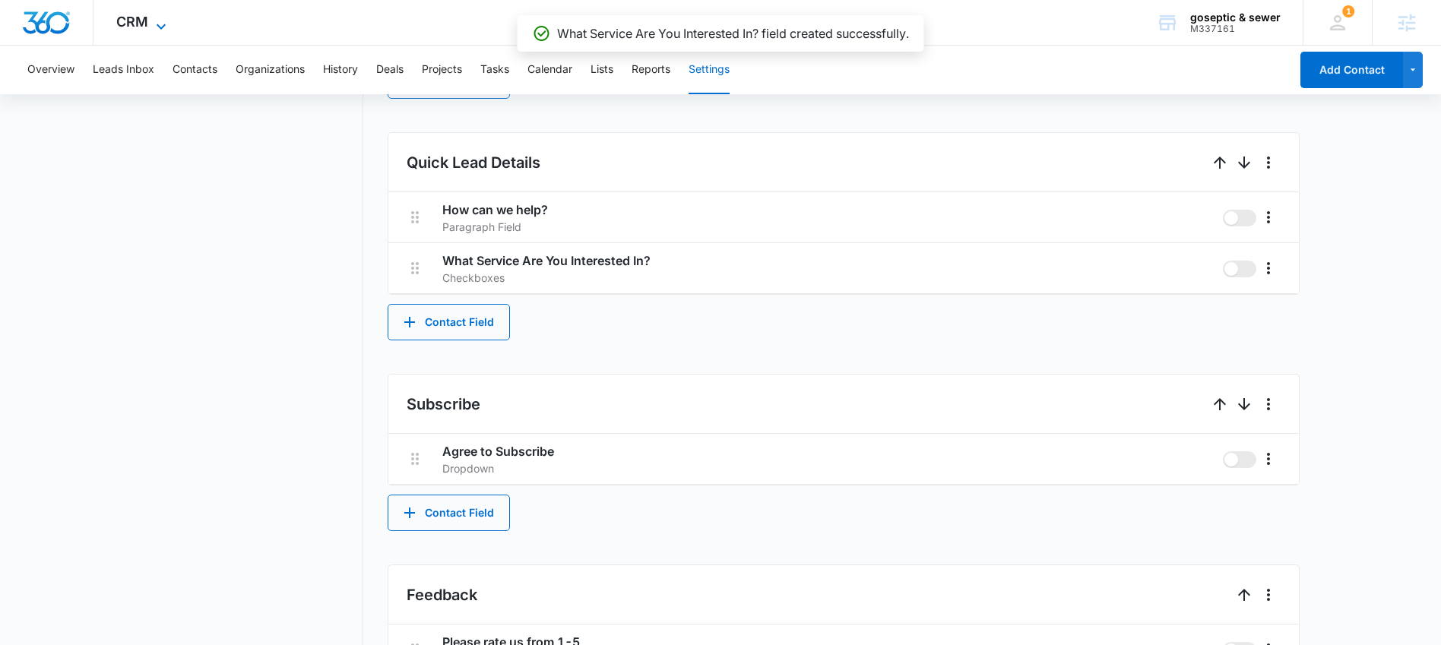
click at [145, 21] on span "CRM" at bounding box center [132, 22] width 32 height 16
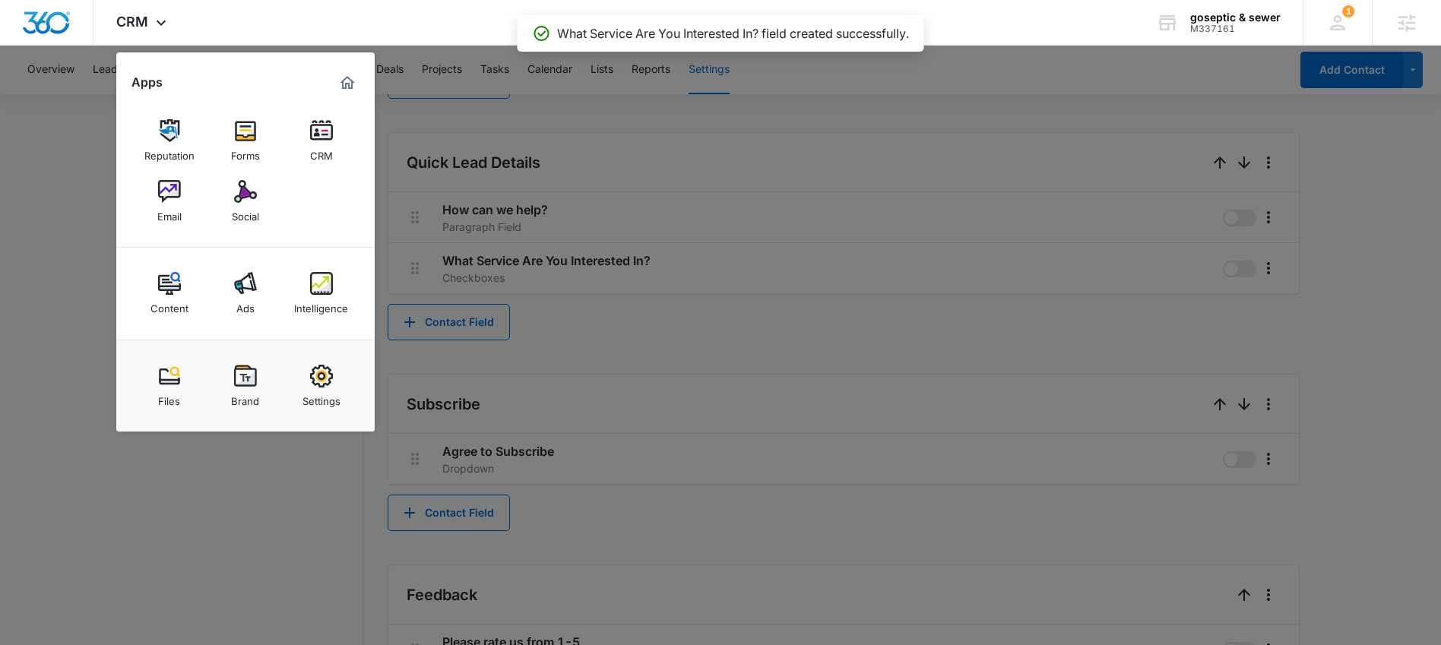
drag, startPoint x: 694, startPoint y: 166, endPoint x: 334, endPoint y: 96, distance: 367.0
click at [686, 163] on div at bounding box center [720, 322] width 1441 height 645
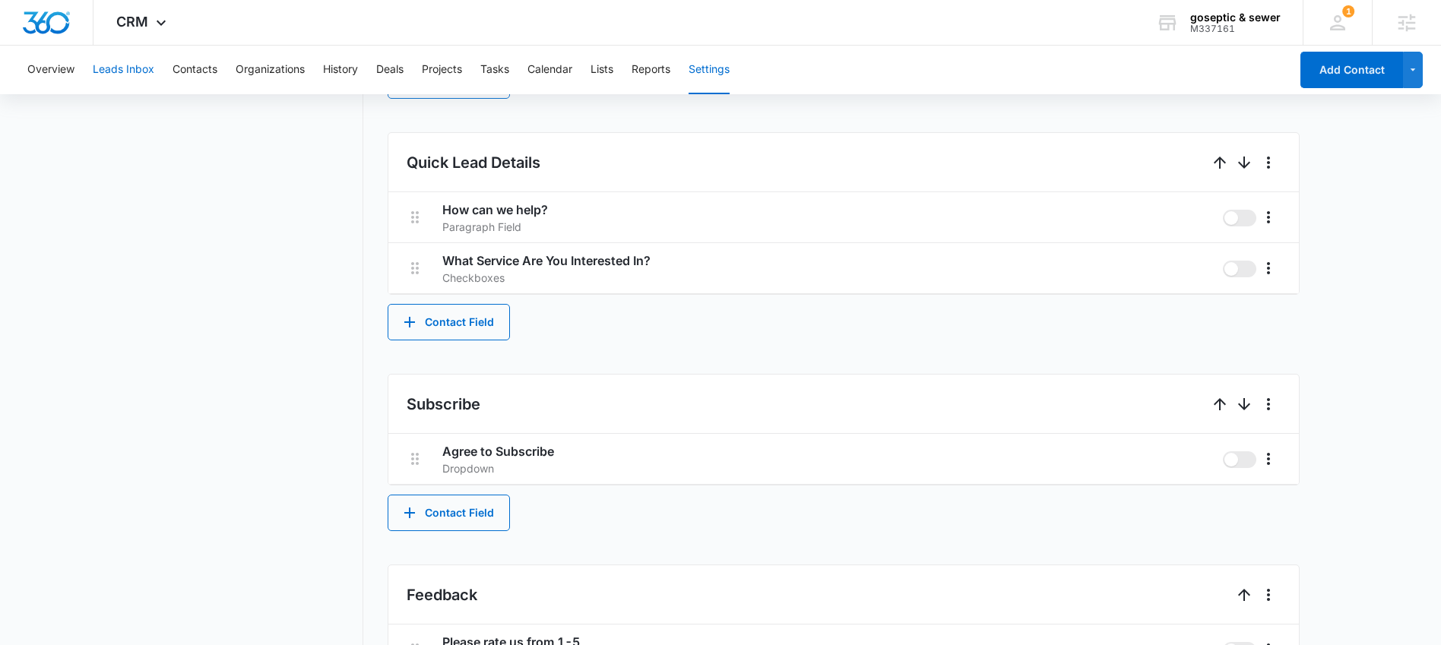
click at [140, 62] on button "Leads Inbox" at bounding box center [124, 70] width 62 height 49
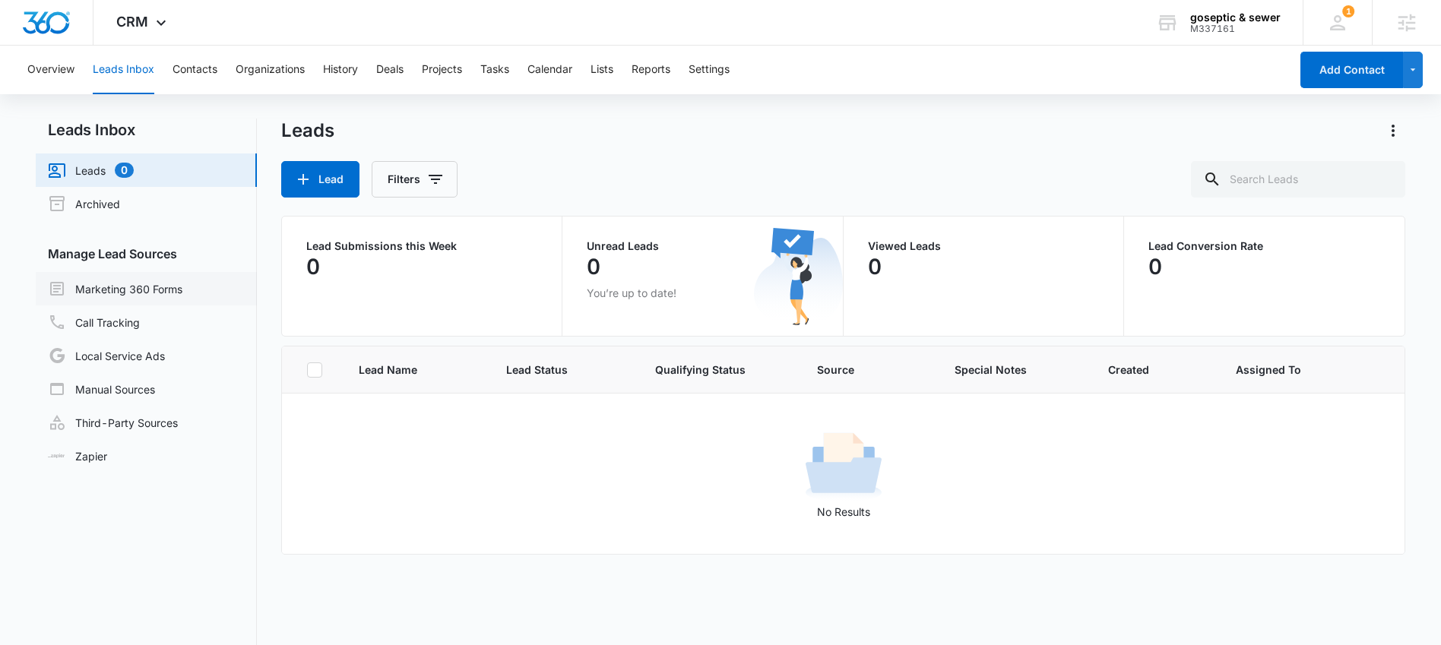
click at [159, 292] on link "Marketing 360 Forms" at bounding box center [115, 289] width 134 height 18
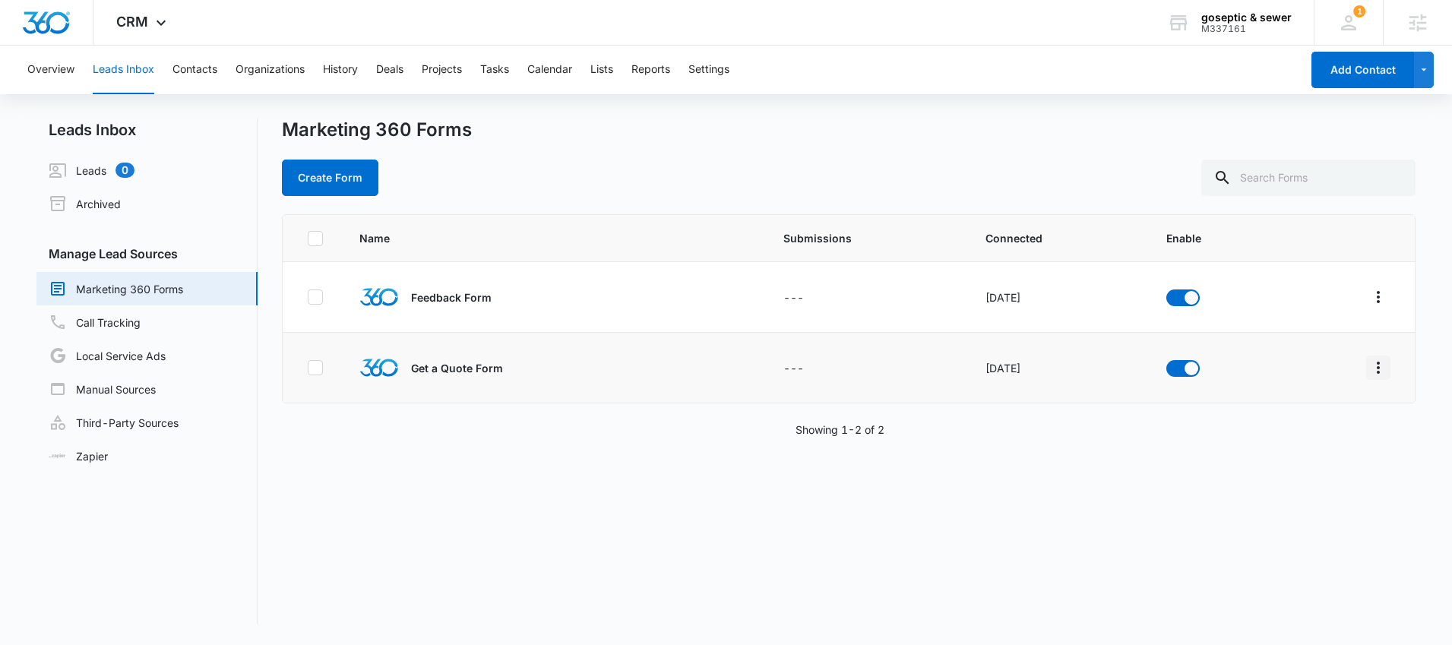
click at [1369, 371] on icon "Overflow Menu" at bounding box center [1378, 368] width 18 height 18
click at [1369, 368] on icon "Overflow Menu" at bounding box center [1378, 368] width 18 height 18
click at [1305, 460] on div "Field Mapping" at bounding box center [1299, 456] width 86 height 11
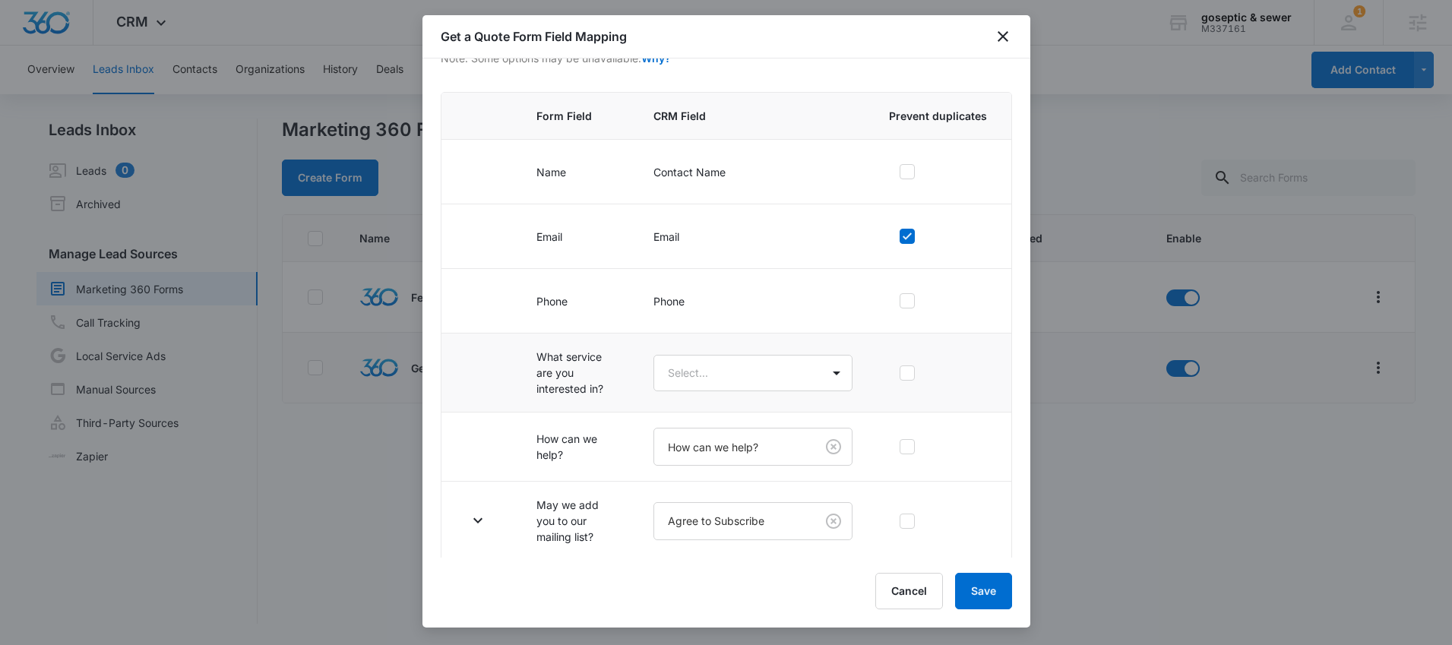
scroll to position [116, 0]
click at [746, 381] on body "CRM Apps Reputation Forms CRM Email Social Content Ads Intelligence Files Brand…" at bounding box center [726, 322] width 1452 height 645
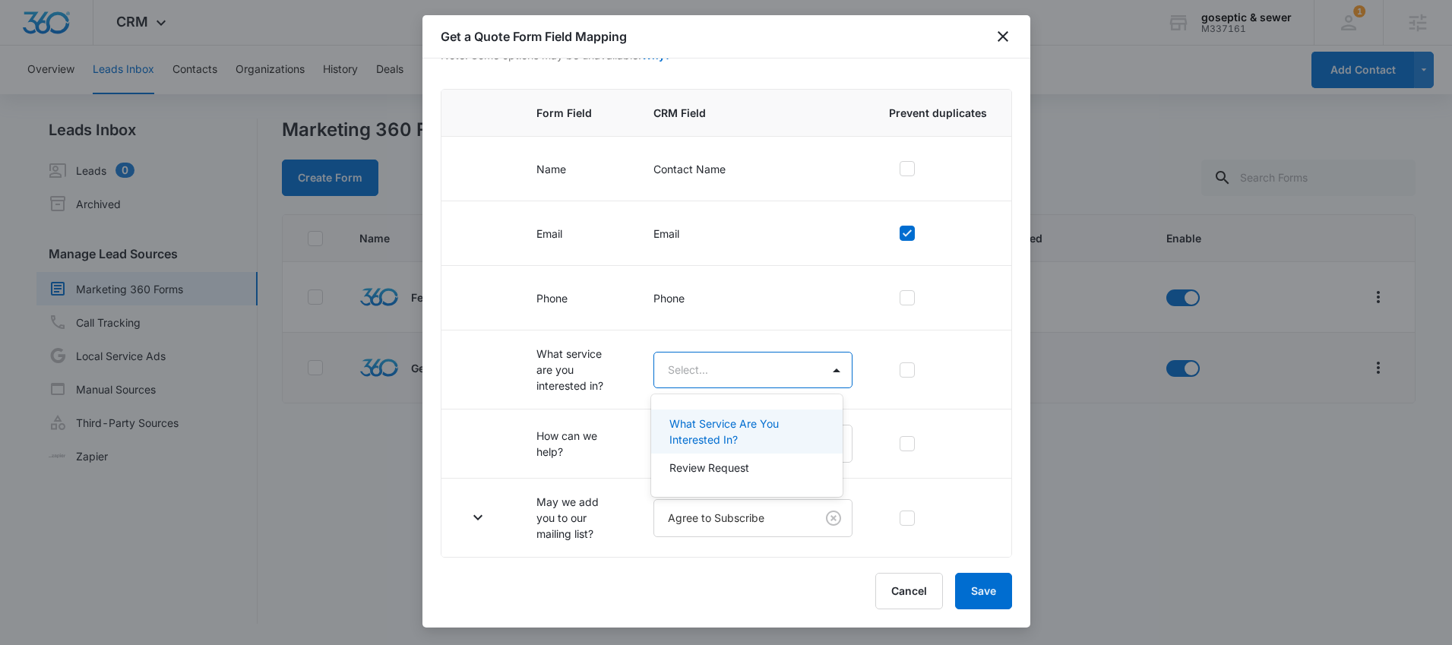
click at [745, 428] on p "What Service Are You Interested In?" at bounding box center [745, 432] width 152 height 32
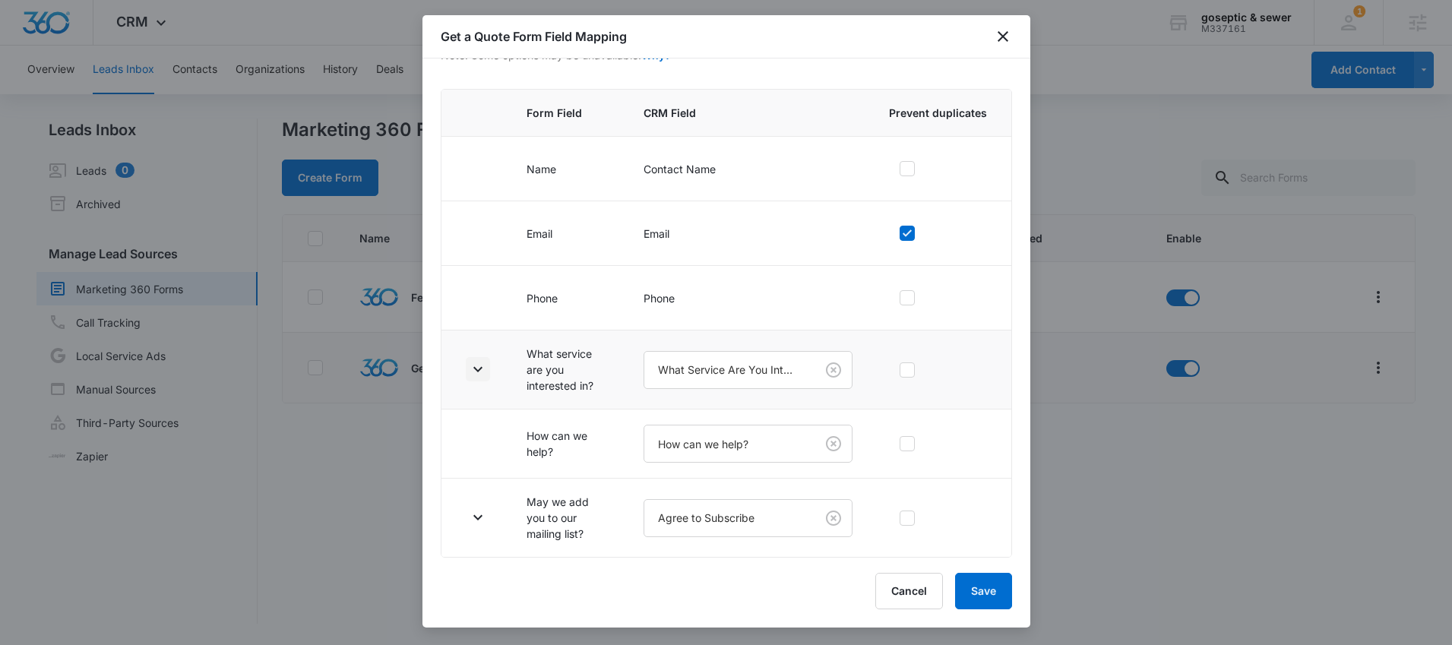
click at [479, 369] on icon "button" at bounding box center [477, 369] width 9 height 5
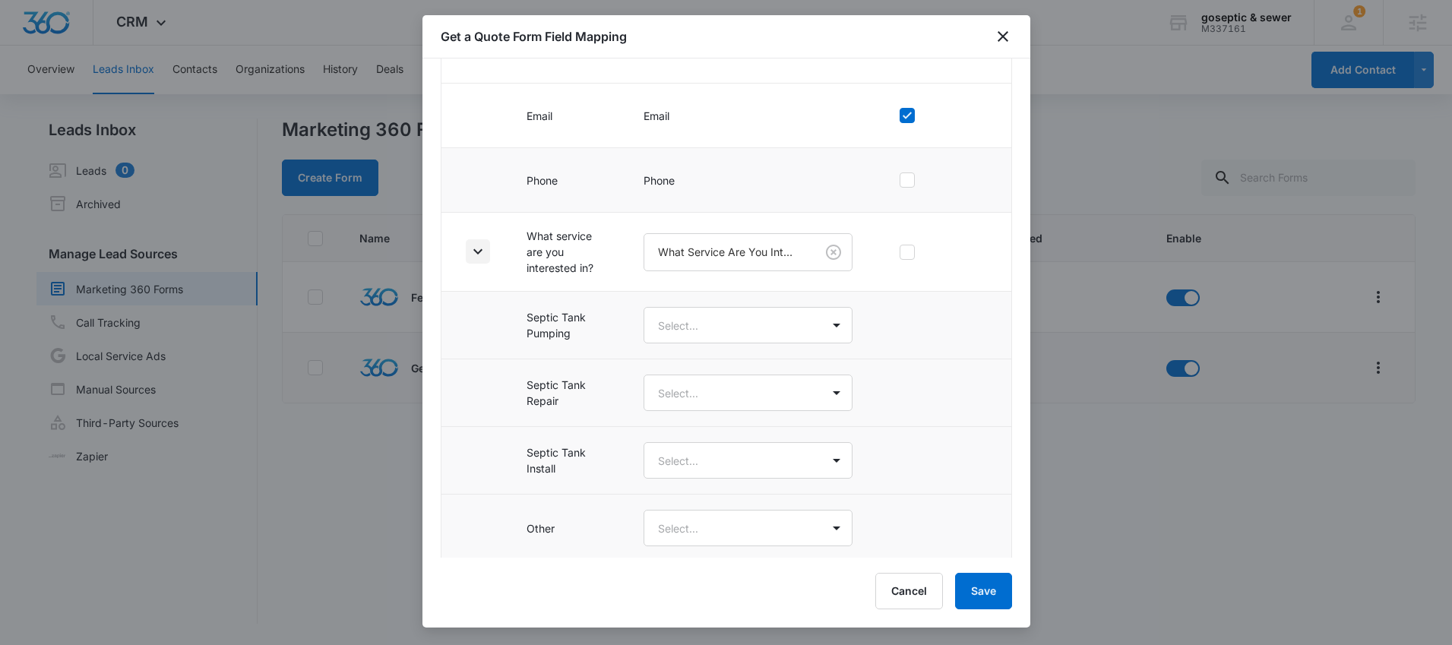
scroll to position [408, 0]
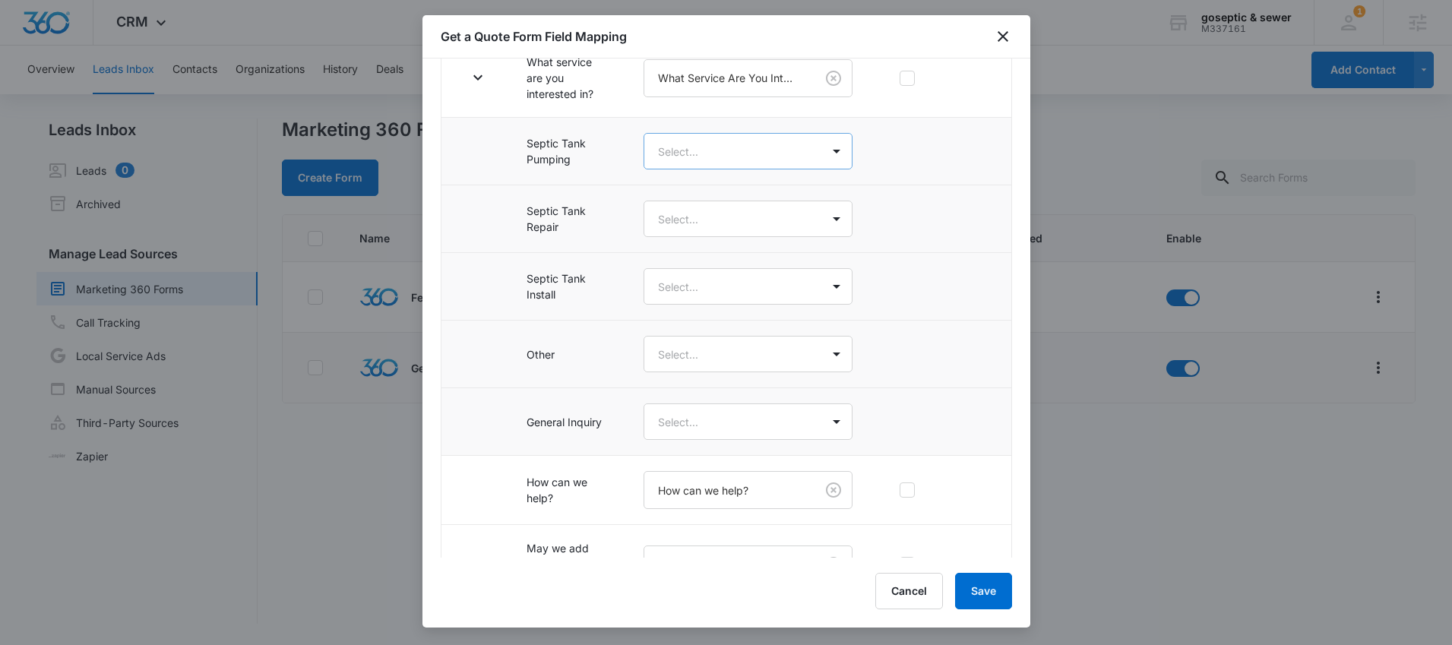
click at [707, 147] on body "CRM Apps Reputation Forms CRM Email Social Content Ads Intelligence Files Brand…" at bounding box center [726, 322] width 1452 height 645
click at [707, 202] on p "Septic Tank Pumping" at bounding box center [715, 205] width 106 height 16
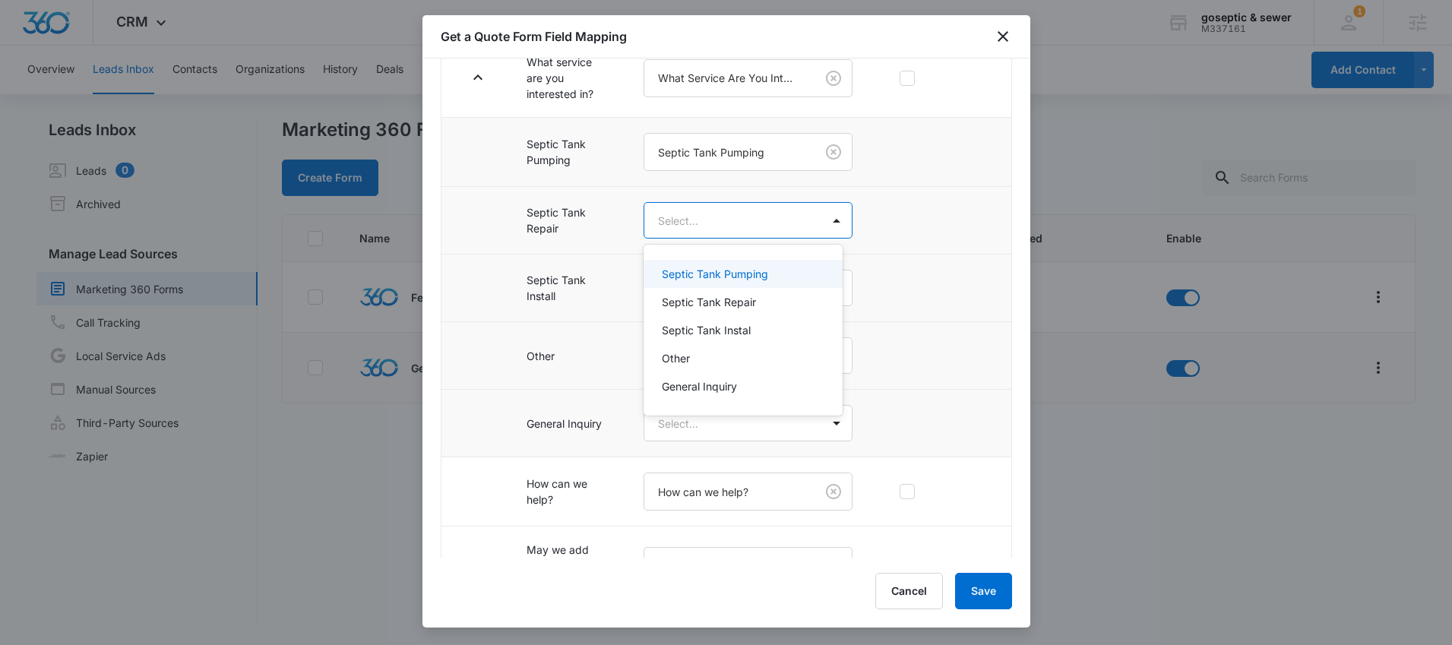
click at [708, 215] on body "CRM Apps Reputation Forms CRM Email Social Content Ads Intelligence Files Brand…" at bounding box center [726, 322] width 1452 height 645
click at [720, 296] on p "Septic Tank Repair" at bounding box center [709, 302] width 94 height 16
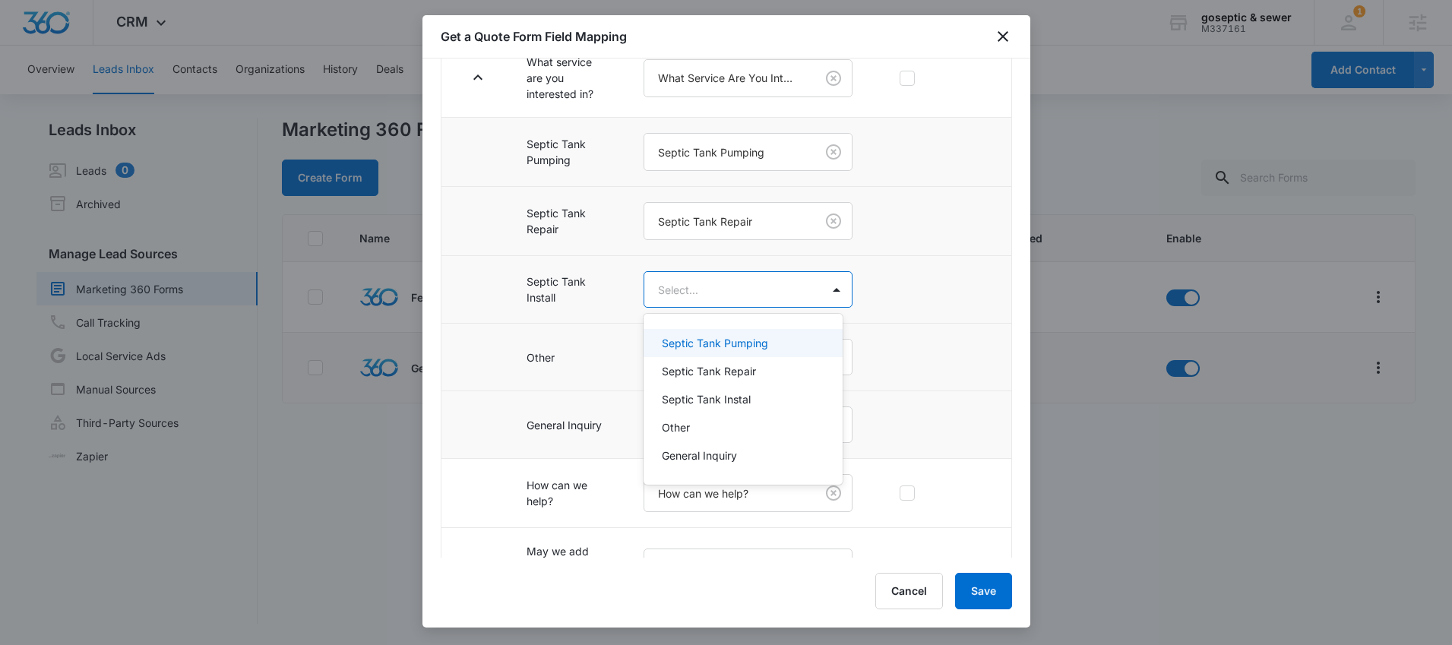
click at [724, 280] on body "CRM Apps Reputation Forms CRM Email Social Content Ads Intelligence Files Brand…" at bounding box center [726, 322] width 1452 height 645
click at [718, 394] on p "Septic Tank Instal" at bounding box center [706, 399] width 89 height 16
click at [724, 358] on body "CRM Apps Reputation Forms CRM Email Social Content Ads Intelligence Files Brand…" at bounding box center [726, 322] width 1452 height 645
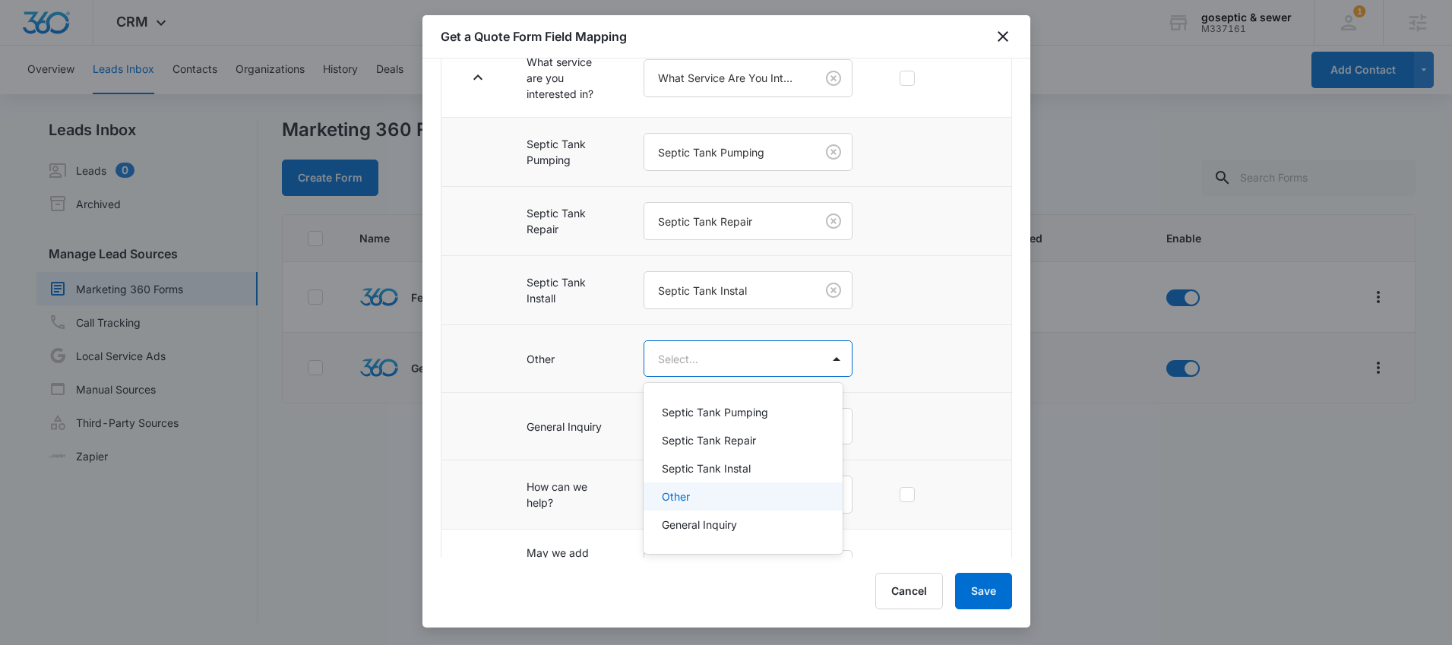
drag, startPoint x: 701, startPoint y: 505, endPoint x: 715, endPoint y: 474, distance: 33.3
click at [701, 504] on div "Other" at bounding box center [744, 496] width 200 height 28
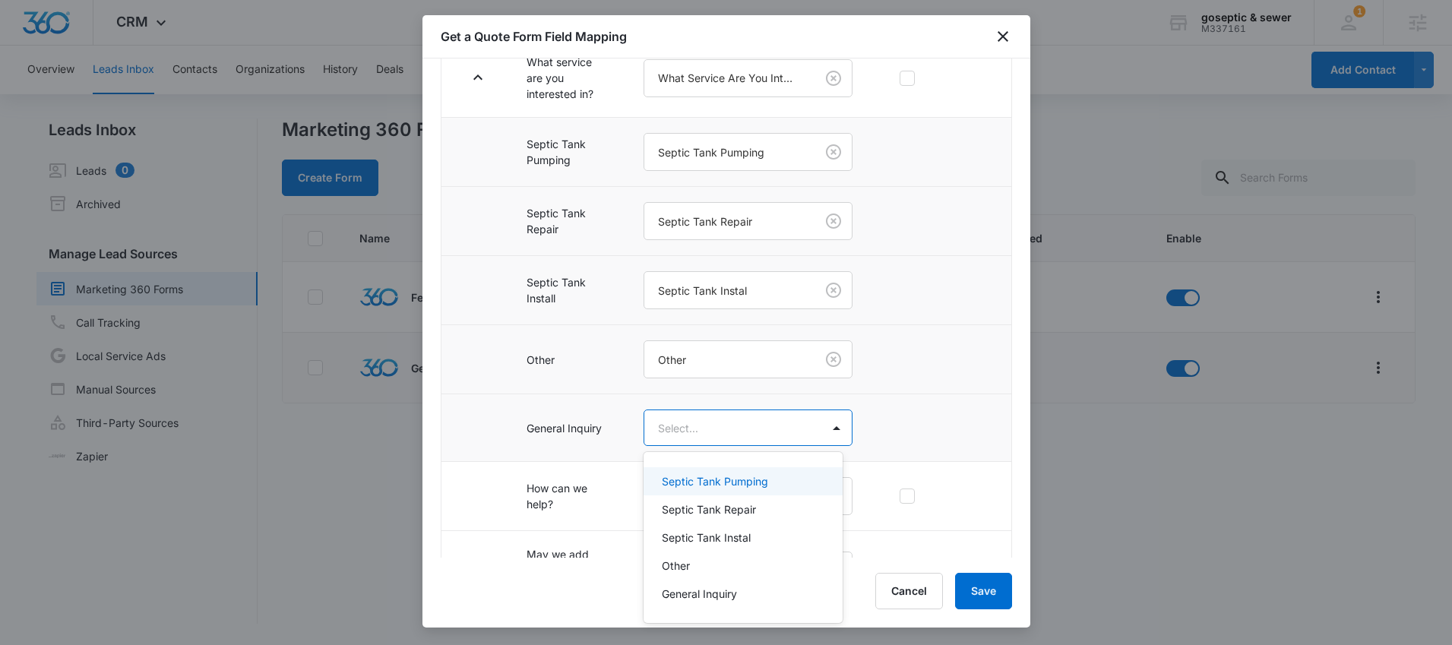
click at [715, 433] on body "CRM Apps Reputation Forms CRM Email Social Content Ads Intelligence Files Brand…" at bounding box center [726, 322] width 1452 height 645
click at [709, 590] on p "General Inquiry" at bounding box center [699, 594] width 75 height 16
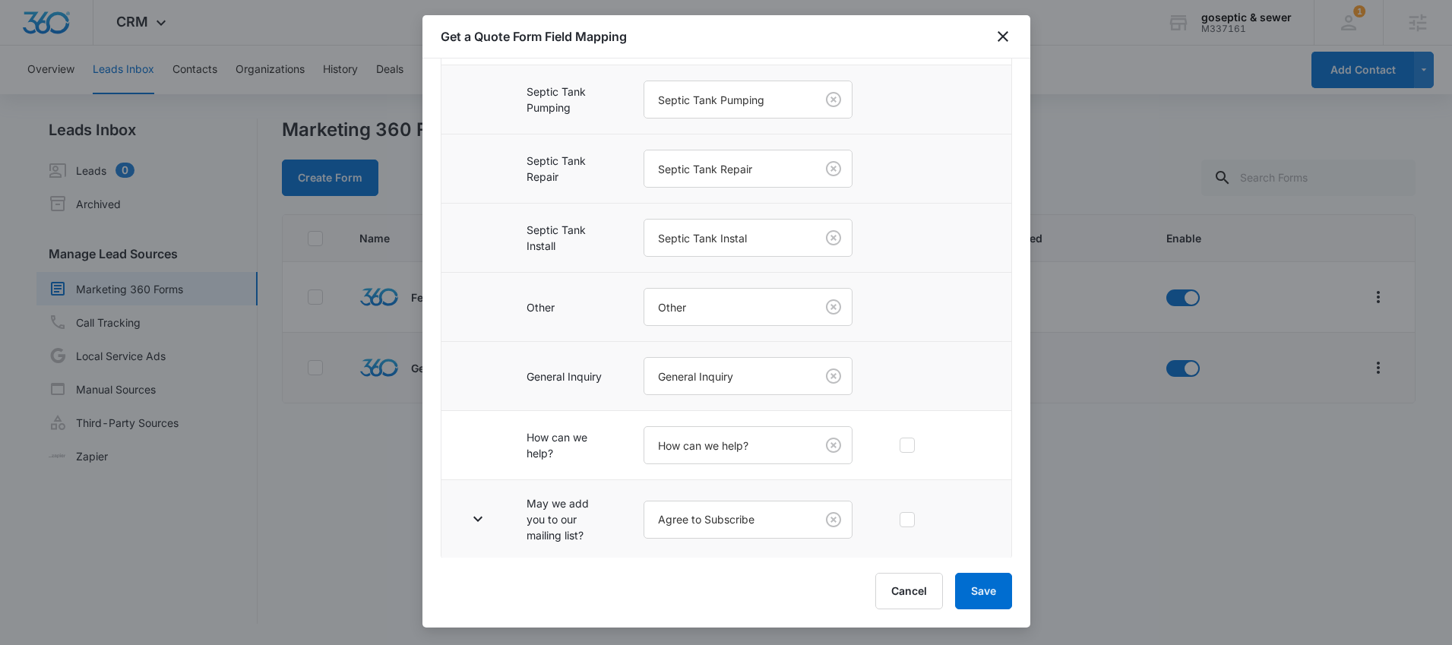
scroll to position [462, 0]
click at [482, 523] on icon "button" at bounding box center [478, 517] width 18 height 18
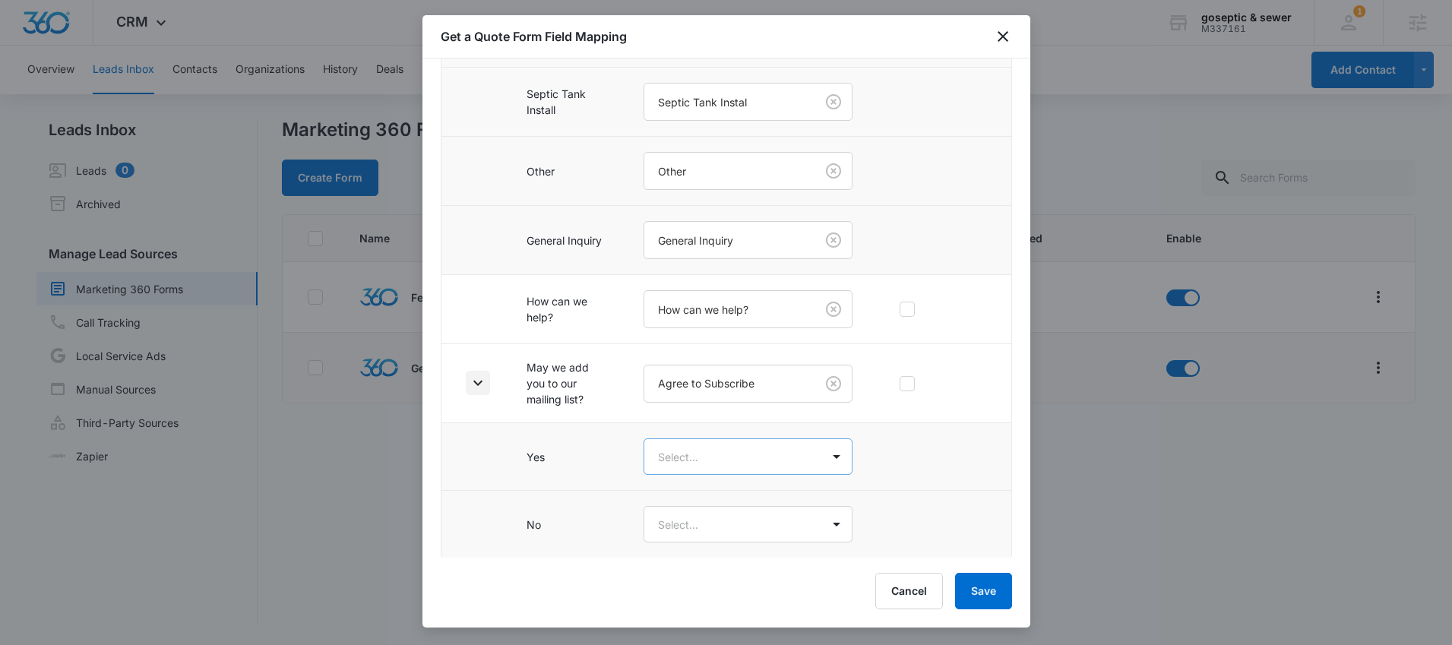
scroll to position [597, 0]
click at [725, 467] on body "CRM Apps Reputation Forms CRM Email Social Content Ads Intelligence Files Brand…" at bounding box center [726, 322] width 1452 height 645
click at [716, 506] on div "Yes" at bounding box center [742, 509] width 160 height 16
click at [718, 527] on body "CRM Apps Reputation Forms CRM Email Social Content Ads Intelligence Files Brand…" at bounding box center [726, 322] width 1452 height 645
click at [721, 619] on div "No" at bounding box center [744, 607] width 200 height 28
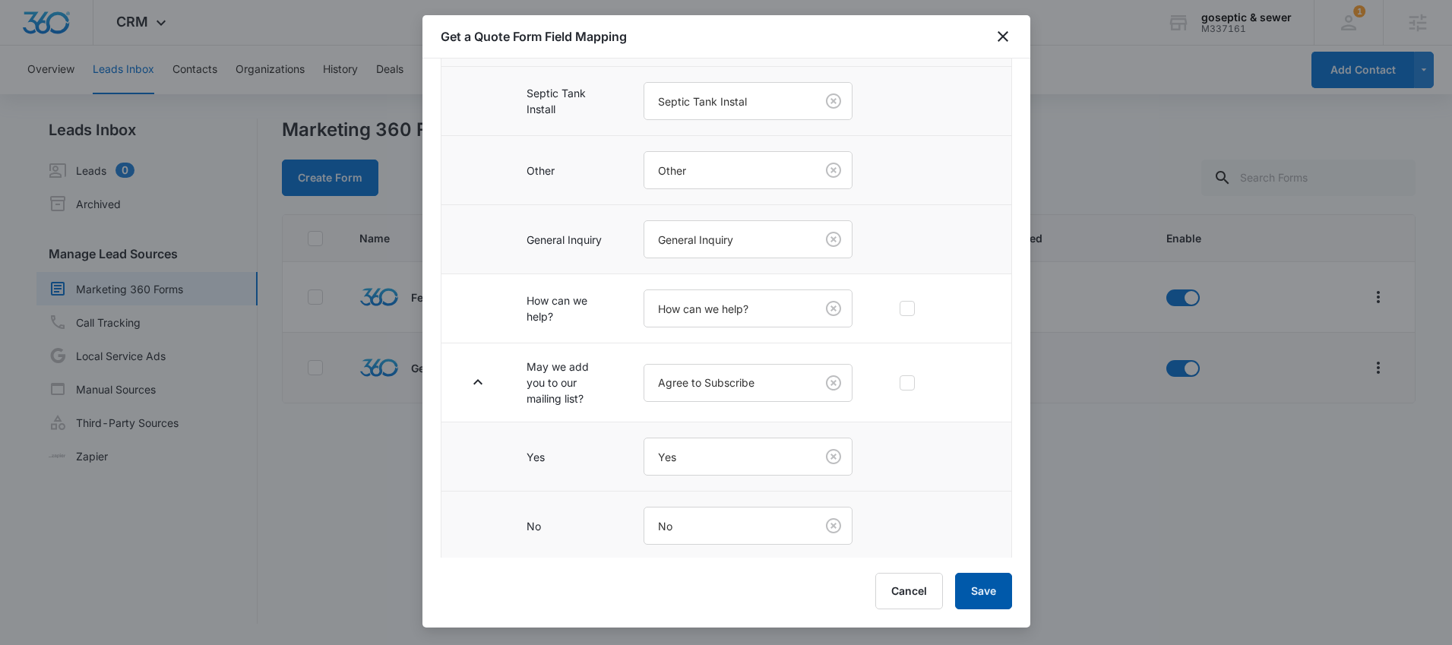
click at [965, 586] on button "Save" at bounding box center [983, 591] width 57 height 36
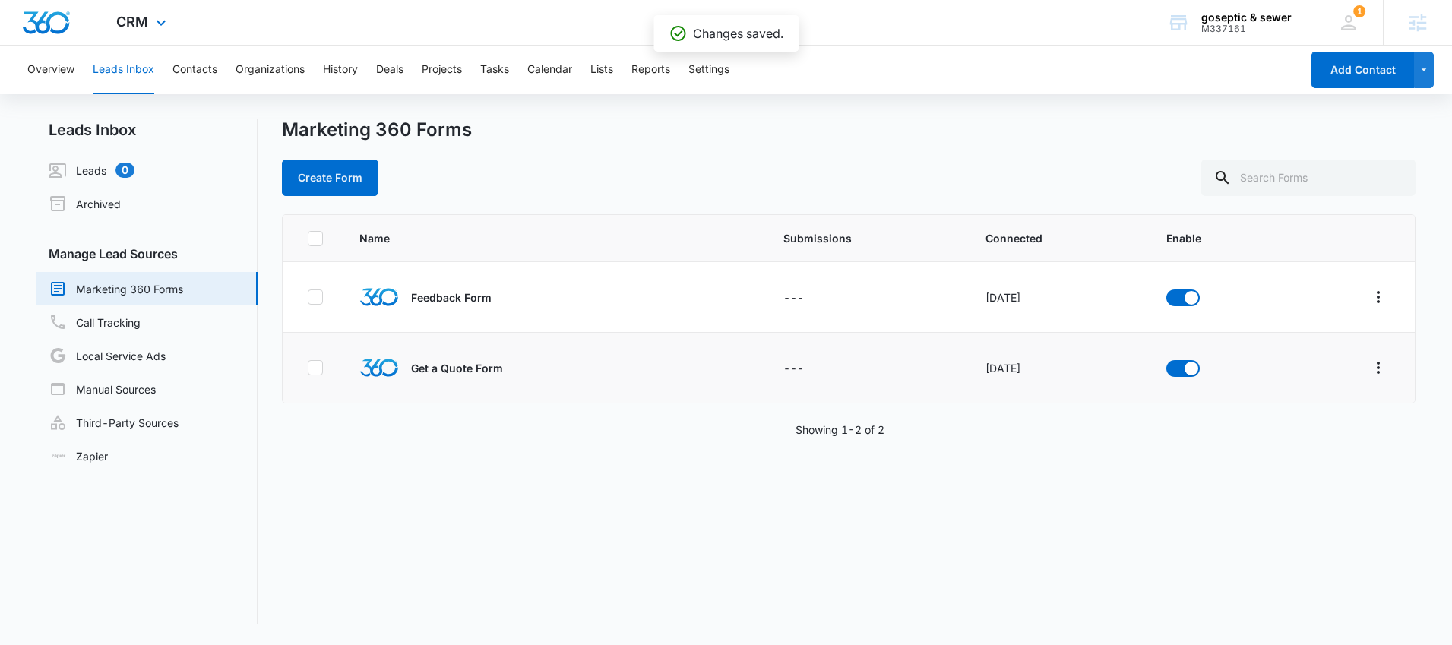
click at [134, 31] on div "CRM Apps Reputation Forms CRM Email Social Content Ads Intelligence Files Brand…" at bounding box center [143, 22] width 100 height 45
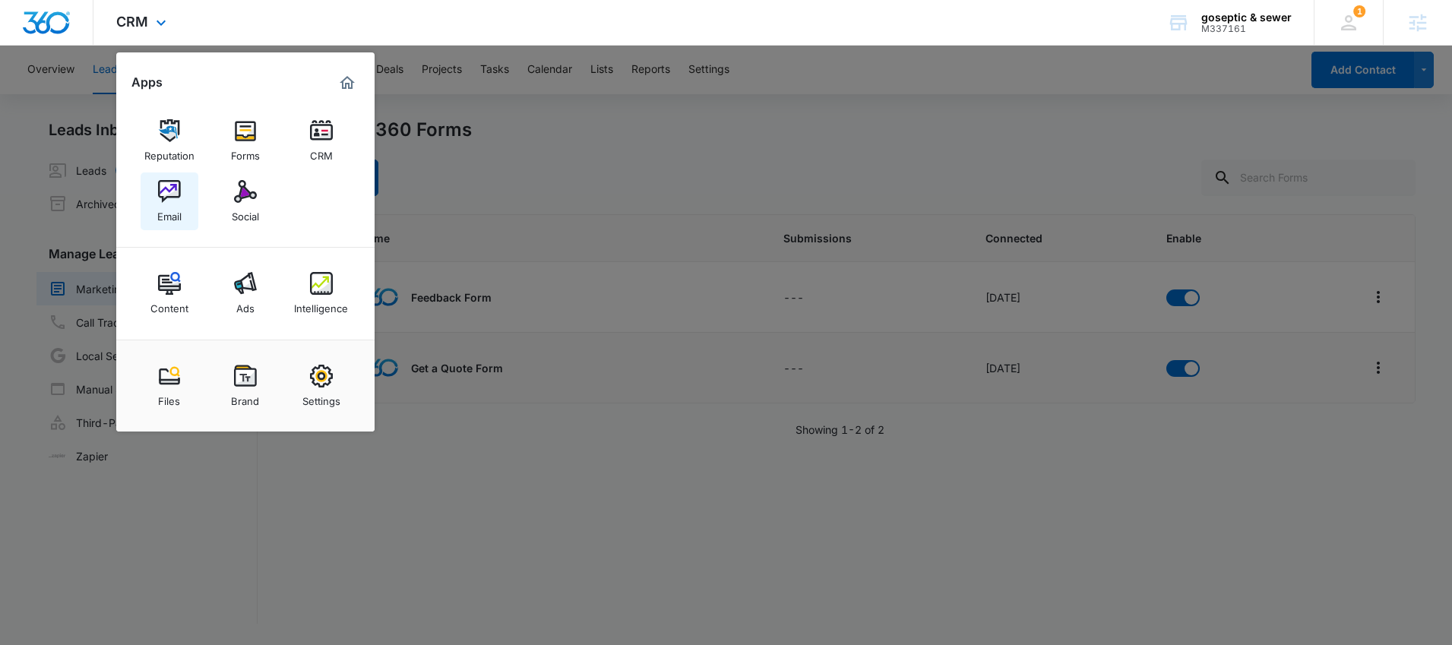
click at [169, 209] on div "Email" at bounding box center [169, 213] width 24 height 20
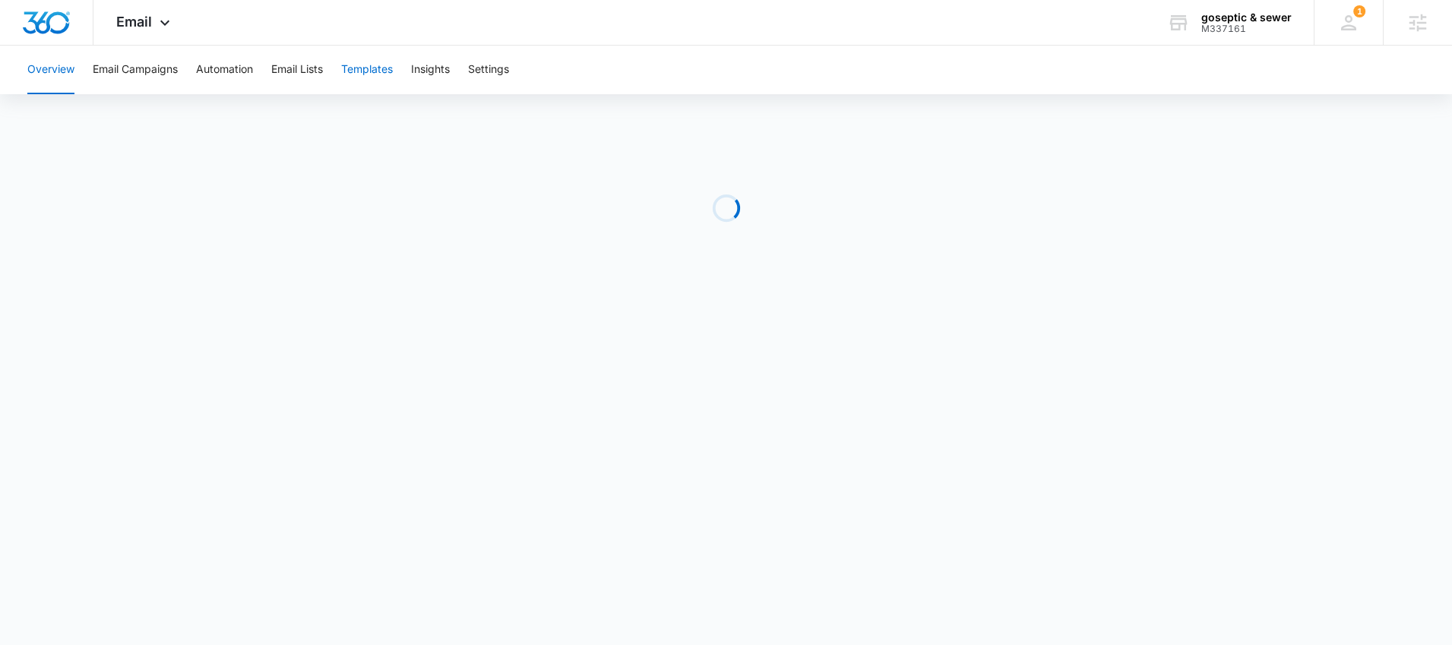
click at [362, 78] on button "Templates" at bounding box center [367, 70] width 52 height 49
click at [232, 78] on button "Automation" at bounding box center [224, 70] width 57 height 49
click at [168, 68] on button "Email Campaigns" at bounding box center [135, 70] width 85 height 49
click at [233, 72] on button "Automation" at bounding box center [224, 70] width 57 height 49
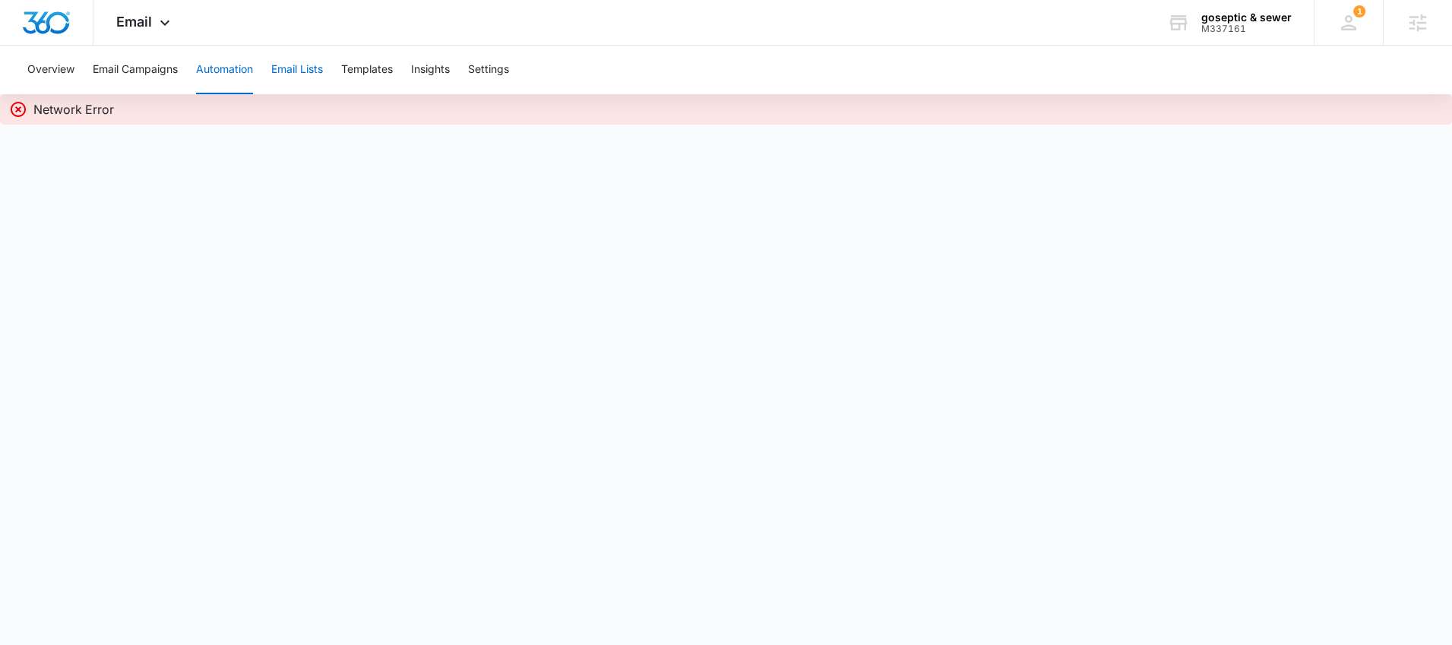
click at [284, 75] on button "Email Lists" at bounding box center [297, 70] width 52 height 49
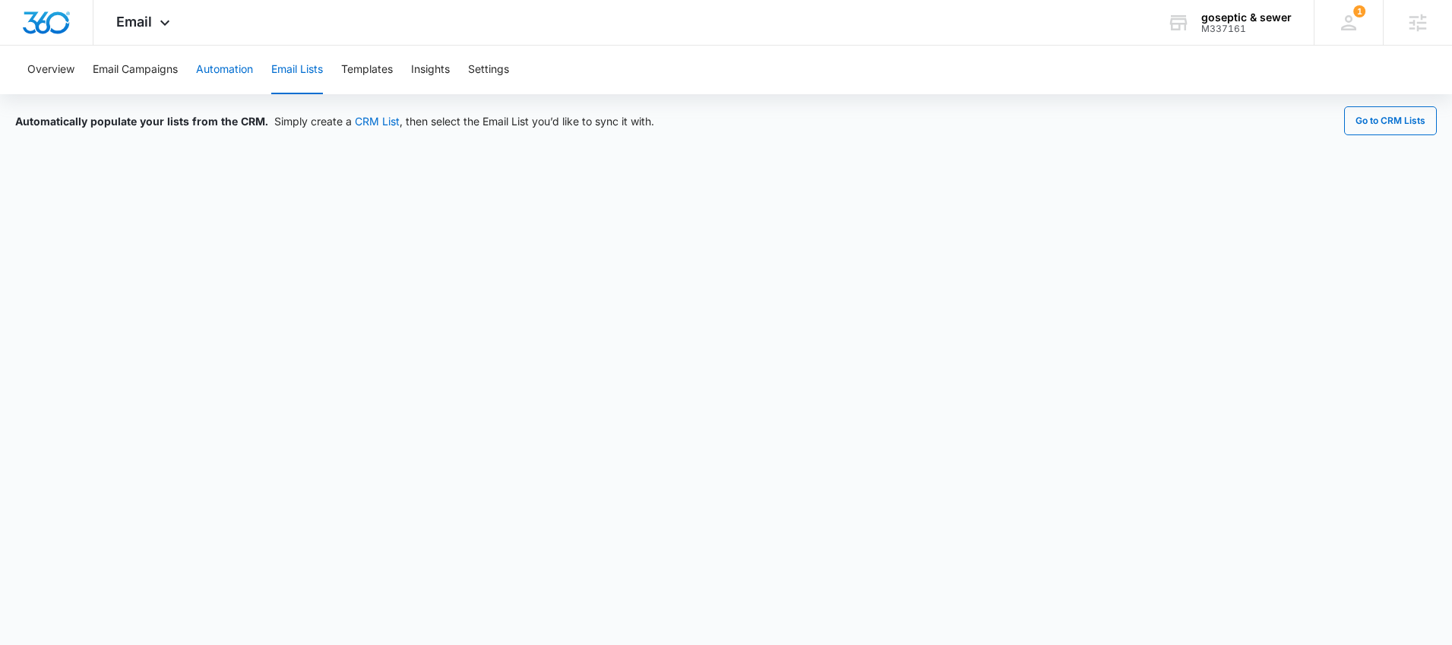
click at [236, 71] on button "Automation" at bounding box center [224, 70] width 57 height 49
